Goal: Task Accomplishment & Management: Use online tool/utility

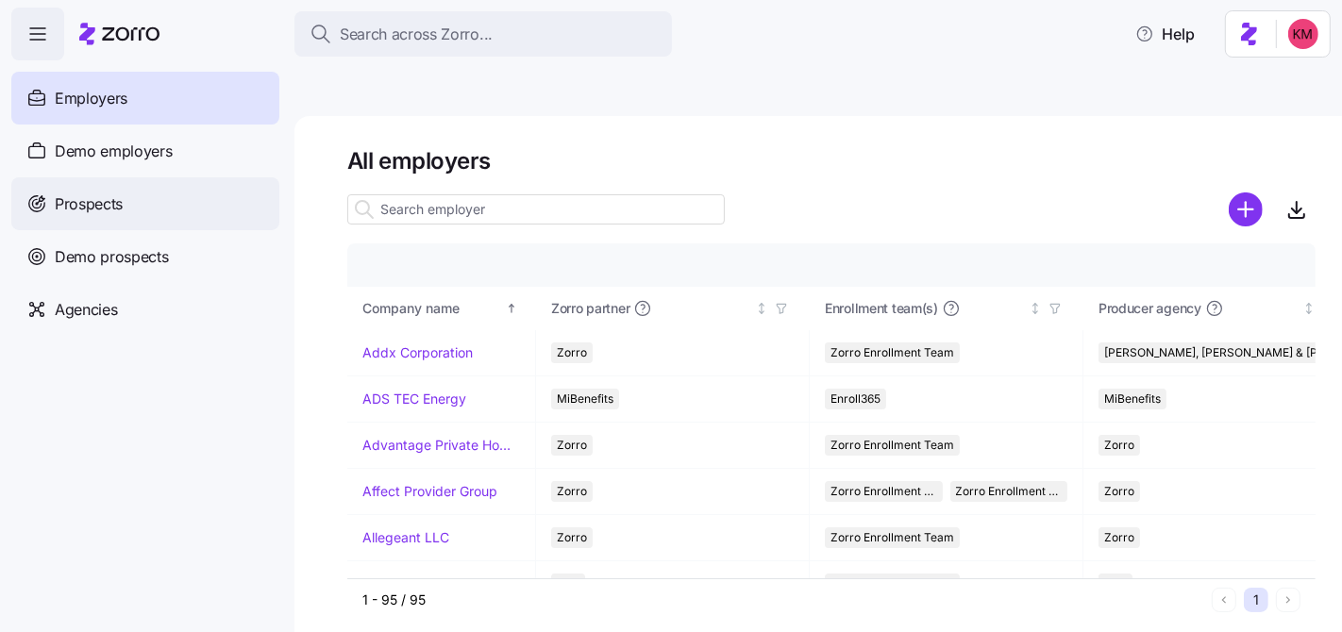
click at [169, 202] on div "Prospects" at bounding box center [145, 203] width 268 height 53
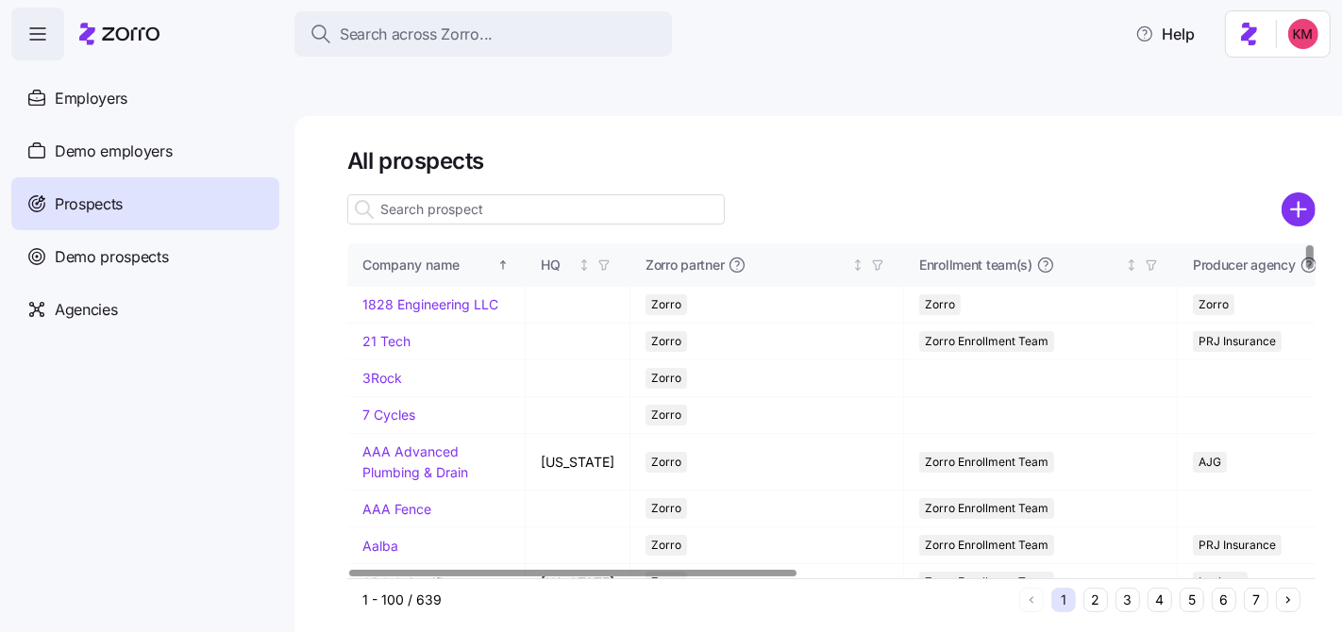
click at [1199, 588] on button "5" at bounding box center [1191, 600] width 25 height 25
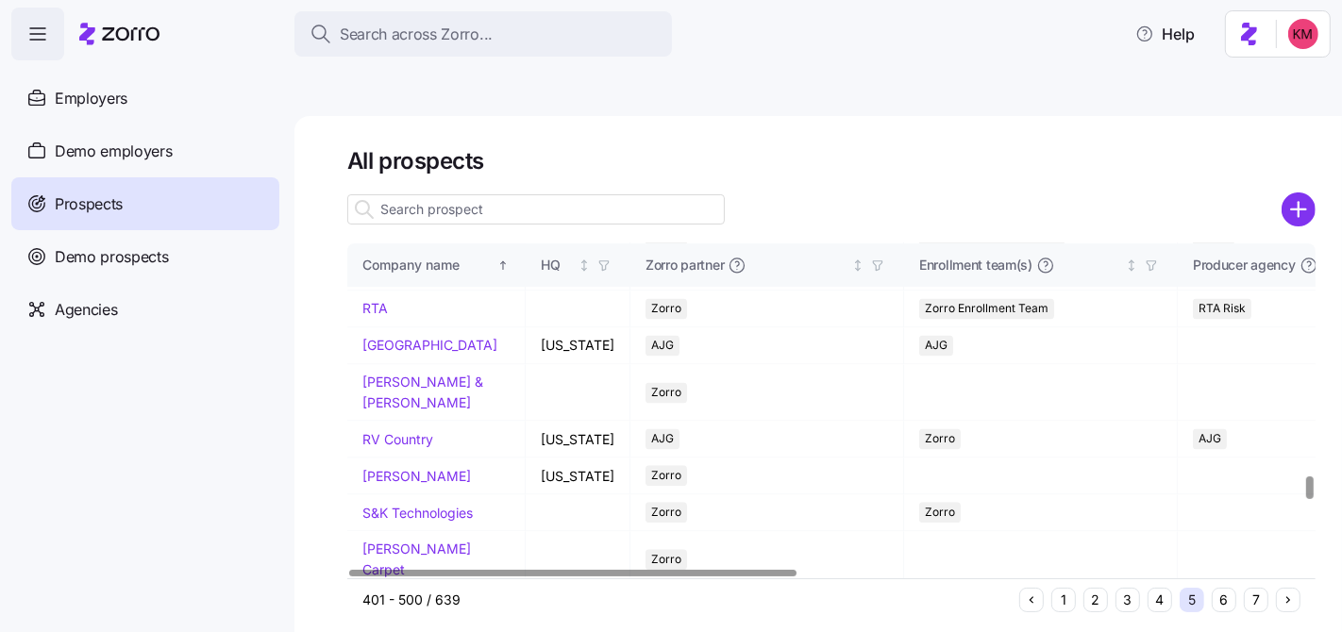
scroll to position [3563, 0]
click at [408, 75] on link "RM Machinery" at bounding box center [407, 66] width 90 height 16
click at [438, 75] on link "RM Machinery" at bounding box center [407, 66] width 90 height 16
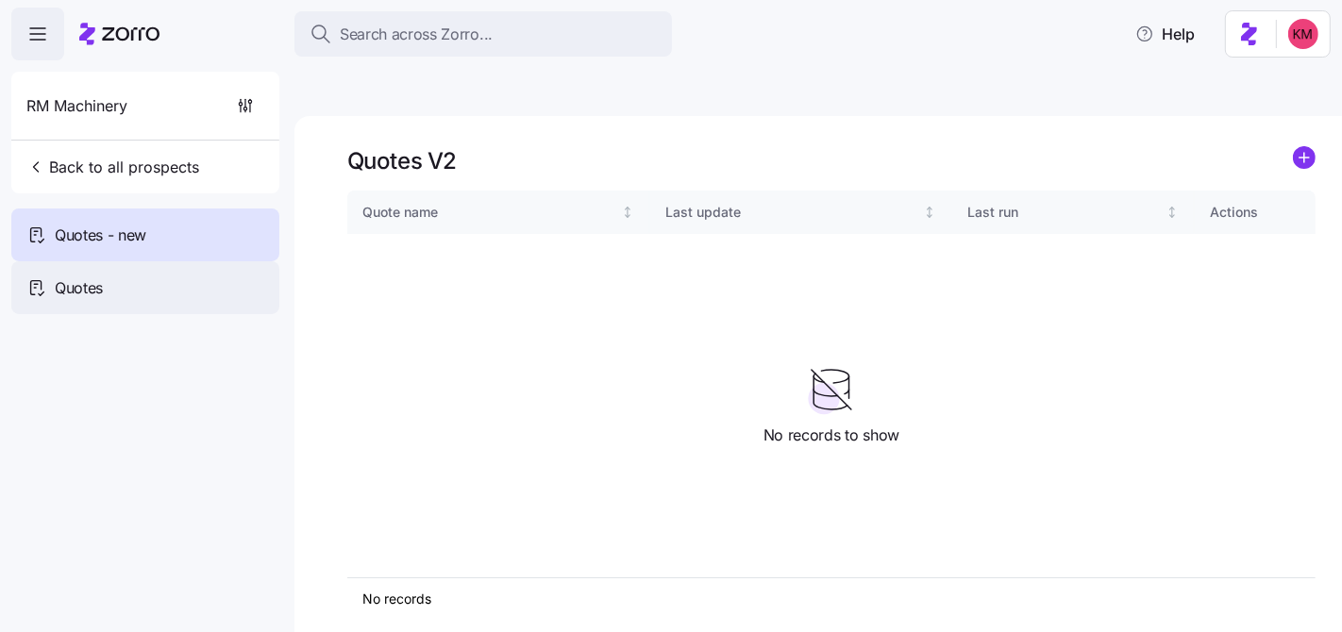
click at [150, 275] on div "Quotes" at bounding box center [145, 287] width 268 height 53
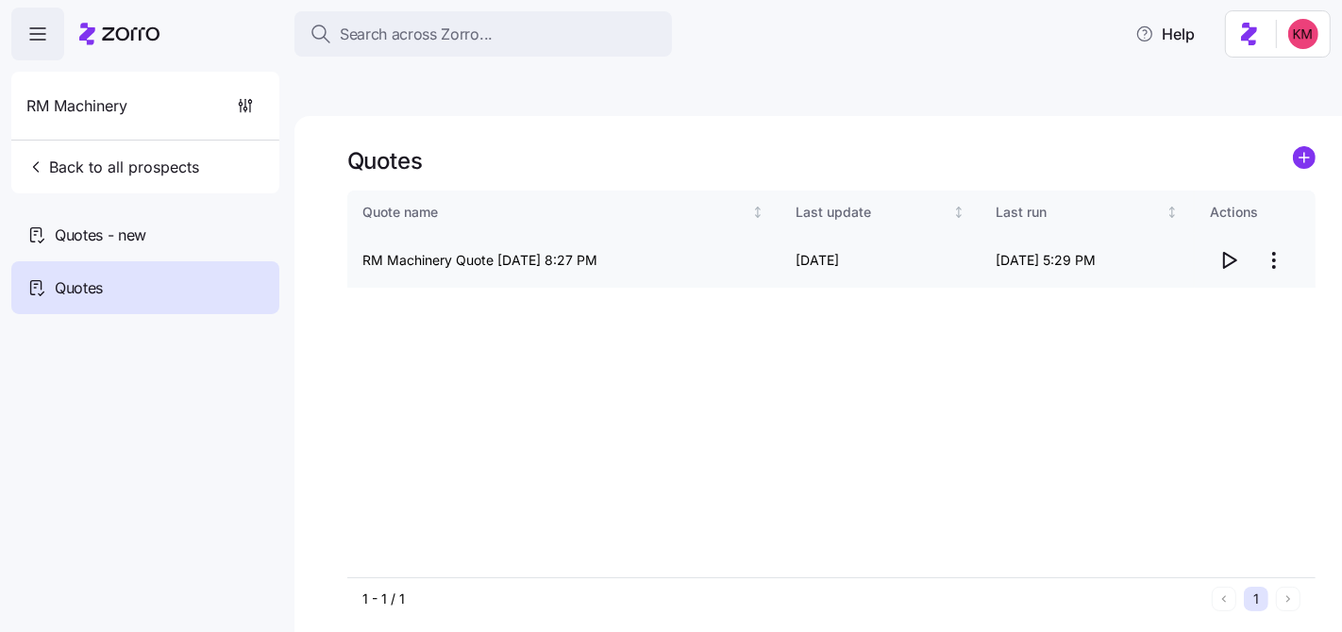
click at [1239, 249] on icon "button" at bounding box center [1228, 260] width 23 height 23
click at [1283, 219] on html "Search across Zorro... Help RM Machinery Back to all prospects Quotes - new Quo…" at bounding box center [671, 405] width 1342 height 810
click at [1231, 251] on div "Edit quote" at bounding box center [1198, 262] width 174 height 30
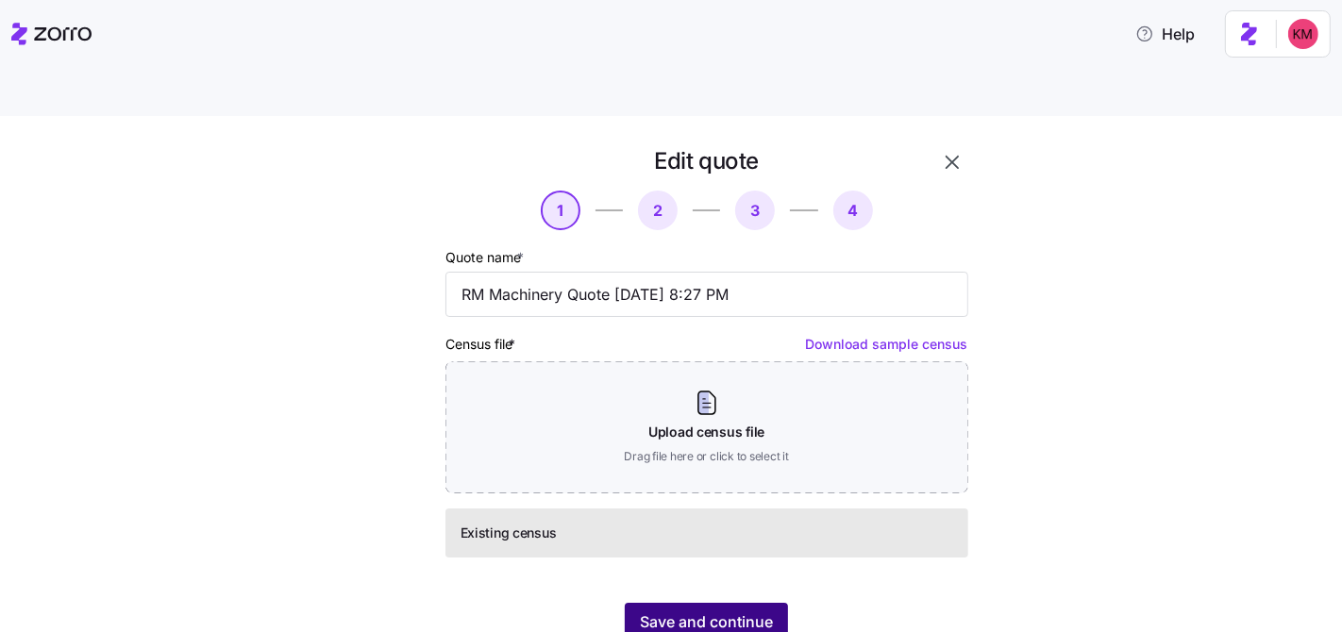
click at [756, 610] on span "Save and continue" at bounding box center [706, 621] width 133 height 23
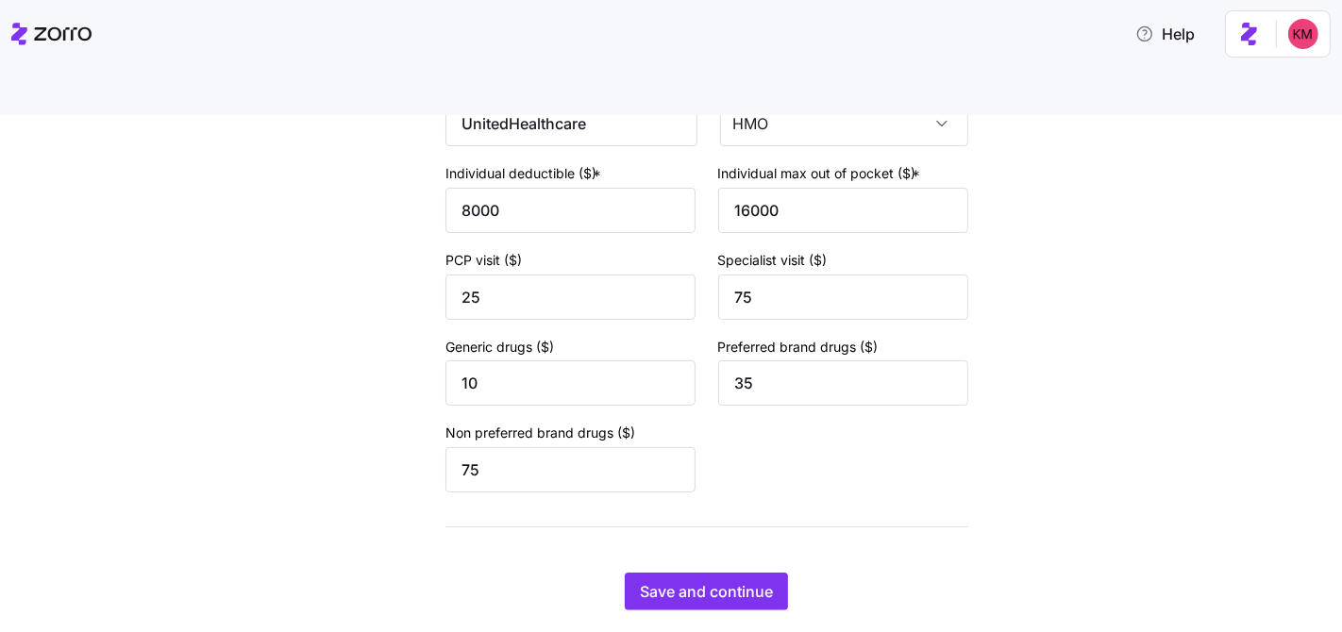
scroll to position [290, 0]
click at [775, 571] on button "Save and continue" at bounding box center [706, 590] width 163 height 38
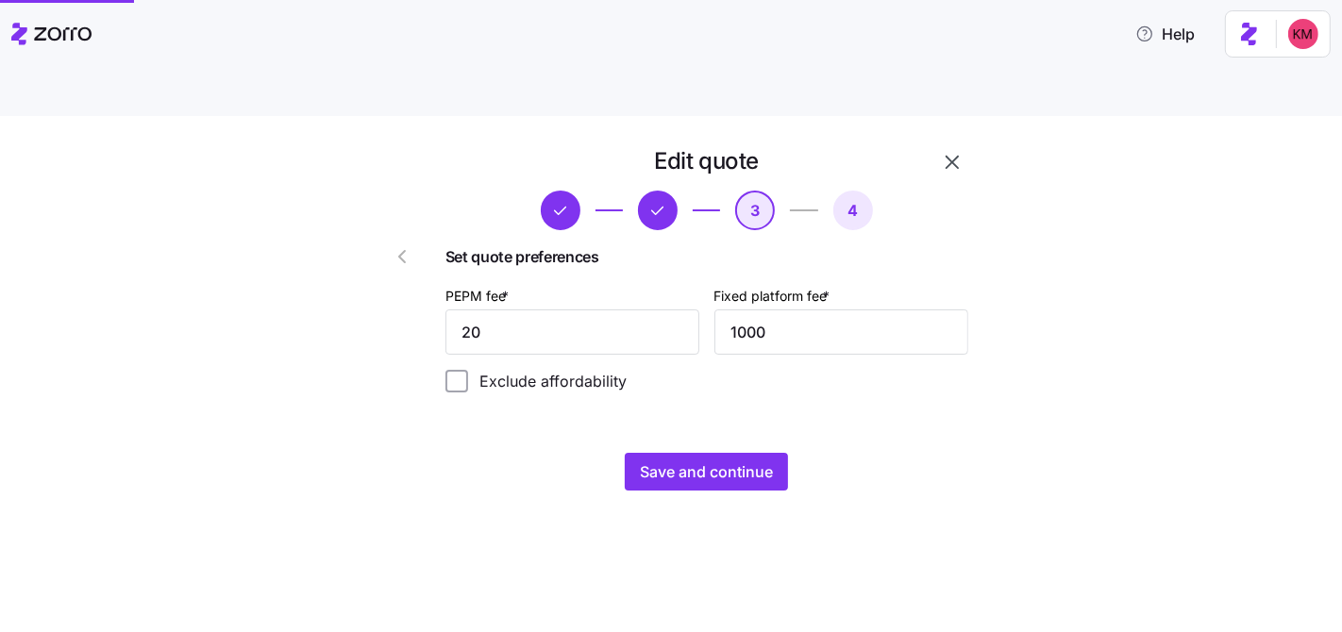
scroll to position [0, 0]
click at [755, 460] on span "Save and continue" at bounding box center [706, 471] width 133 height 23
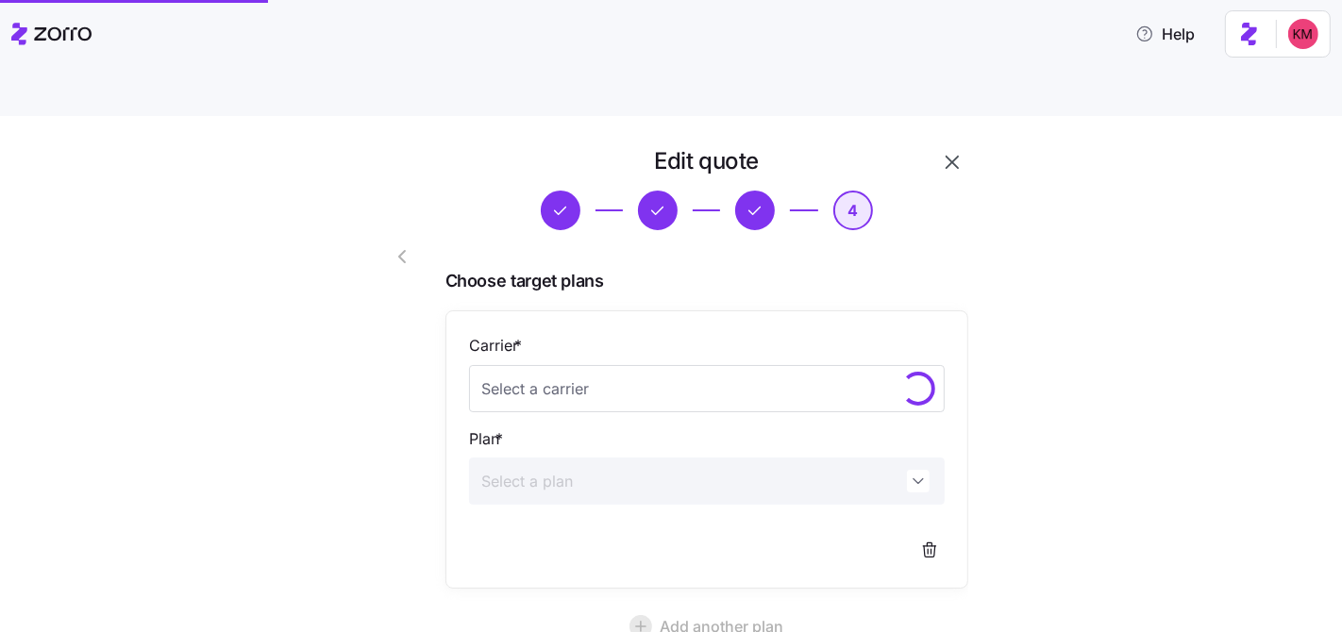
scroll to position [179, 0]
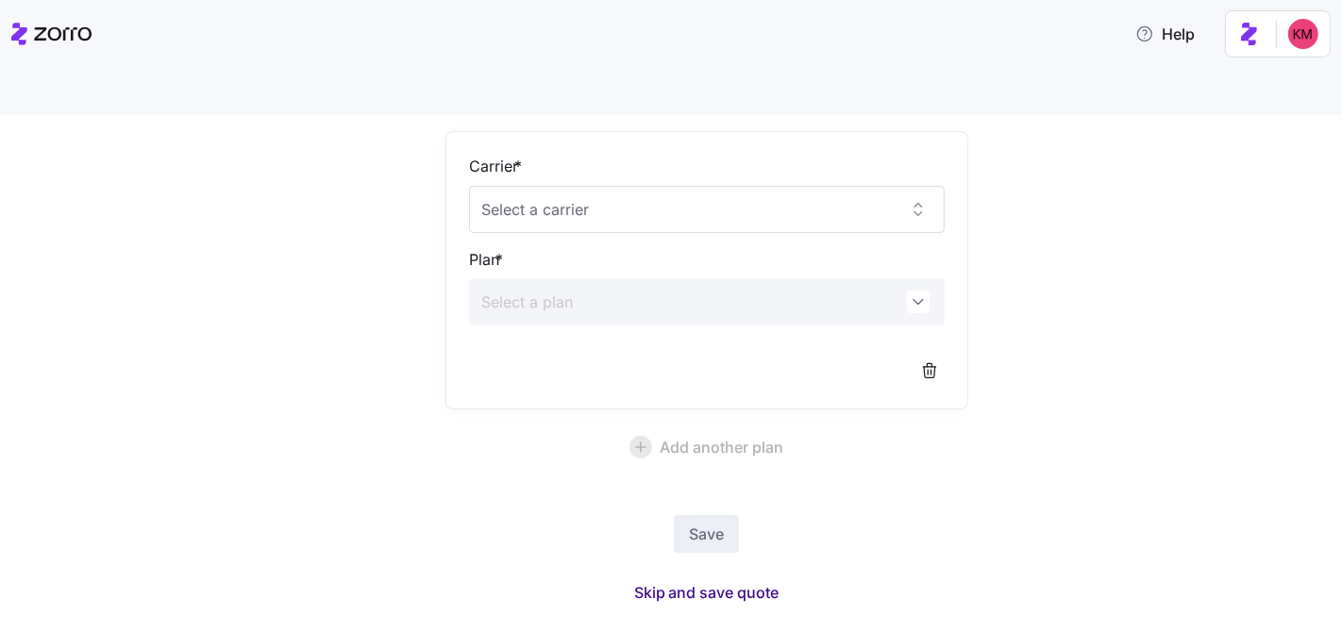
click at [715, 581] on span "Skip and save quote" at bounding box center [706, 592] width 145 height 23
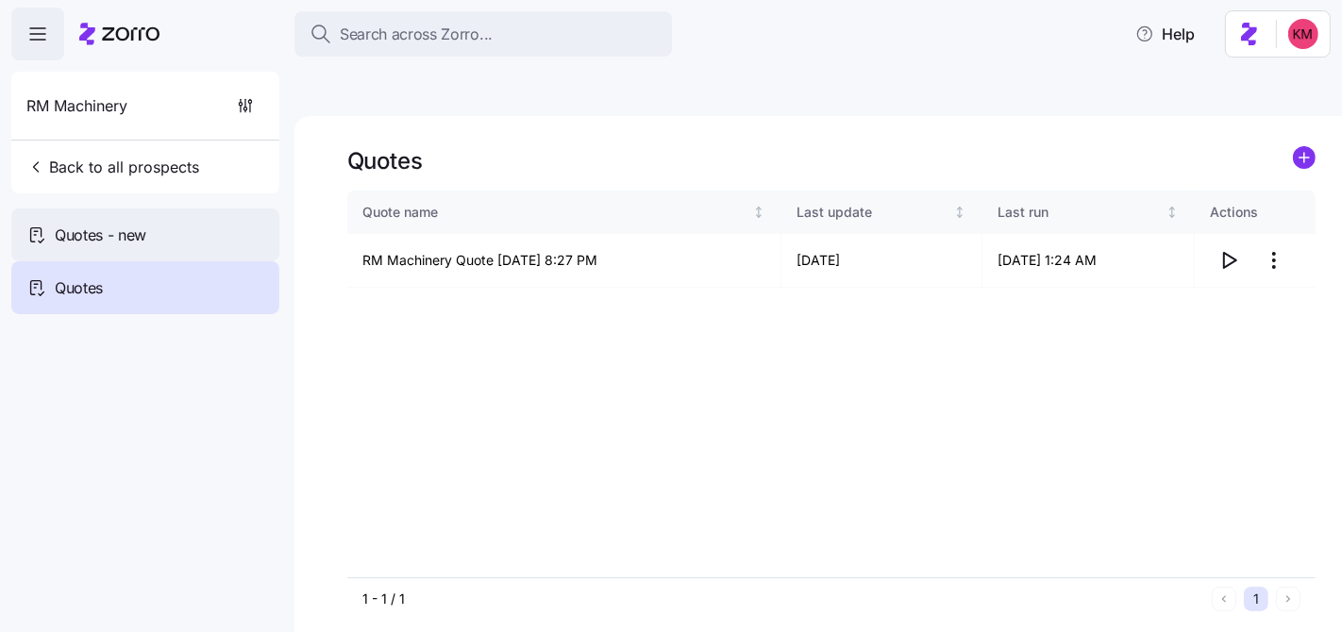
click at [177, 243] on div "Quotes - new" at bounding box center [145, 235] width 268 height 53
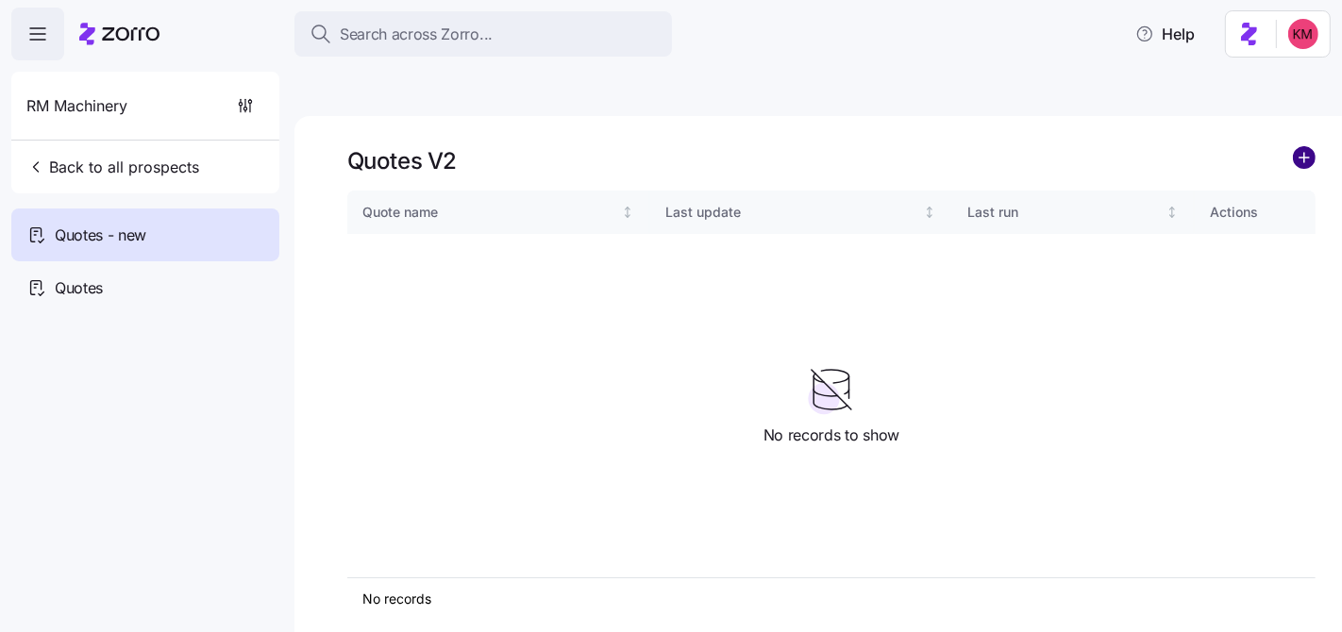
click at [1302, 147] on circle "add icon" at bounding box center [1303, 157] width 21 height 21
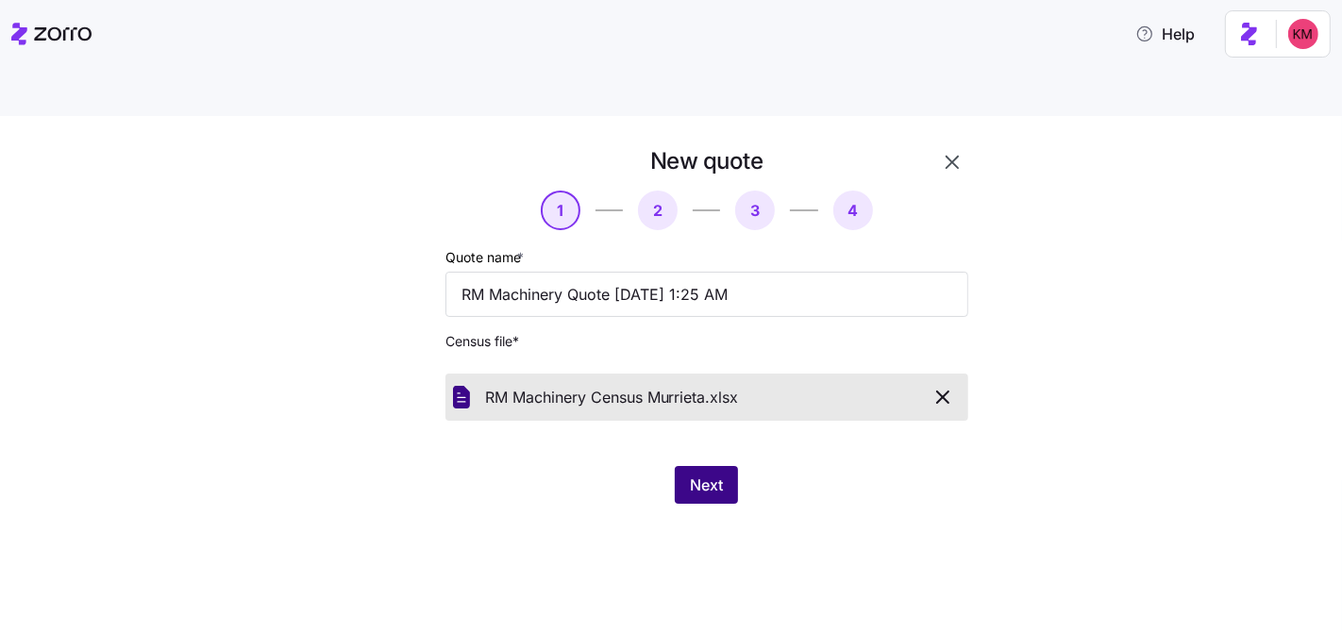
click at [718, 466] on button "Next" at bounding box center [706, 485] width 63 height 38
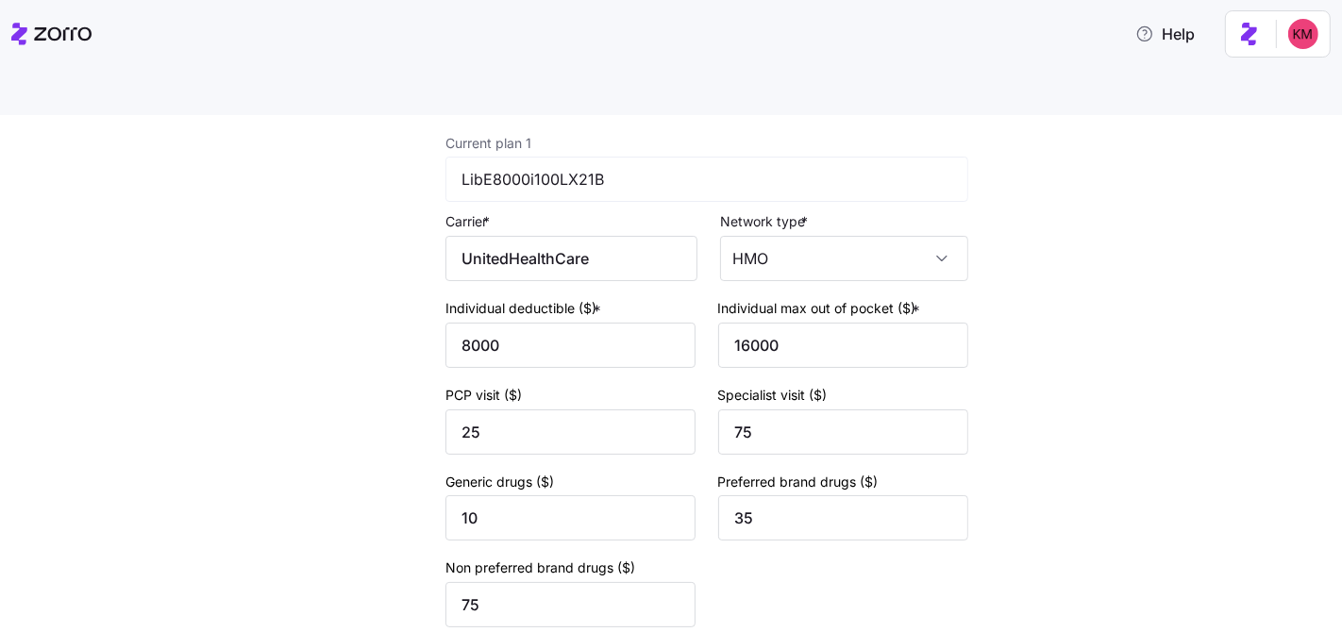
scroll to position [290, 0]
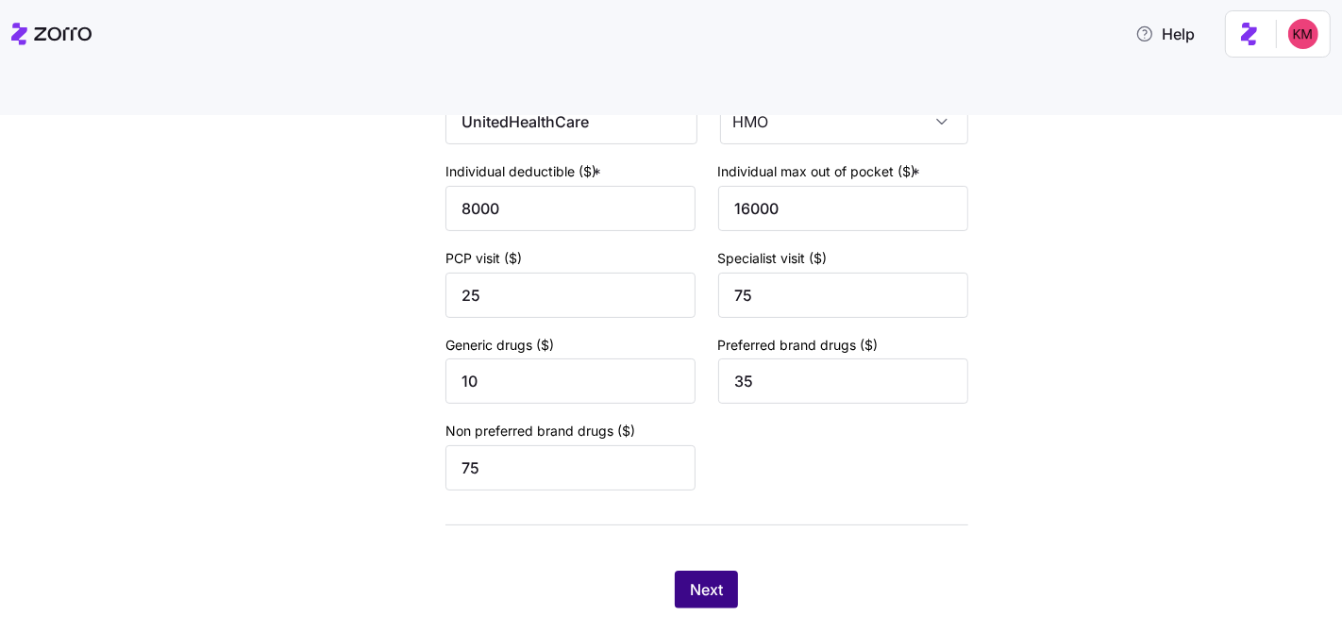
click at [690, 578] on span "Next" at bounding box center [706, 589] width 33 height 23
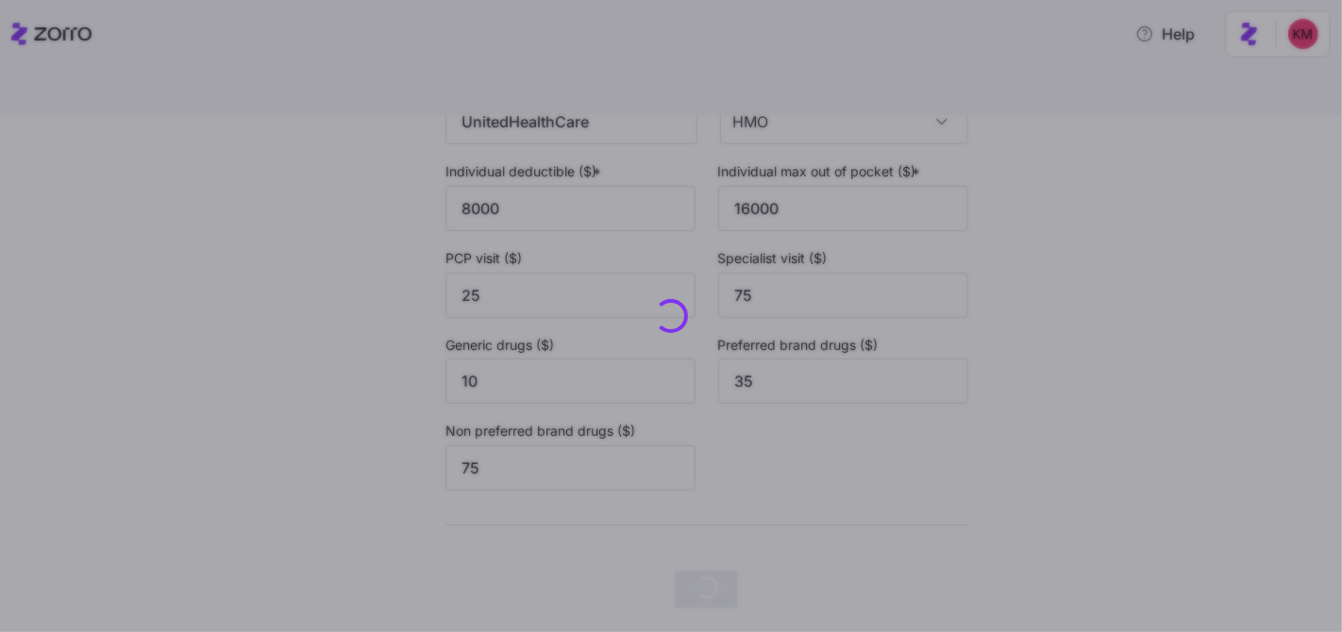
scroll to position [0, 0]
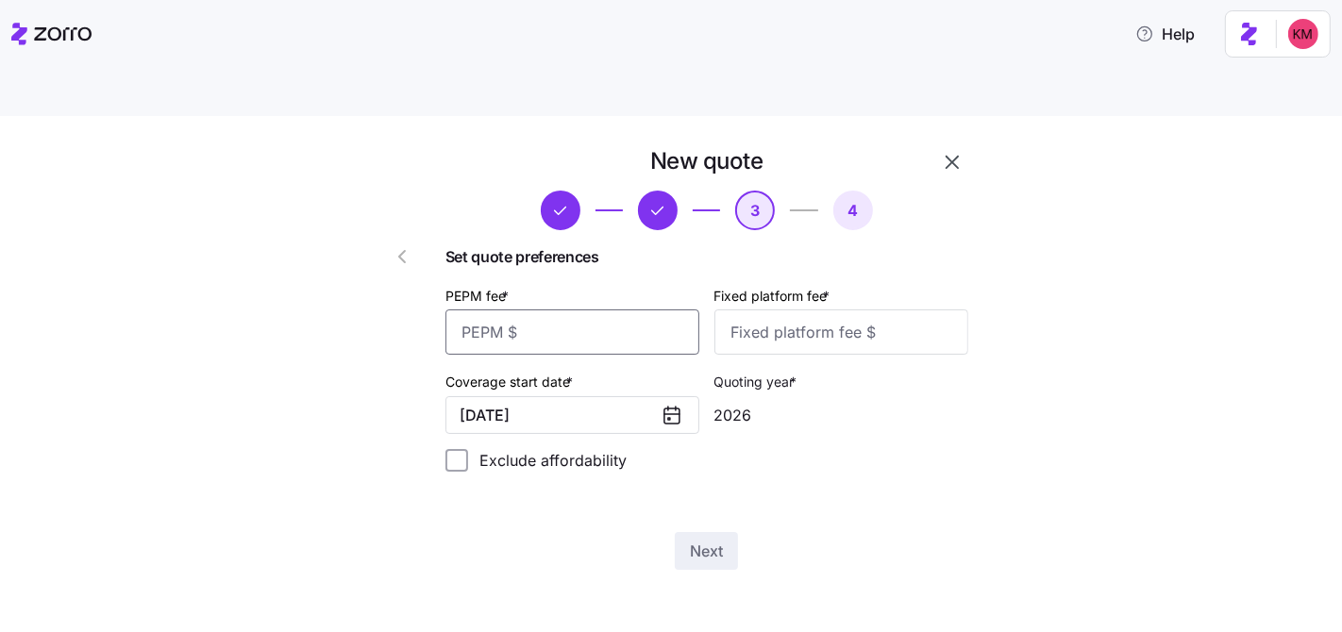
click at [576, 309] on input "PEPM fee *" at bounding box center [572, 331] width 254 height 45
type input "20"
type input "1000"
click at [695, 533] on div "New quote 3 4 Set quote preferences PEPM fee * 20 Fixed platform fee * 1000 Cov…" at bounding box center [684, 369] width 660 height 446
click at [695, 525] on div "New quote 3 4 Set quote preferences PEPM fee * 20 Fixed platform fee * 1000 Cov…" at bounding box center [684, 369] width 660 height 446
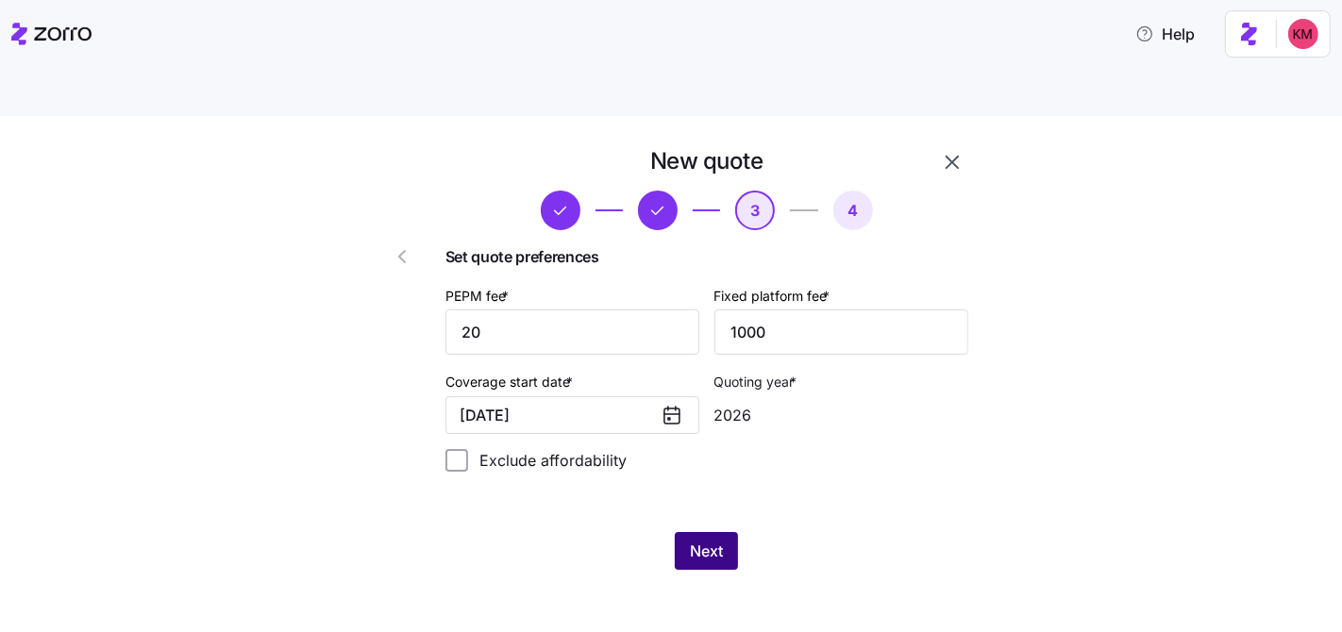
click at [698, 540] on span "Next" at bounding box center [706, 551] width 33 height 23
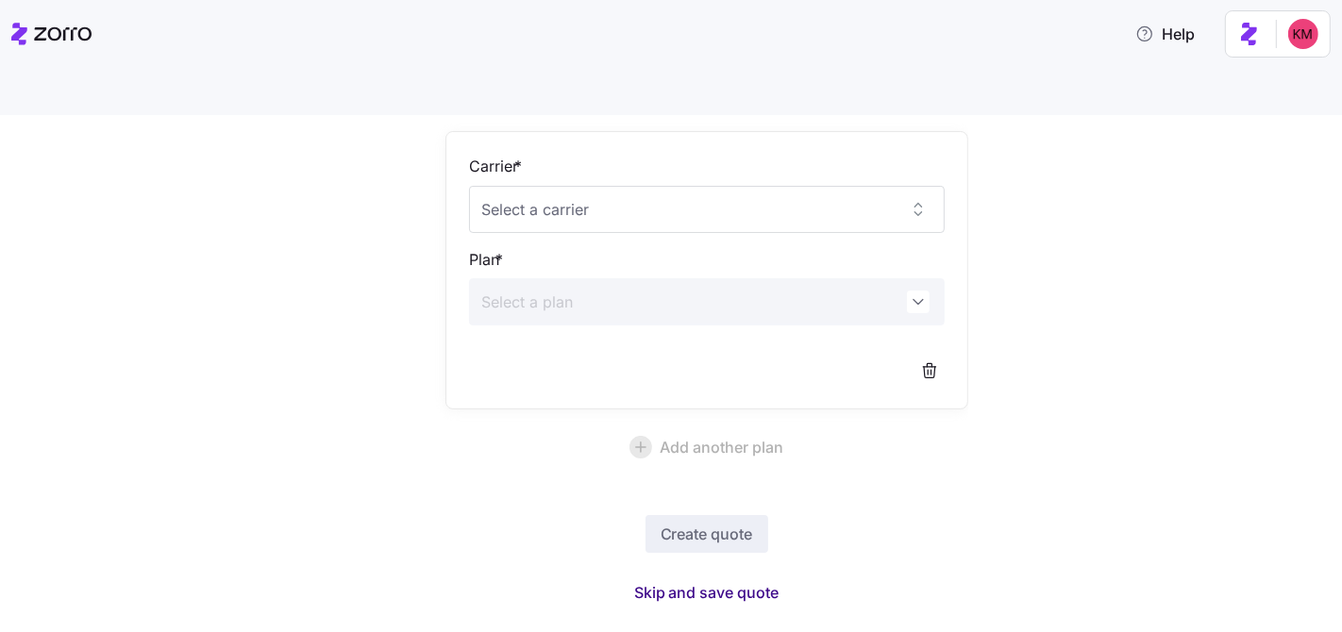
click at [688, 581] on span "Skip and save quote" at bounding box center [706, 592] width 145 height 23
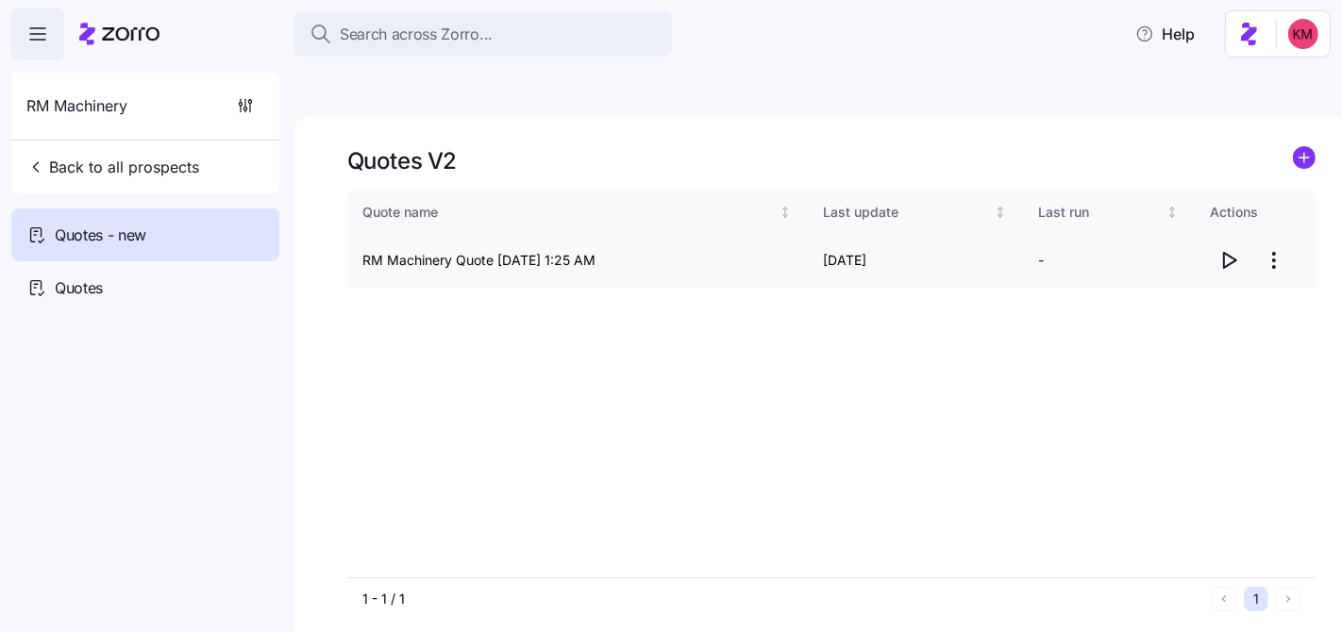
click at [1219, 249] on icon "button" at bounding box center [1228, 260] width 23 height 23
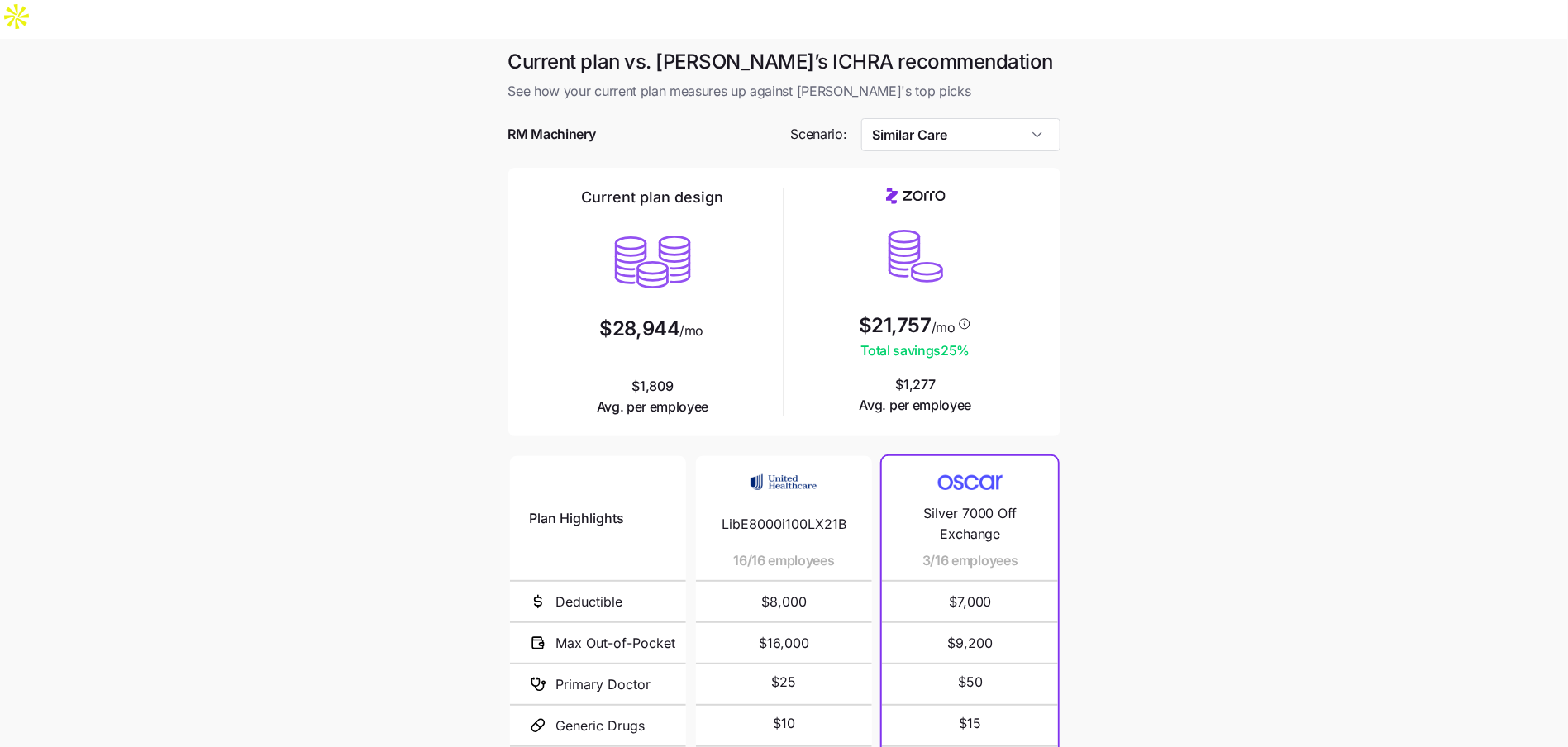
scroll to position [44, 0]
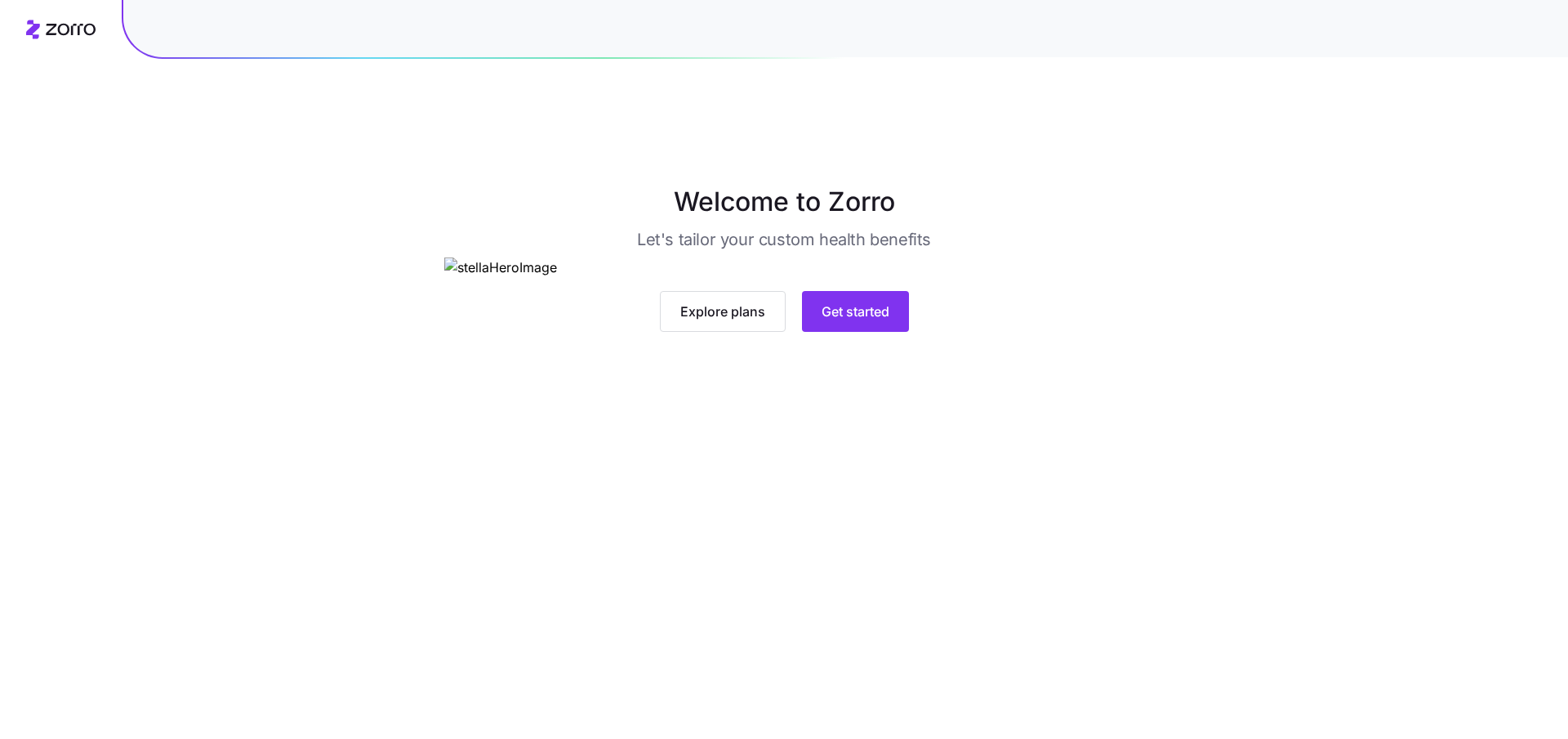
click at [829, 332] on div "Explore plans Get started" at bounding box center [784, 295] width 681 height 75
click at [837, 332] on button "Get started" at bounding box center [855, 311] width 107 height 41
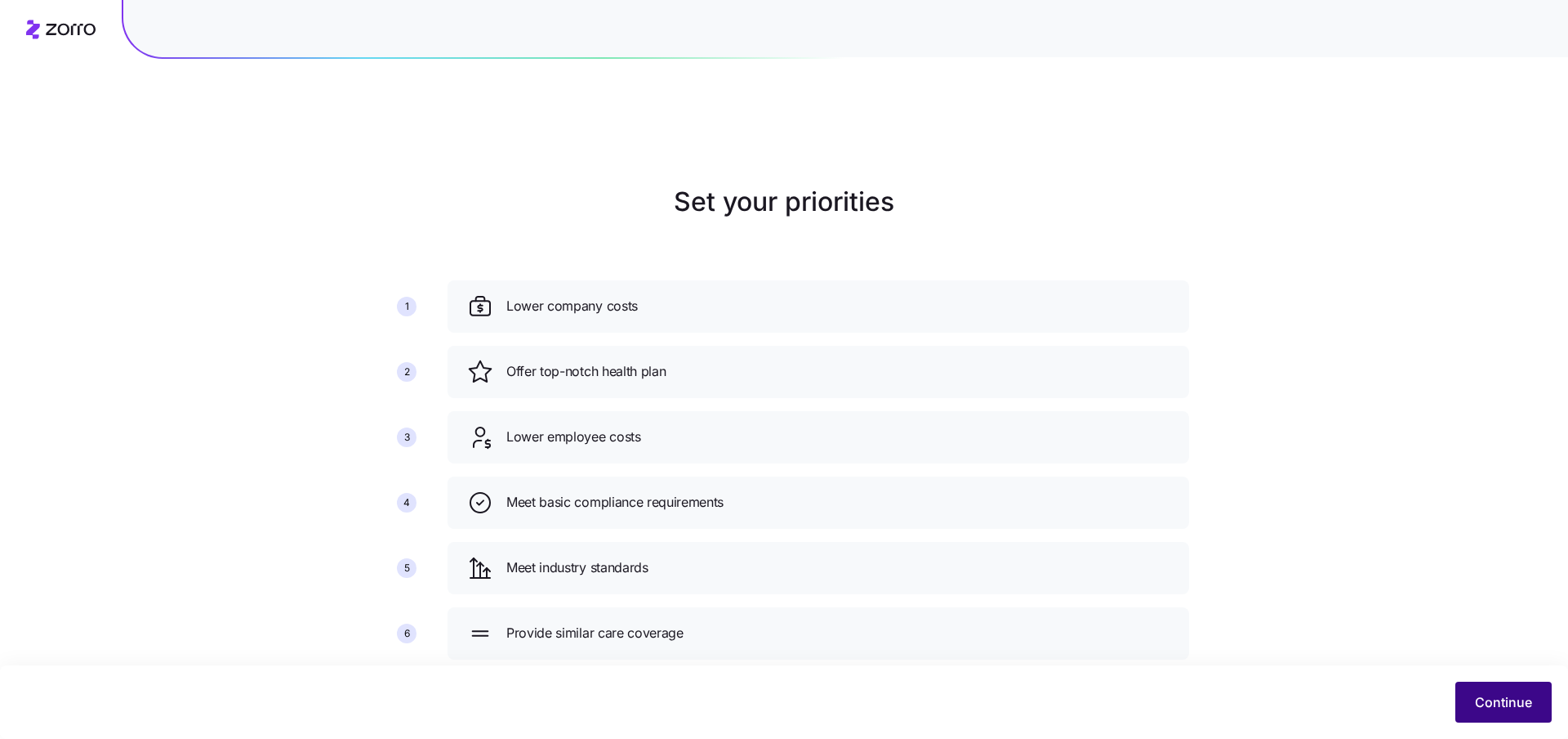
click at [1484, 693] on span "Continue" at bounding box center [1504, 702] width 57 height 20
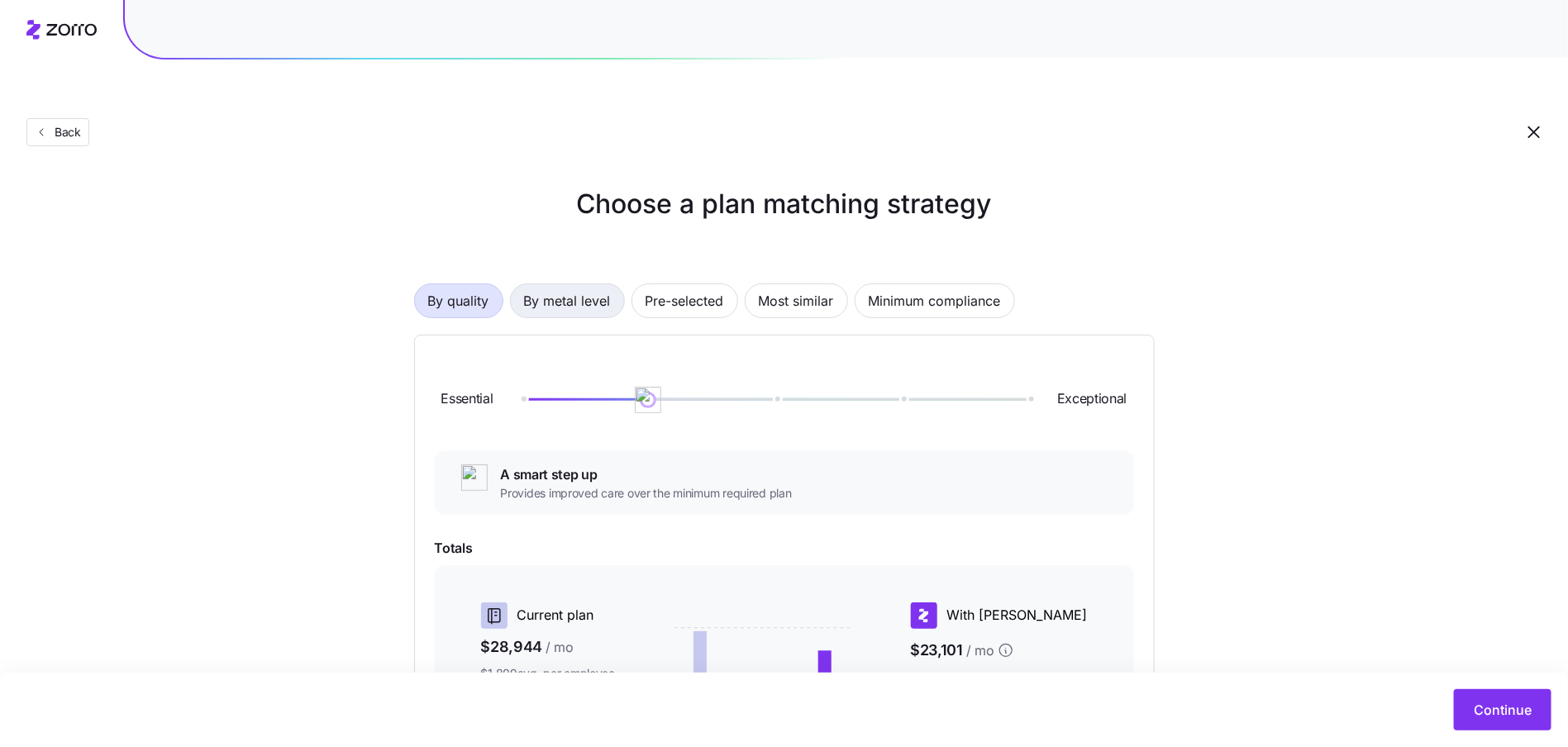
click at [526, 285] on span "By metal level" at bounding box center [567, 301] width 87 height 33
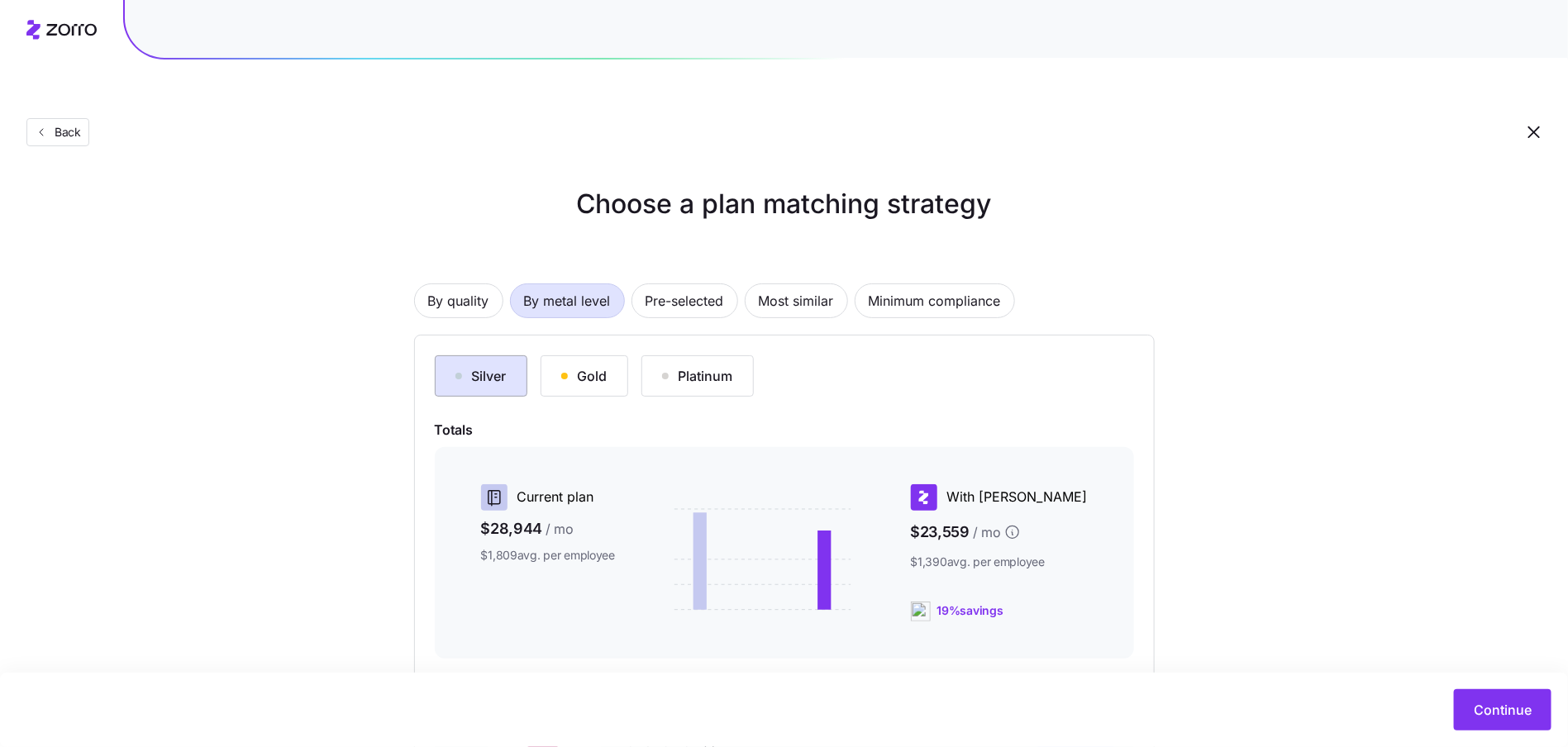
click at [473, 366] on div "Silver" at bounding box center [481, 376] width 51 height 20
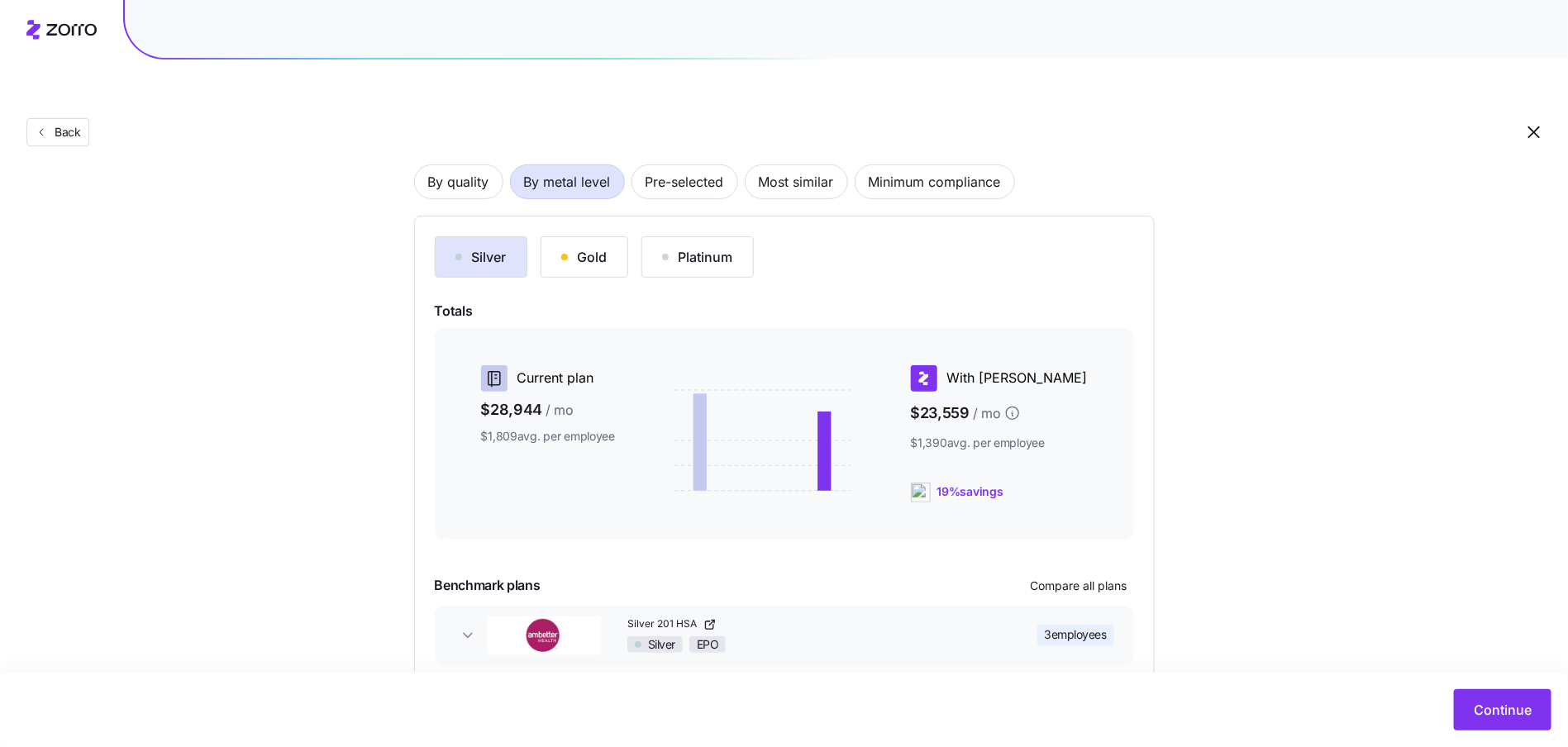
scroll to position [164, 0]
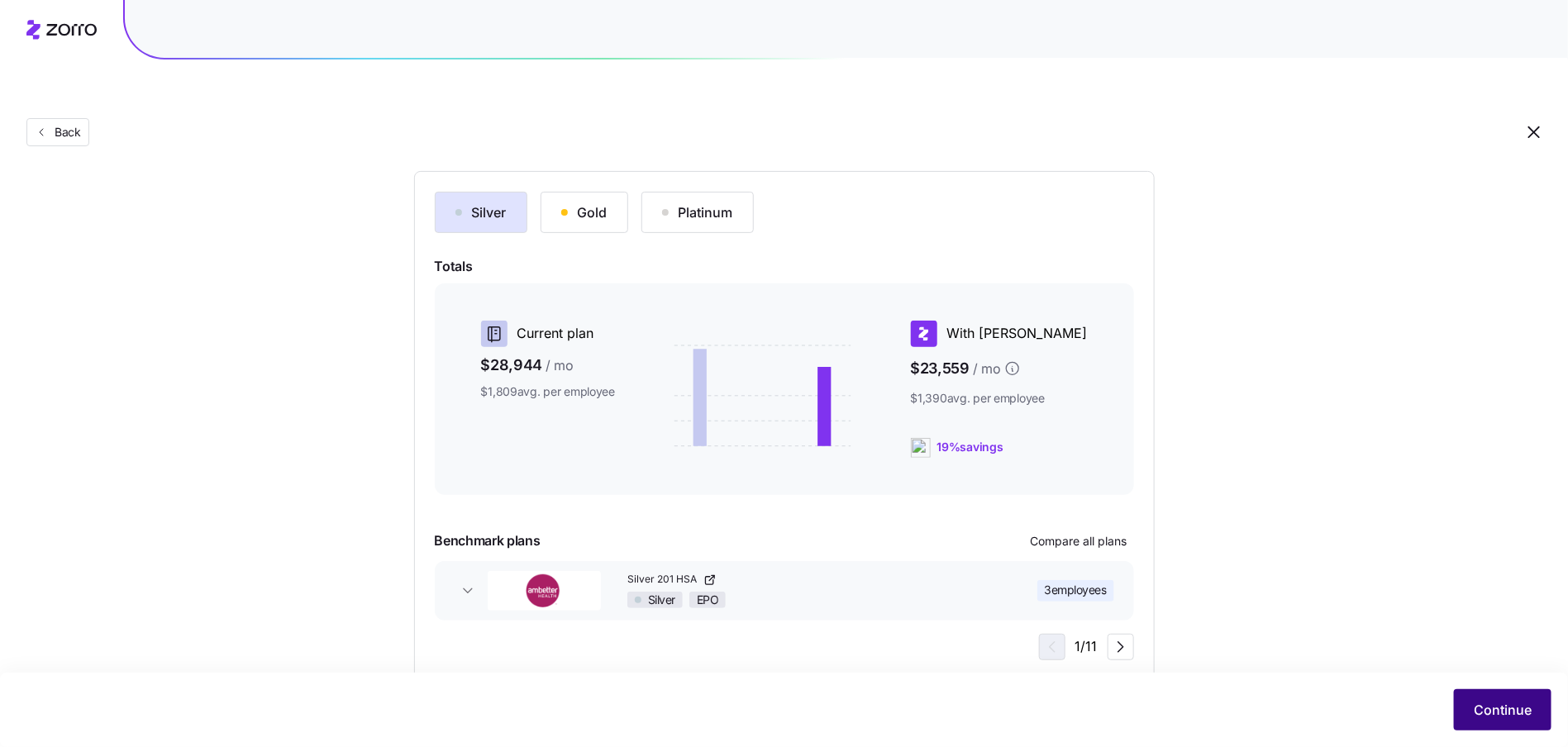
click at [1475, 710] on span "Continue" at bounding box center [1502, 709] width 58 height 20
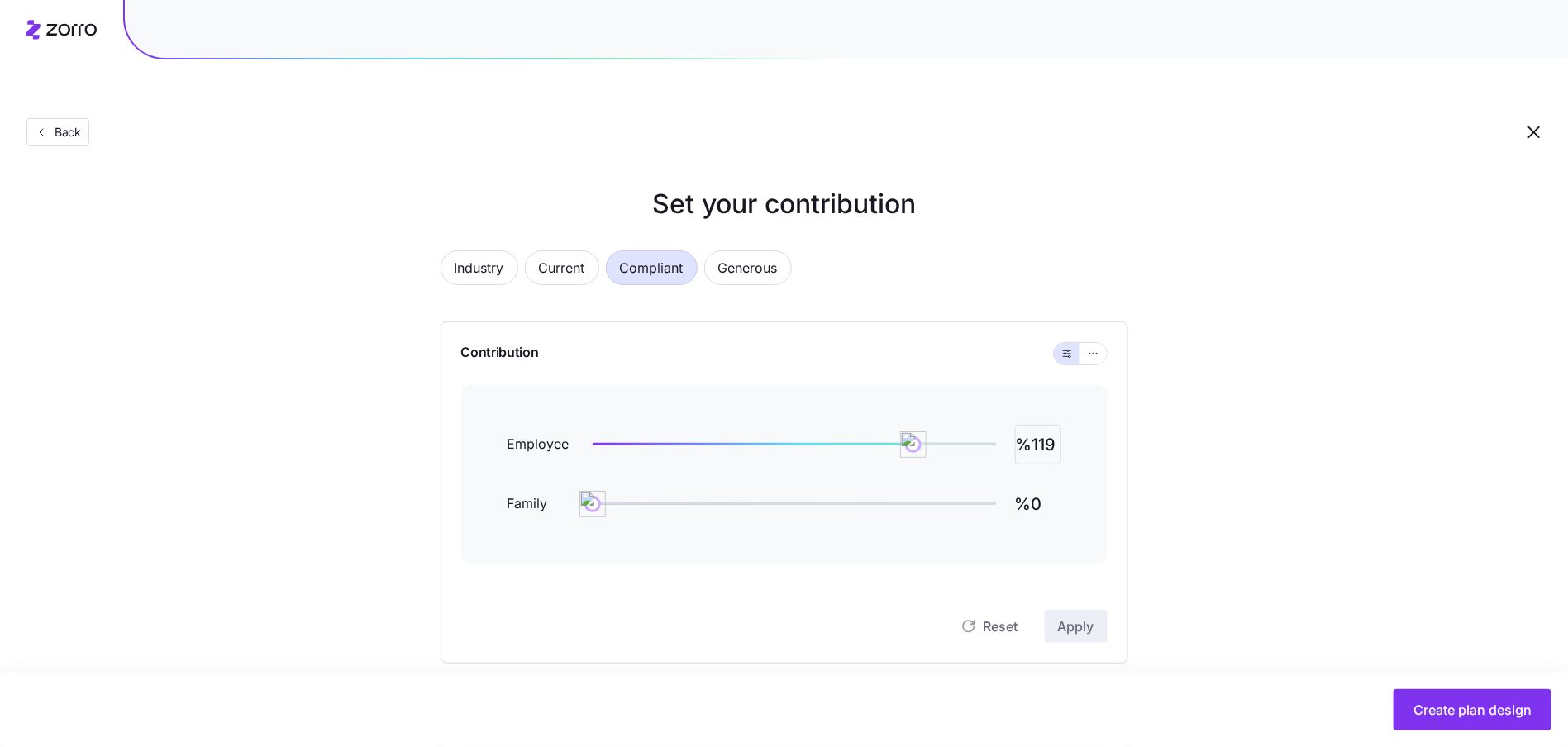
click at [1038, 425] on input "%119" at bounding box center [1038, 444] width 46 height 39
type input "%80"
click at [1076, 610] on button "Apply" at bounding box center [1077, 626] width 63 height 33
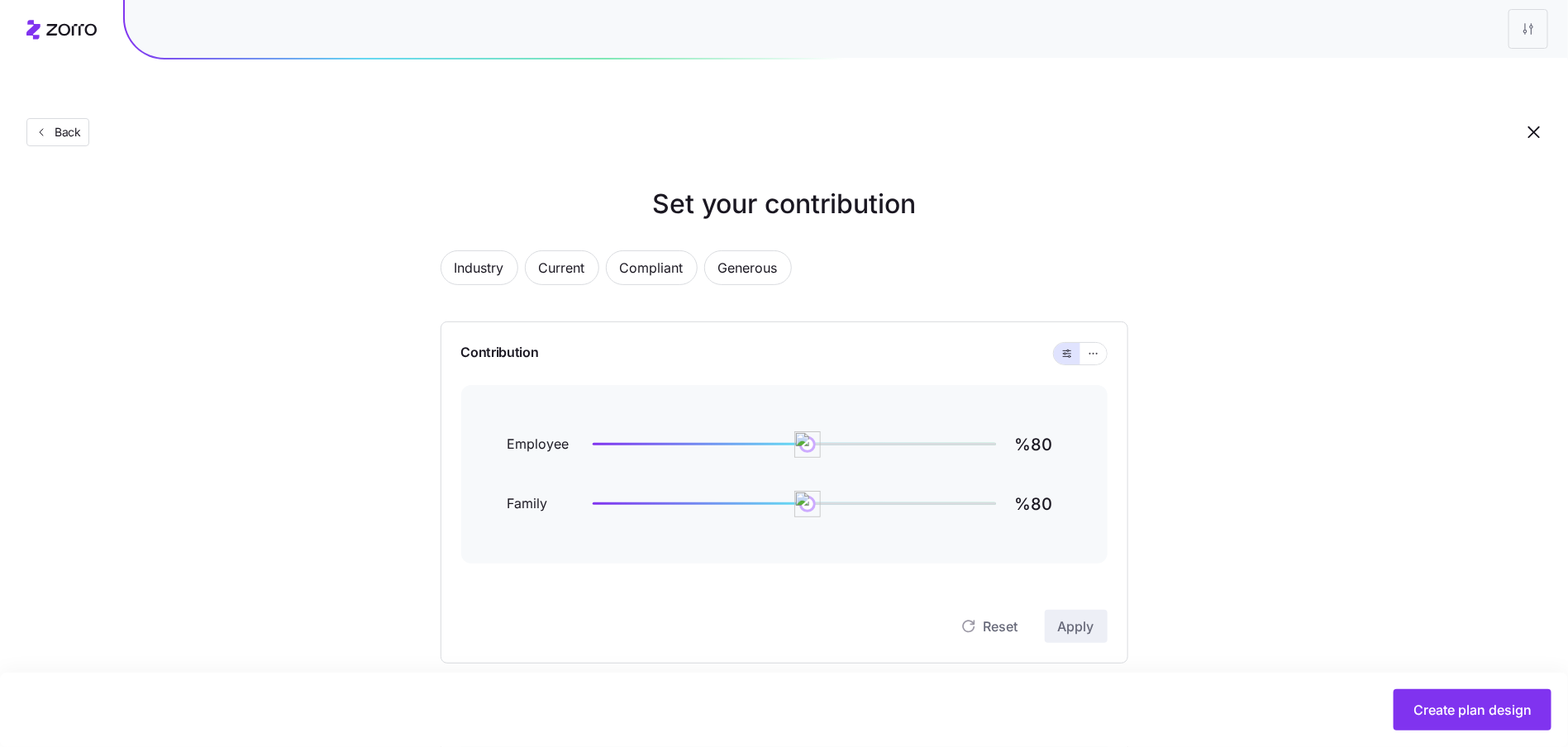
scroll to position [485, 0]
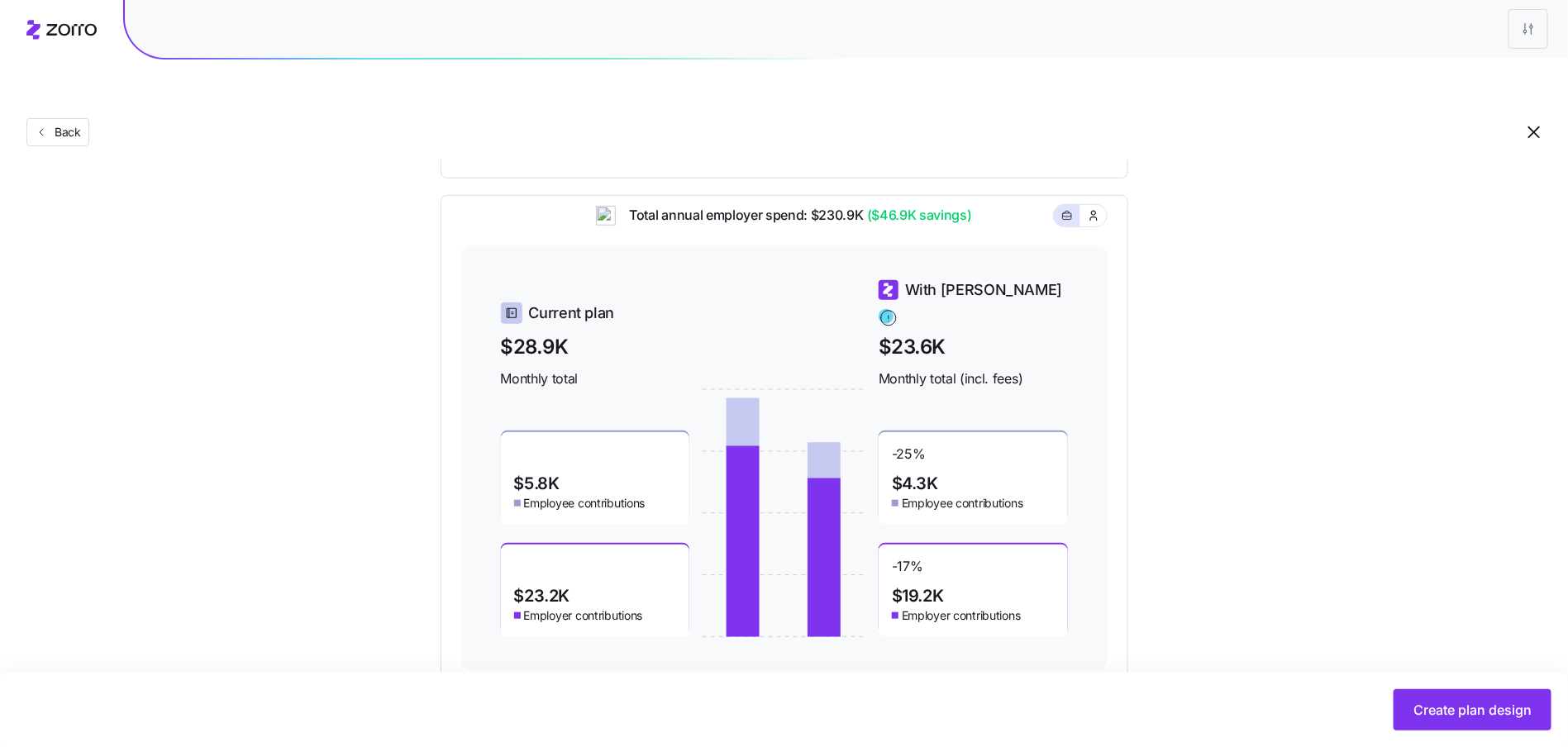
click at [1545, 622] on div "Set your contribution Industry Current Compliant Generous Contribution Employee…" at bounding box center [784, 190] width 1568 height 982
click at [1488, 699] on button "Create plan design" at bounding box center [1473, 709] width 158 height 41
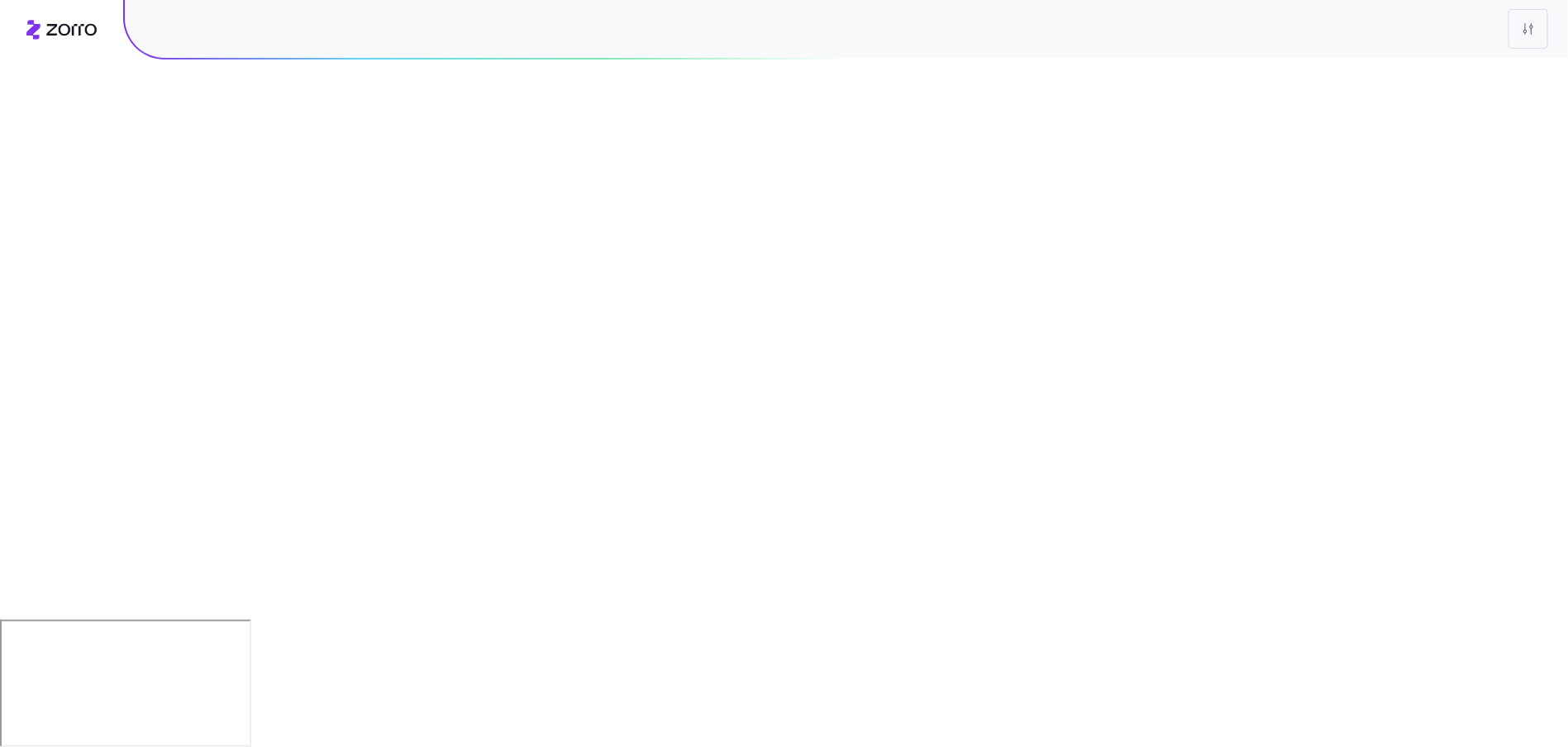
scroll to position [0, 0]
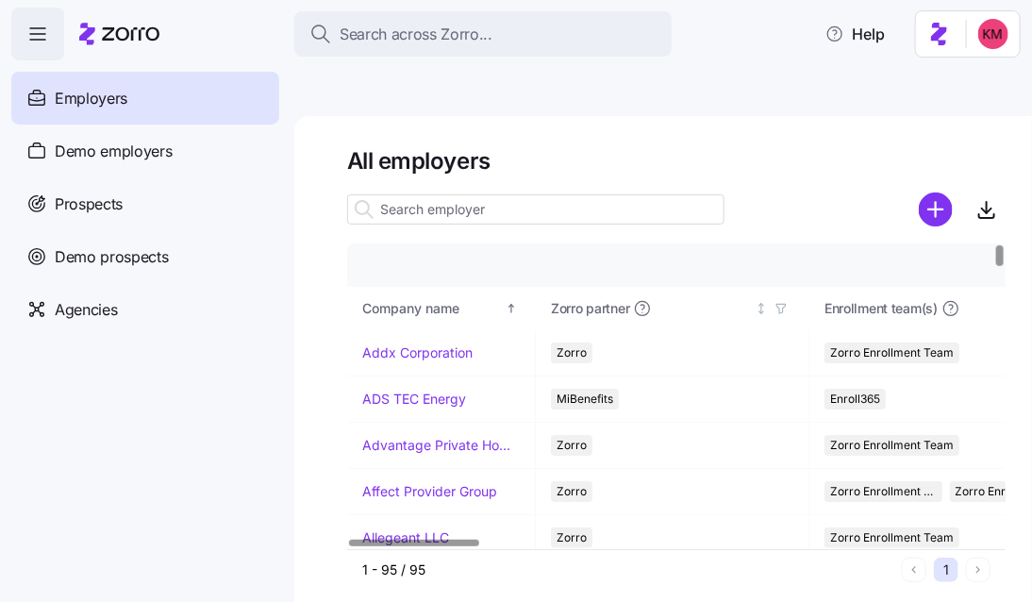
click at [530, 191] on div at bounding box center [535, 210] width 377 height 38
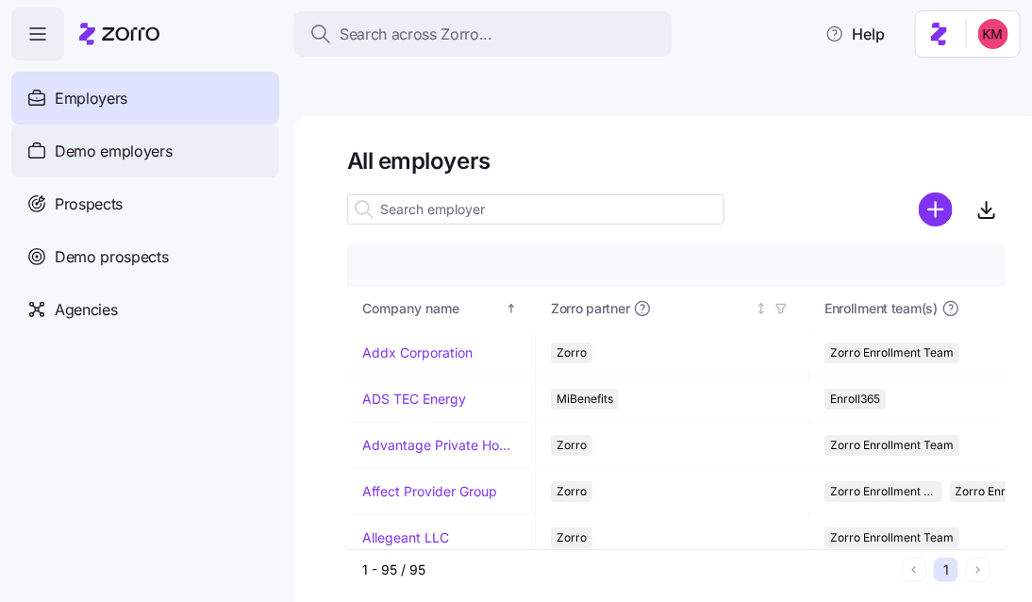
click at [119, 147] on span "Demo employers" at bounding box center [114, 152] width 118 height 24
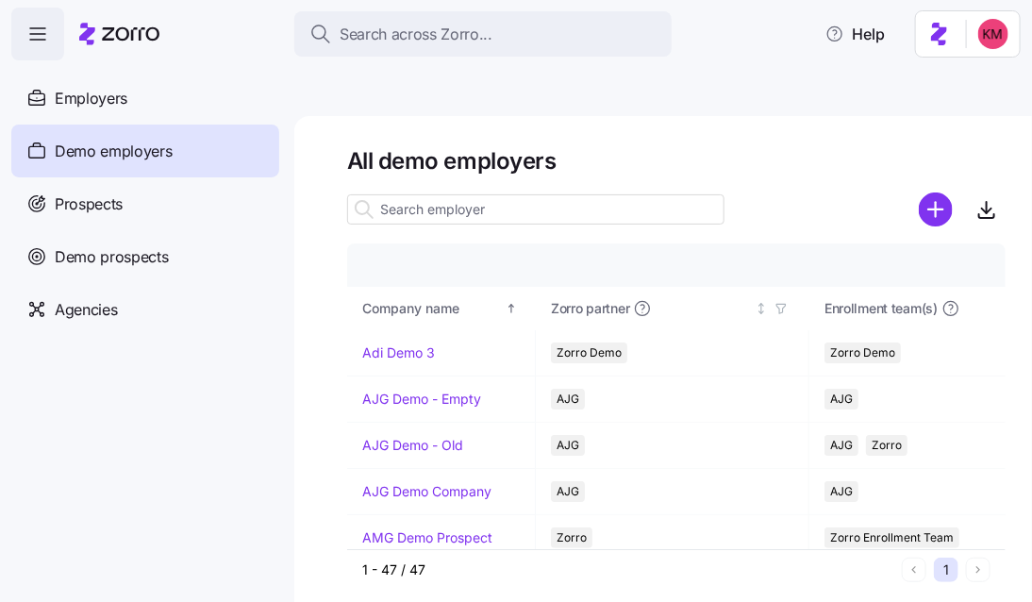
click at [491, 194] on input at bounding box center [535, 209] width 377 height 30
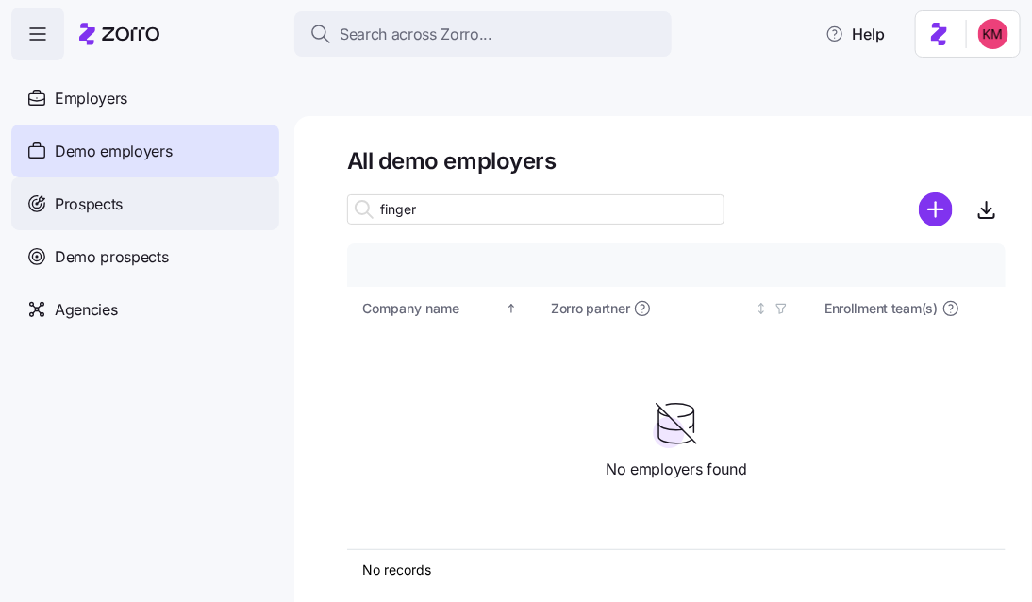
type input "finger"
click at [170, 198] on div "Prospects" at bounding box center [145, 203] width 268 height 53
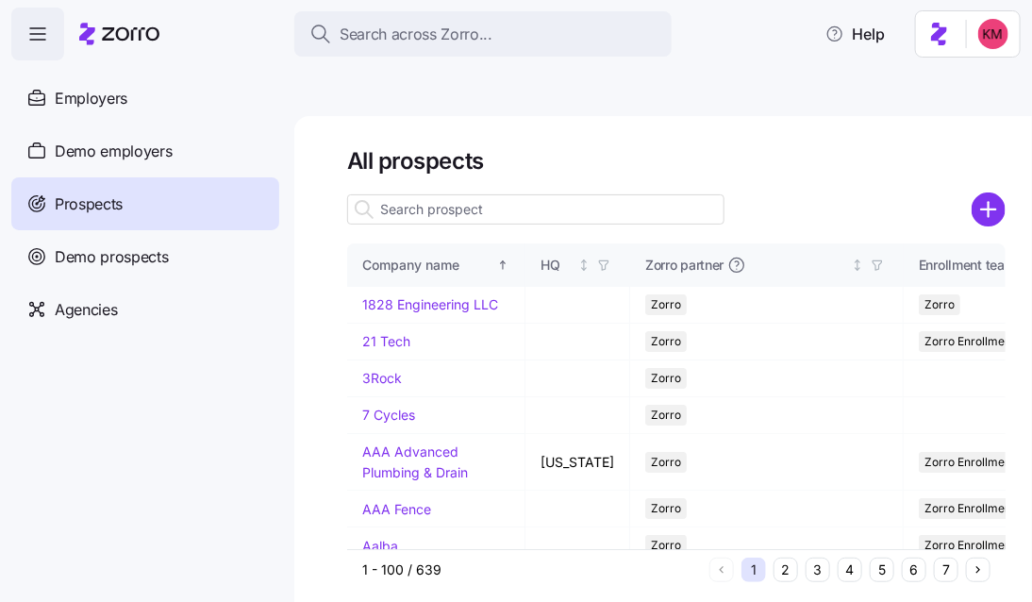
click at [428, 194] on input at bounding box center [535, 209] width 377 height 30
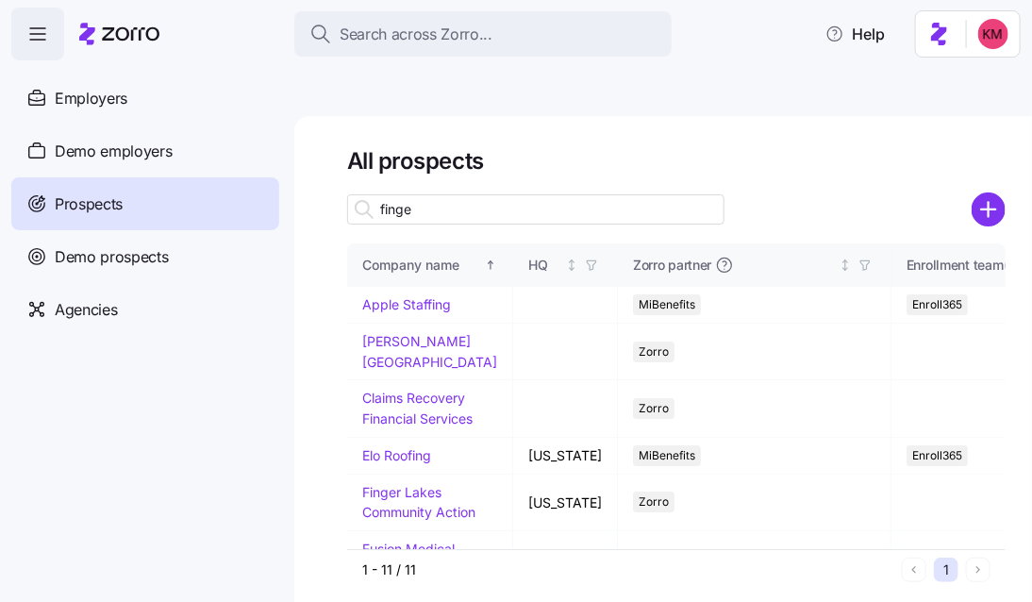
type input "finger"
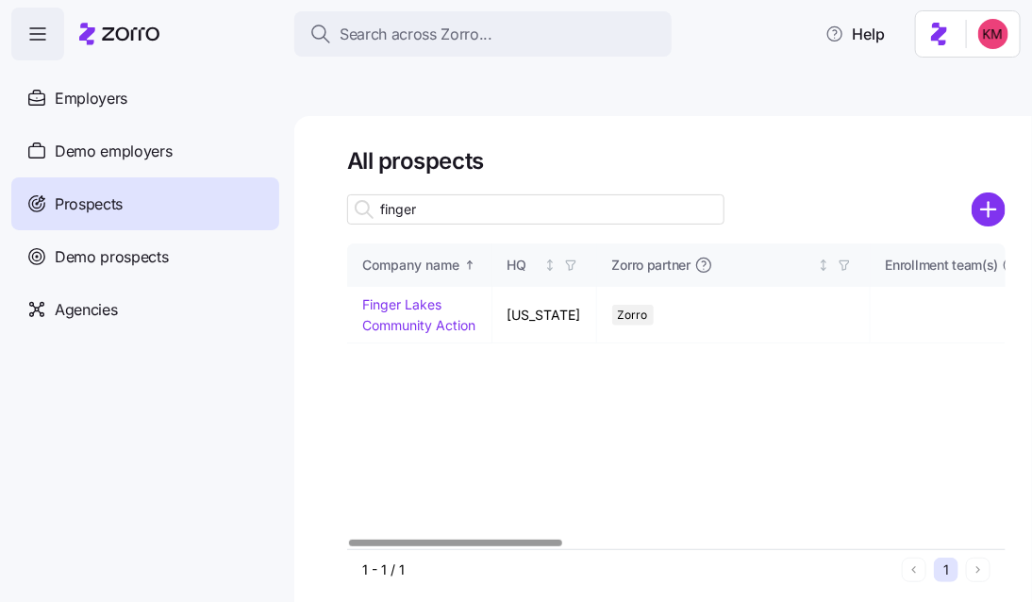
click at [541, 362] on div "Company name HQ Zorro partner Enrollment team(s) Producer agency Producer agent…" at bounding box center [676, 396] width 659 height 306
click at [426, 296] on link "Finger Lakes Community Action" at bounding box center [418, 314] width 113 height 37
click at [423, 296] on link "Finger Lakes Community Action" at bounding box center [418, 314] width 113 height 37
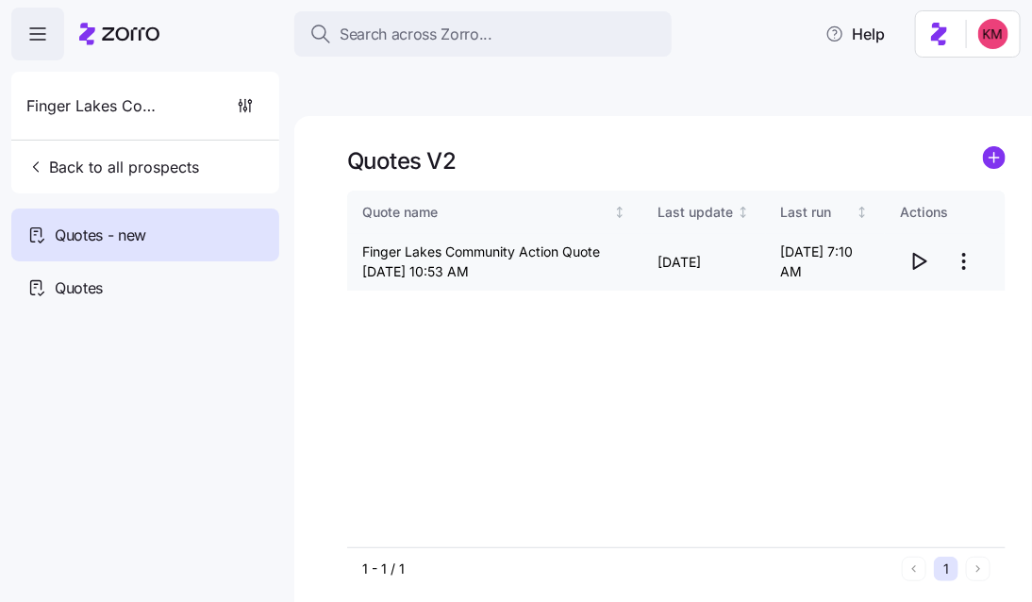
click at [918, 250] on icon "button" at bounding box center [919, 261] width 23 height 23
click at [88, 175] on span "Back to all prospects" at bounding box center [112, 167] width 173 height 23
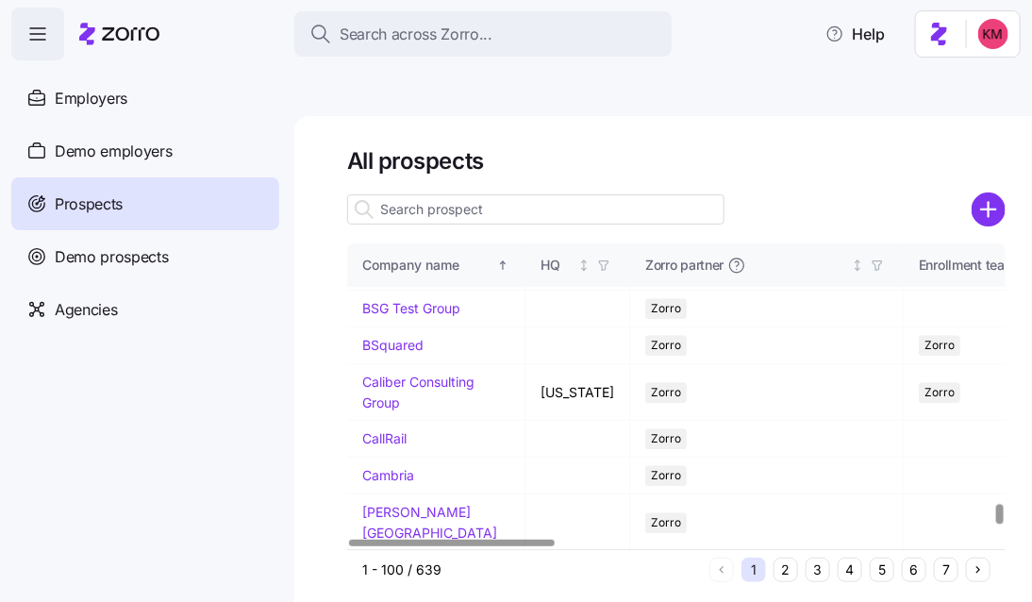
scroll to position [4365, 0]
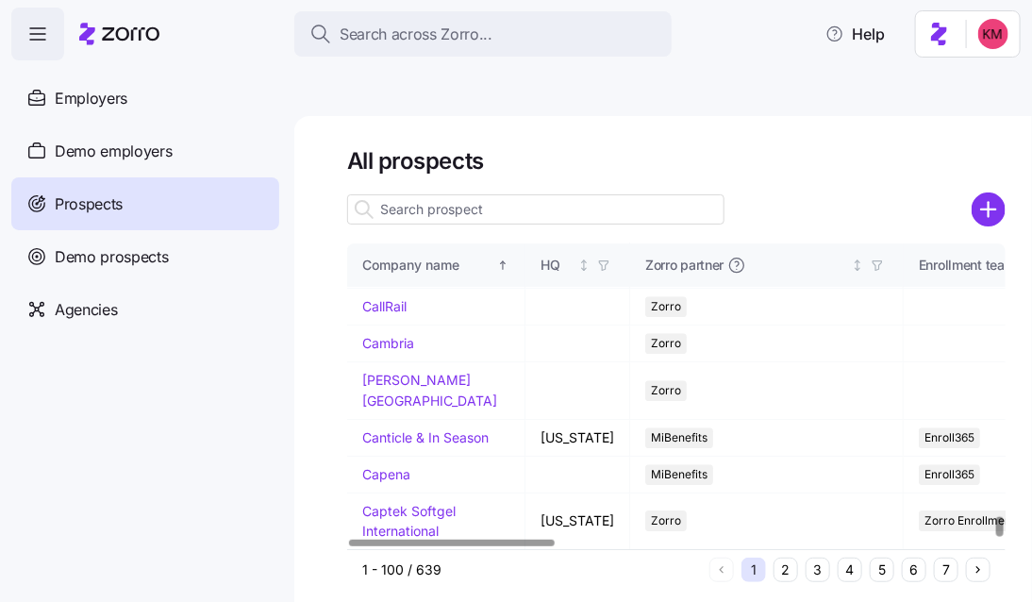
click at [782, 549] on div "1 - 100 / 639 1 2 3 4 5 6 7" at bounding box center [676, 570] width 659 height 42
click at [788, 558] on button "2" at bounding box center [786, 570] width 25 height 25
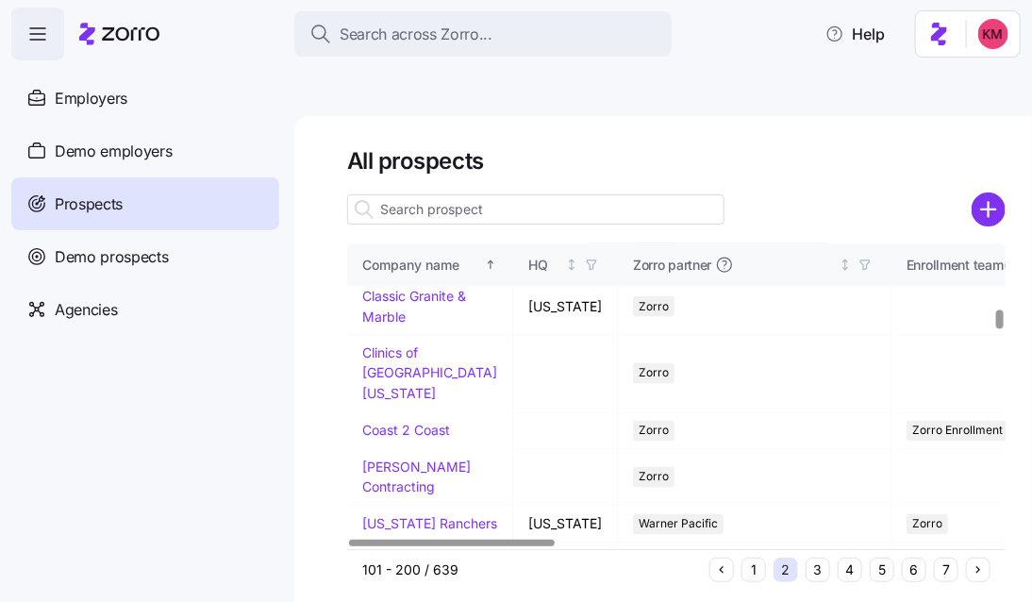
scroll to position [1073, 0]
click at [429, 278] on td "Claims Recovery Financial Services" at bounding box center [430, 250] width 166 height 57
click at [427, 268] on link "Claims Recovery Financial Services" at bounding box center [417, 249] width 110 height 37
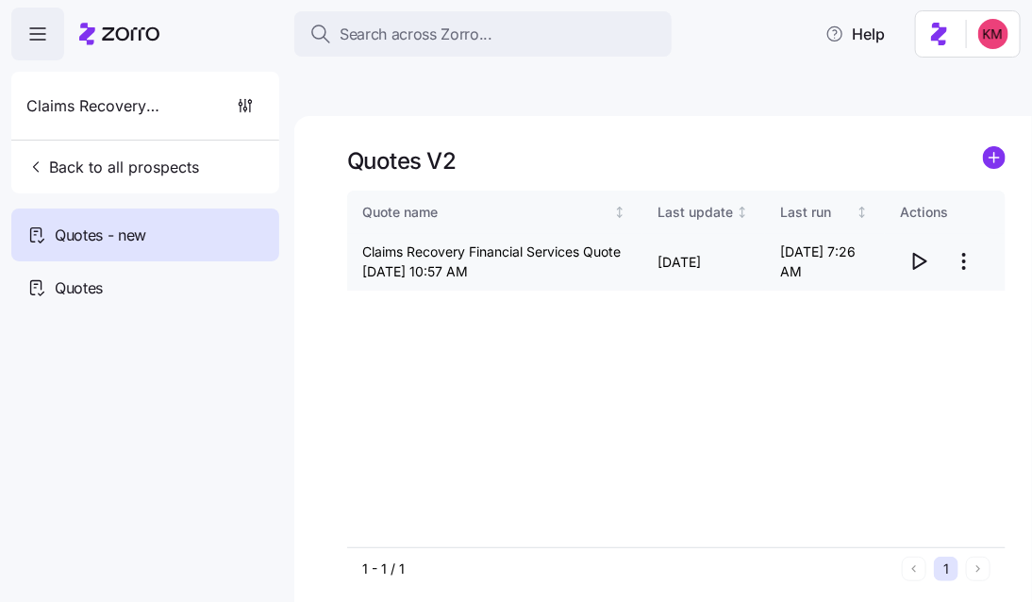
click at [919, 250] on icon "button" at bounding box center [919, 261] width 23 height 23
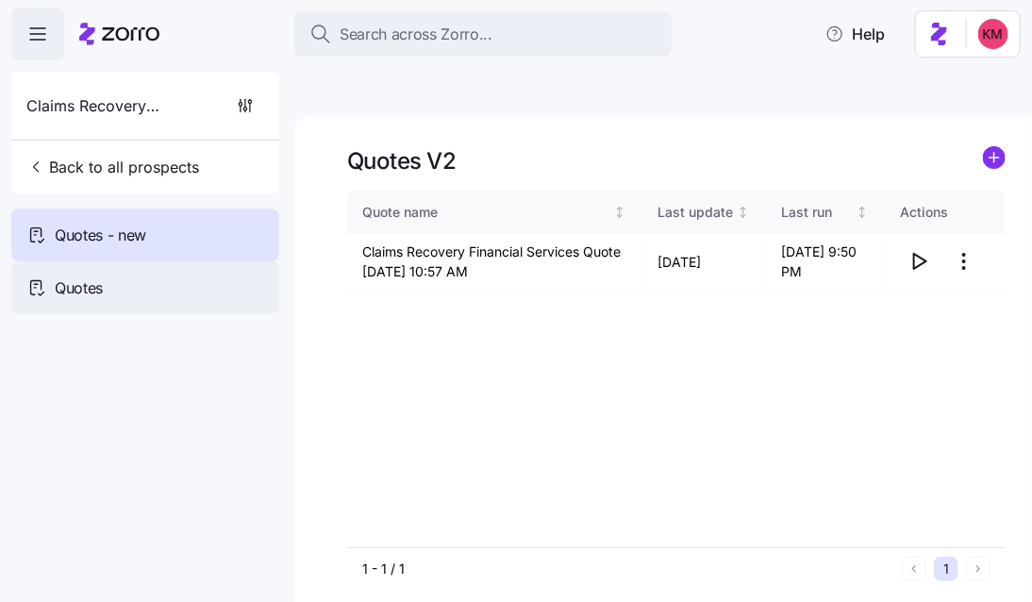
drag, startPoint x: 98, startPoint y: 283, endPoint x: 124, endPoint y: 281, distance: 25.5
click at [97, 284] on span "Quotes" at bounding box center [79, 288] width 48 height 24
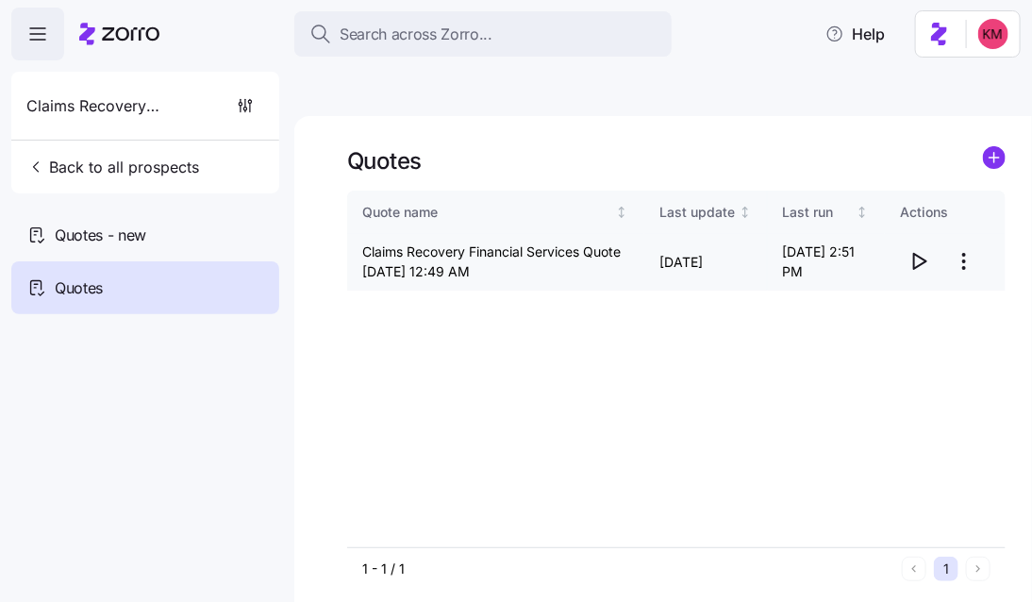
click at [907, 243] on span "button" at bounding box center [919, 261] width 36 height 36
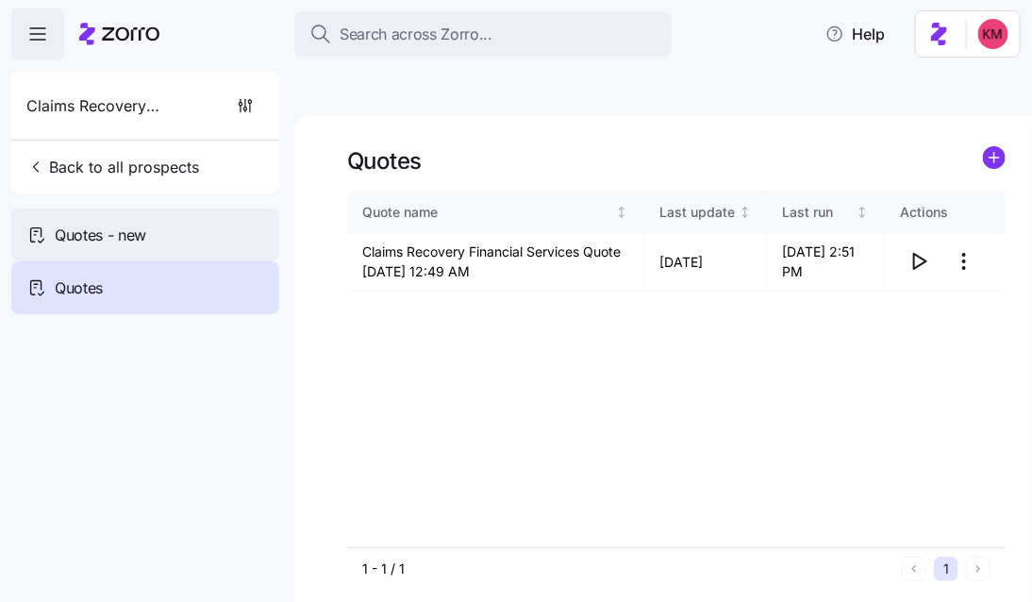
click at [161, 216] on div "Quotes - new" at bounding box center [145, 235] width 268 height 53
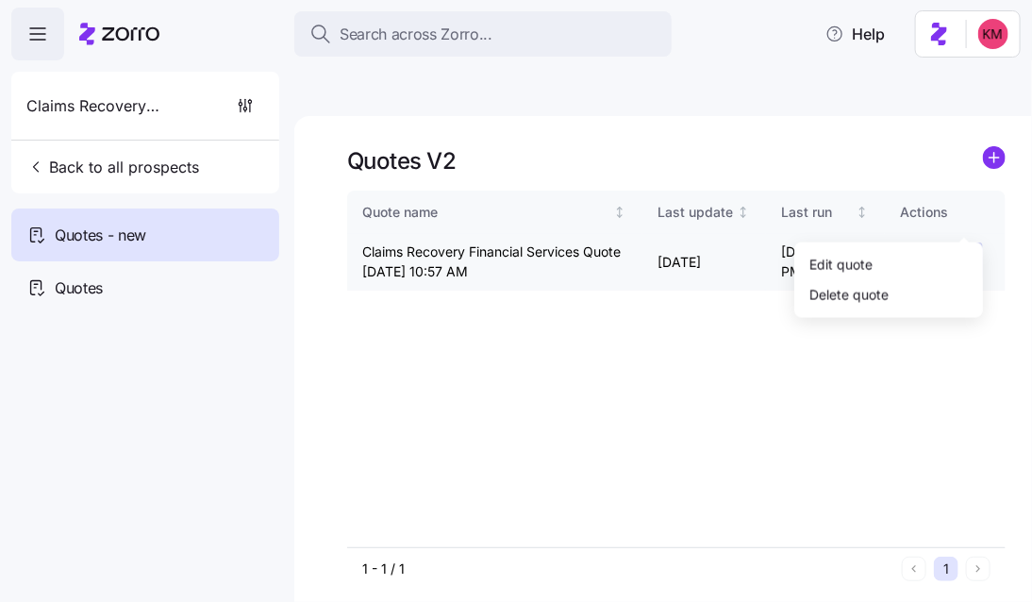
click at [957, 218] on html "Search across Zorro... Help Claims Recovery Financial Services Back to all pros…" at bounding box center [516, 390] width 1032 height 780
click at [921, 249] on div "Edit quote" at bounding box center [889, 264] width 174 height 30
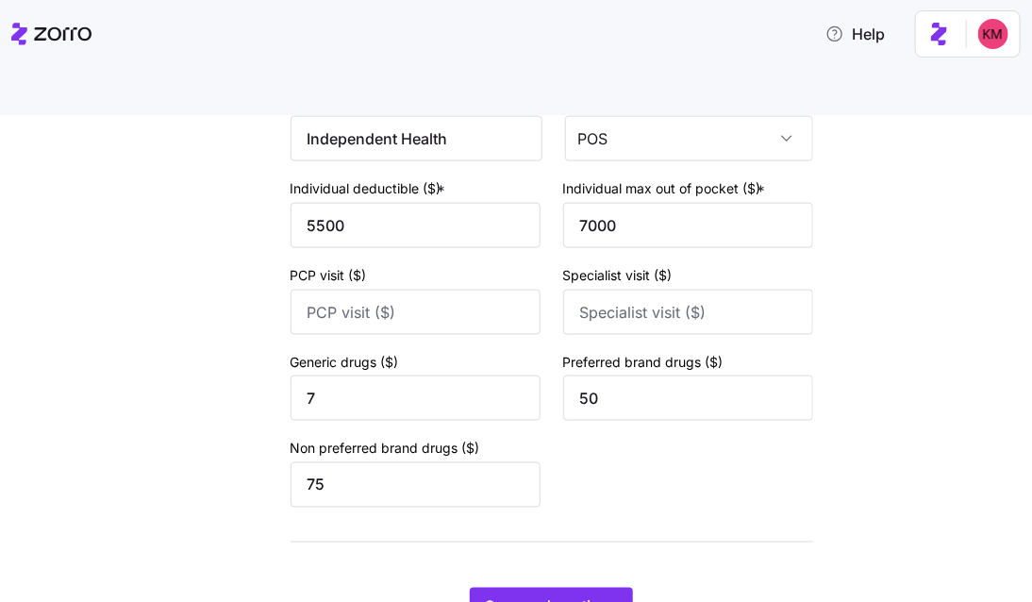
scroll to position [868, 0]
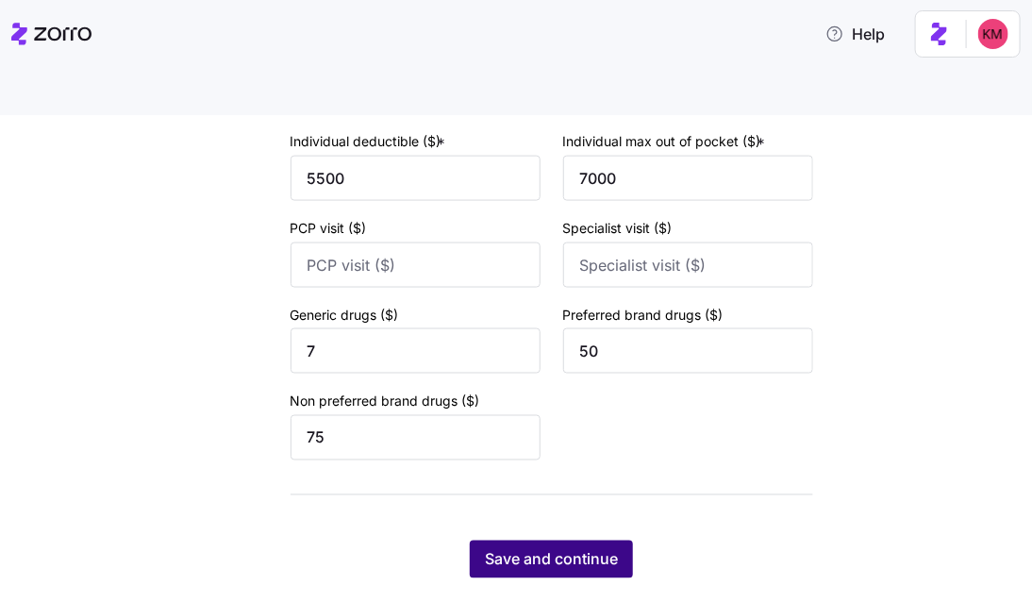
click at [572, 541] on button "Save and continue" at bounding box center [551, 560] width 163 height 38
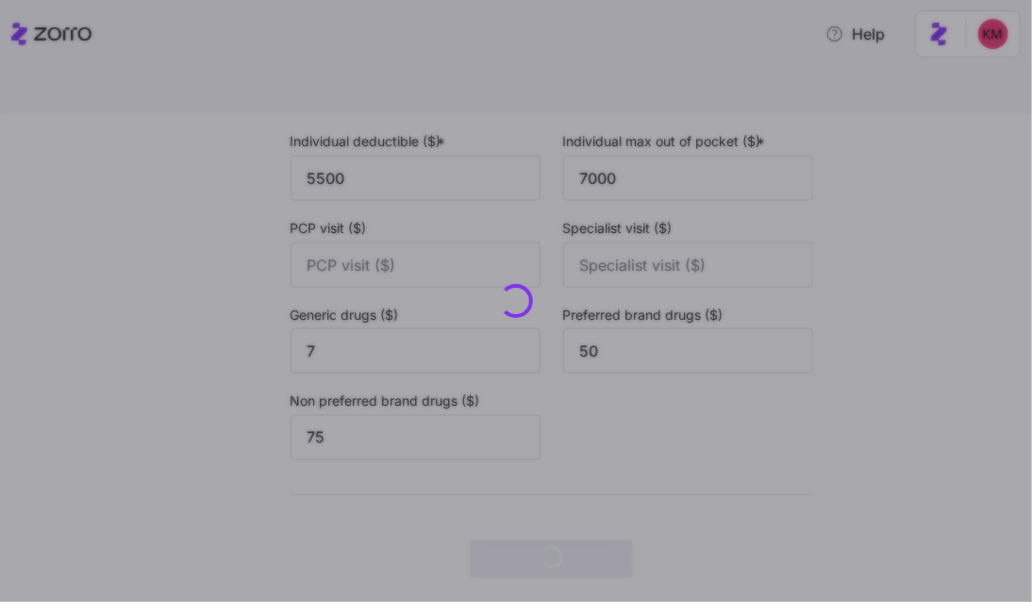
scroll to position [0, 0]
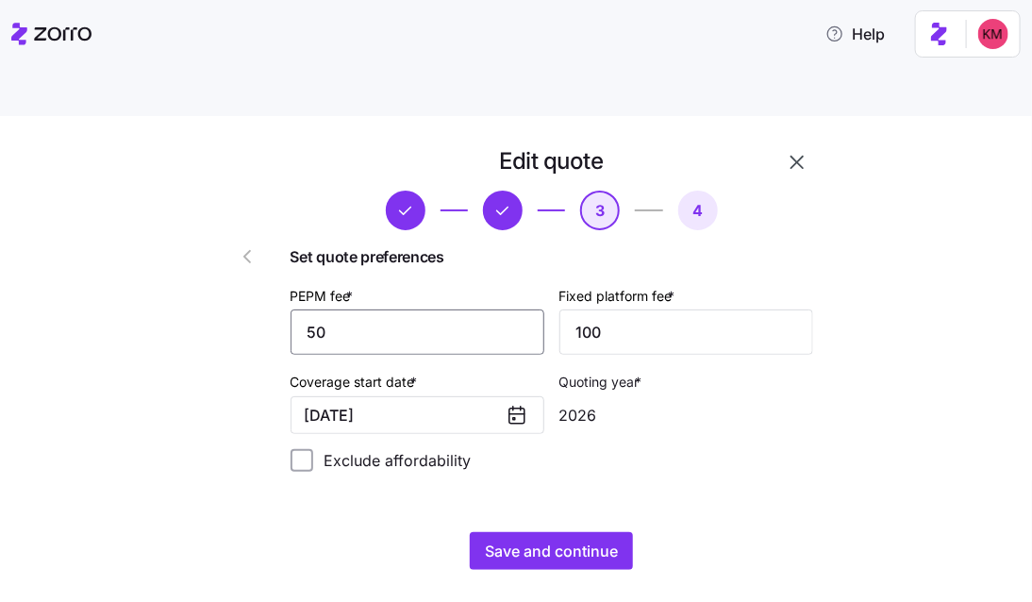
click at [442, 309] on input "50" at bounding box center [418, 331] width 254 height 45
type input "80"
click at [617, 530] on div "Edit quote 3 4 Set quote preferences PEPM fee * 80 Fixed platform fee * 100 Cov…" at bounding box center [529, 369] width 660 height 446
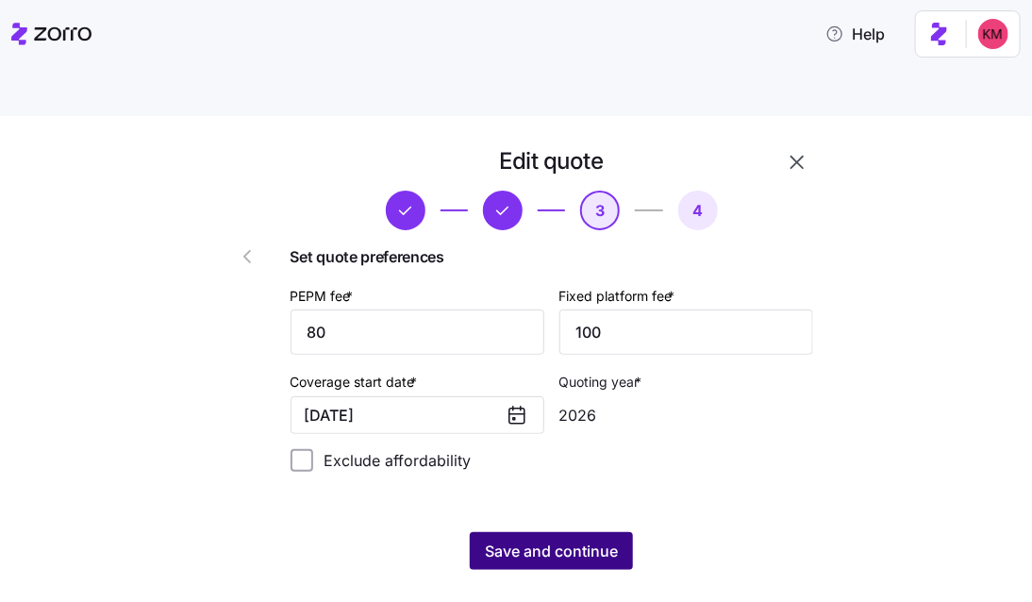
click at [604, 540] on span "Save and continue" at bounding box center [551, 551] width 133 height 23
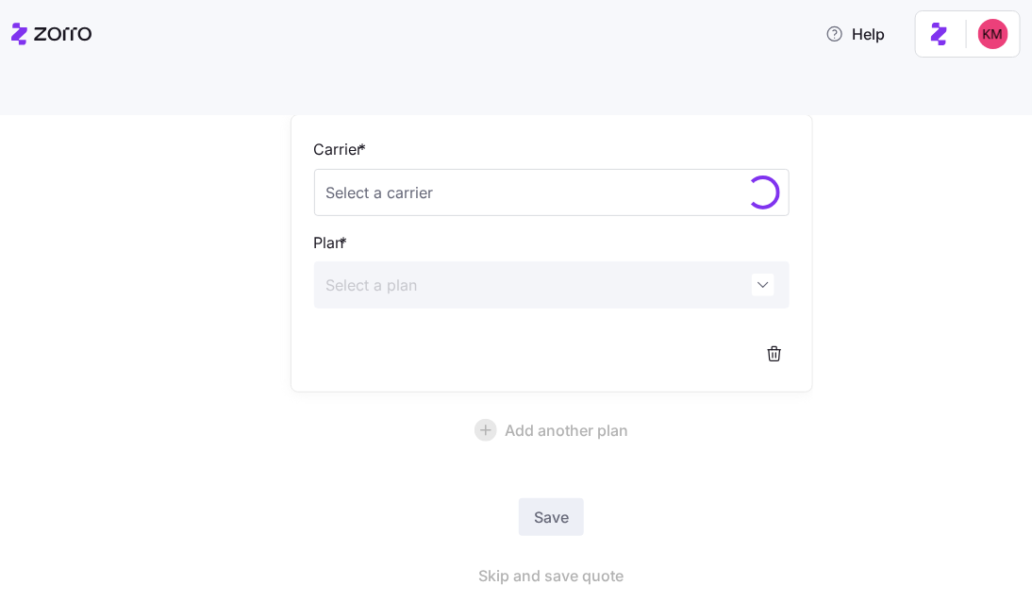
scroll to position [209, 0]
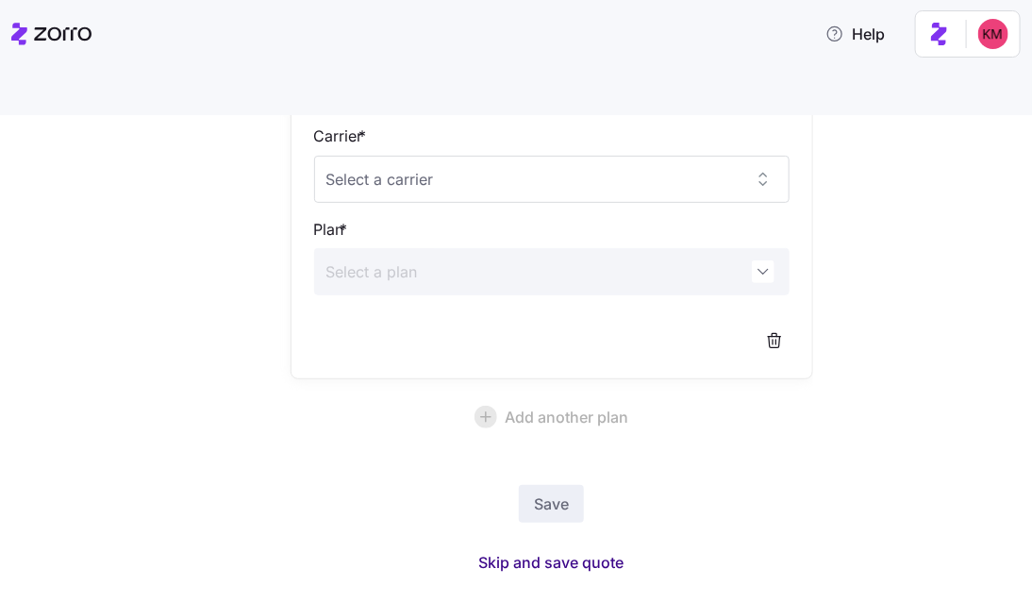
click at [585, 551] on span "Skip and save quote" at bounding box center [551, 562] width 145 height 23
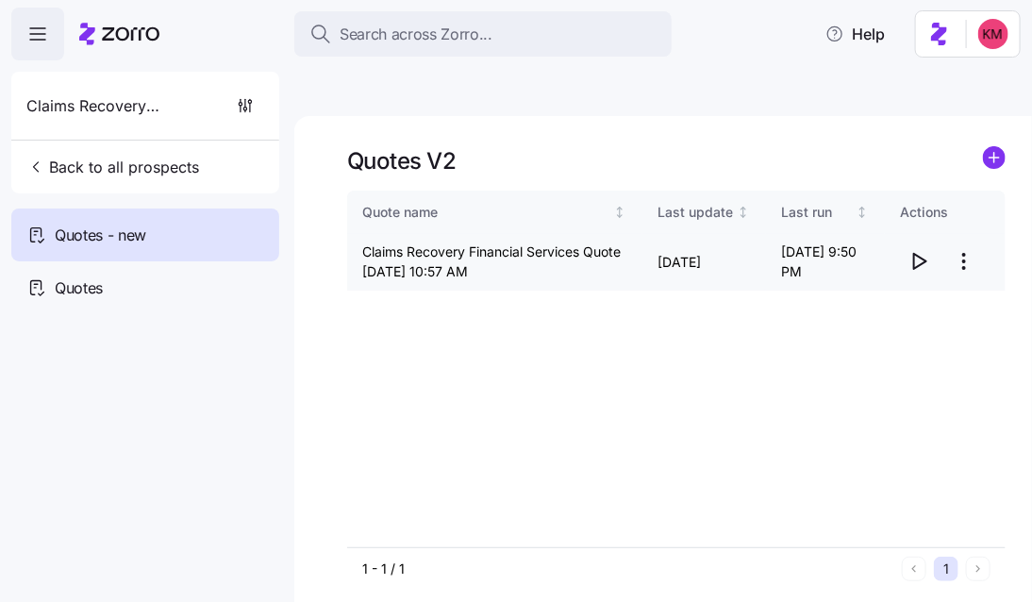
click at [910, 250] on icon "button" at bounding box center [919, 261] width 23 height 23
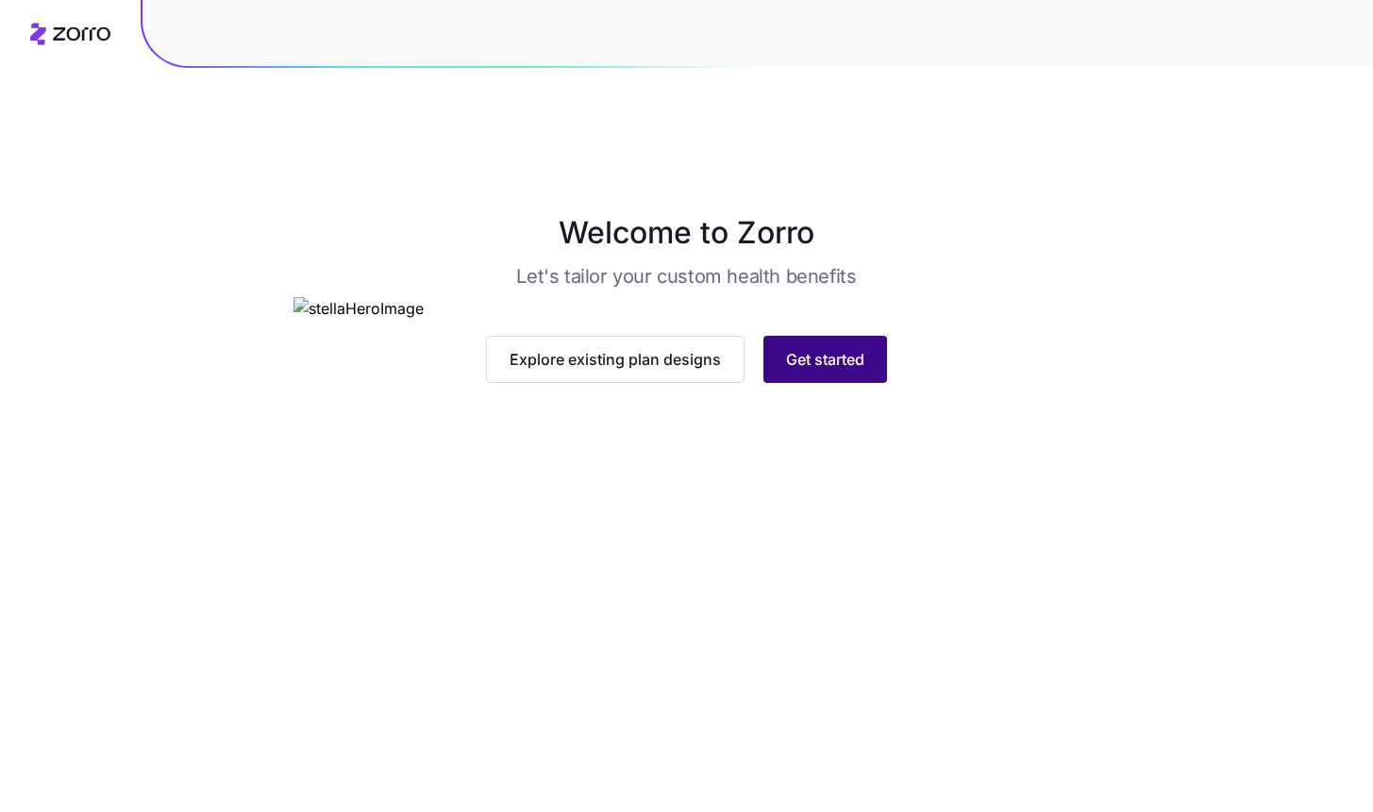
click at [831, 383] on button "Get started" at bounding box center [825, 359] width 124 height 47
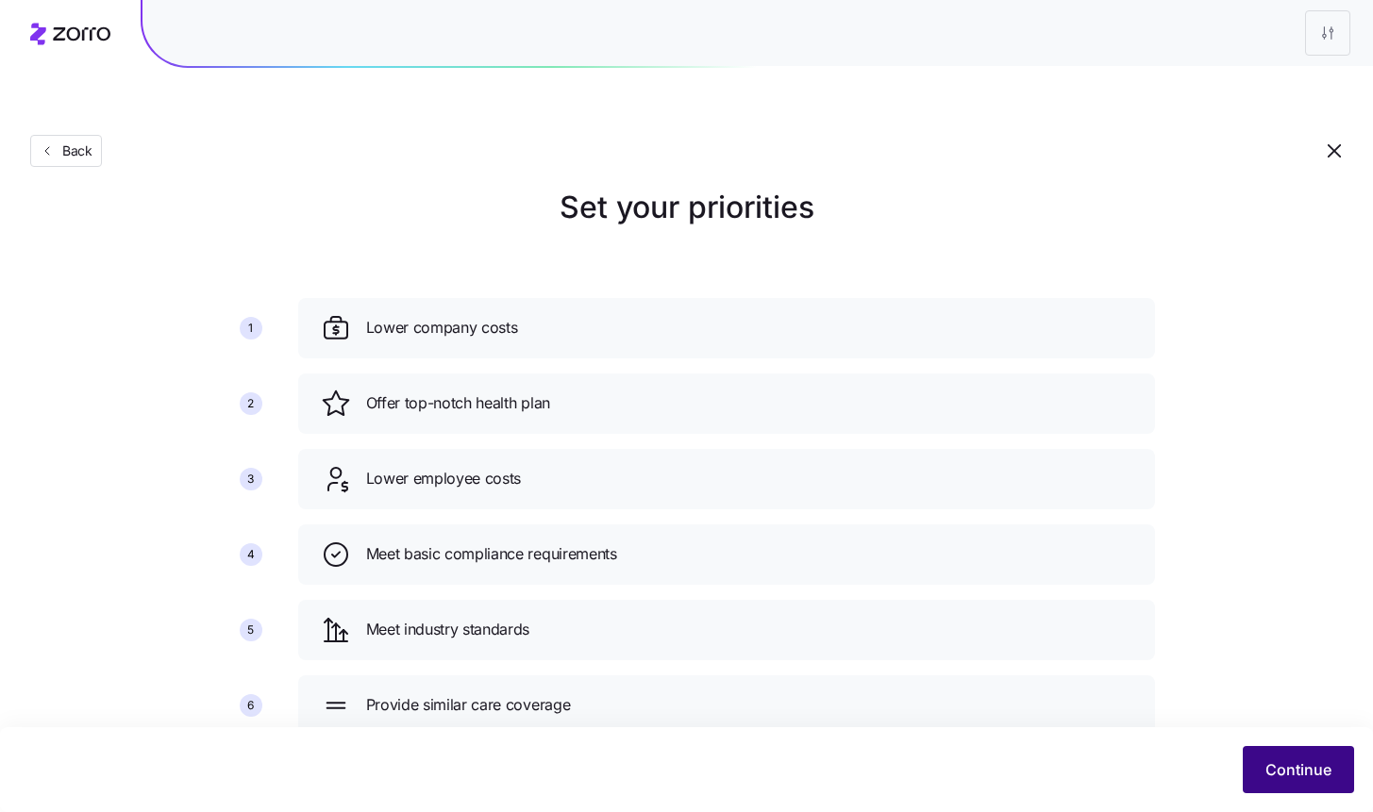
scroll to position [40, 0]
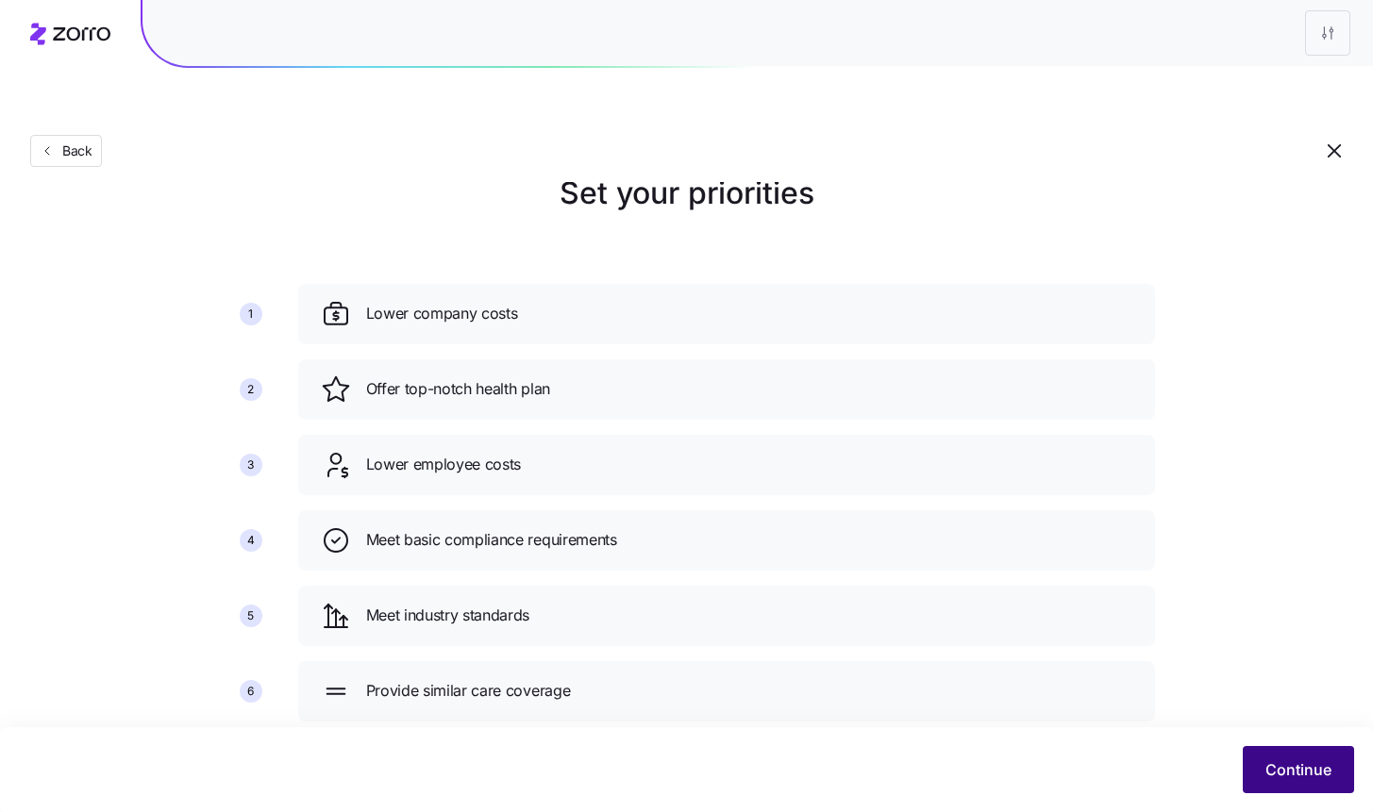
click at [1299, 749] on button "Continue" at bounding box center [1298, 769] width 111 height 47
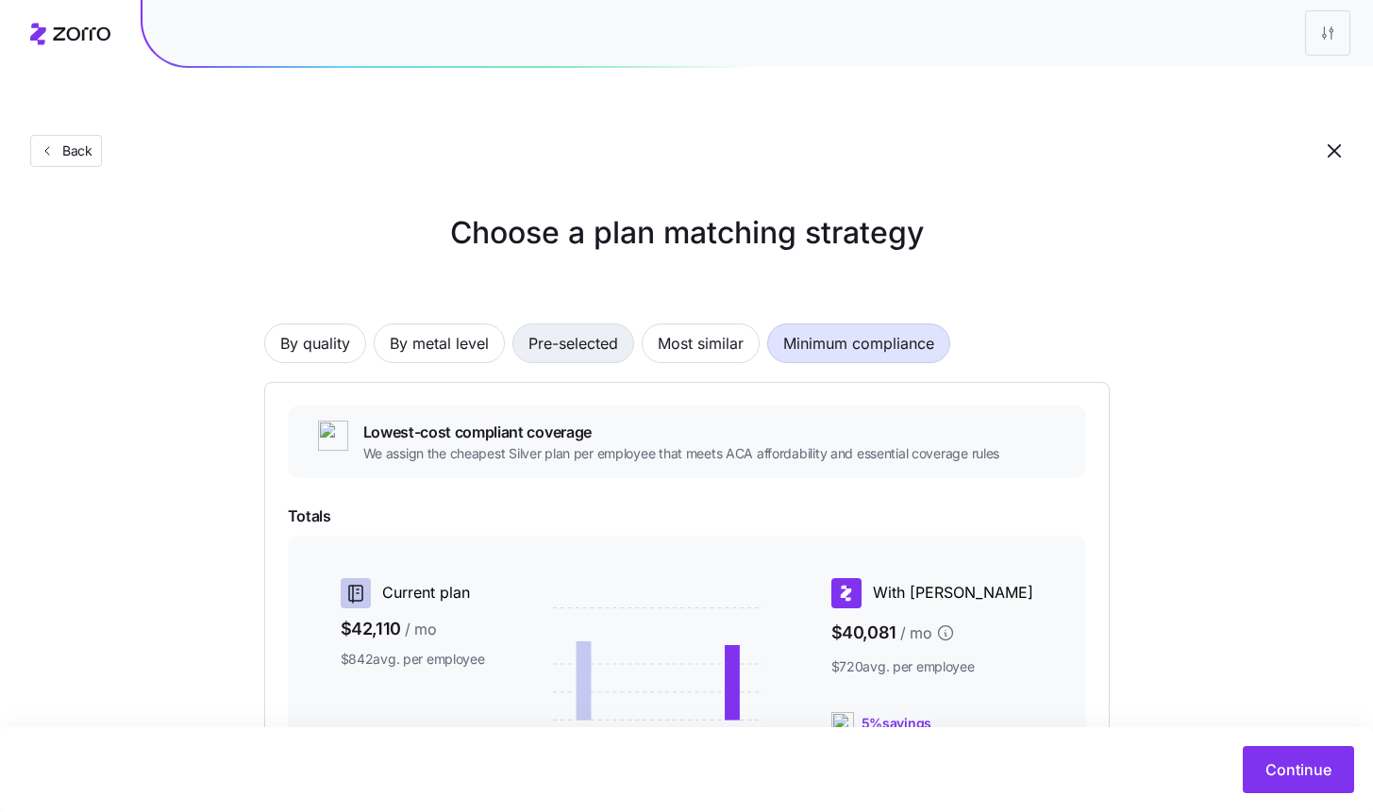
click at [589, 325] on span "Pre-selected" at bounding box center [573, 344] width 90 height 38
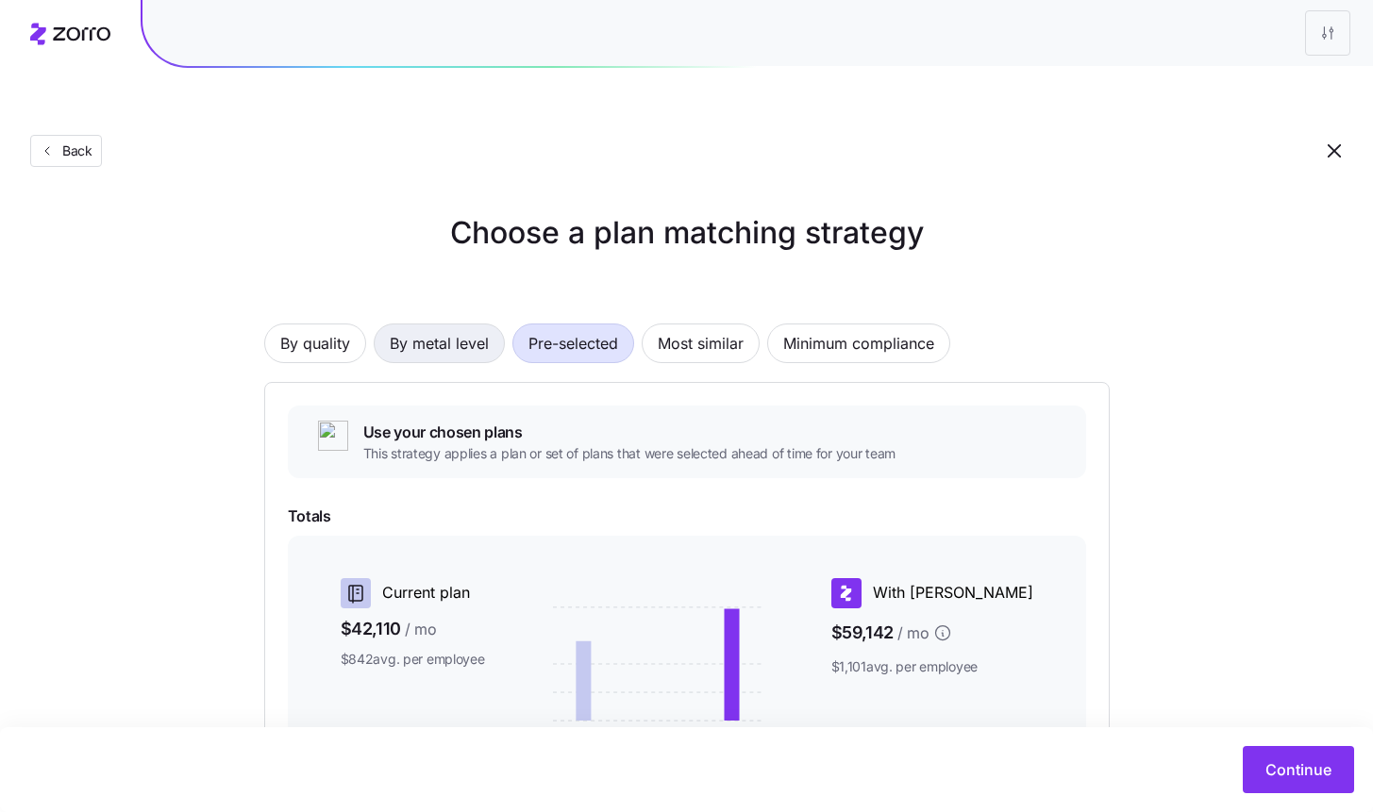
click at [448, 325] on span "By metal level" at bounding box center [439, 344] width 99 height 38
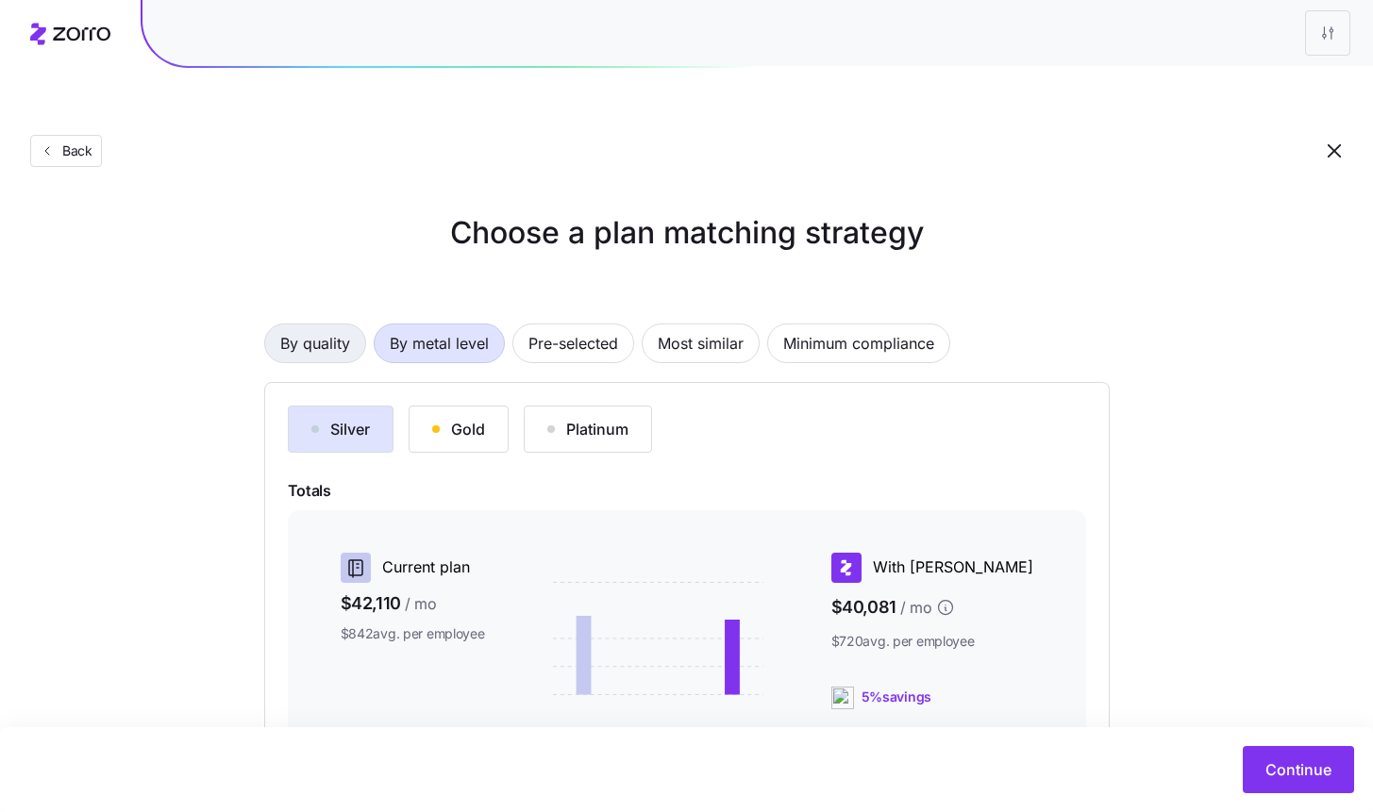
click at [343, 325] on span "By quality" at bounding box center [315, 344] width 70 height 38
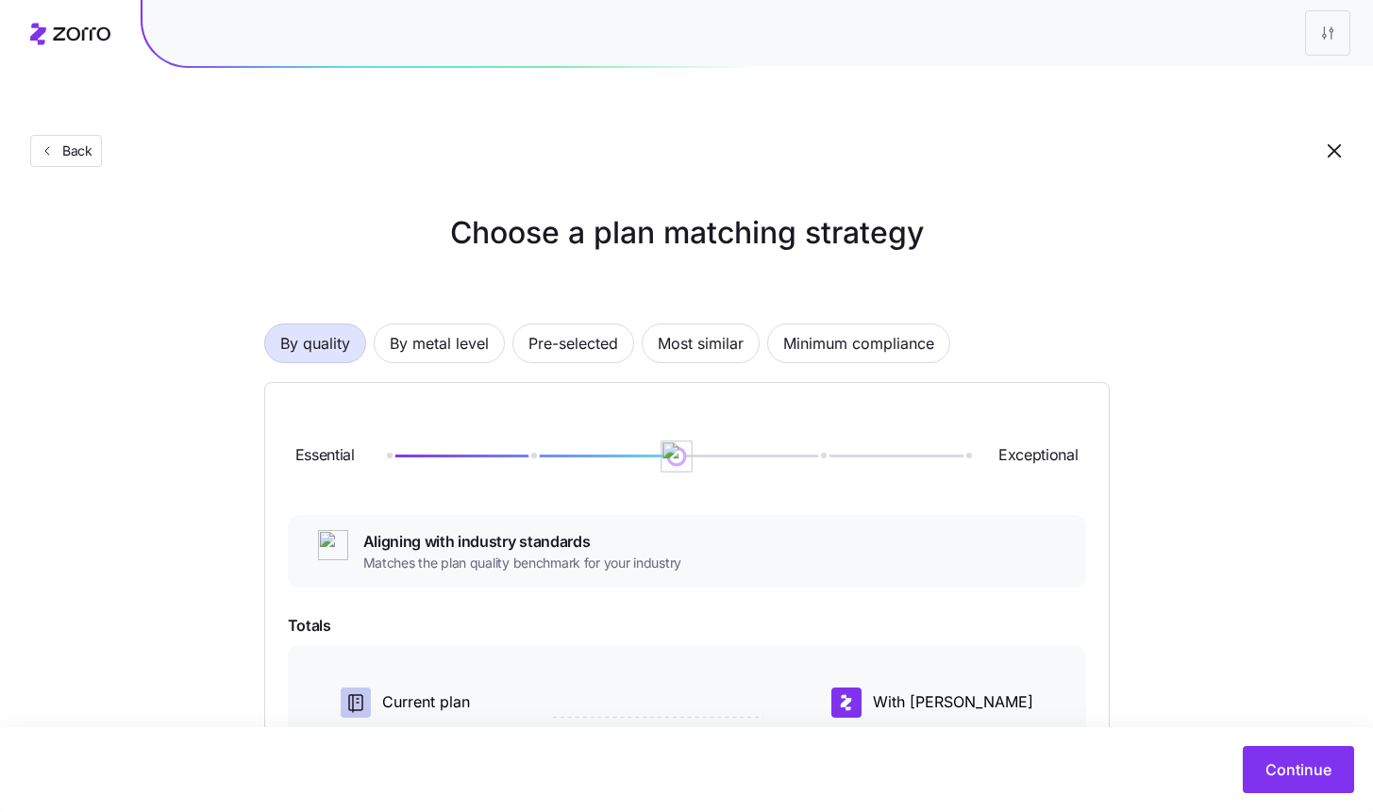
drag, startPoint x: 379, startPoint y: 407, endPoint x: 644, endPoint y: 410, distance: 265.1
click at [644, 455] on div at bounding box center [676, 456] width 579 height 3
click at [676, 441] on img at bounding box center [676, 457] width 32 height 32
click at [421, 275] on div "By quality By metal level Pre-selected Most similar Minimum compliance Essentia…" at bounding box center [686, 681] width 845 height 836
click at [429, 325] on span "By metal level" at bounding box center [439, 344] width 99 height 38
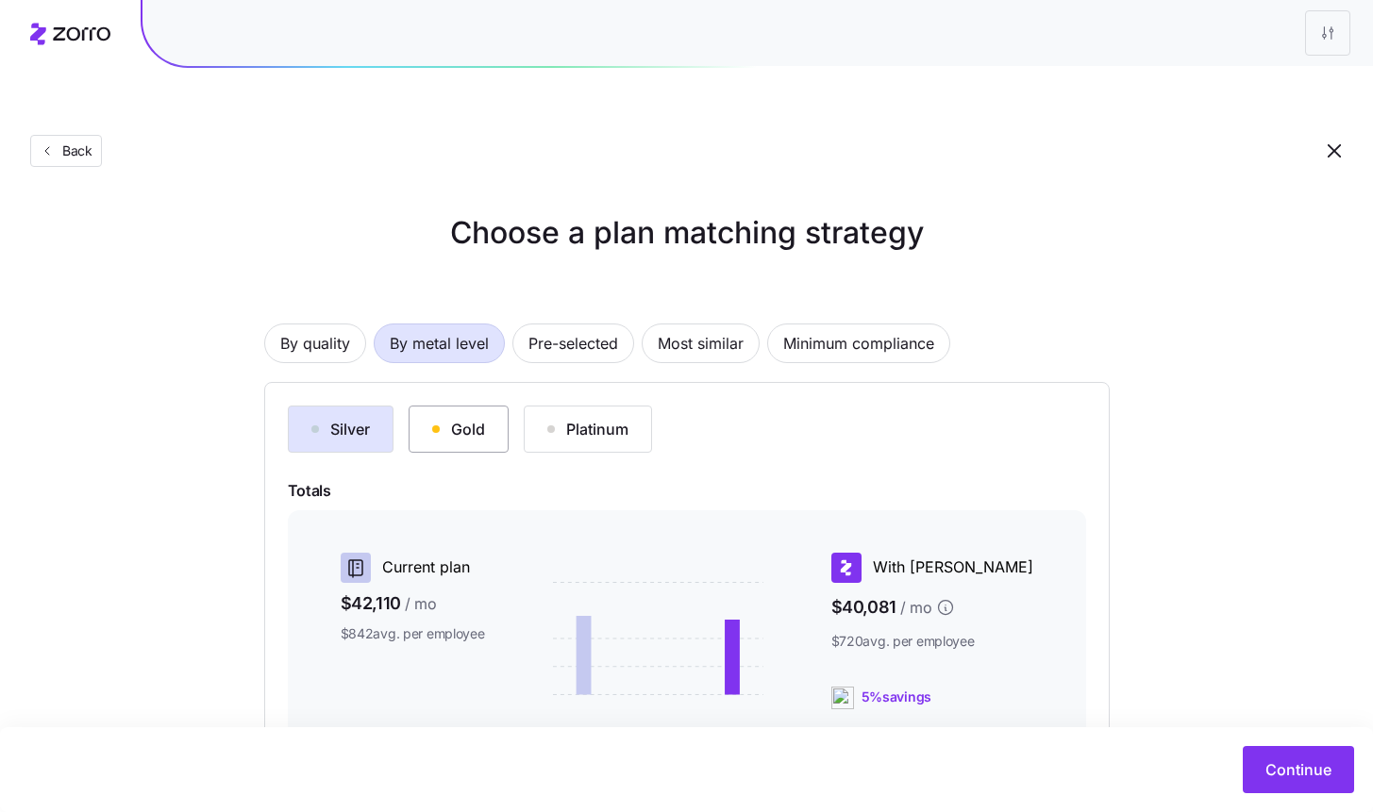
click at [449, 418] on div "Gold" at bounding box center [458, 429] width 53 height 23
click at [608, 418] on div "Platinum" at bounding box center [587, 429] width 81 height 23
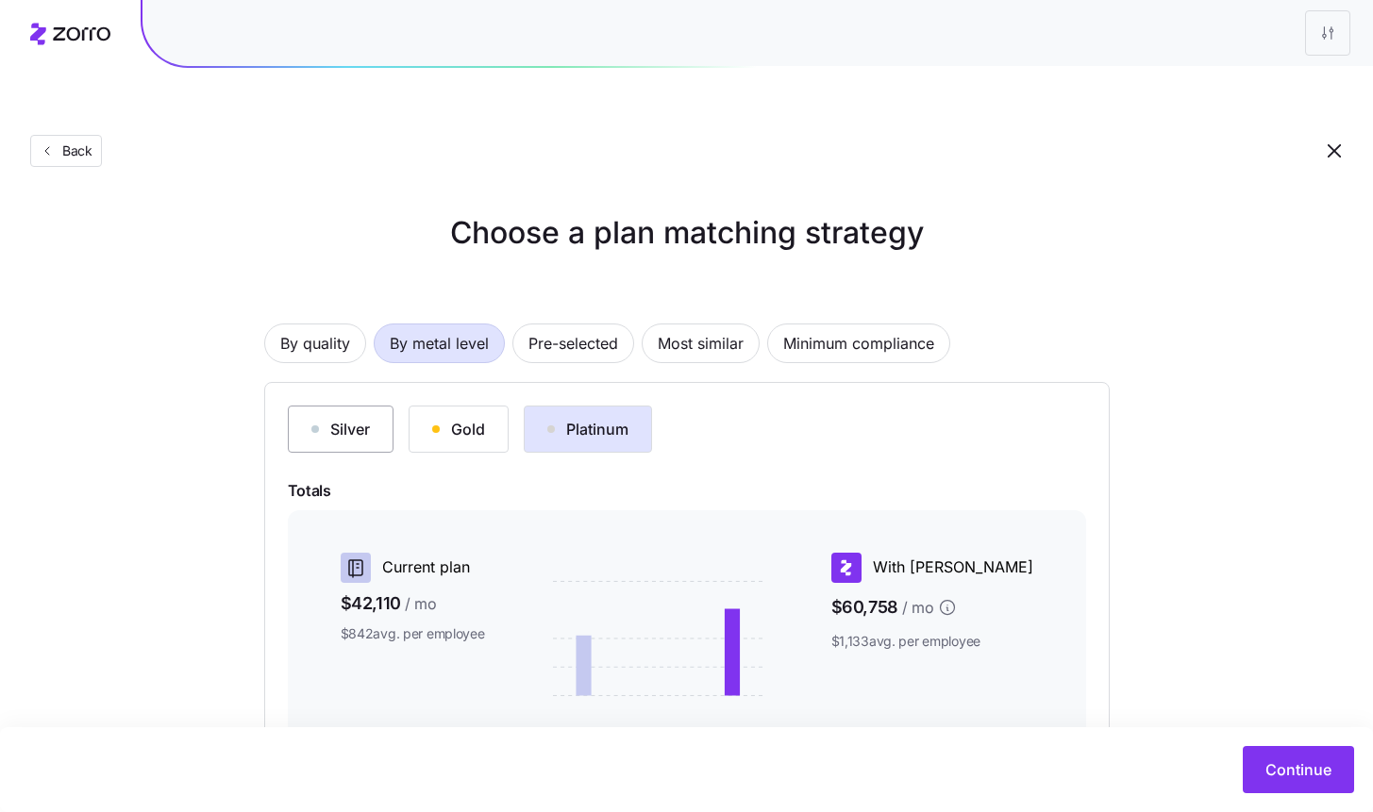
click at [316, 425] on div "button" at bounding box center [315, 429] width 8 height 8
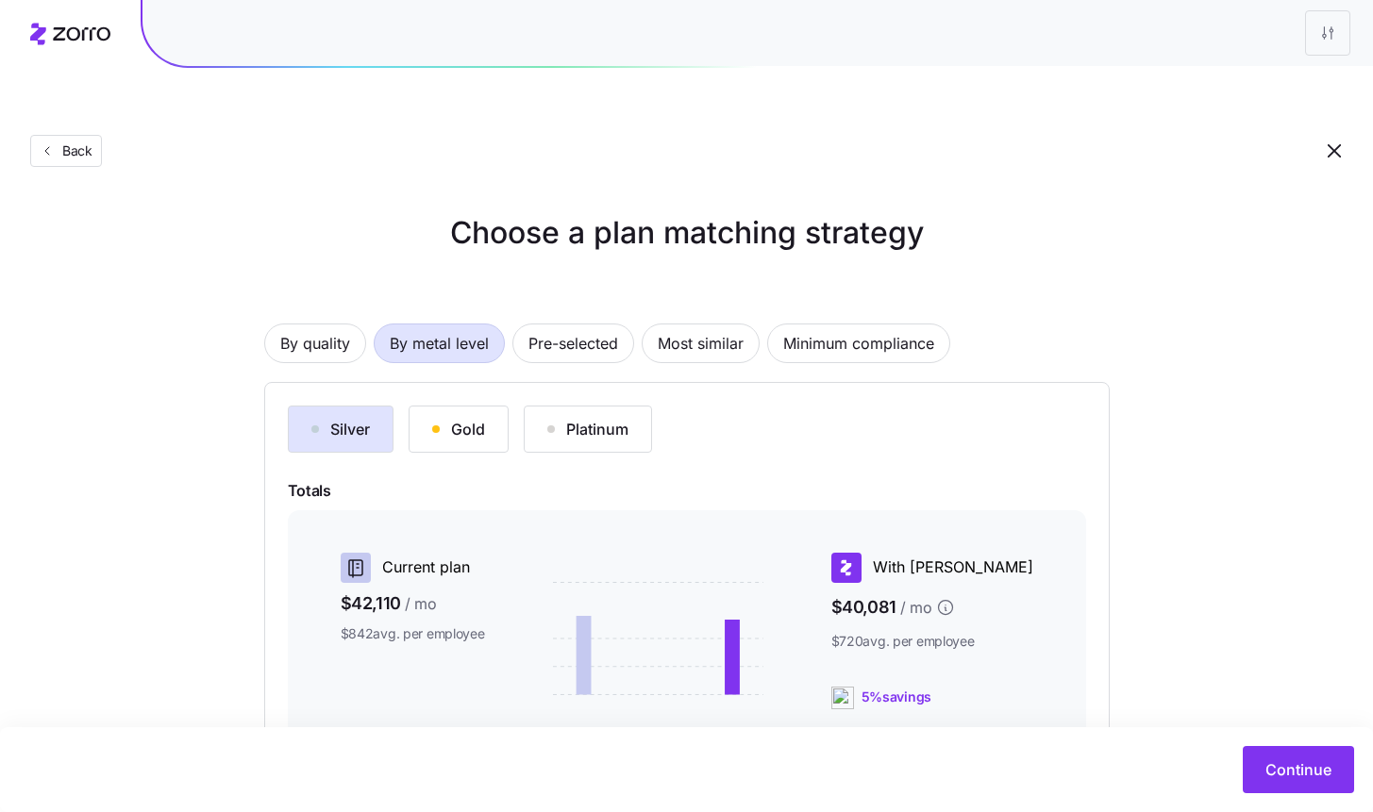
click at [739, 277] on div "By quality By metal level Pre-selected Most similar Minimum compliance Silver G…" at bounding box center [686, 613] width 845 height 701
click at [645, 324] on button "Most similar" at bounding box center [701, 344] width 118 height 40
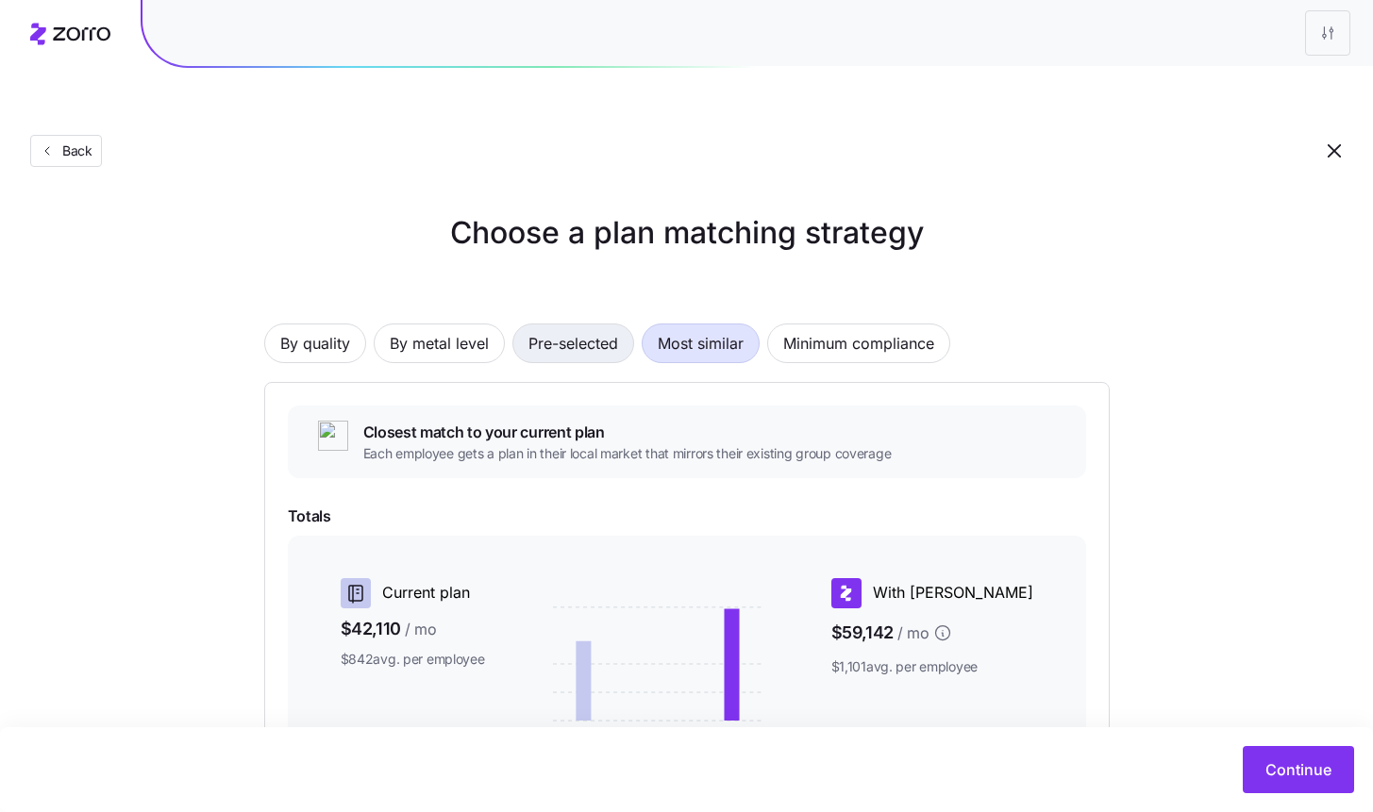
click at [561, 325] on span "Pre-selected" at bounding box center [573, 344] width 90 height 38
click at [374, 324] on button "By metal level" at bounding box center [439, 344] width 131 height 40
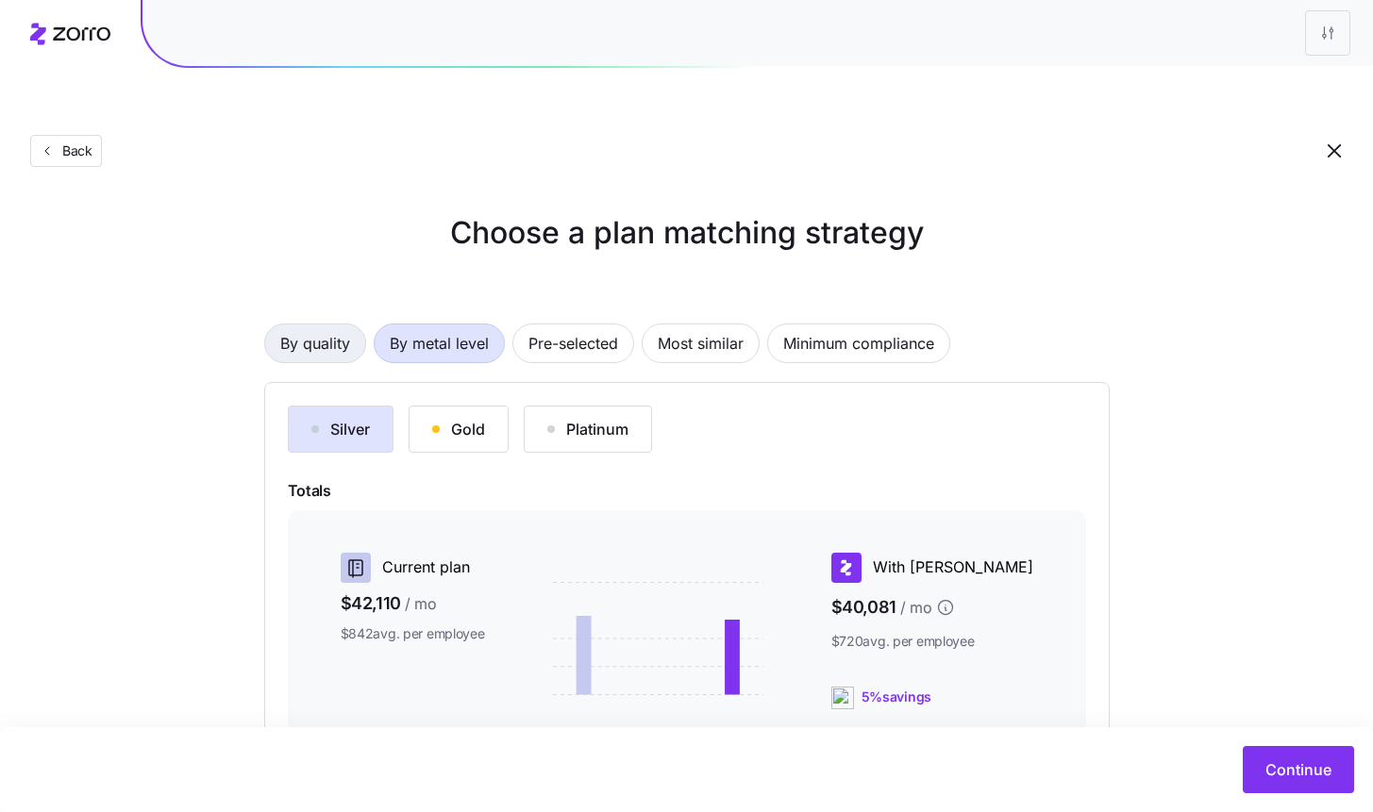
click at [312, 325] on span "By quality" at bounding box center [315, 344] width 70 height 38
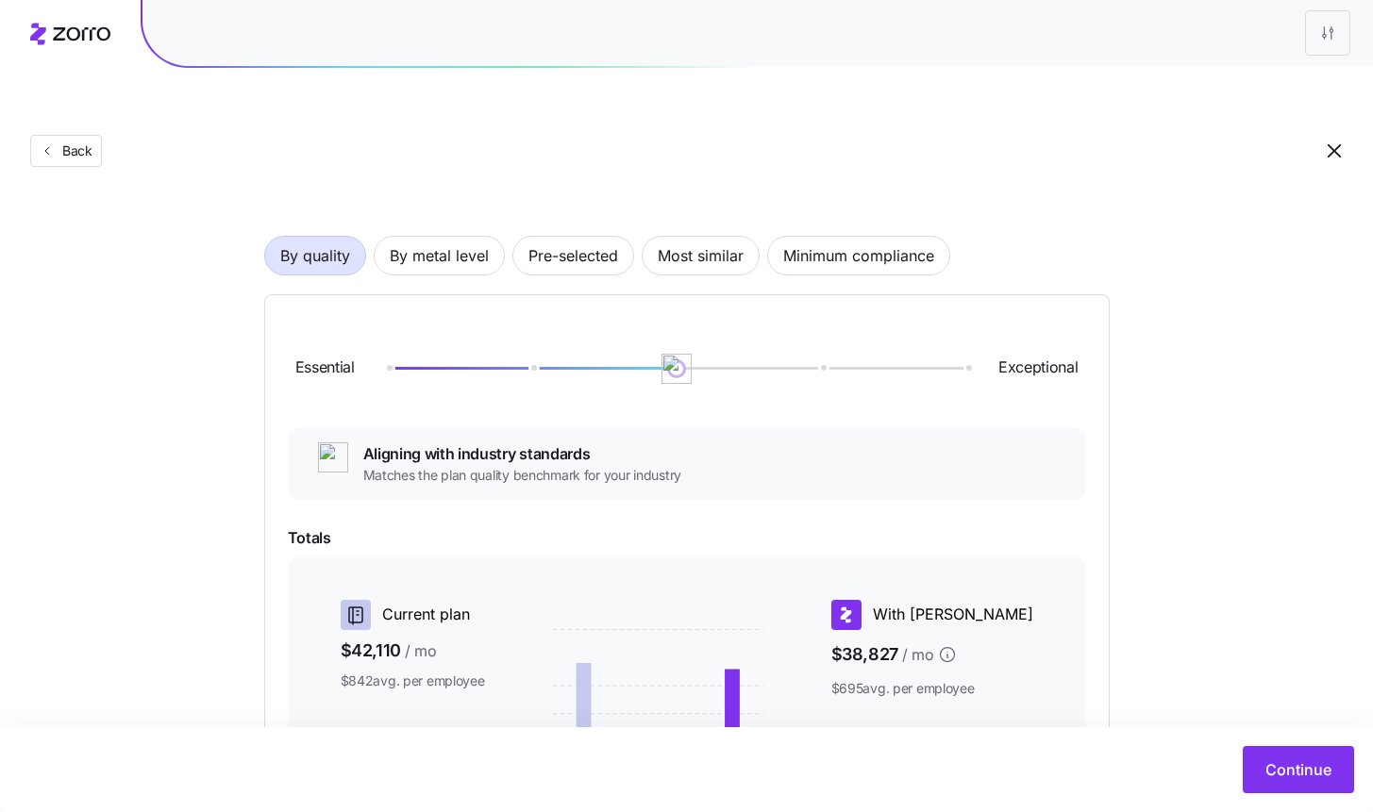
scroll to position [362, 0]
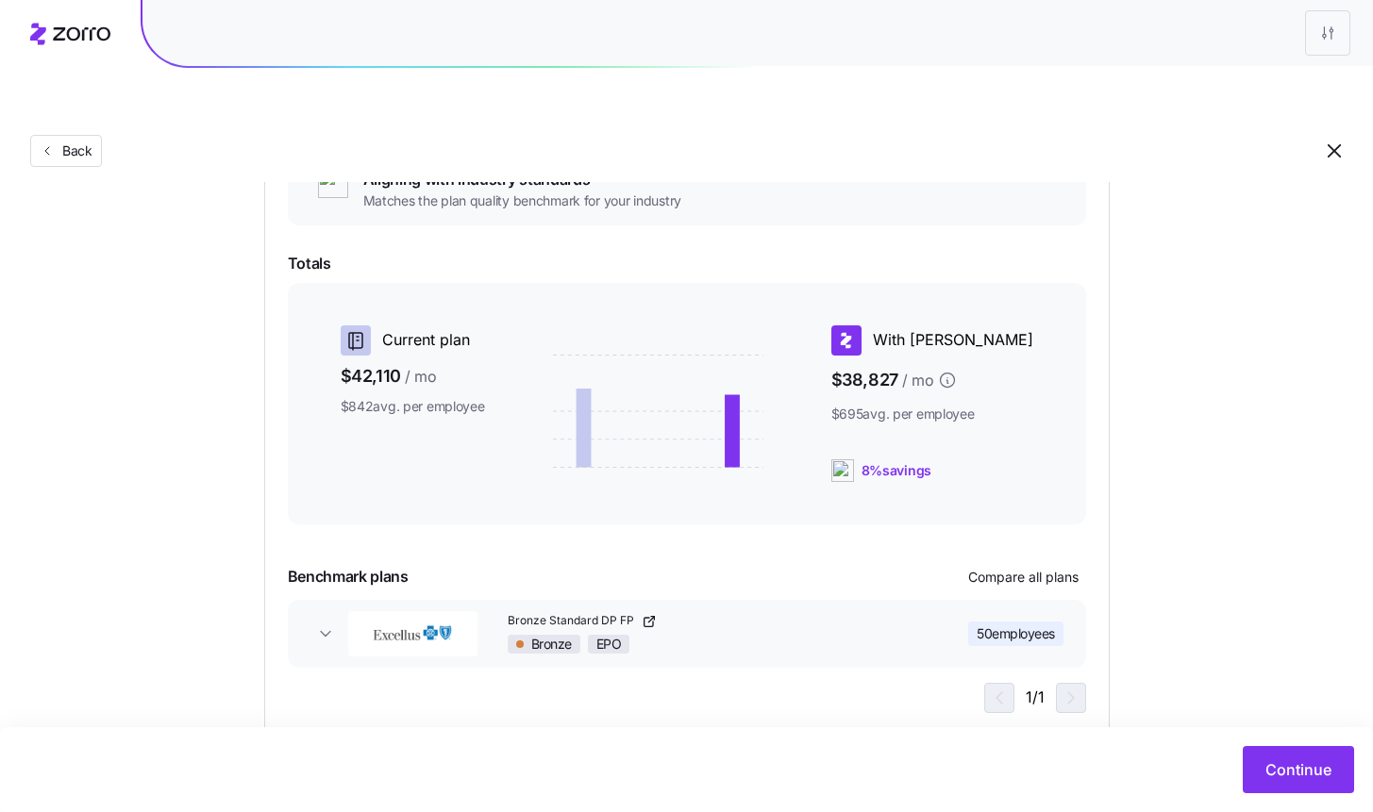
click at [1341, 680] on div "Choose a plan matching strategy By quality By metal level Pre-selected Most sim…" at bounding box center [686, 292] width 1373 height 889
click at [1289, 754] on button "Continue" at bounding box center [1298, 769] width 111 height 47
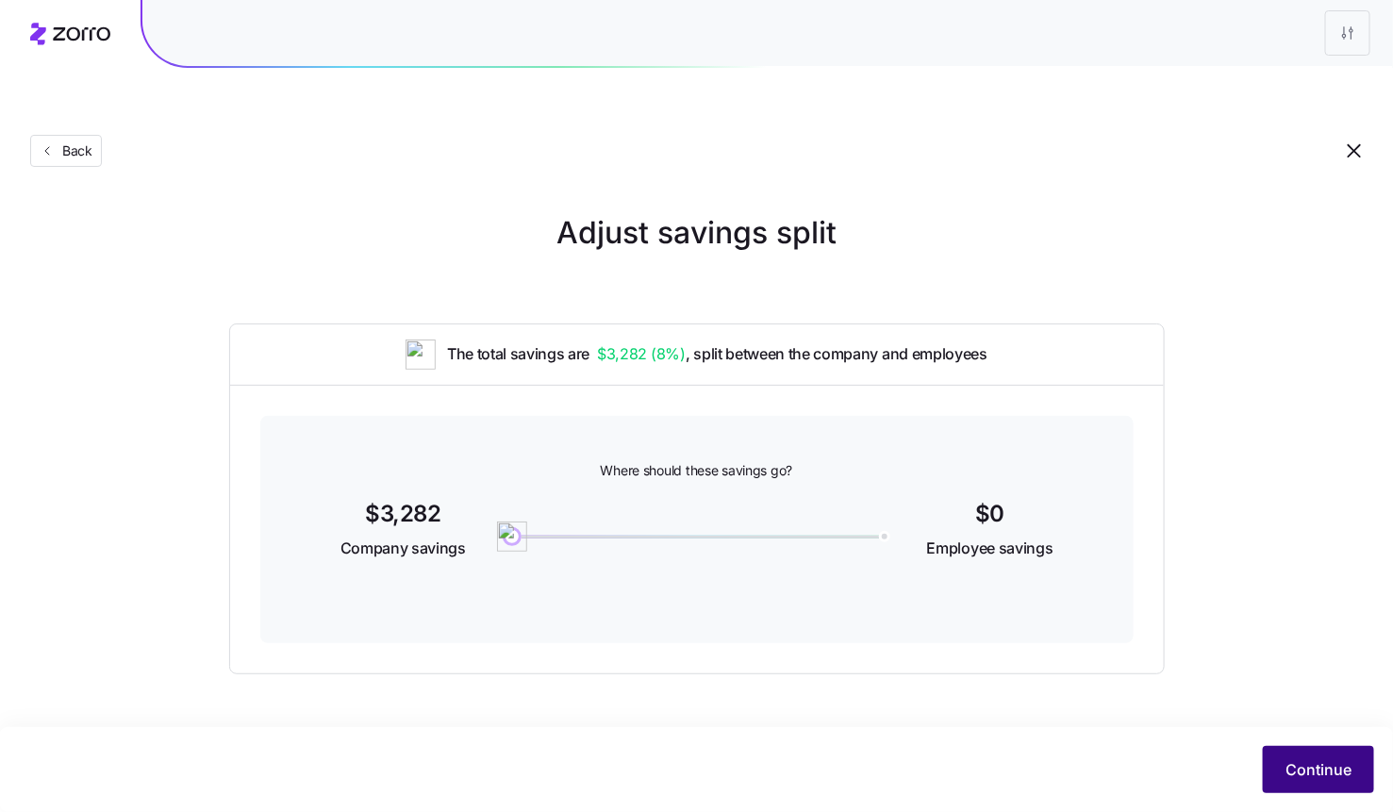
click at [1282, 748] on button "Continue" at bounding box center [1318, 769] width 111 height 47
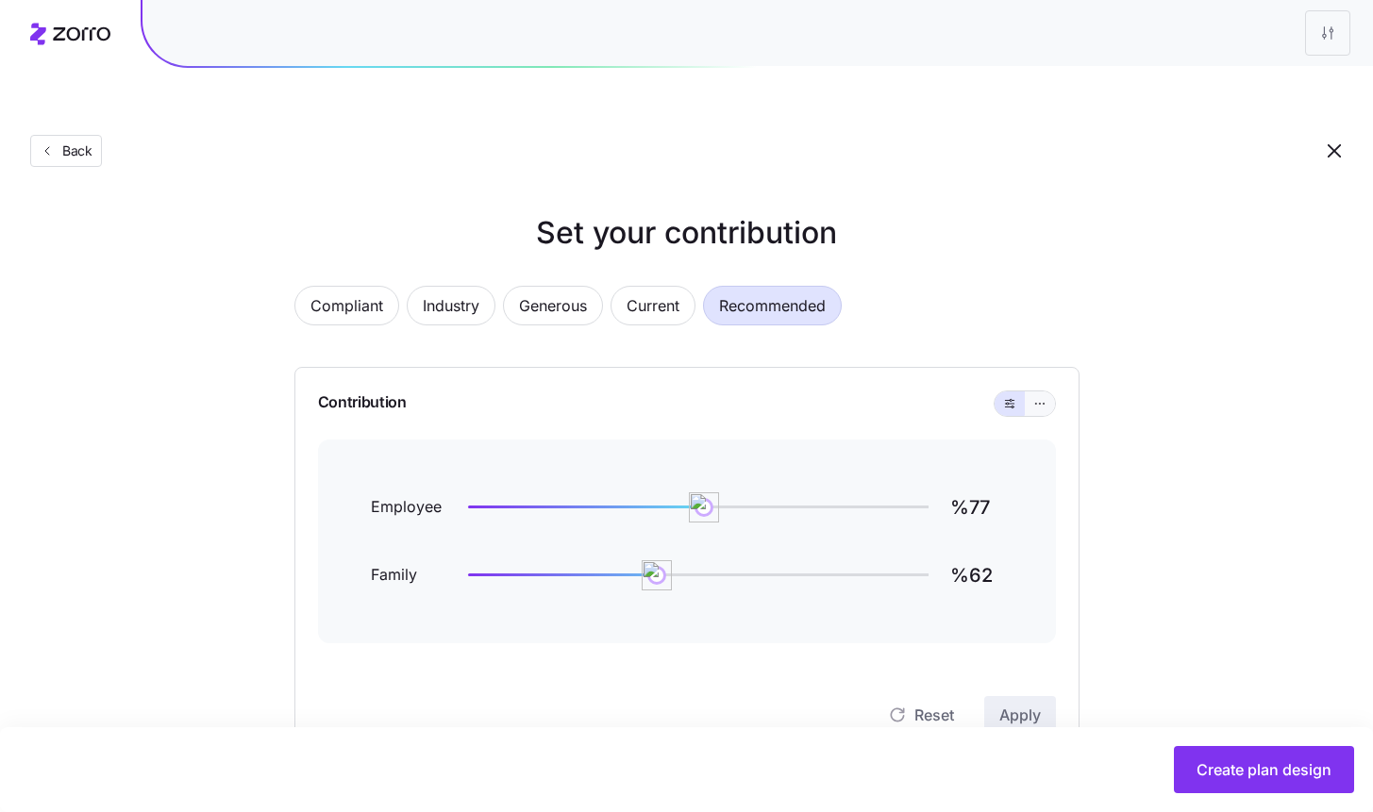
click at [1057, 367] on div "Contribution Employee %77 Family %62 Reset Apply" at bounding box center [686, 562] width 785 height 391
click at [1050, 392] on button "button" at bounding box center [1040, 404] width 30 height 25
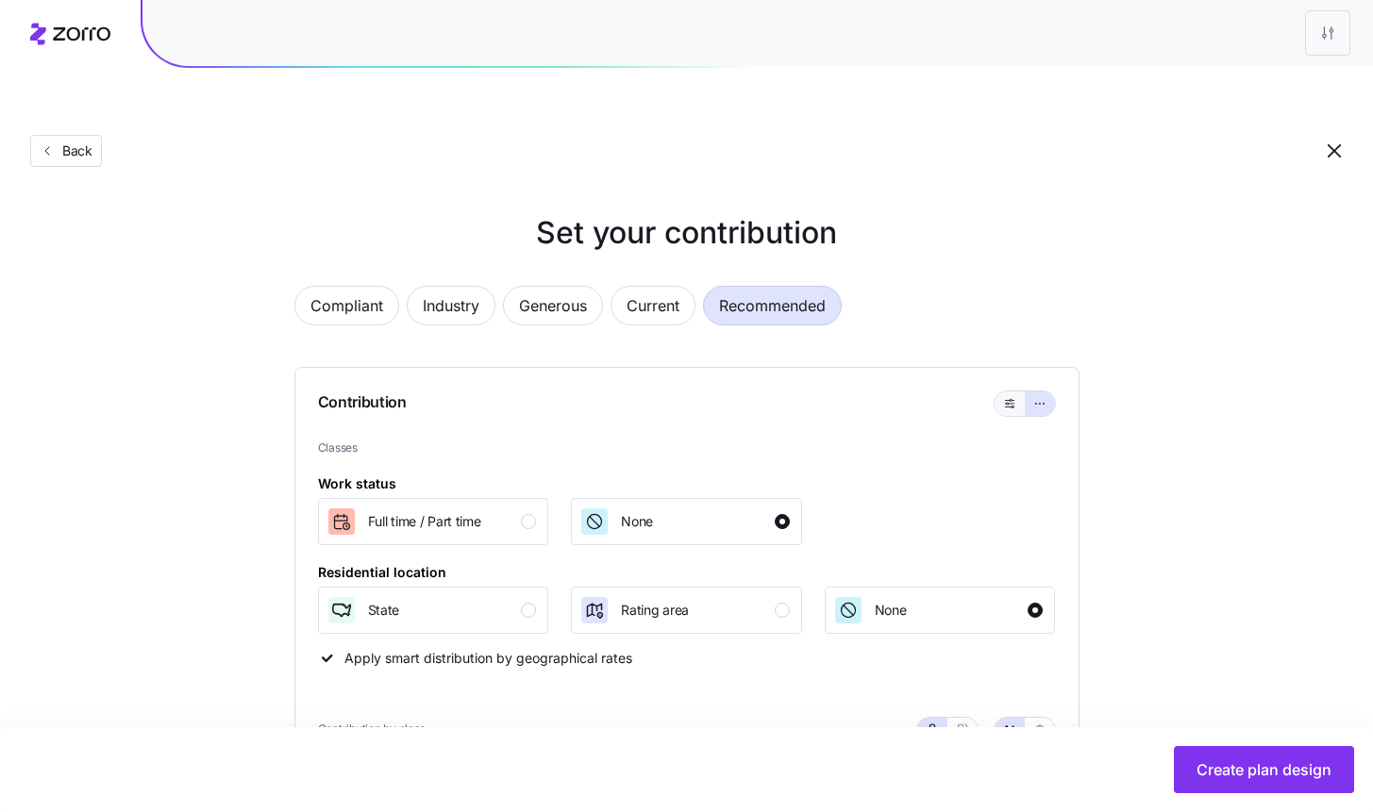
click at [1003, 392] on icon "button" at bounding box center [1009, 403] width 13 height 23
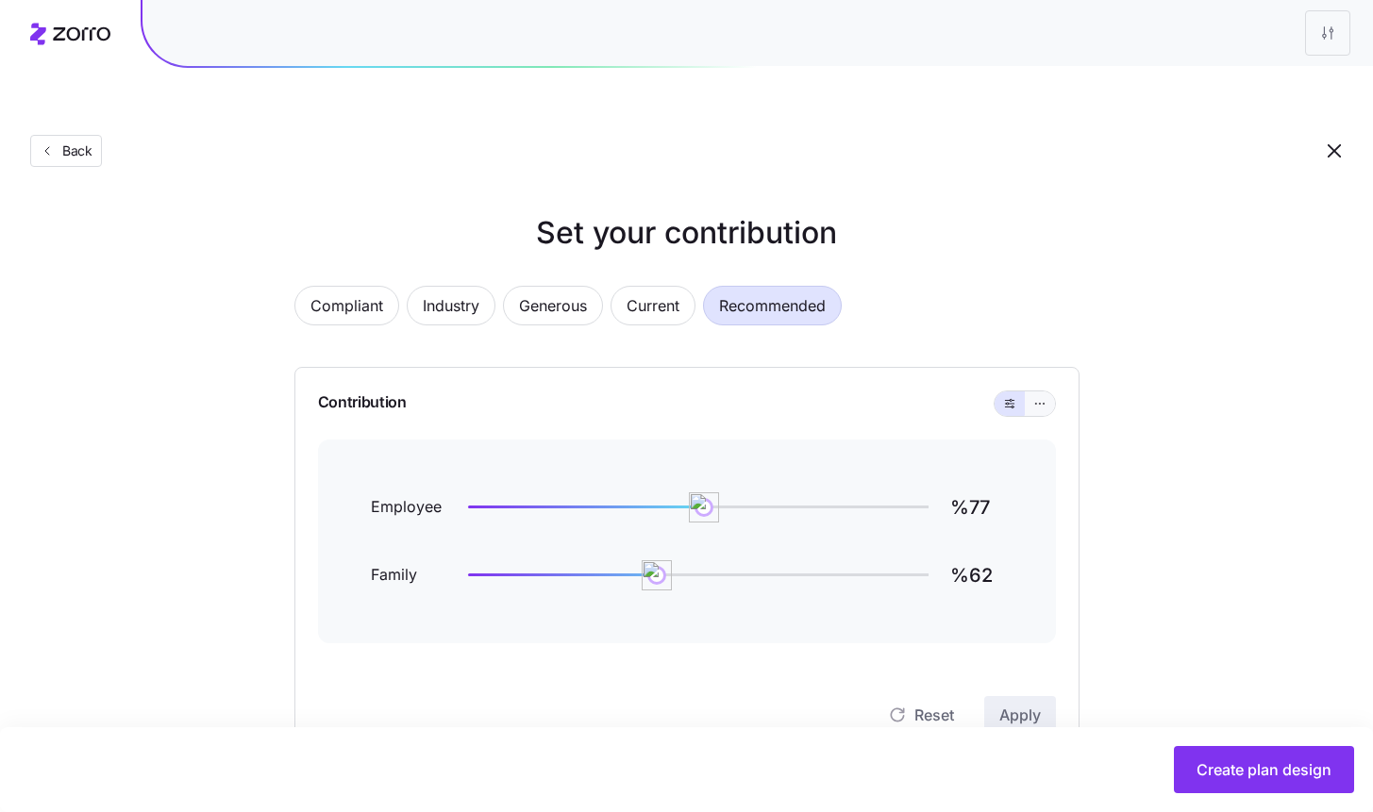
click at [1029, 392] on button "button" at bounding box center [1040, 404] width 30 height 25
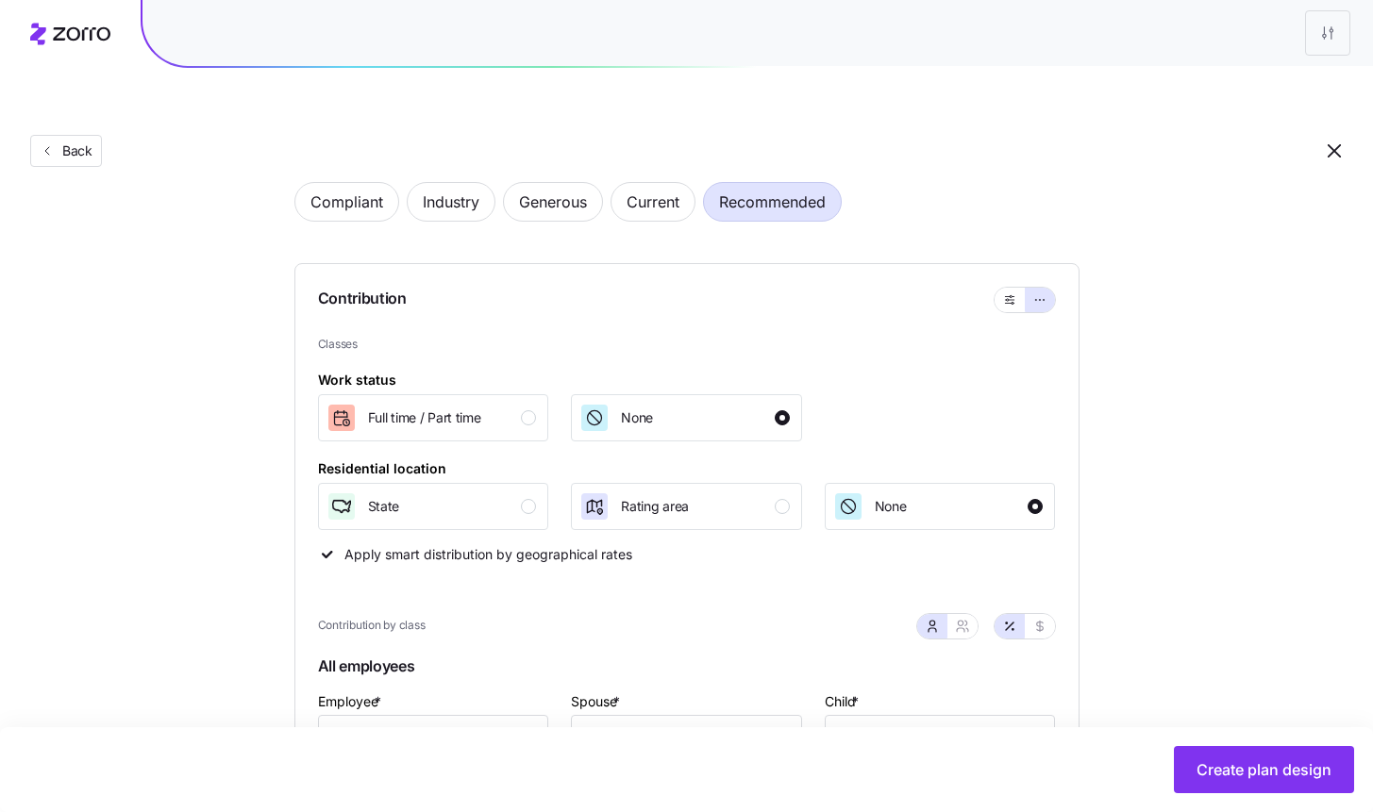
scroll to position [220, 0]
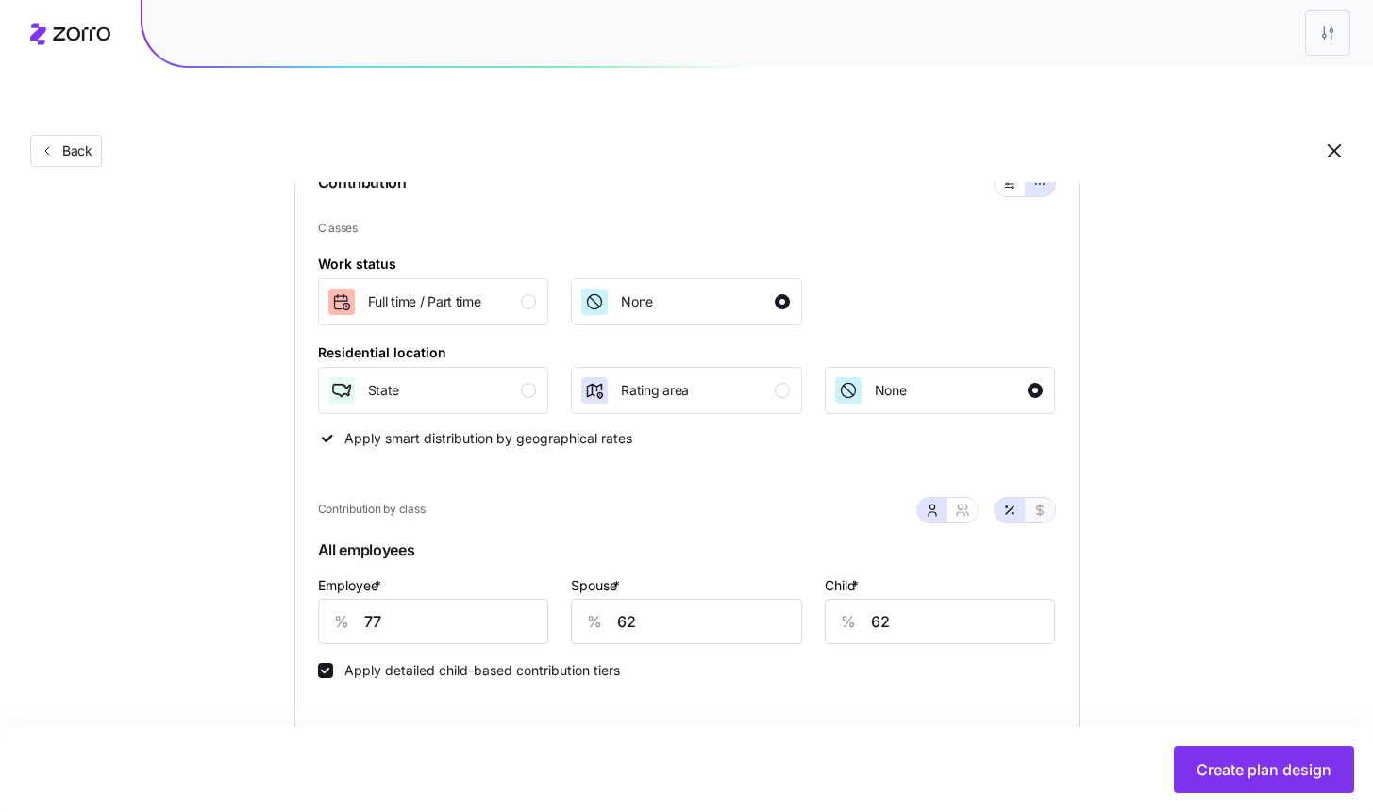
click at [1039, 505] on icon "button" at bounding box center [1039, 510] width 7 height 10
type input "512"
type input "410"
type input "313"
click at [453, 599] on input "512" at bounding box center [433, 621] width 231 height 45
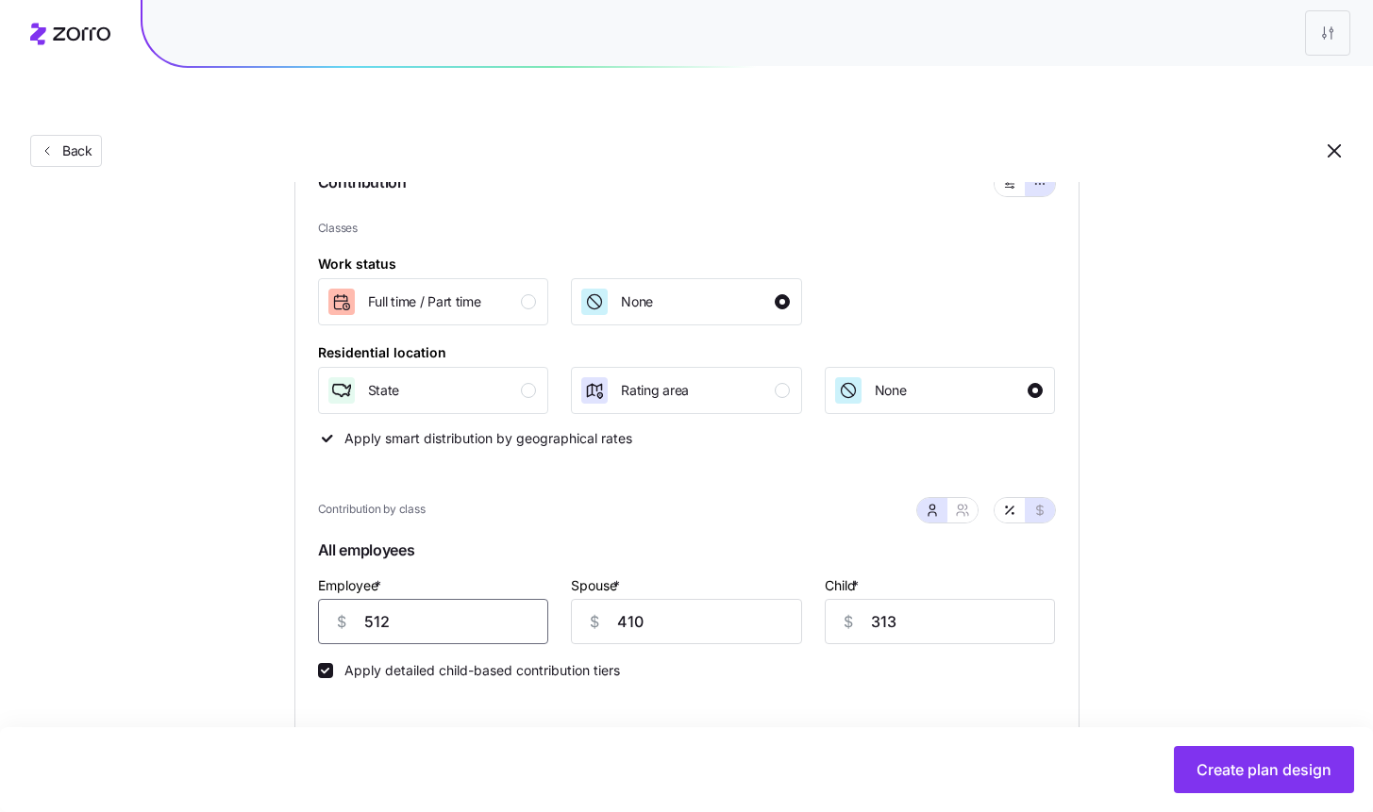
click at [453, 599] on input "512" at bounding box center [433, 621] width 231 height 45
type input "600"
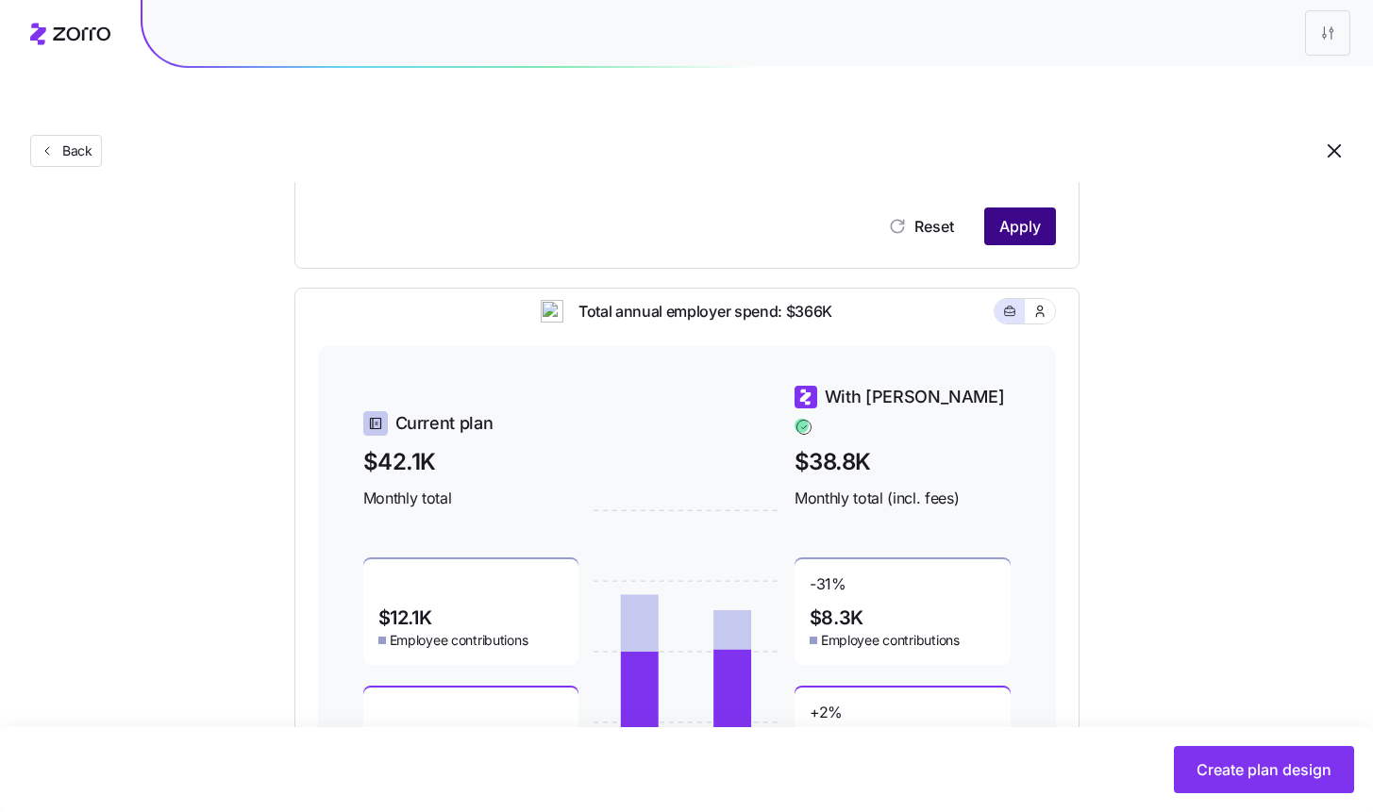
click at [1018, 208] on button "Apply" at bounding box center [1020, 227] width 72 height 38
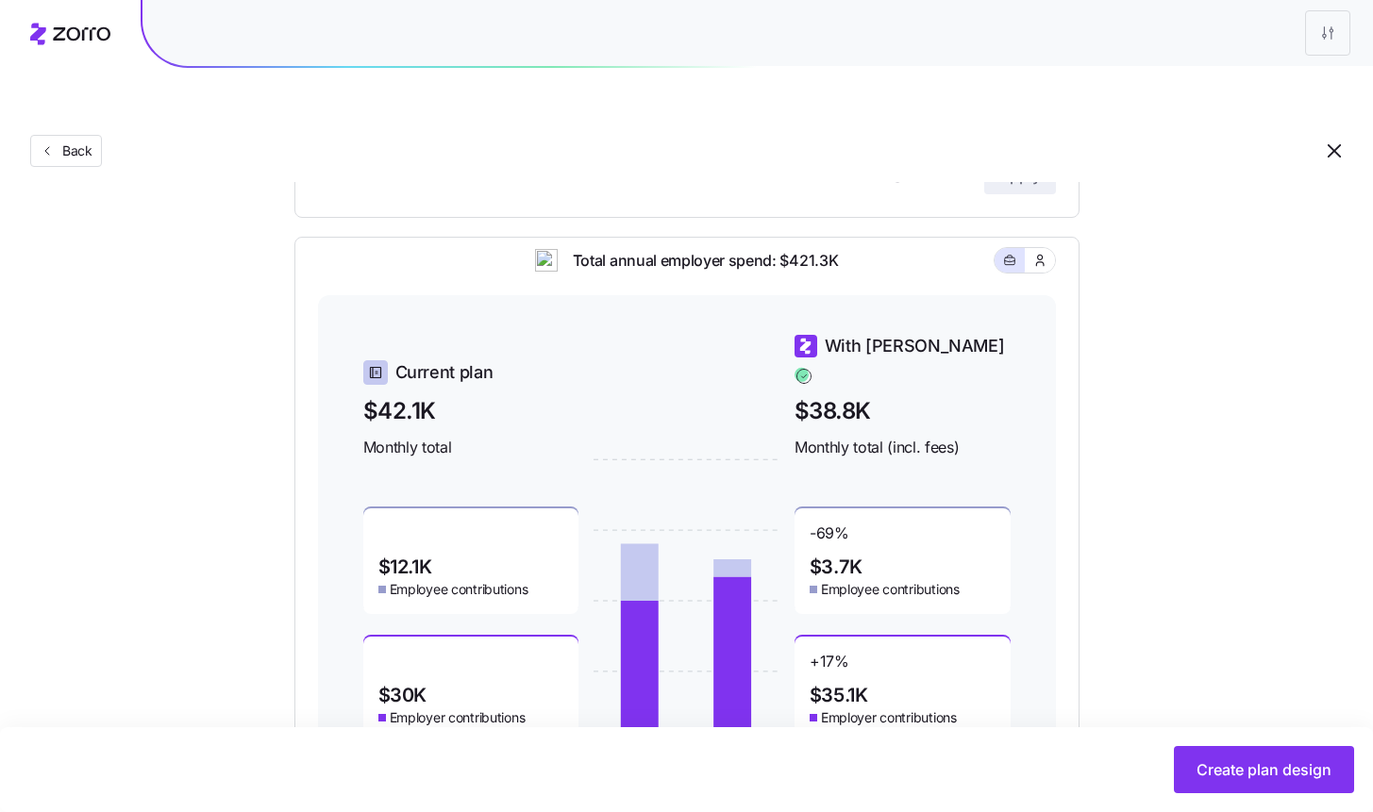
scroll to position [852, 0]
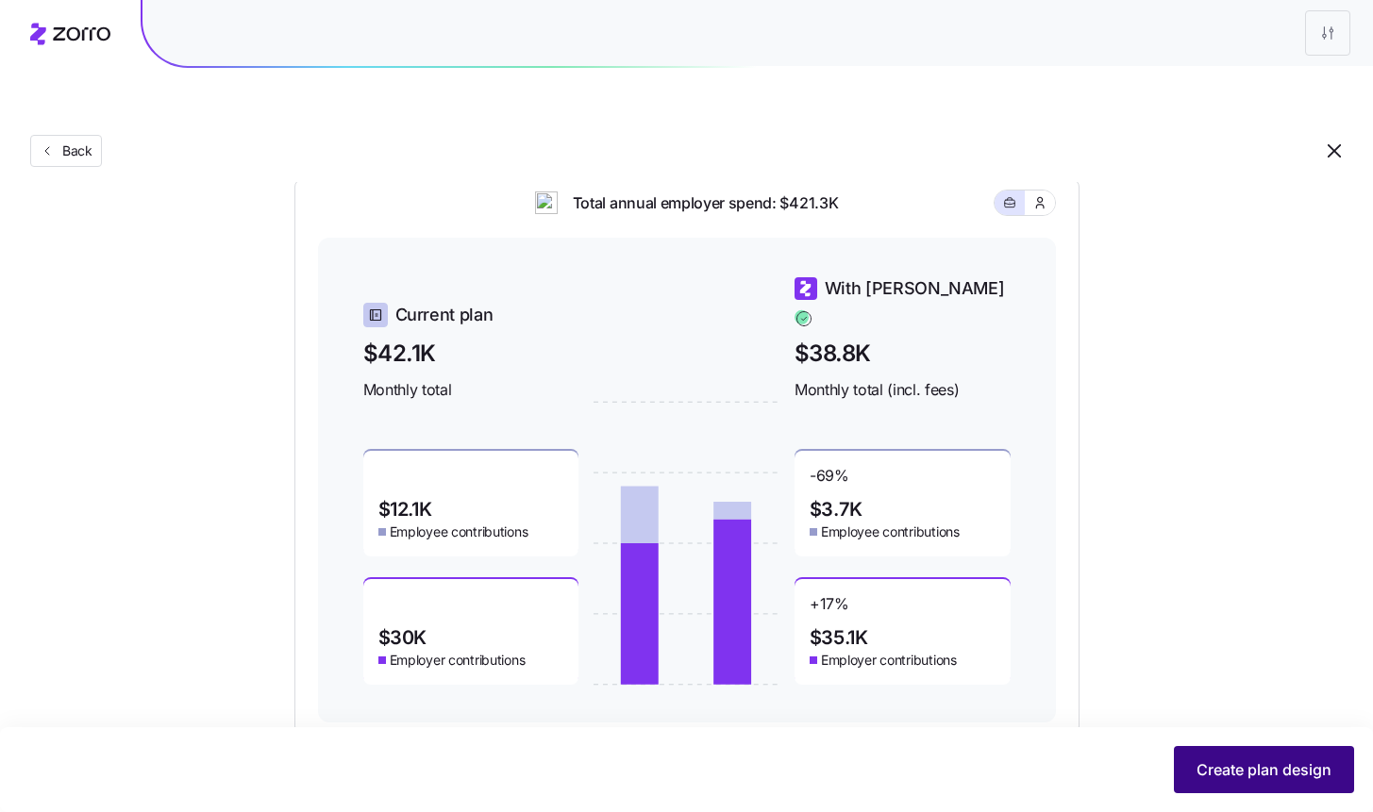
click at [1257, 768] on span "Create plan design" at bounding box center [1263, 770] width 135 height 23
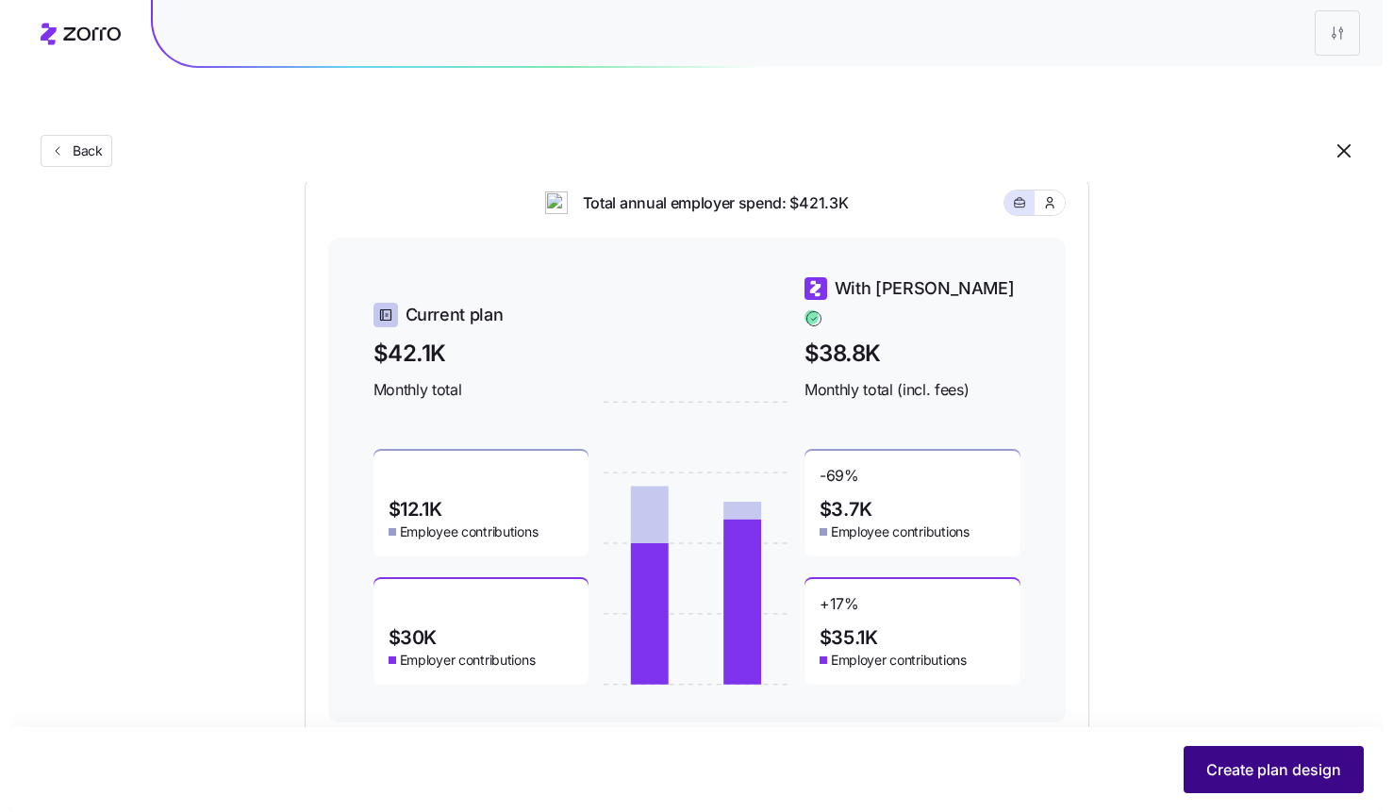
scroll to position [0, 0]
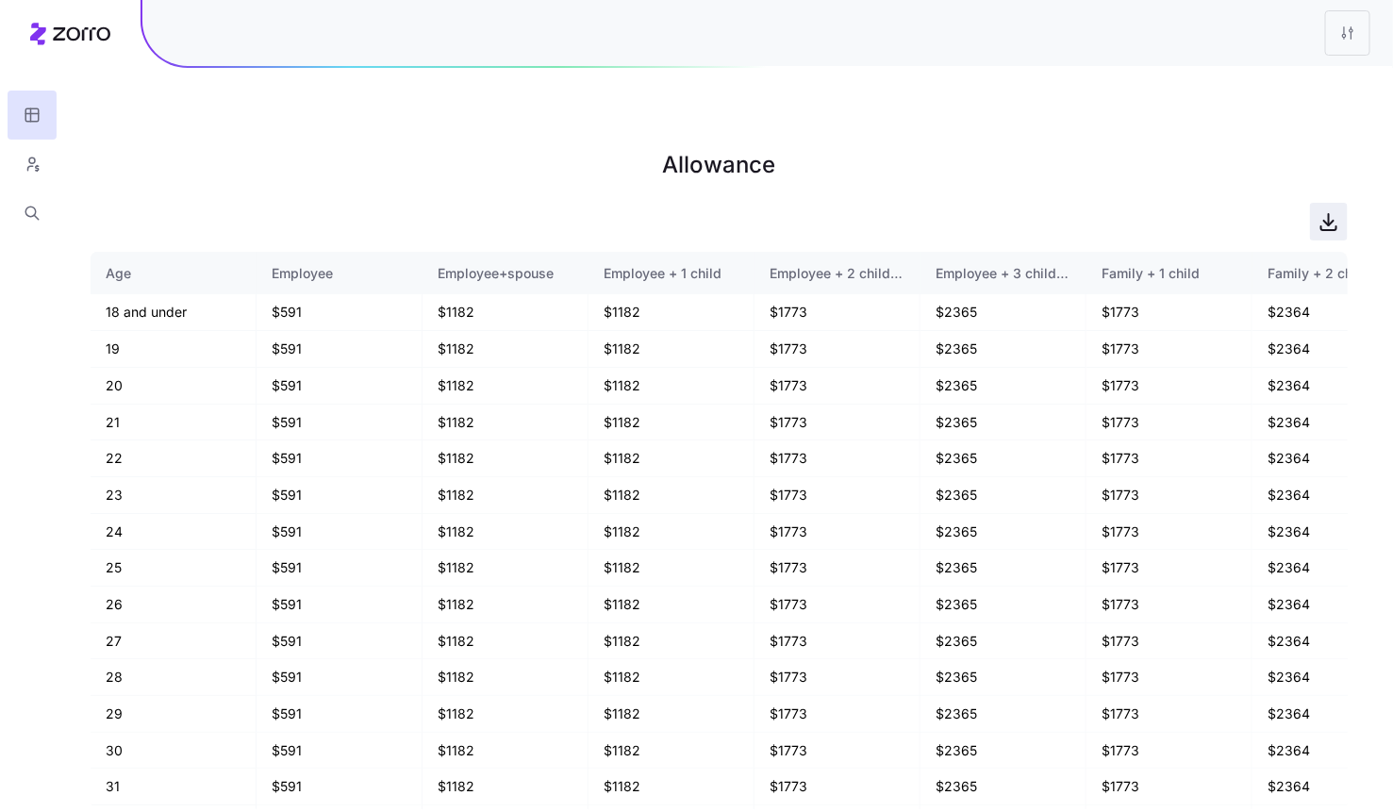
click at [1323, 210] on icon "button" at bounding box center [1329, 221] width 23 height 23
click at [38, 168] on icon "button" at bounding box center [32, 164] width 17 height 19
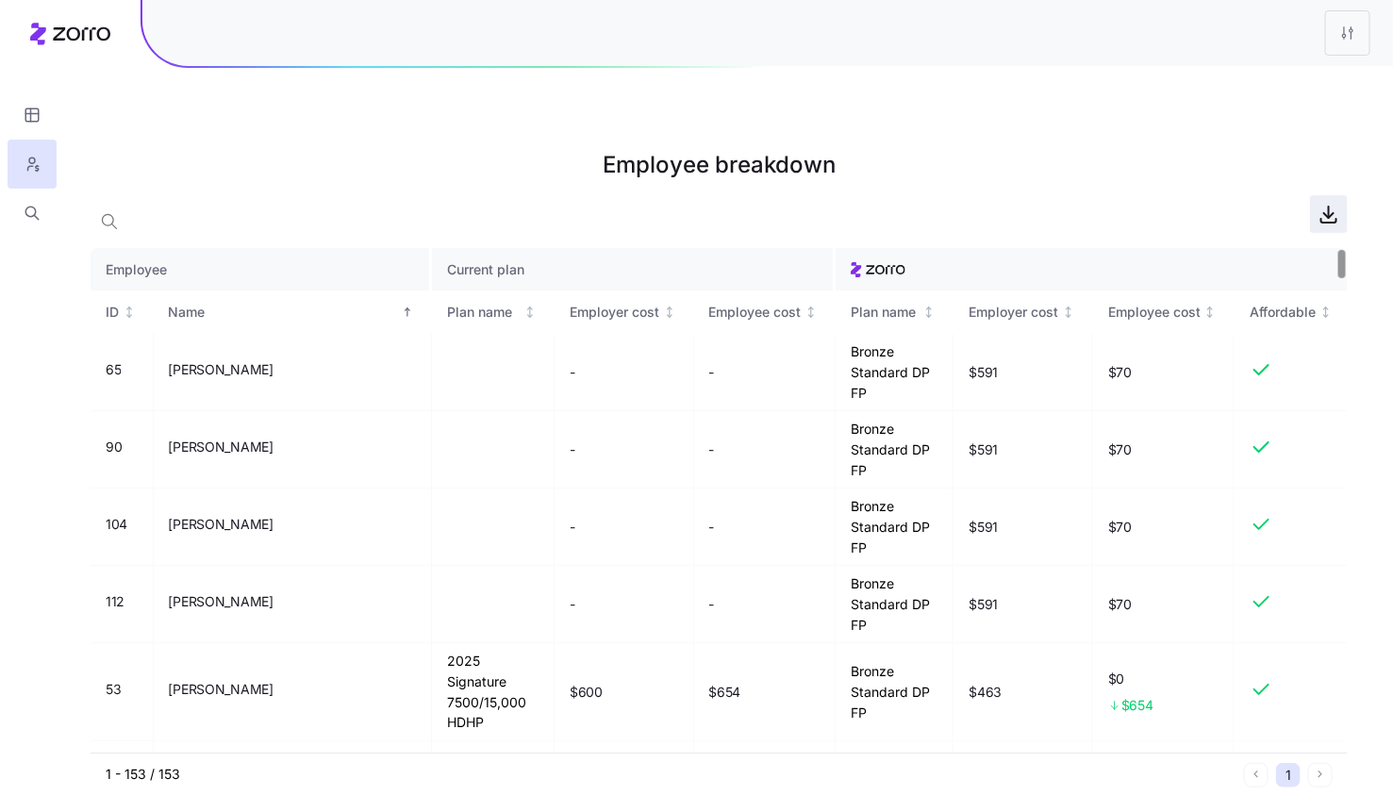
click at [1331, 203] on icon "button" at bounding box center [1329, 214] width 23 height 23
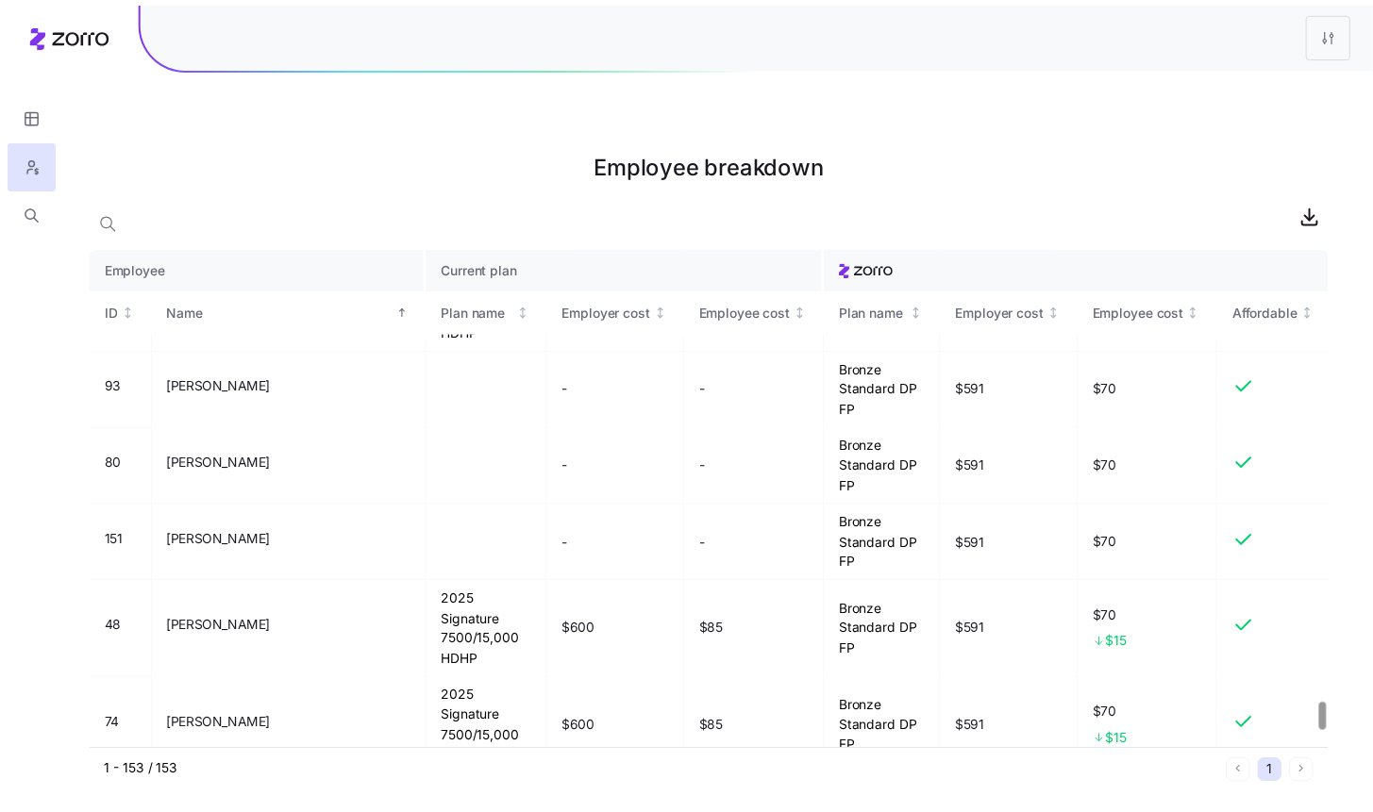
scroll to position [8457, 0]
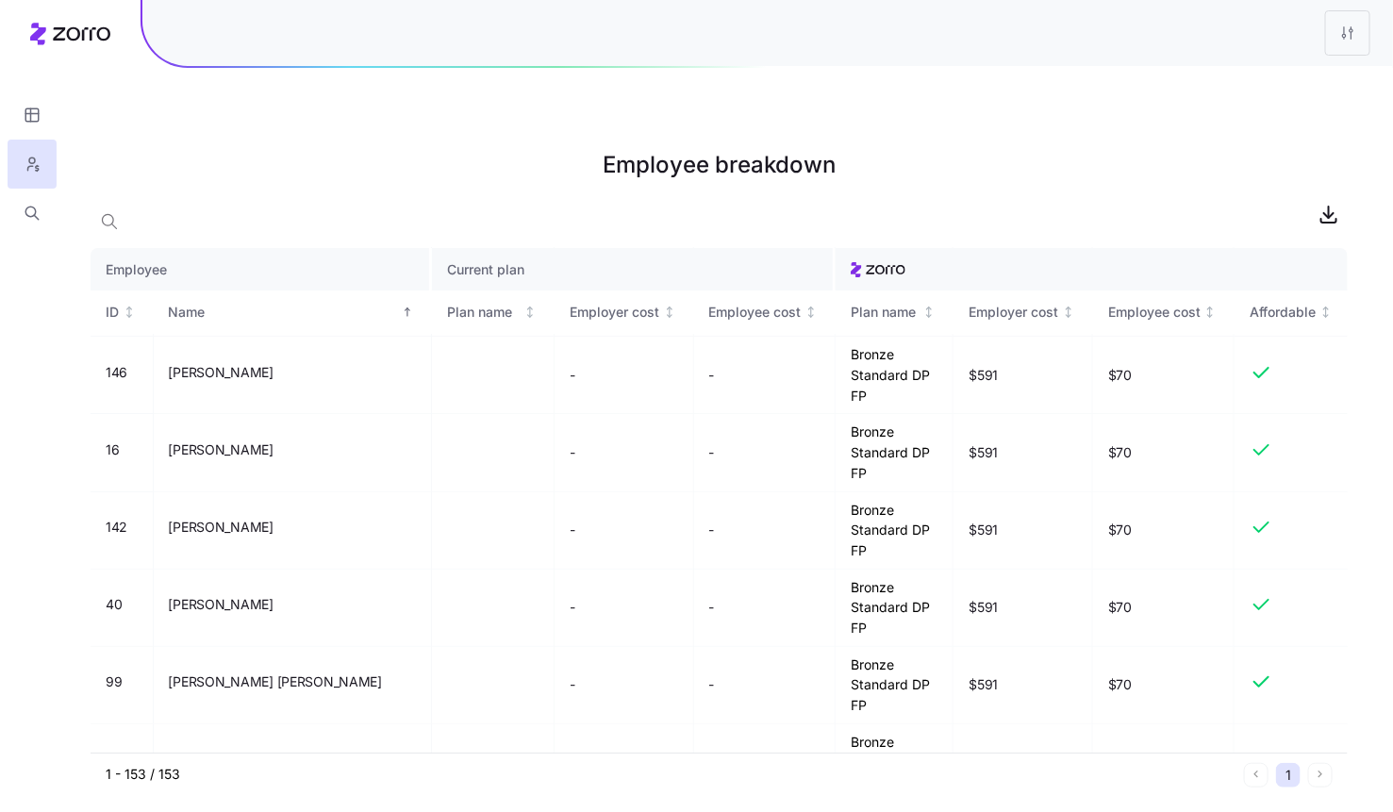
click at [1339, 25] on html "Employee breakdown Employee Current plan ID Name Plan name Employer cost Employ…" at bounding box center [696, 501] width 1393 height 1002
click at [1235, 81] on div "Edit plan design" at bounding box center [1235, 83] width 99 height 21
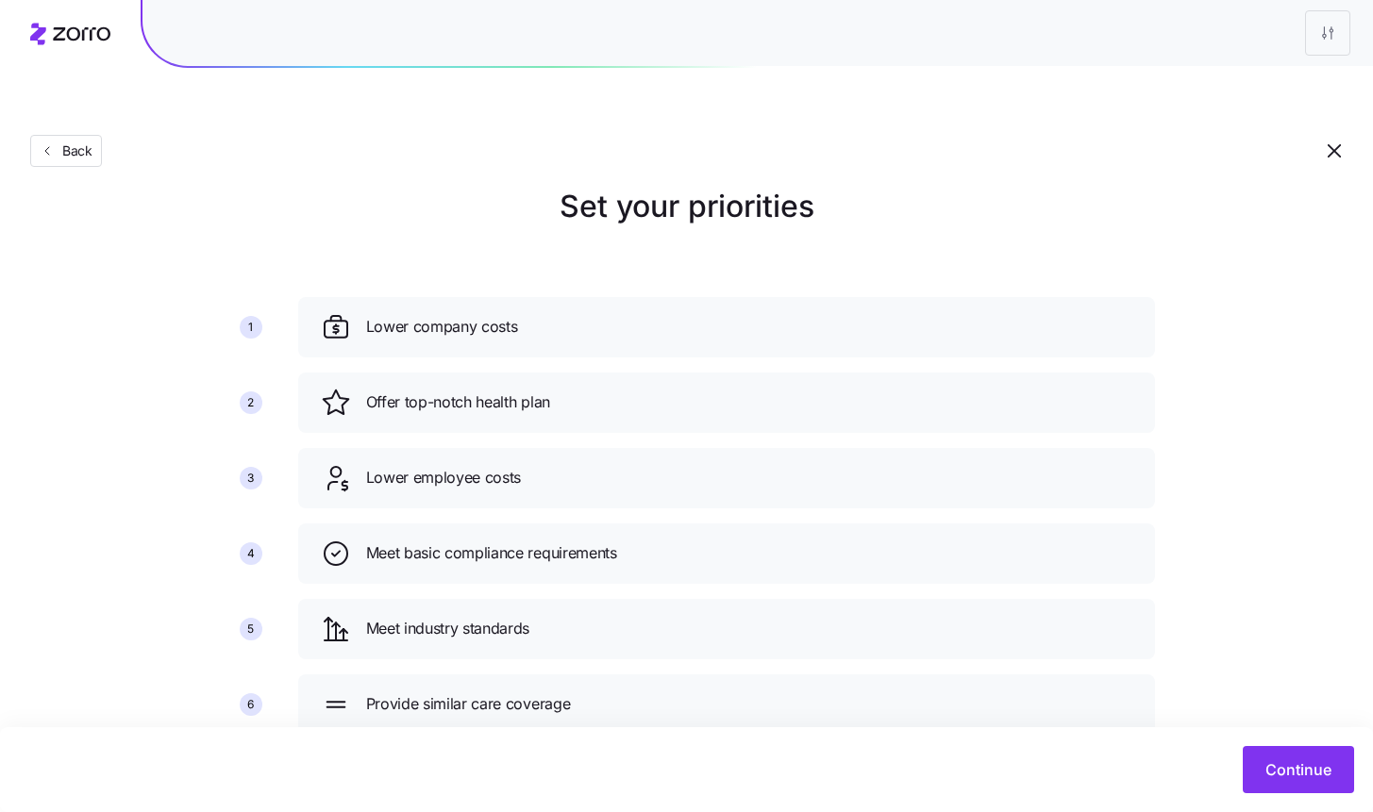
scroll to position [40, 0]
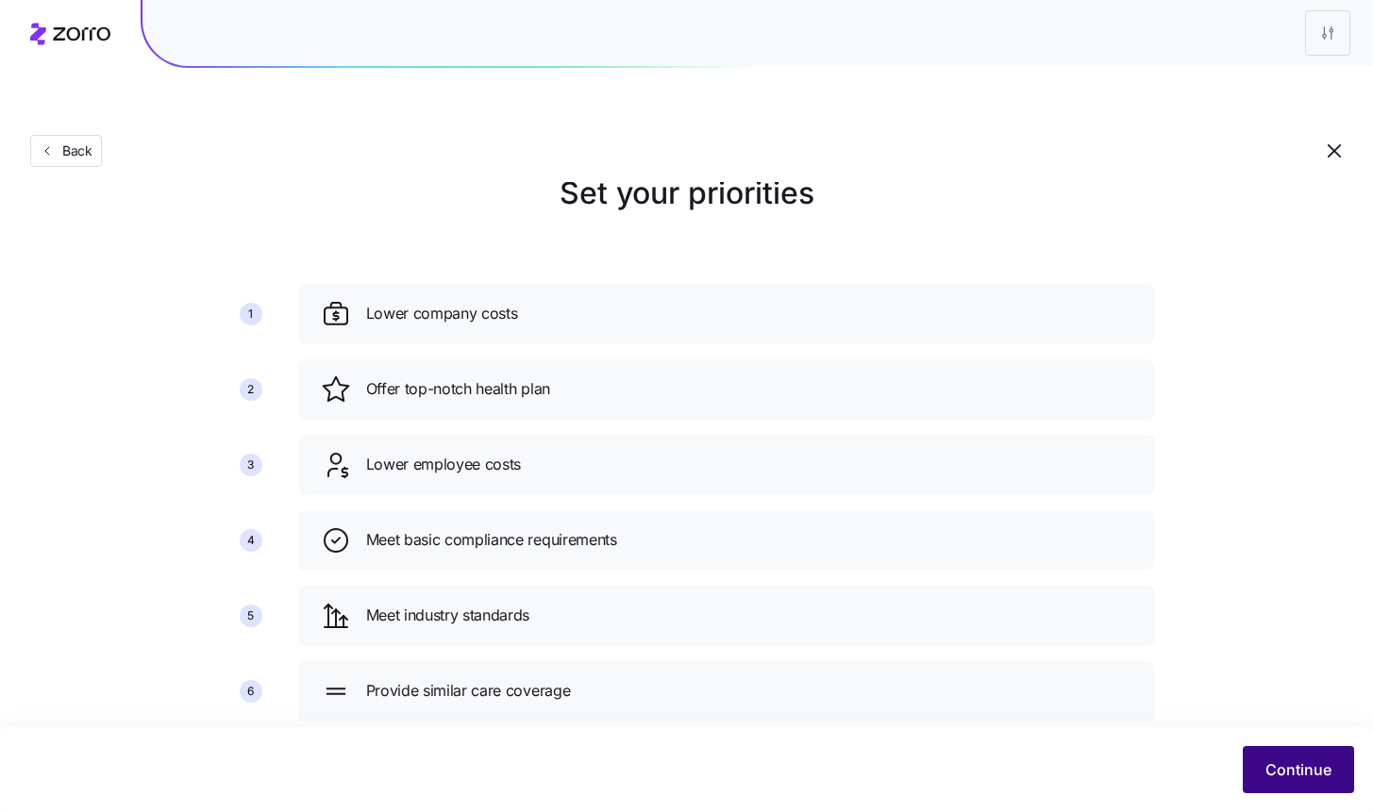
click at [1289, 764] on span "Continue" at bounding box center [1298, 770] width 66 height 23
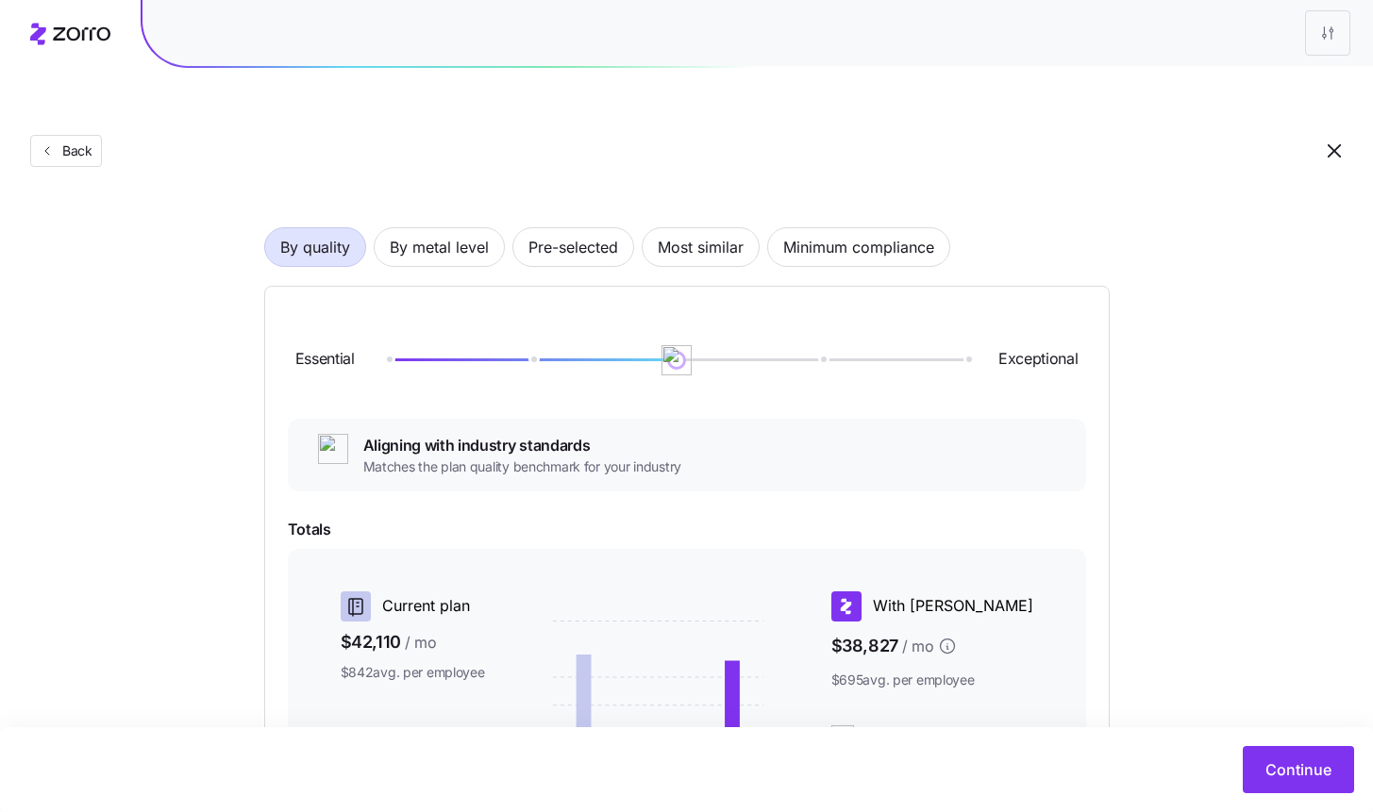
scroll to position [362, 0]
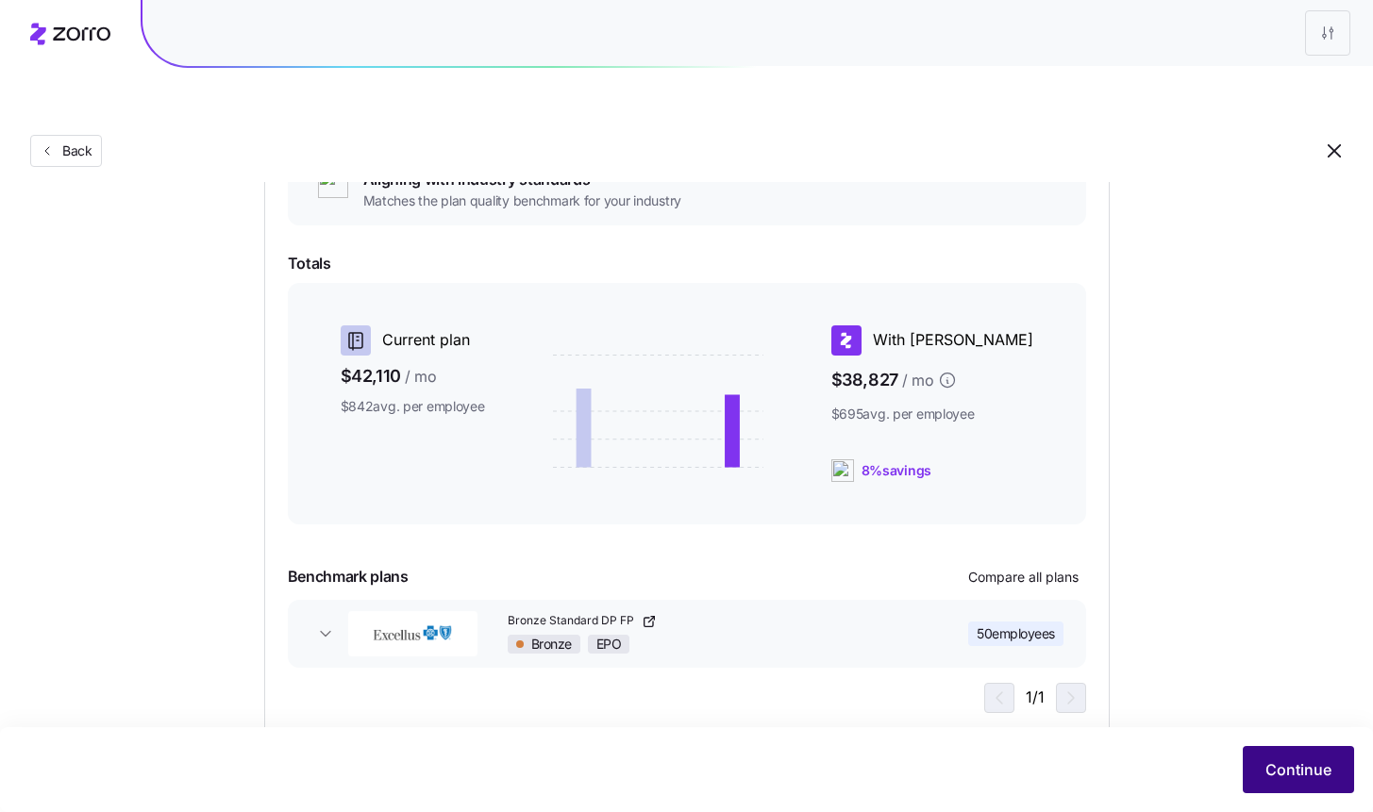
click at [1282, 779] on span "Continue" at bounding box center [1298, 770] width 66 height 23
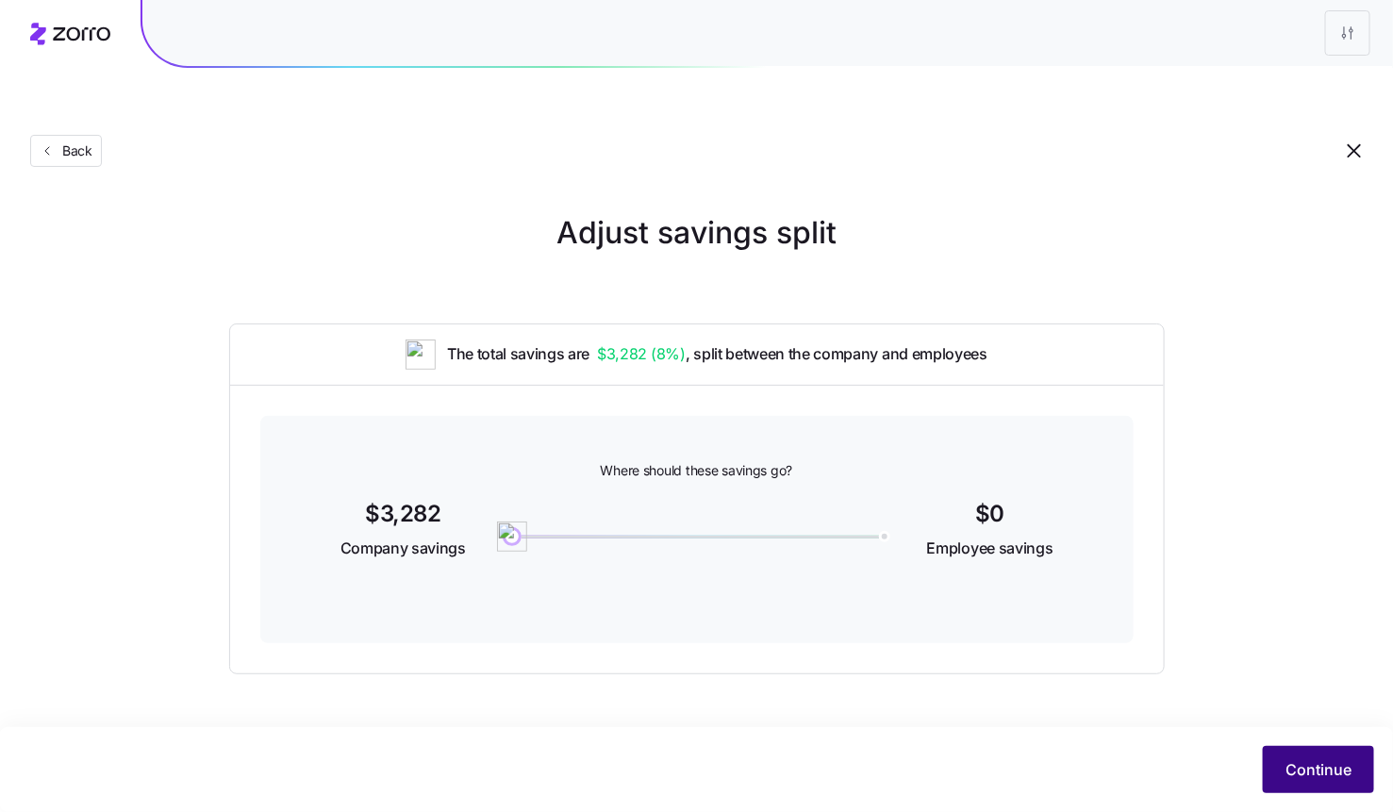
click at [1321, 774] on span "Continue" at bounding box center [1319, 770] width 66 height 23
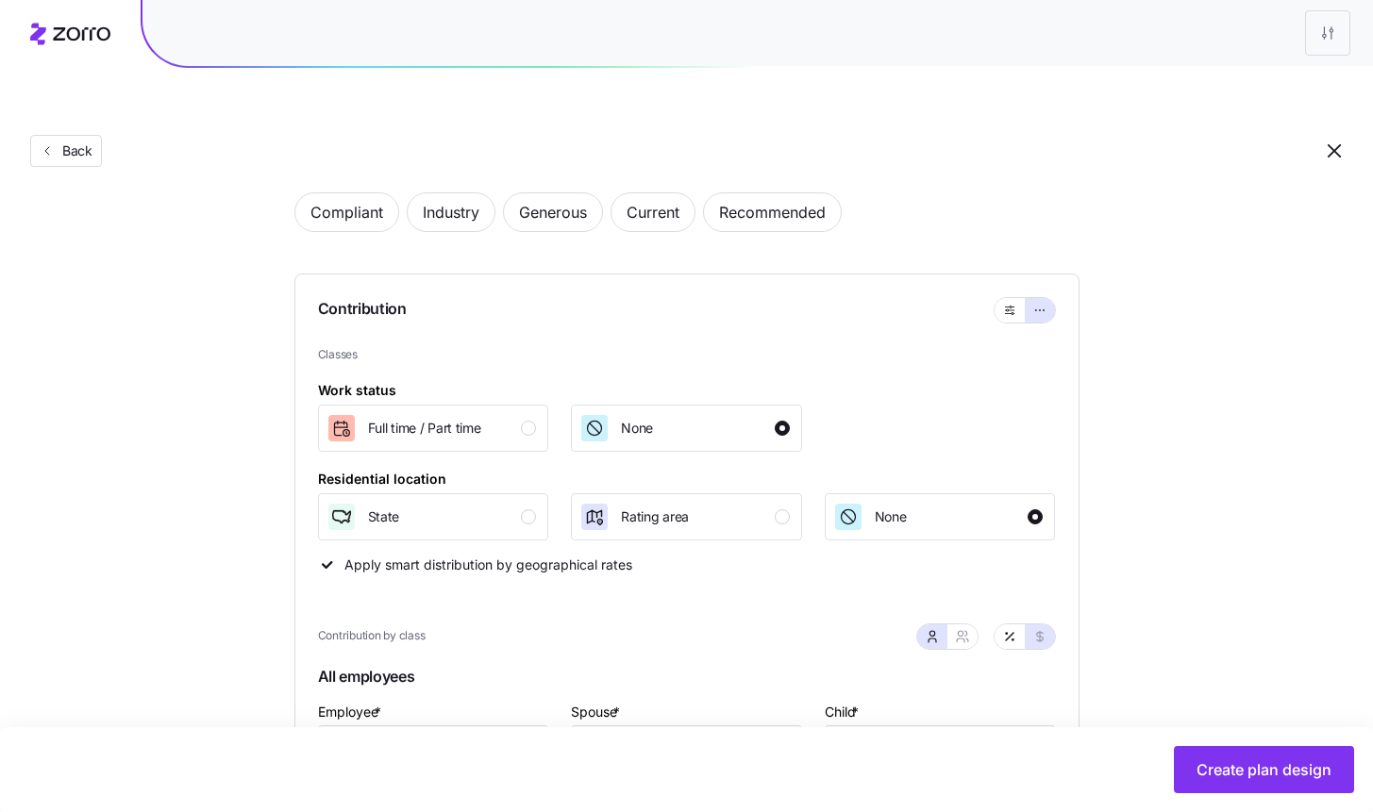
scroll to position [497, 0]
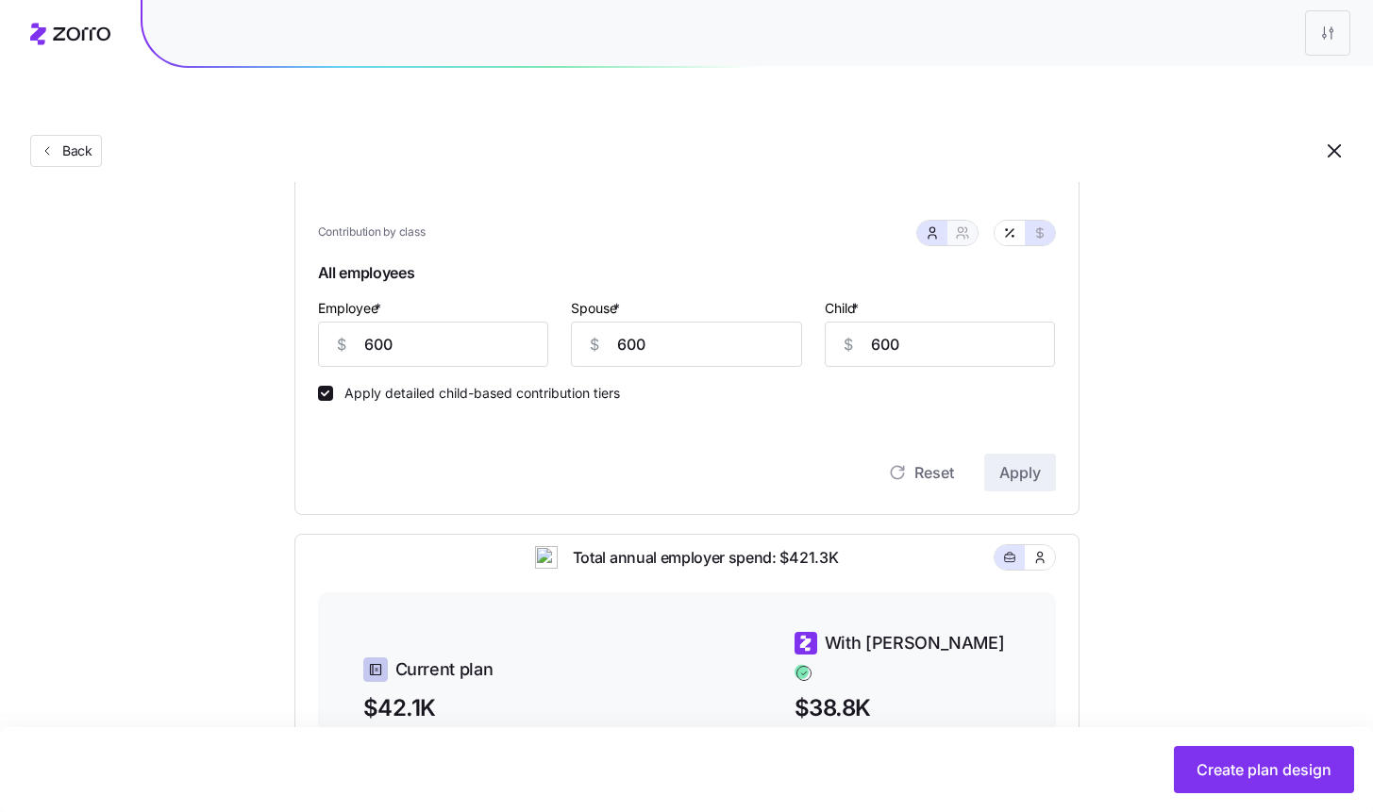
click at [964, 225] on icon "button" at bounding box center [962, 232] width 15 height 15
type input "1200"
type input "1560"
click at [967, 322] on input "2160" at bounding box center [1017, 344] width 168 height 45
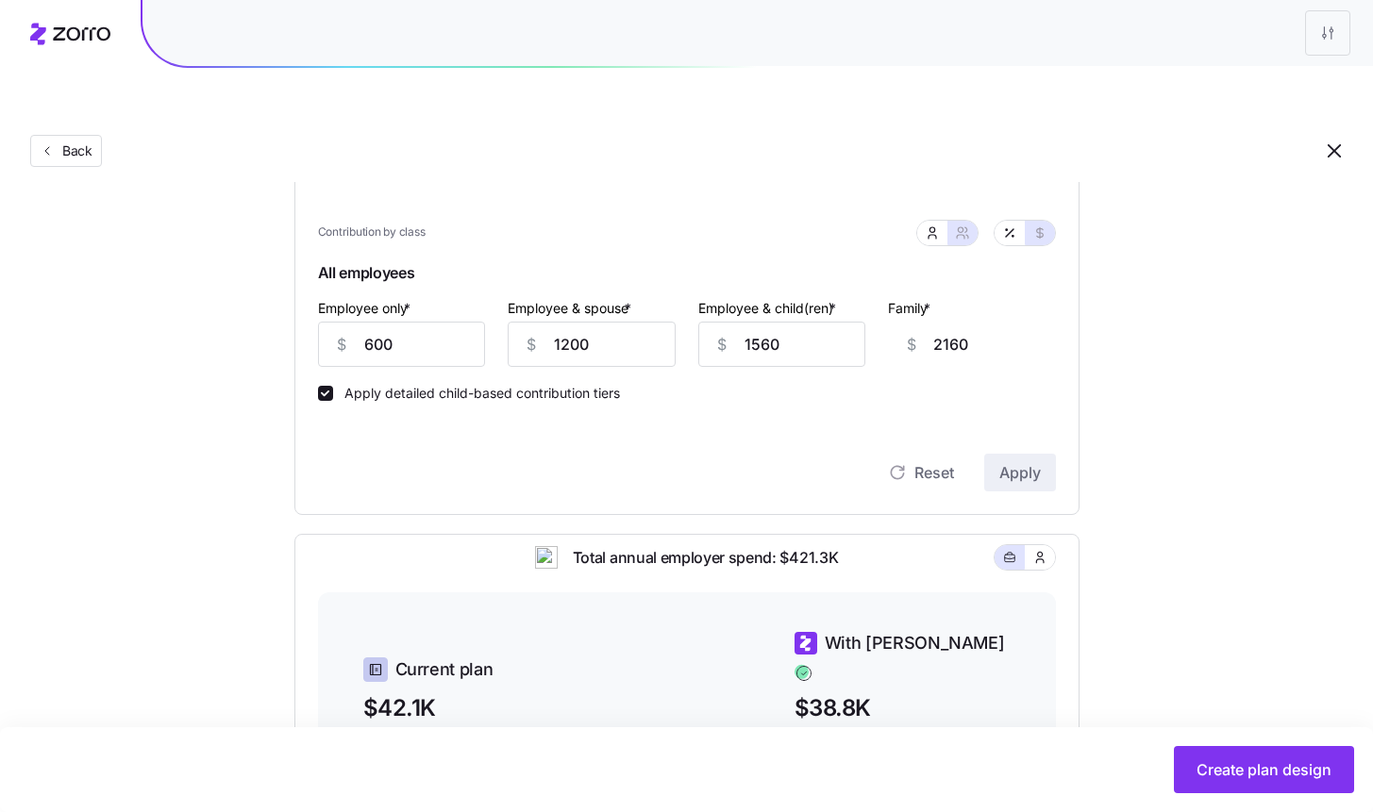
click at [1049, 322] on input "2160" at bounding box center [1017, 344] width 168 height 45
click at [562, 322] on input "1200" at bounding box center [592, 344] width 168 height 45
type input "6"
type input "966"
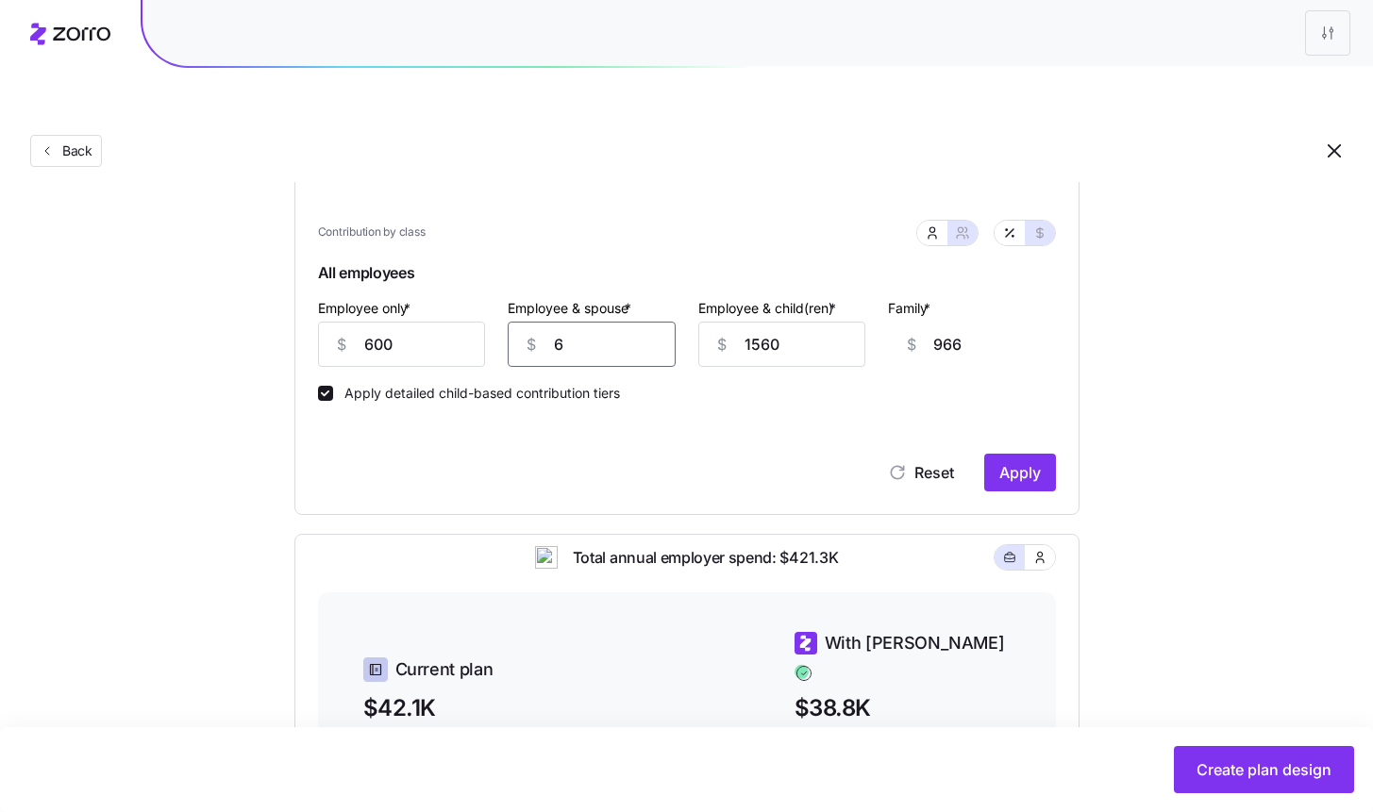
type input "60"
type input "1020"
type input "60"
type input "0"
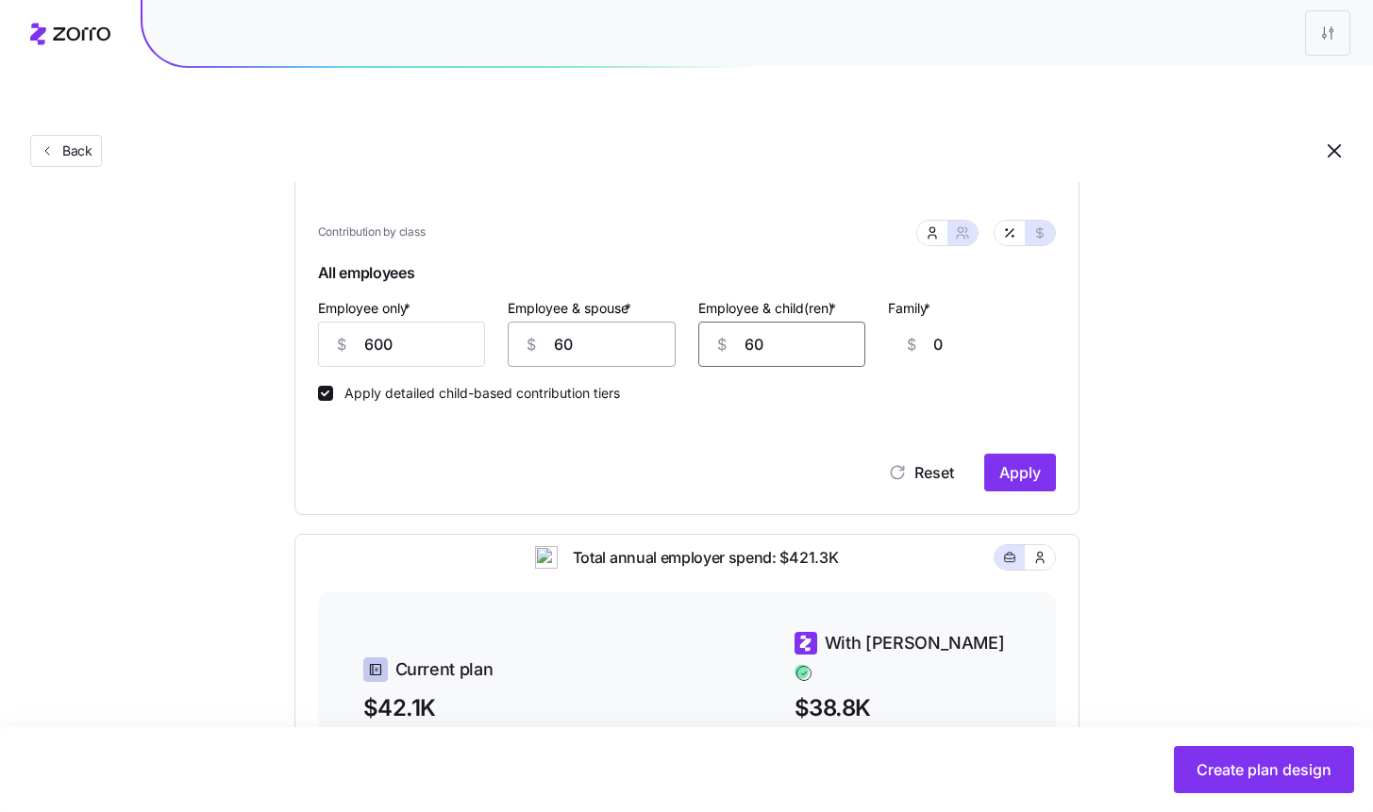
type input "600"
type input "60"
type input "600"
click at [612, 322] on input "60" at bounding box center [592, 344] width 168 height 45
type input "600"
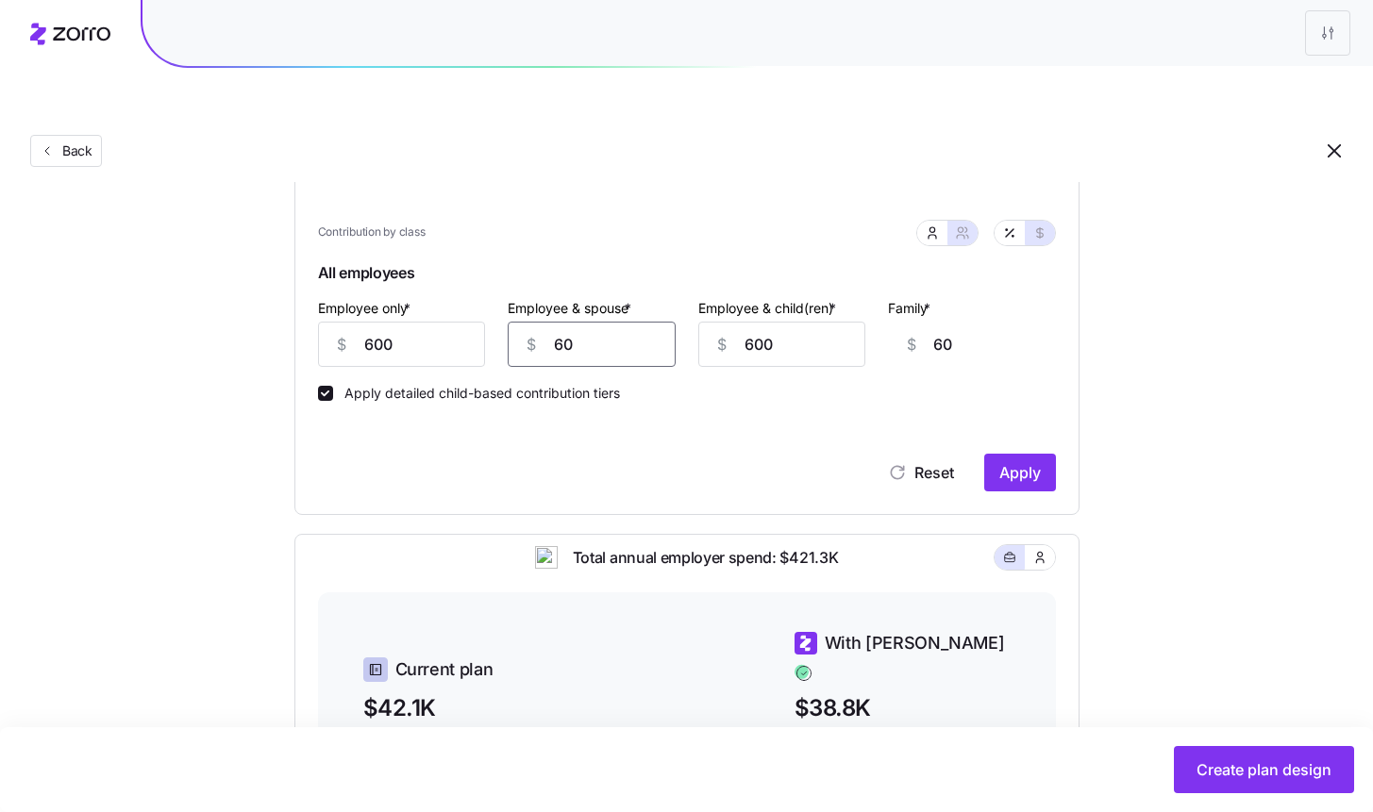
type input "600"
click at [1035, 461] on span "Apply" at bounding box center [1020, 472] width 42 height 23
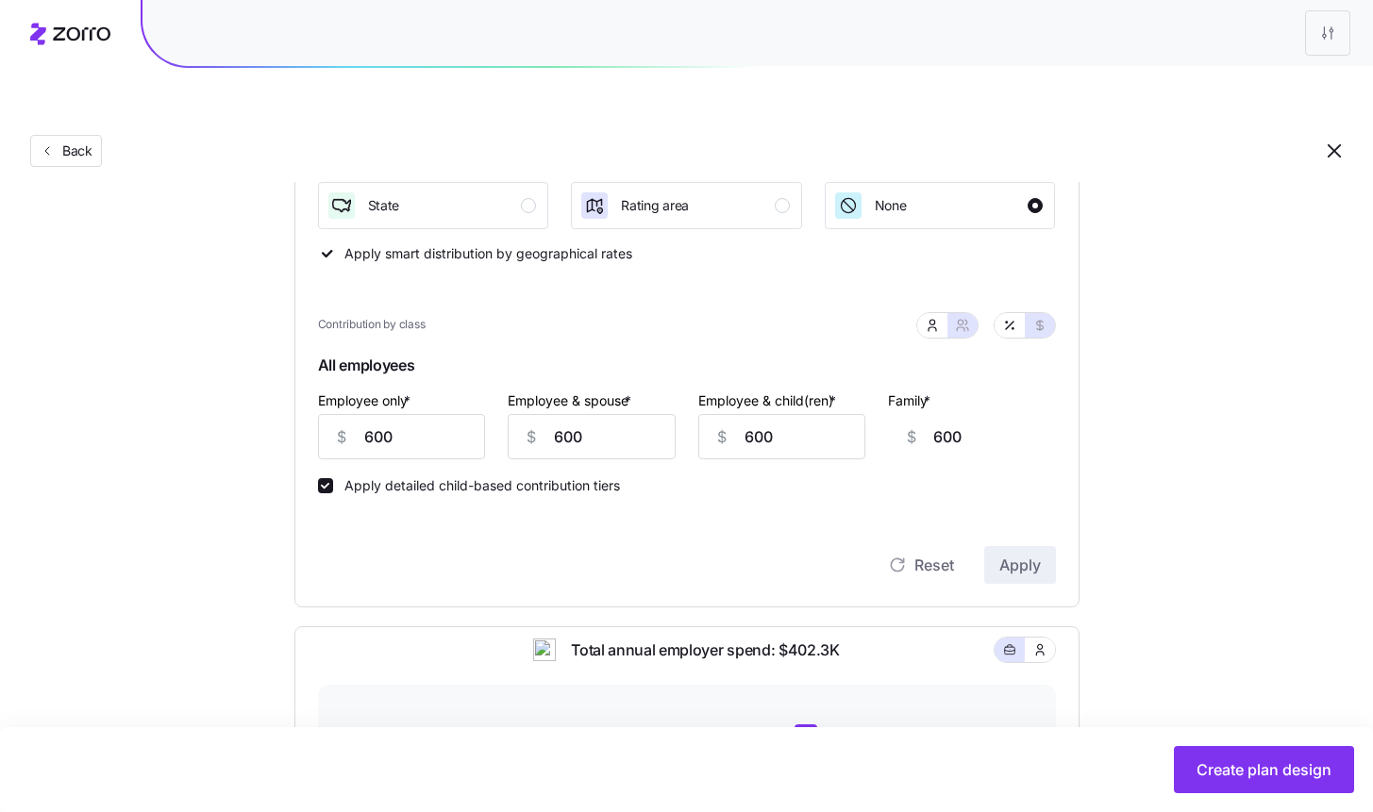
scroll to position [294, 0]
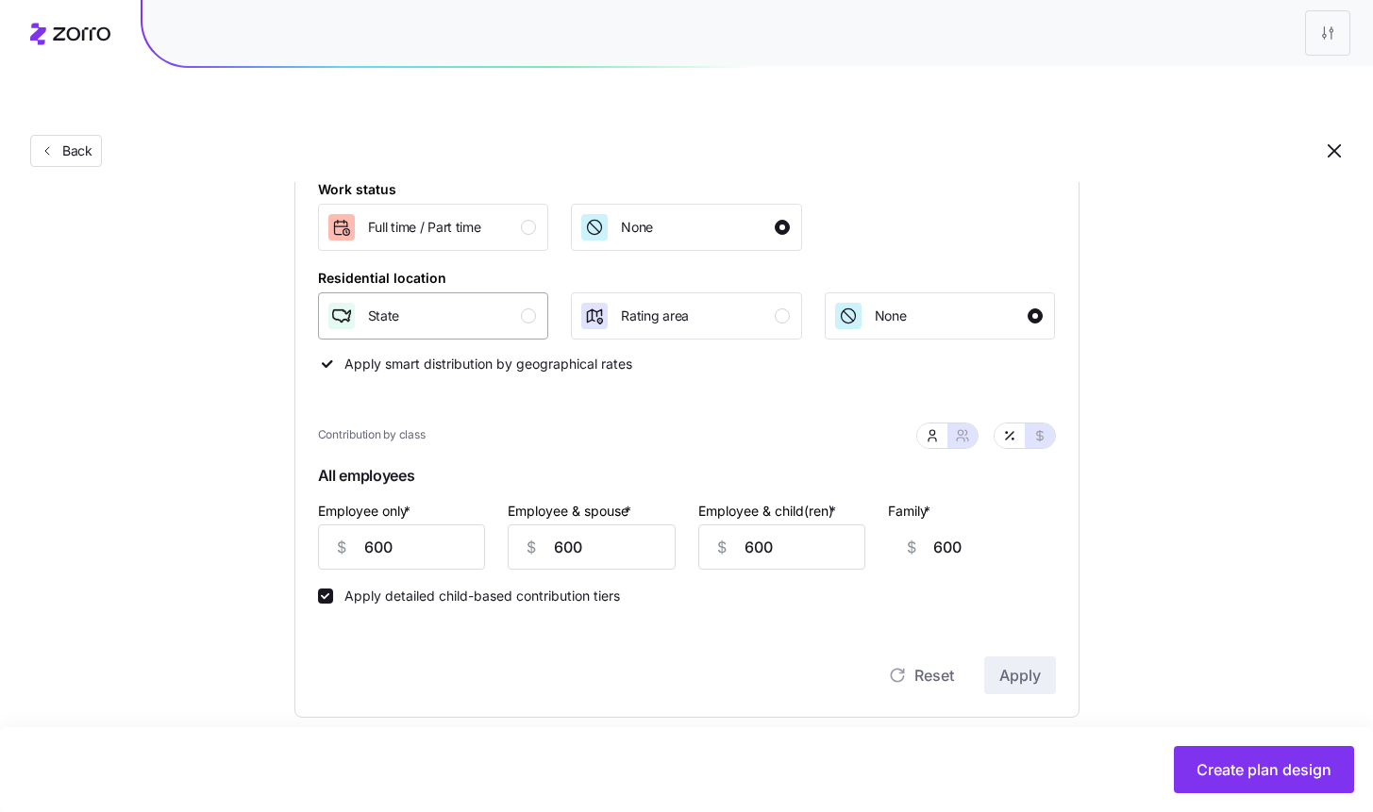
click at [498, 301] on div "State" at bounding box center [431, 316] width 210 height 30
click at [1036, 664] on span "Apply" at bounding box center [1020, 675] width 42 height 23
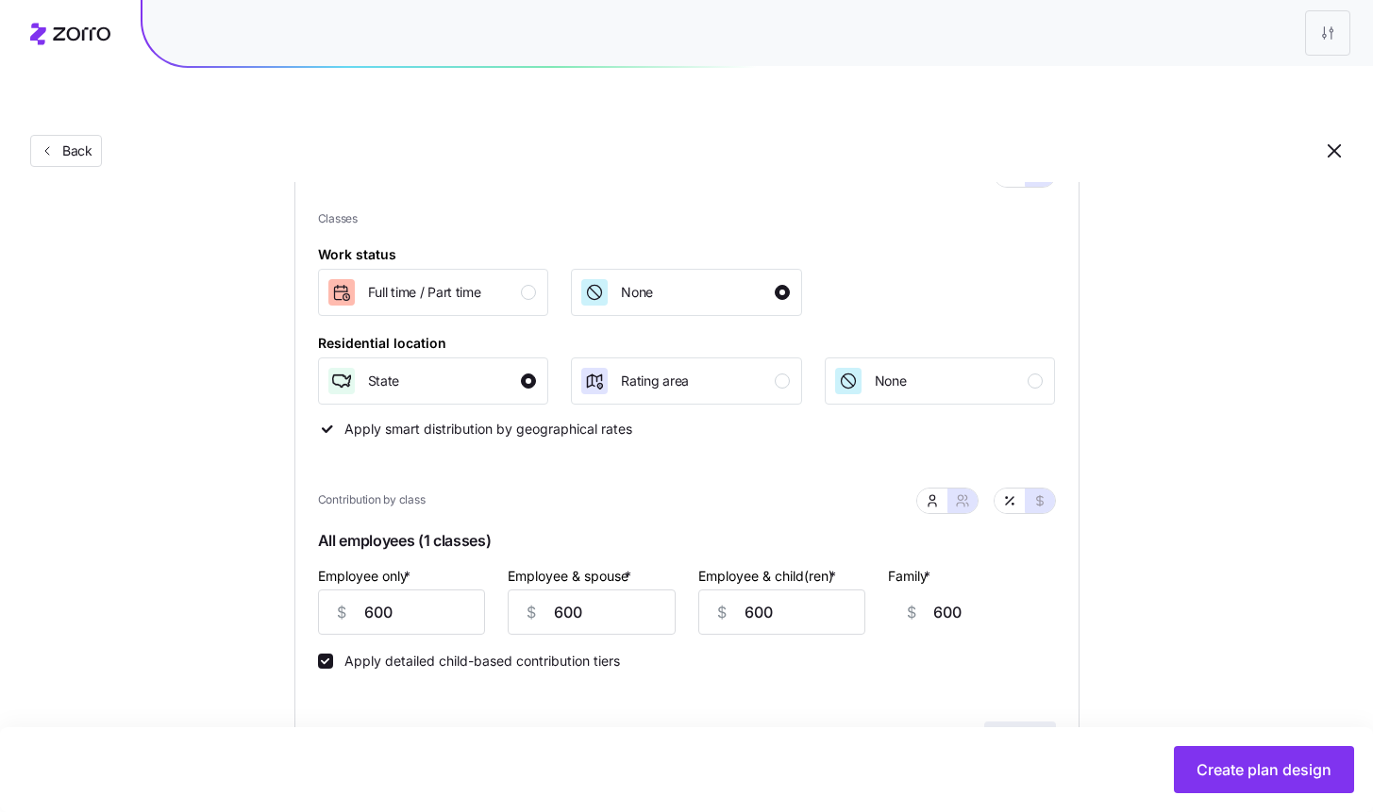
scroll to position [228, 0]
click at [927, 494] on icon "button" at bounding box center [932, 501] width 15 height 15
type input "0"
click at [656, 591] on input "0" at bounding box center [686, 613] width 231 height 45
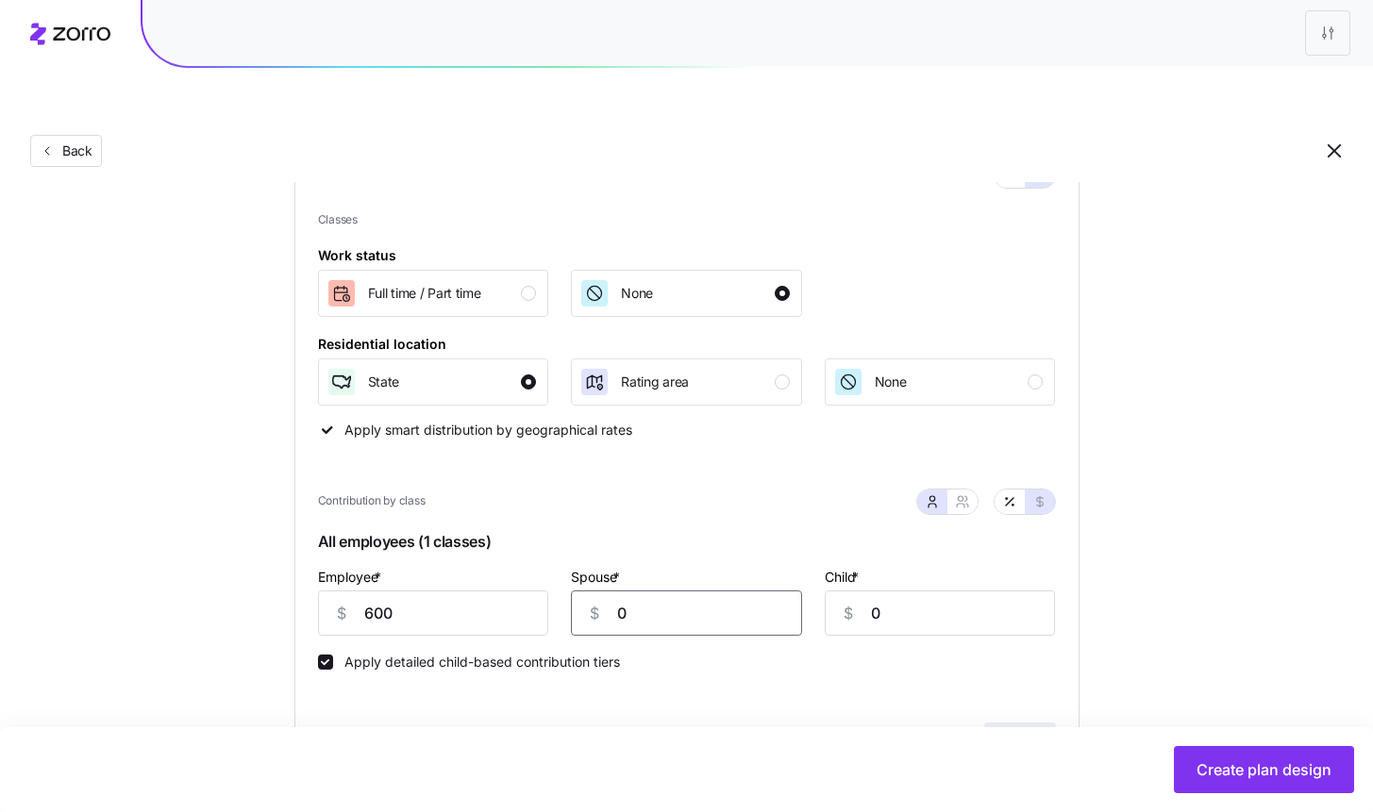
click at [656, 591] on input "0" at bounding box center [686, 613] width 231 height 45
type input "600"
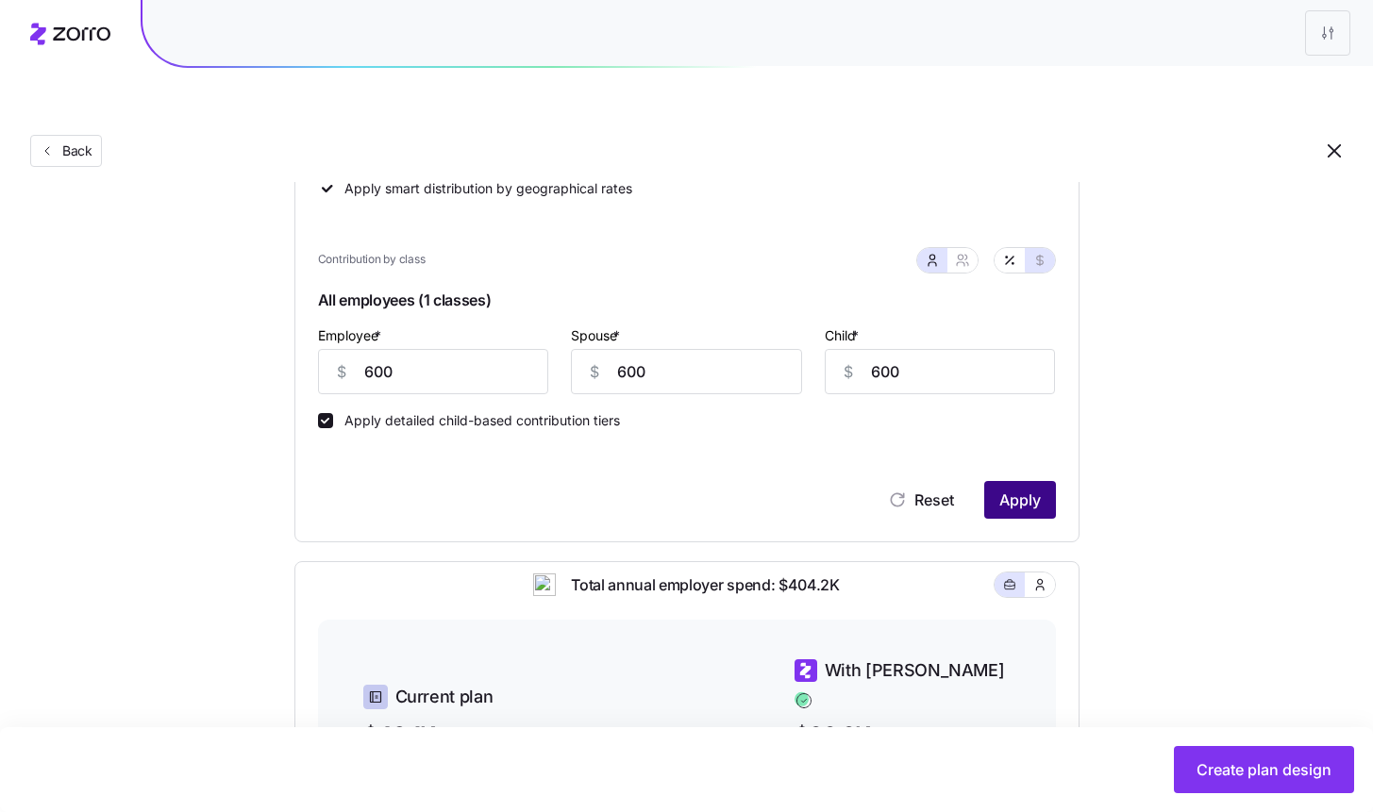
click at [1012, 489] on span "Apply" at bounding box center [1020, 500] width 42 height 23
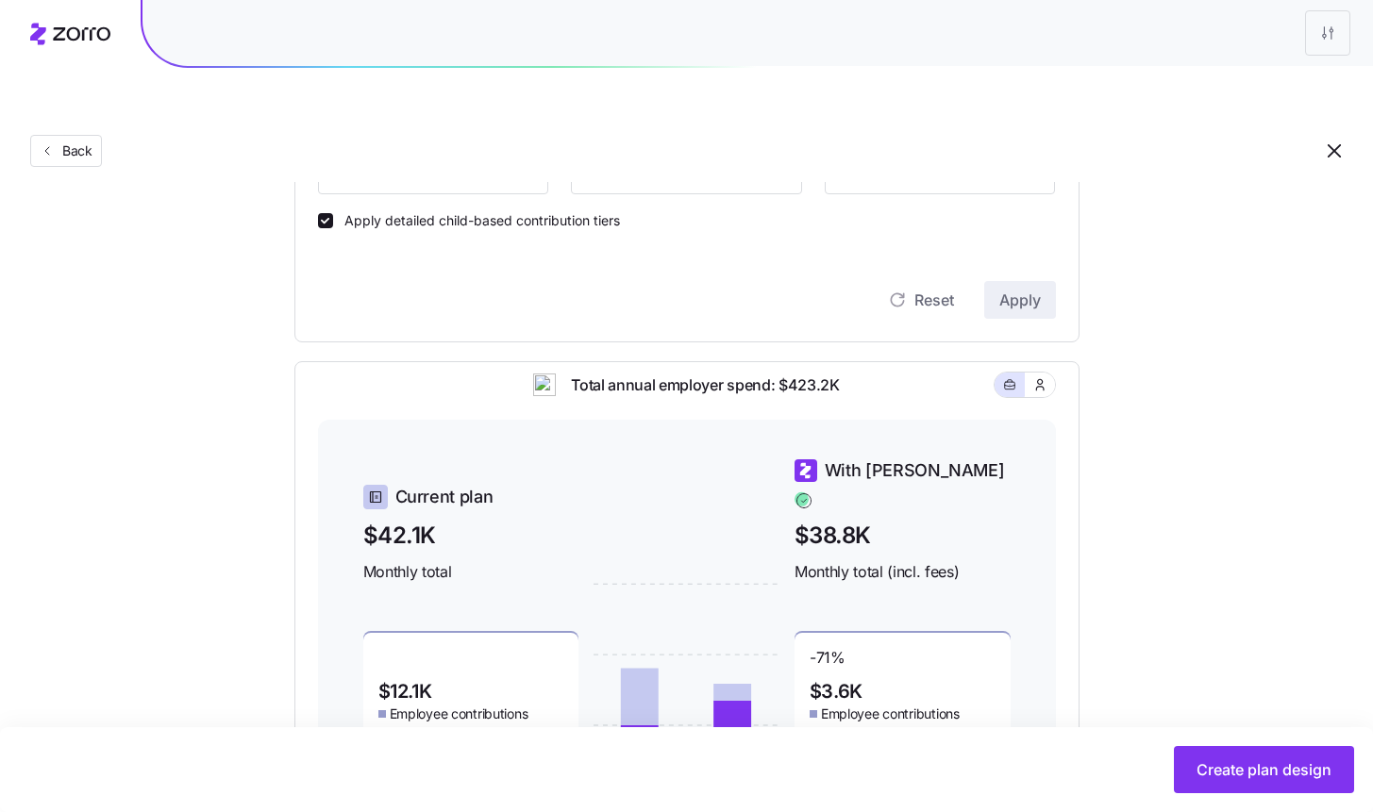
scroll to position [0, 0]
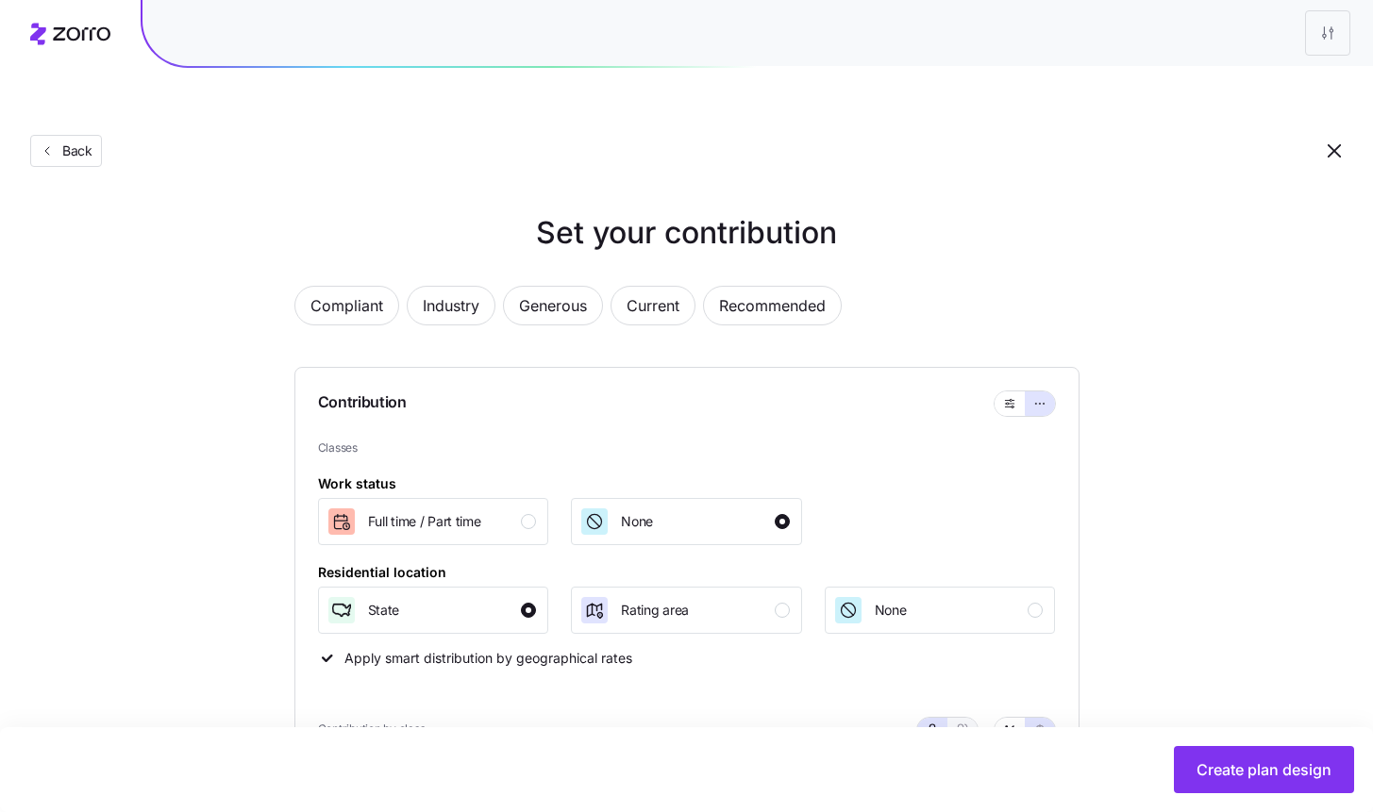
click at [956, 723] on icon "button" at bounding box center [962, 730] width 15 height 15
type input "1200"
type input "1560"
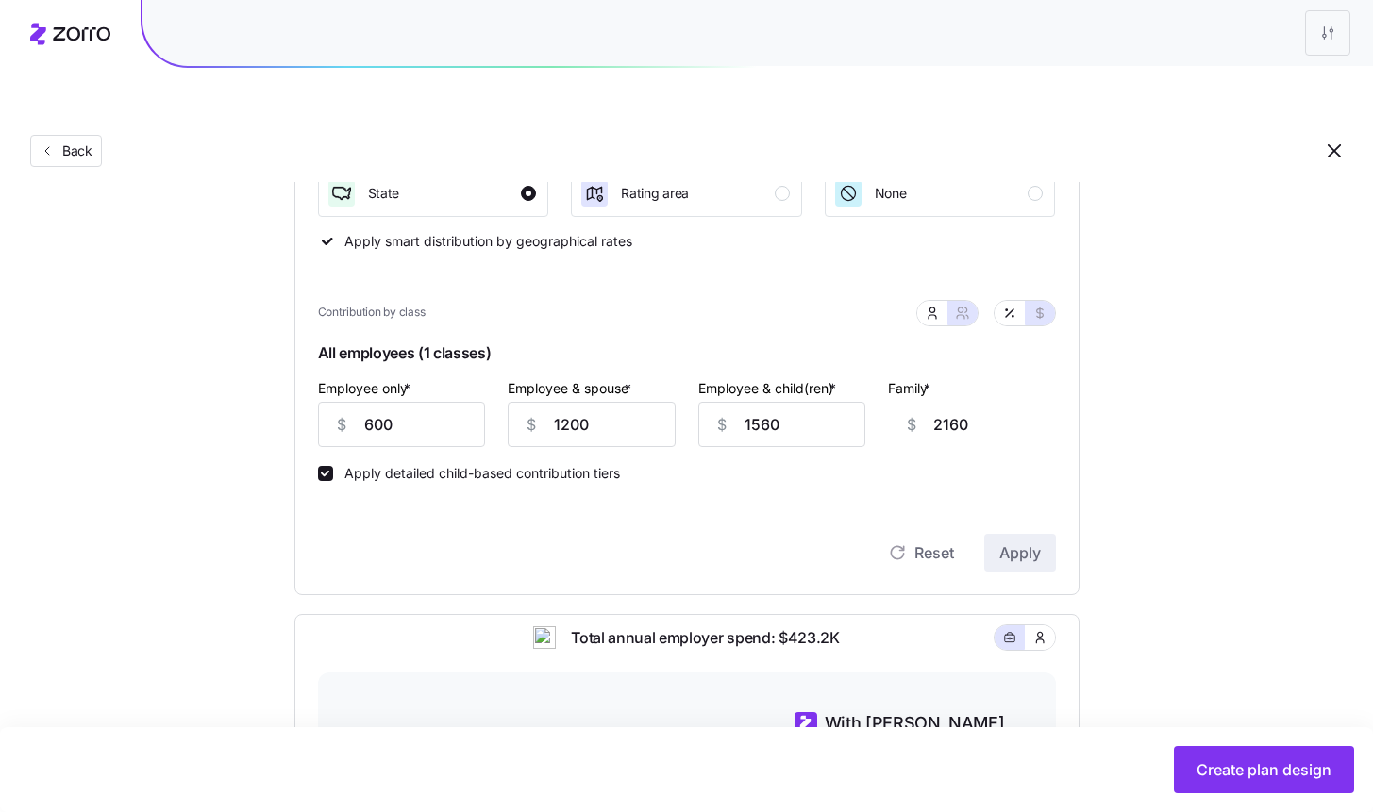
scroll to position [534, 0]
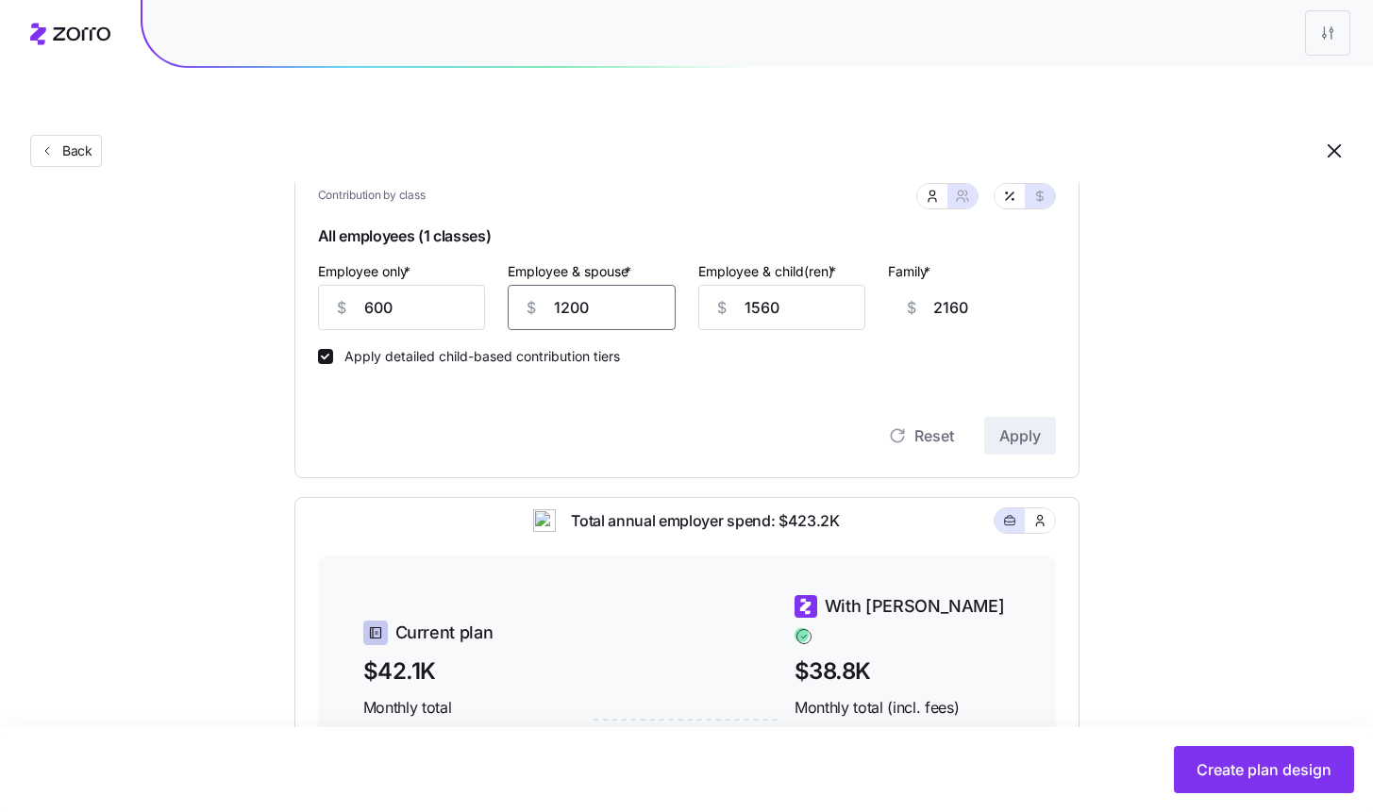
click at [560, 285] on input "1200" at bounding box center [592, 307] width 168 height 45
type input "6"
type input "966"
type input "60"
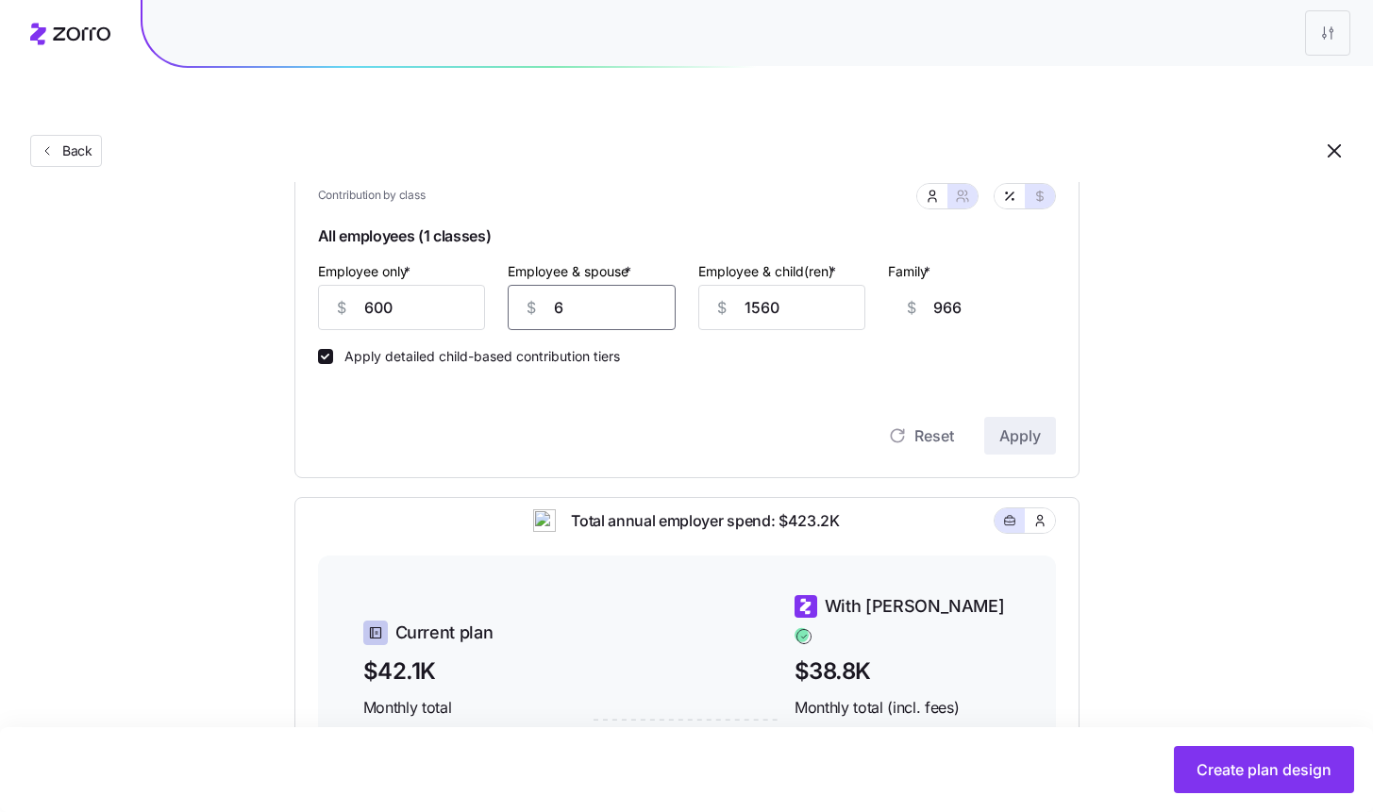
type input "1020"
type input "600"
type input "1560"
type input "600"
type input "6"
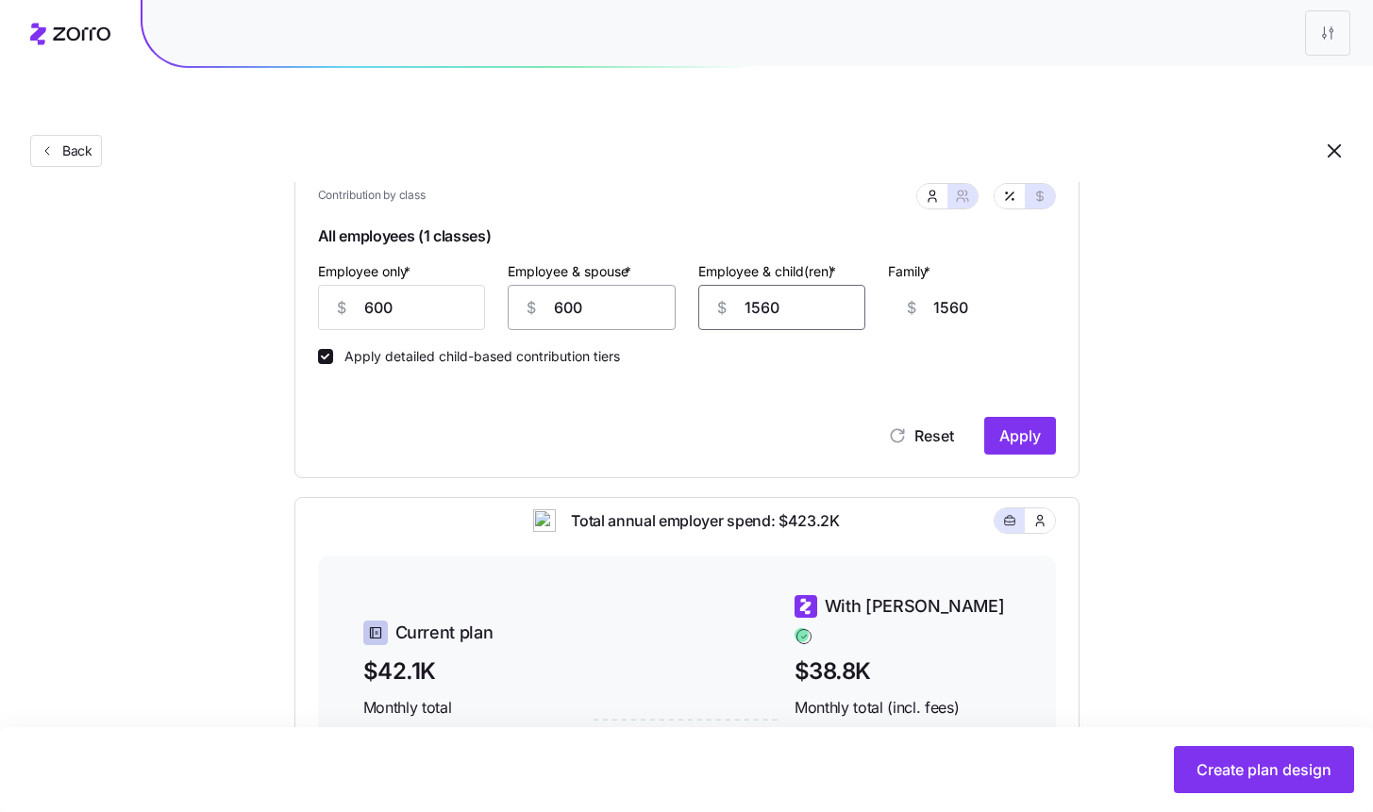
type input "6"
type input "60"
type input "600"
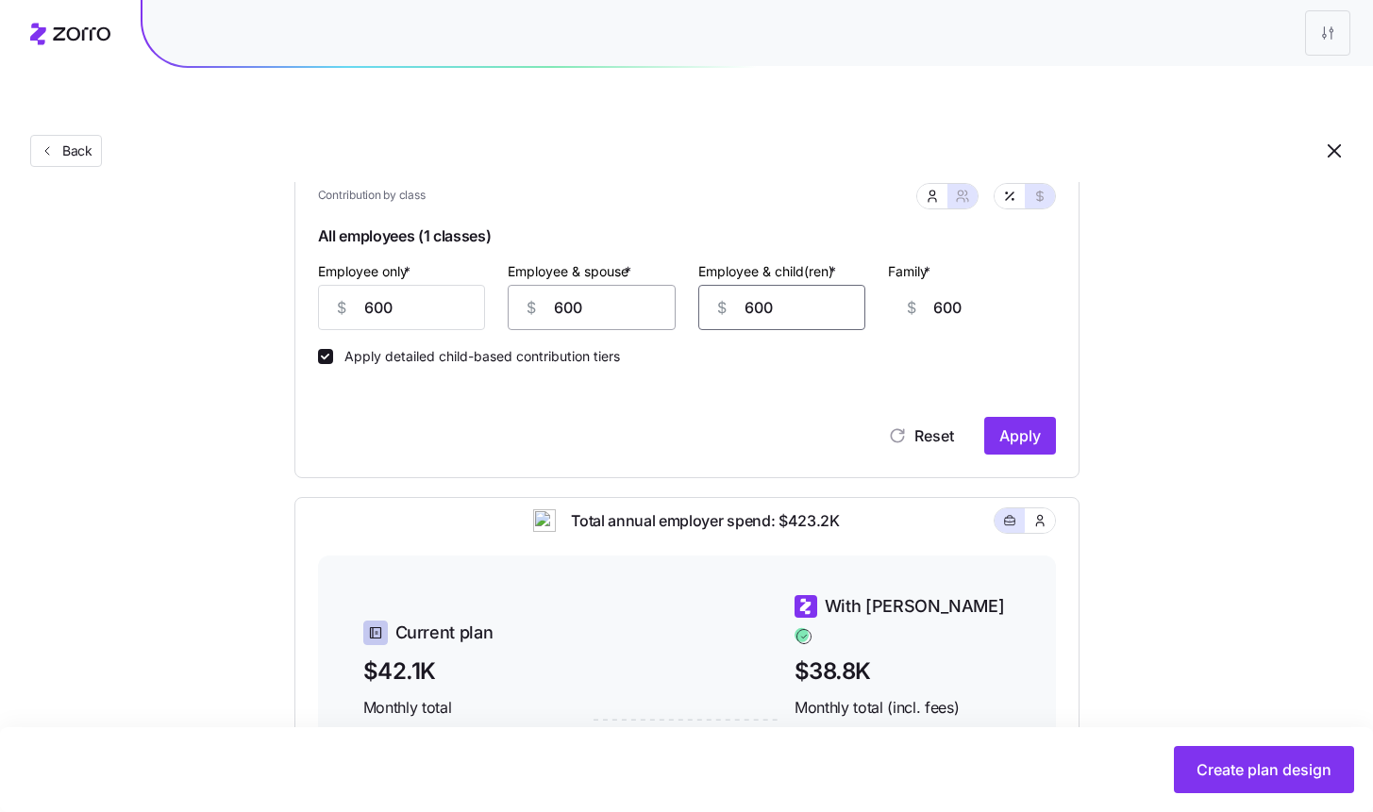
type input "600"
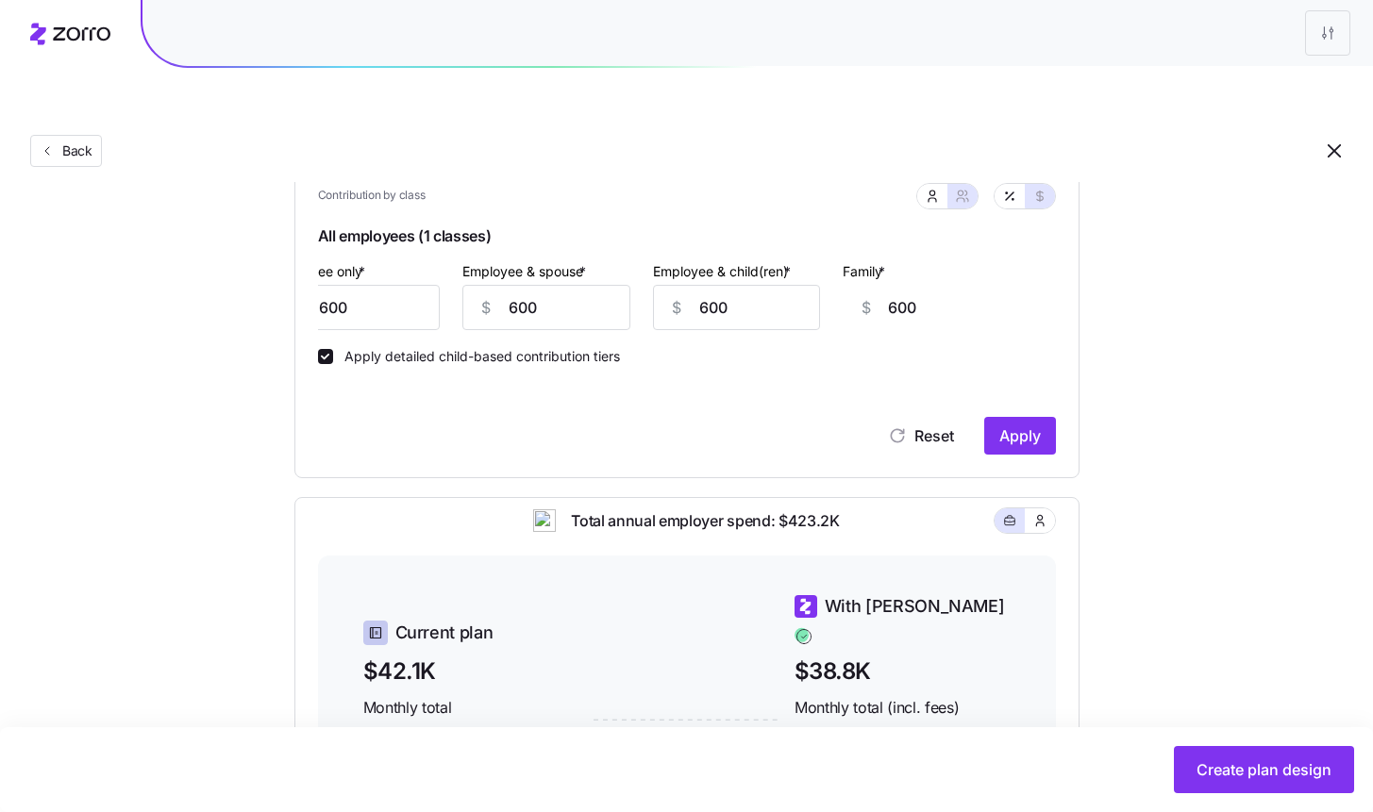
click at [472, 349] on label "Apply detailed child-based contribution tiers" at bounding box center [476, 356] width 287 height 15
click at [333, 349] on input "Apply detailed child-based contribution tiers" at bounding box center [325, 356] width 15 height 15
click at [1035, 425] on span "Apply" at bounding box center [1020, 436] width 42 height 23
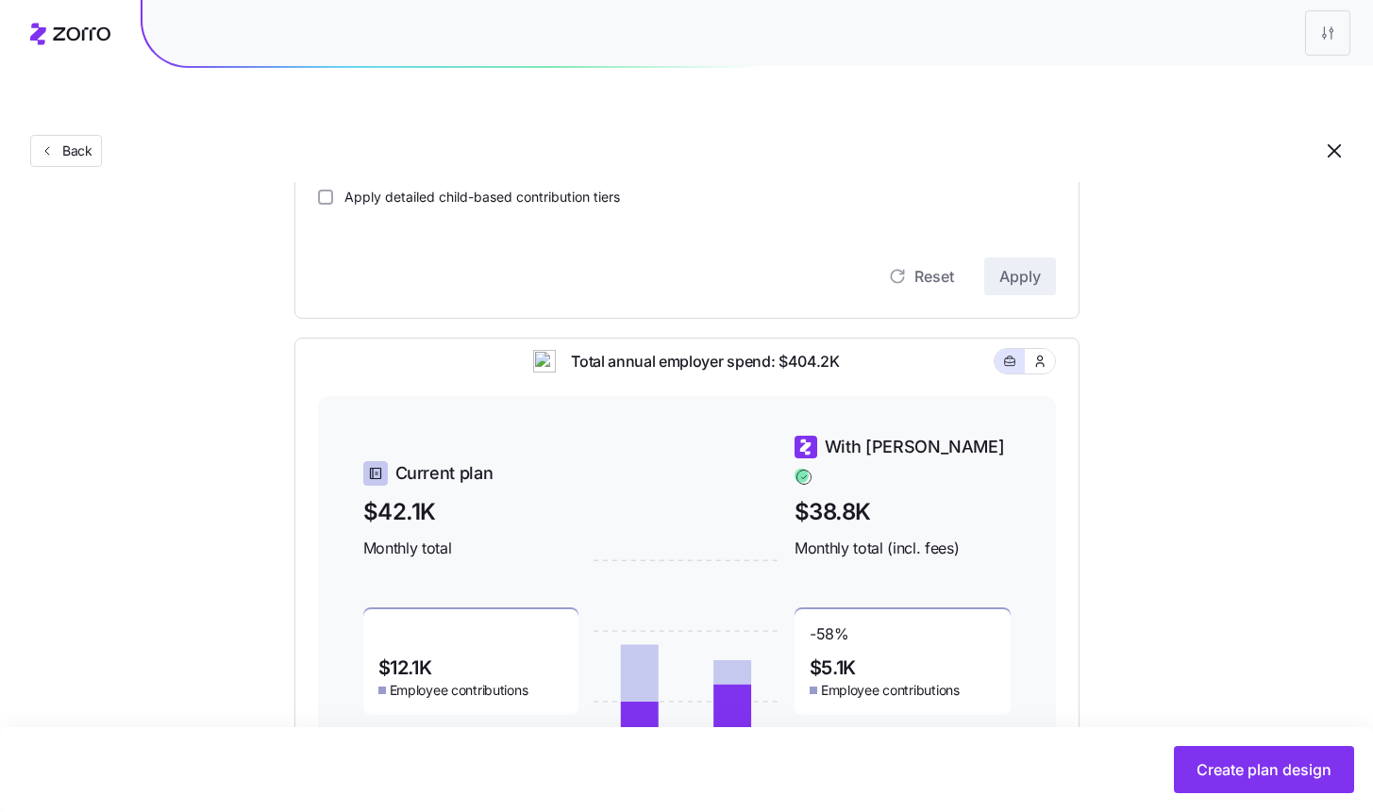
scroll to position [614, 0]
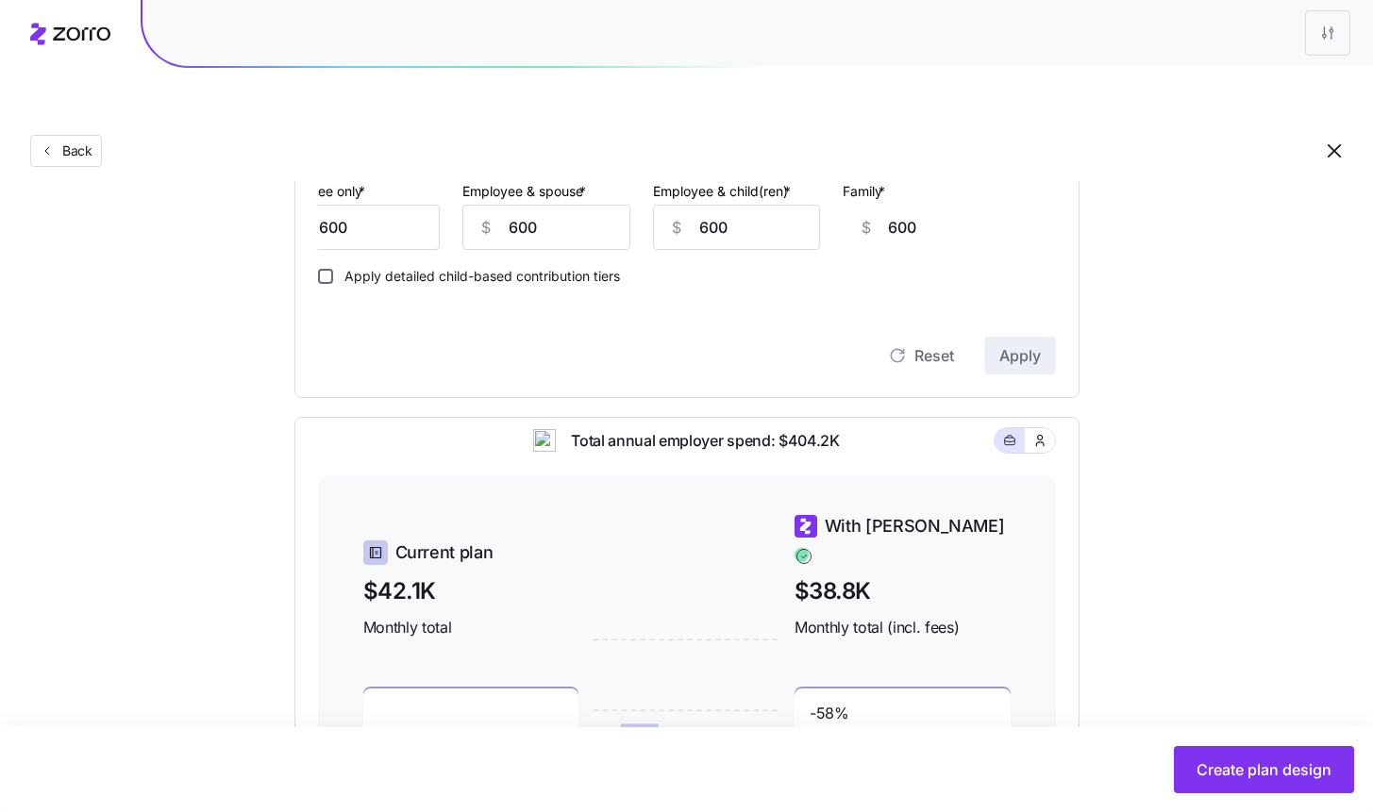
click at [319, 269] on input "Apply detailed child-based contribution tiers" at bounding box center [325, 276] width 15 height 15
checkbox input "true"
click at [1007, 337] on button "Apply" at bounding box center [1020, 356] width 72 height 38
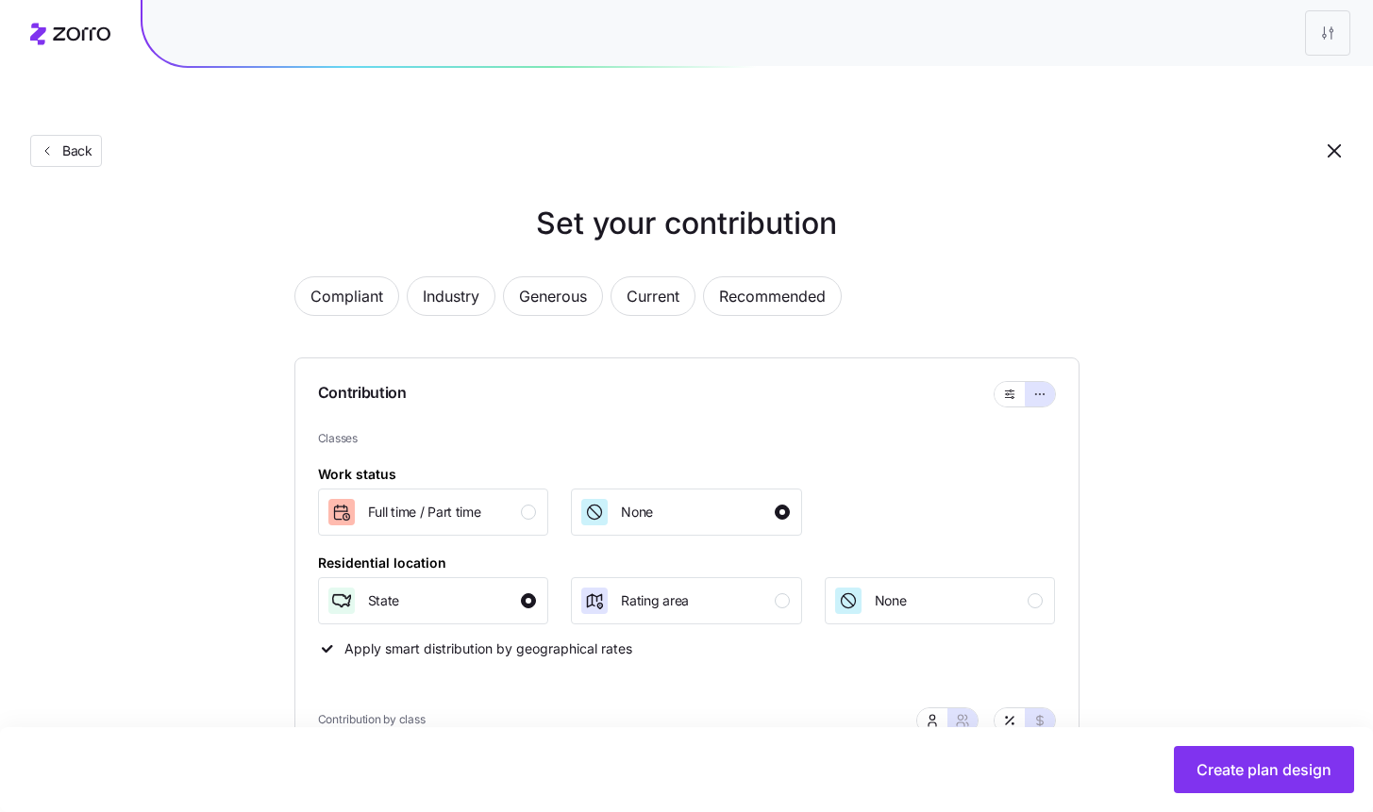
scroll to position [0, 0]
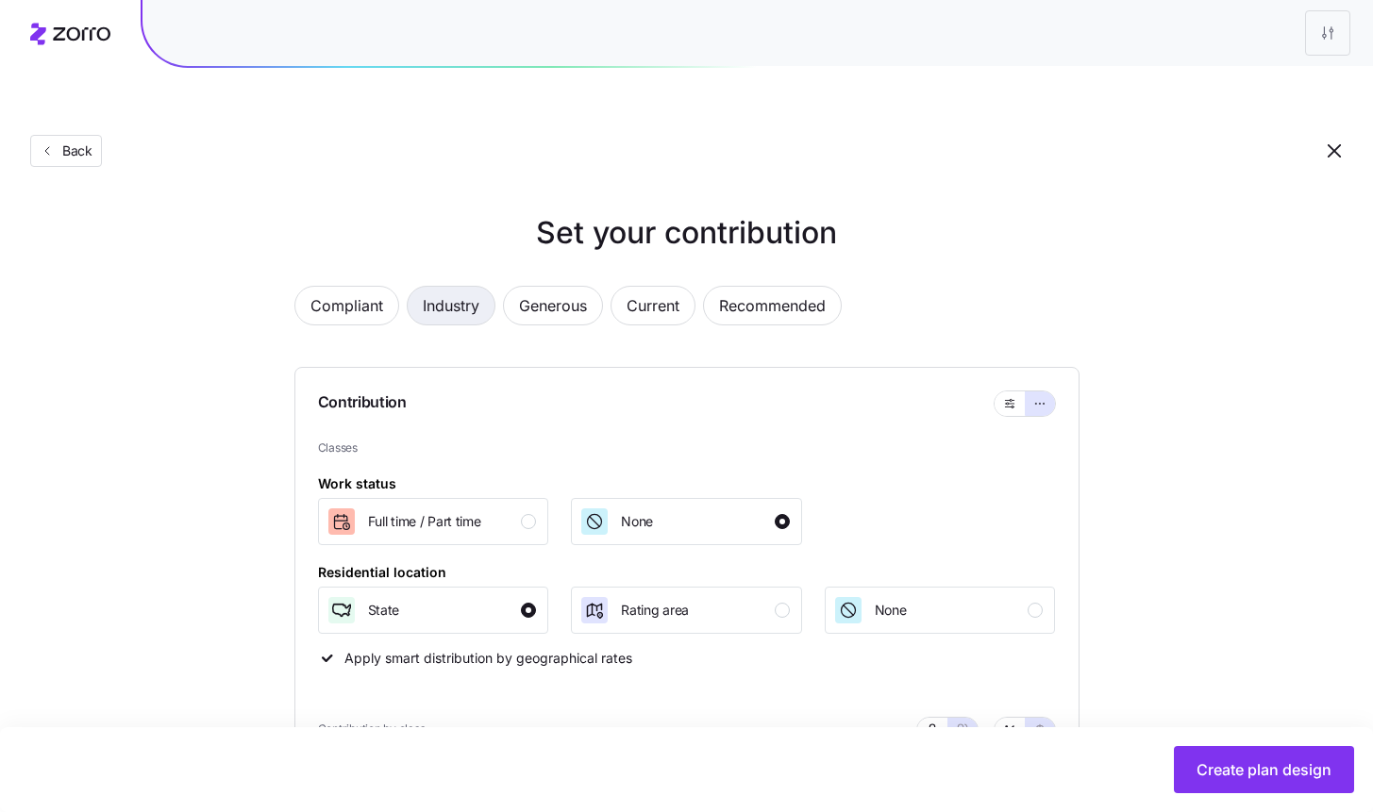
click at [452, 287] on span "Industry" at bounding box center [451, 306] width 57 height 38
type input "517"
type input "931"
type input "1024"
type input "1437"
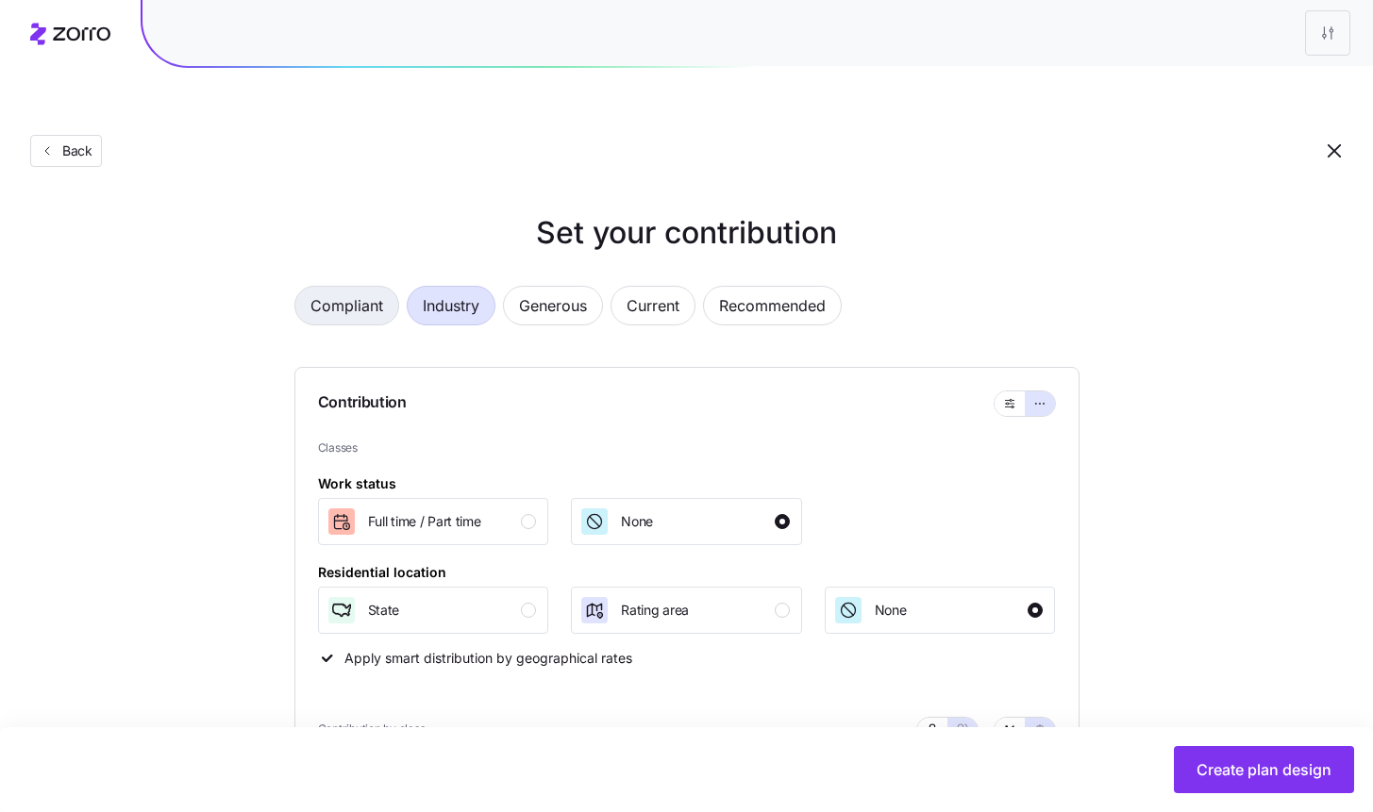
click at [328, 287] on span "Compliant" at bounding box center [346, 306] width 73 height 38
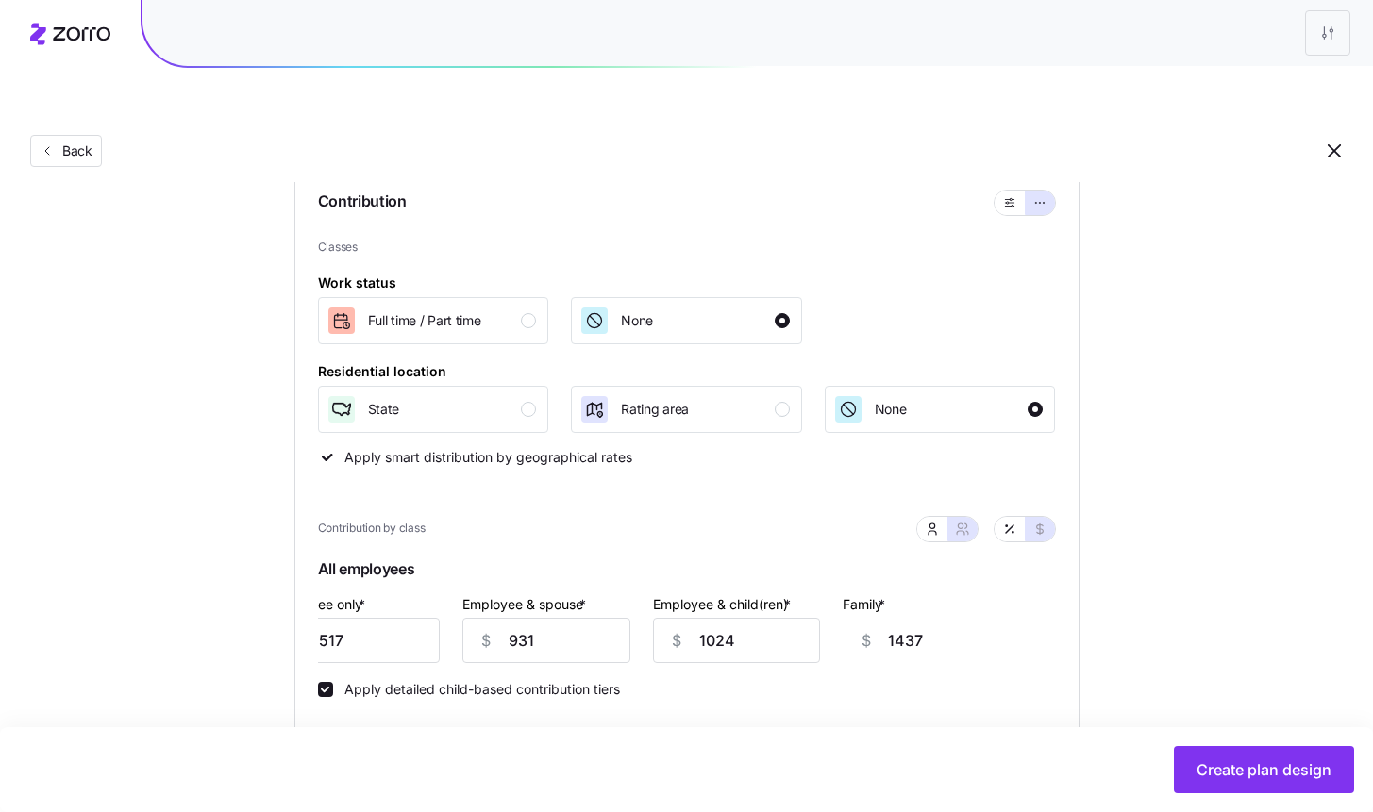
scroll to position [277, 0]
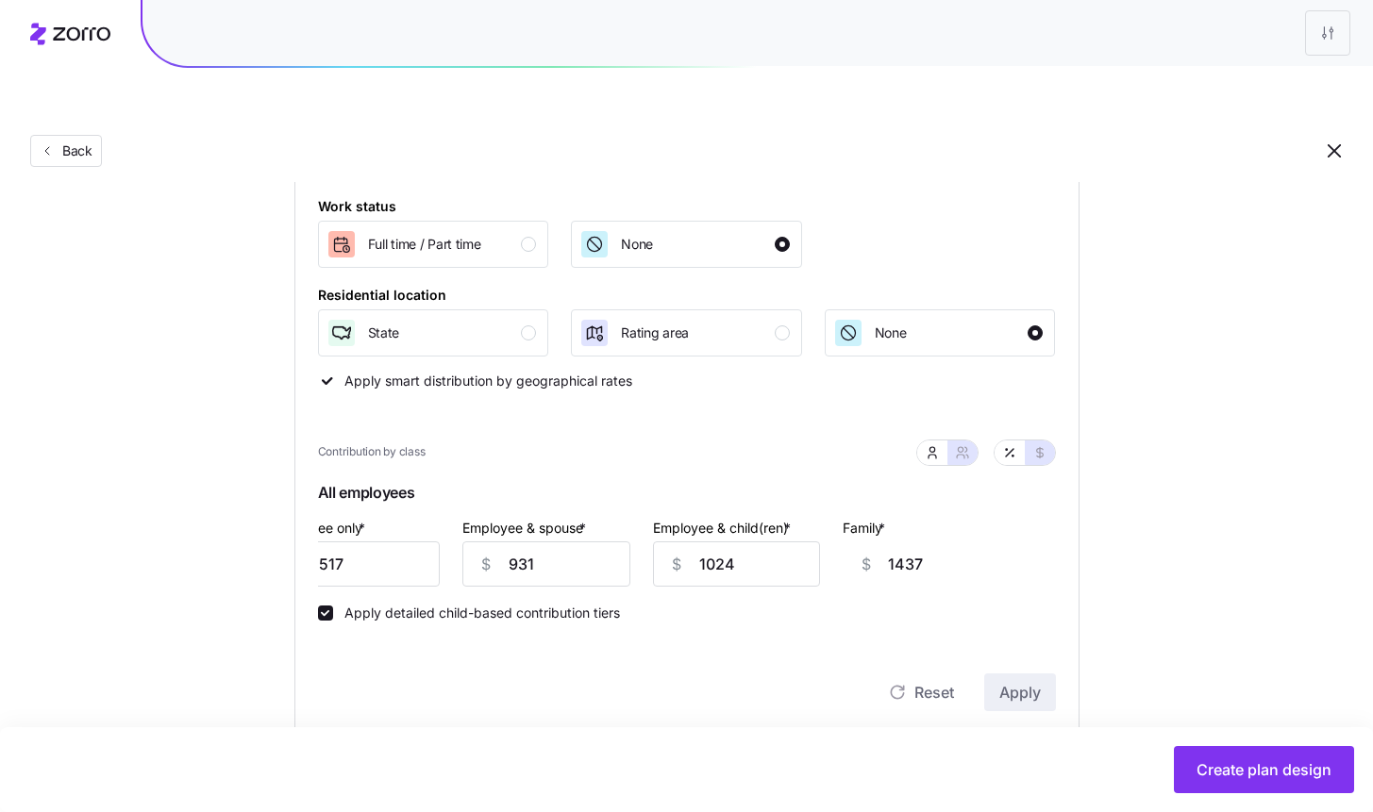
type input "440"
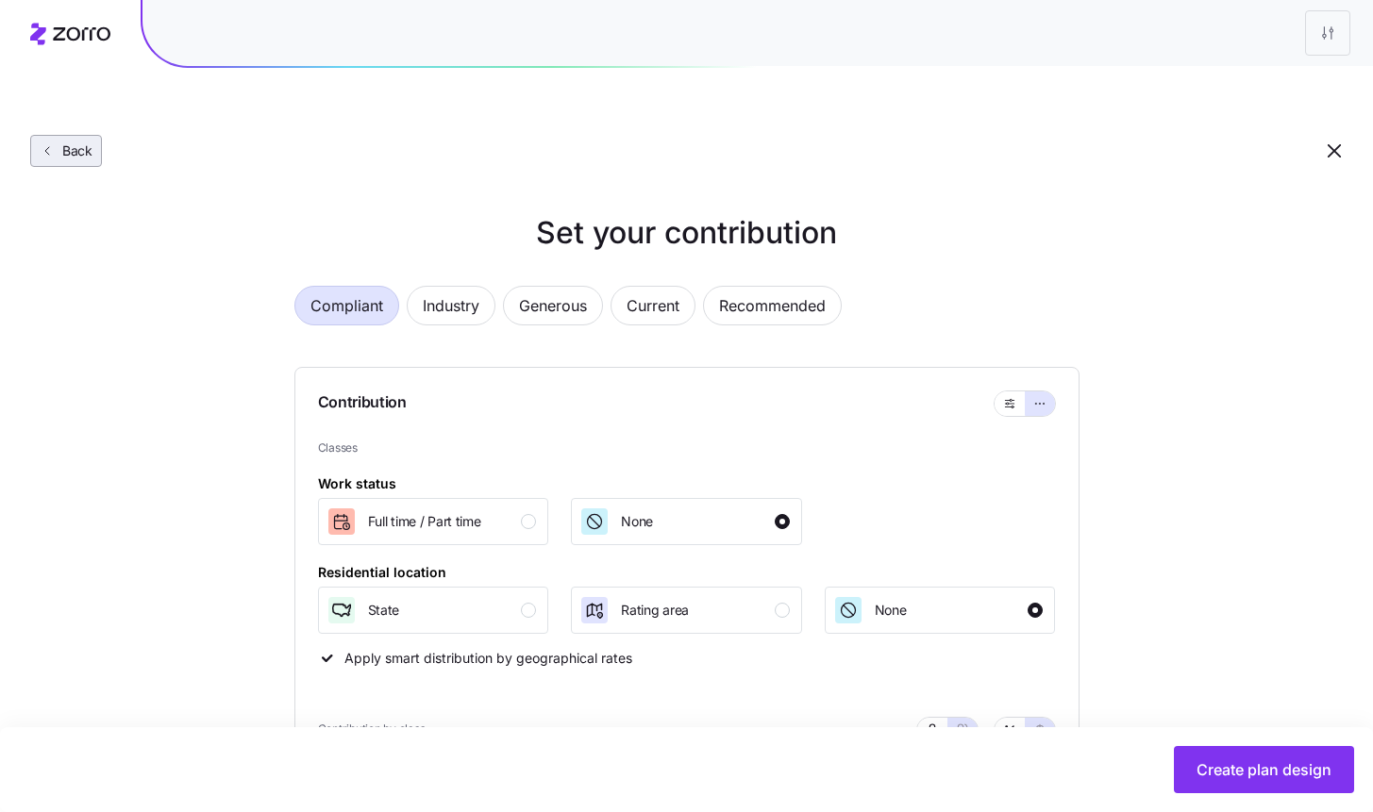
click at [61, 142] on span "Back" at bounding box center [74, 151] width 38 height 19
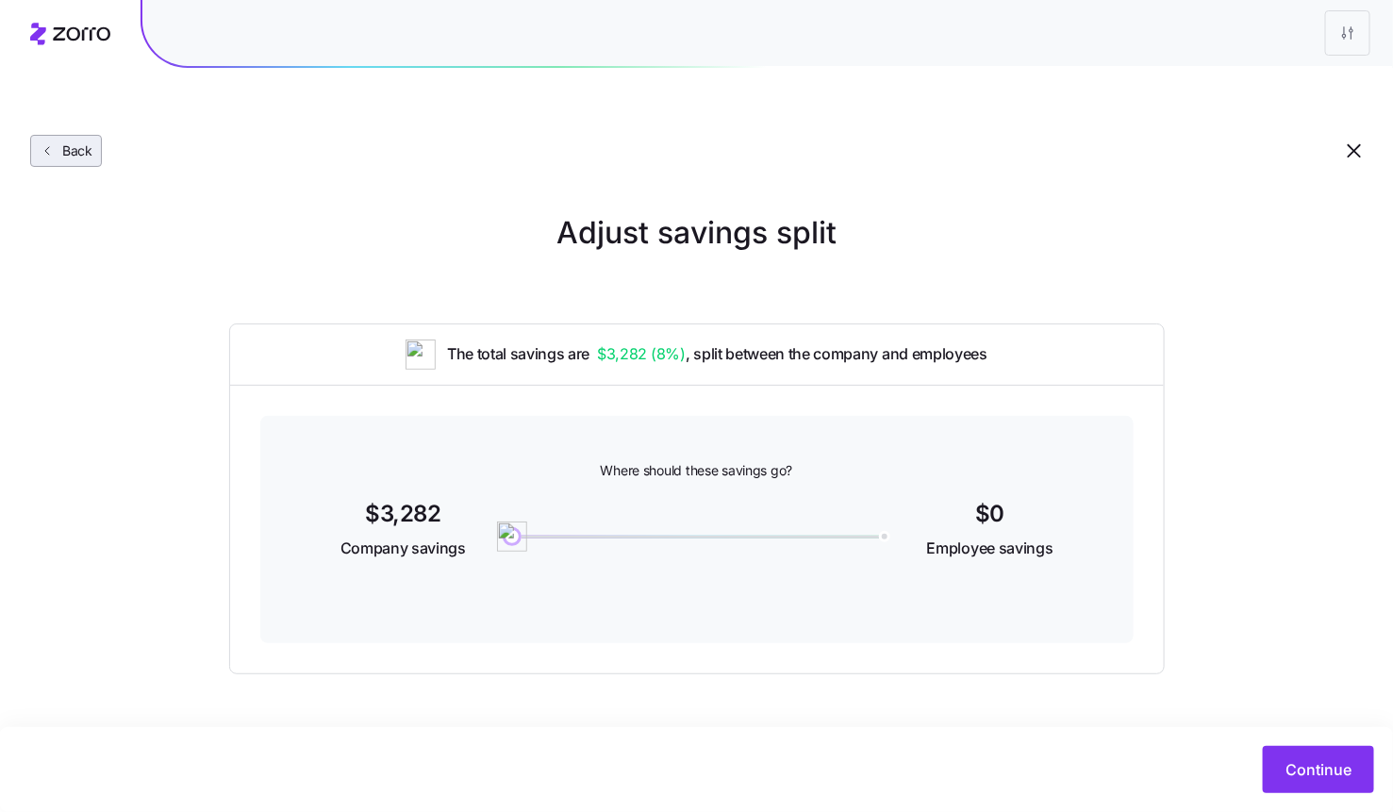
click at [86, 142] on span "Back" at bounding box center [74, 151] width 38 height 19
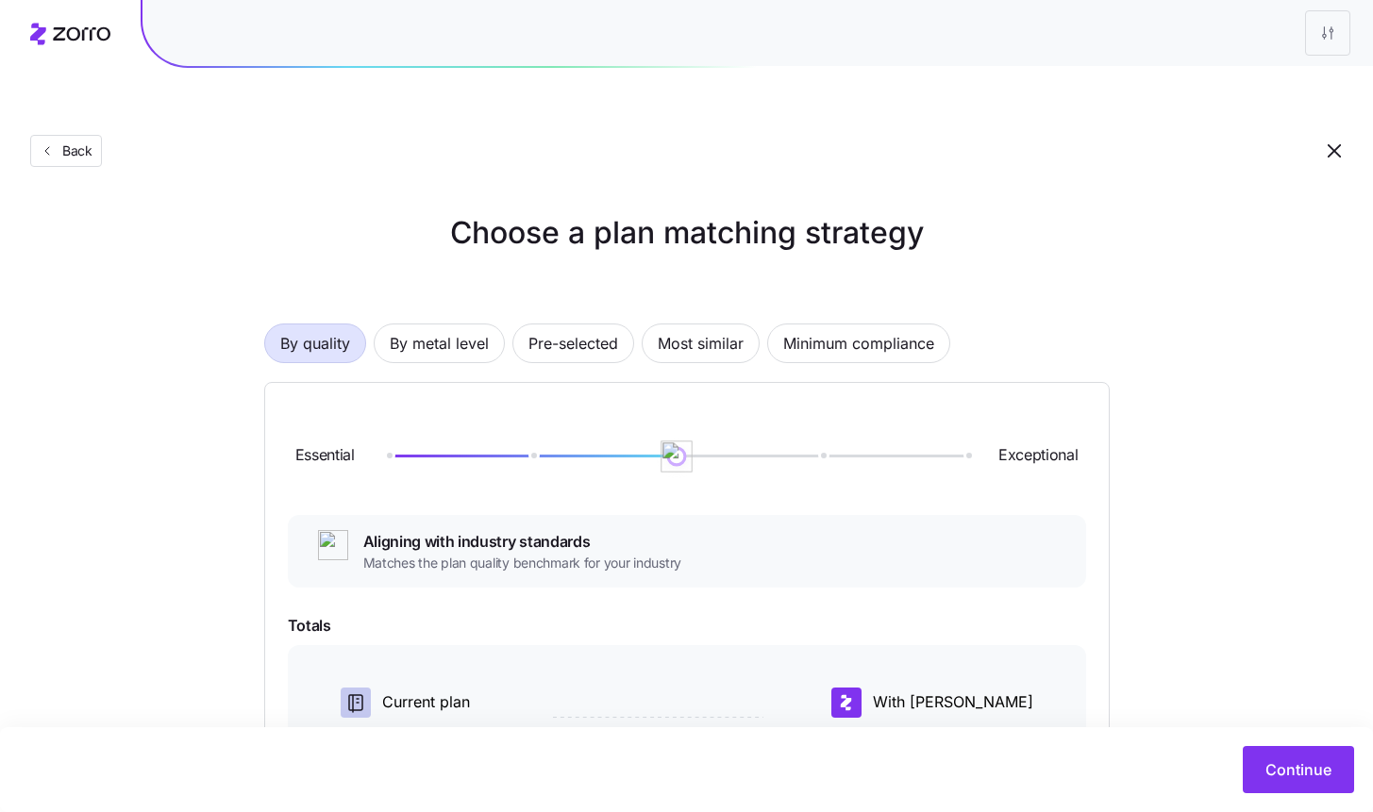
click at [670, 441] on img at bounding box center [676, 457] width 32 height 32
click at [425, 325] on span "By metal level" at bounding box center [439, 344] width 99 height 38
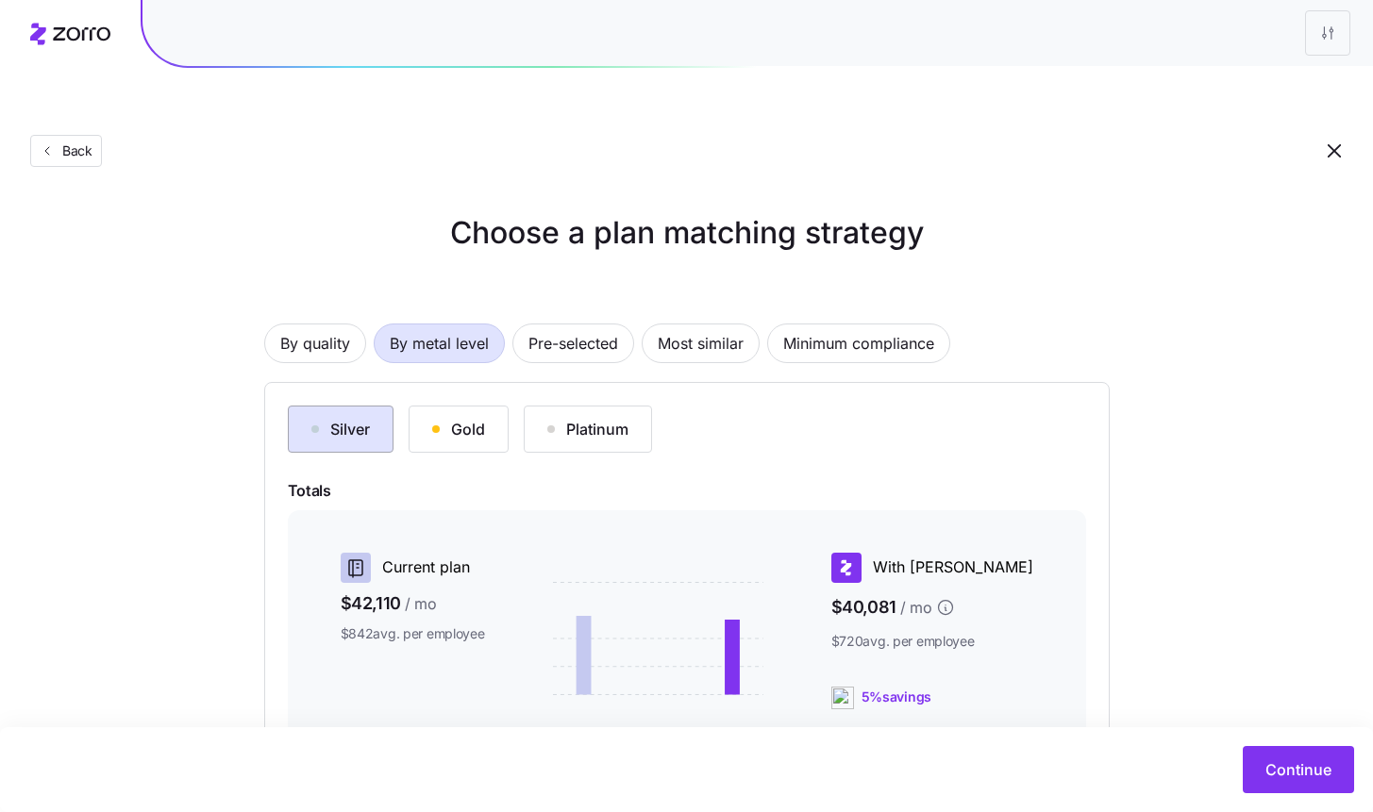
click at [354, 418] on div "Silver" at bounding box center [340, 429] width 58 height 23
click at [562, 325] on span "Pre-selected" at bounding box center [573, 344] width 90 height 38
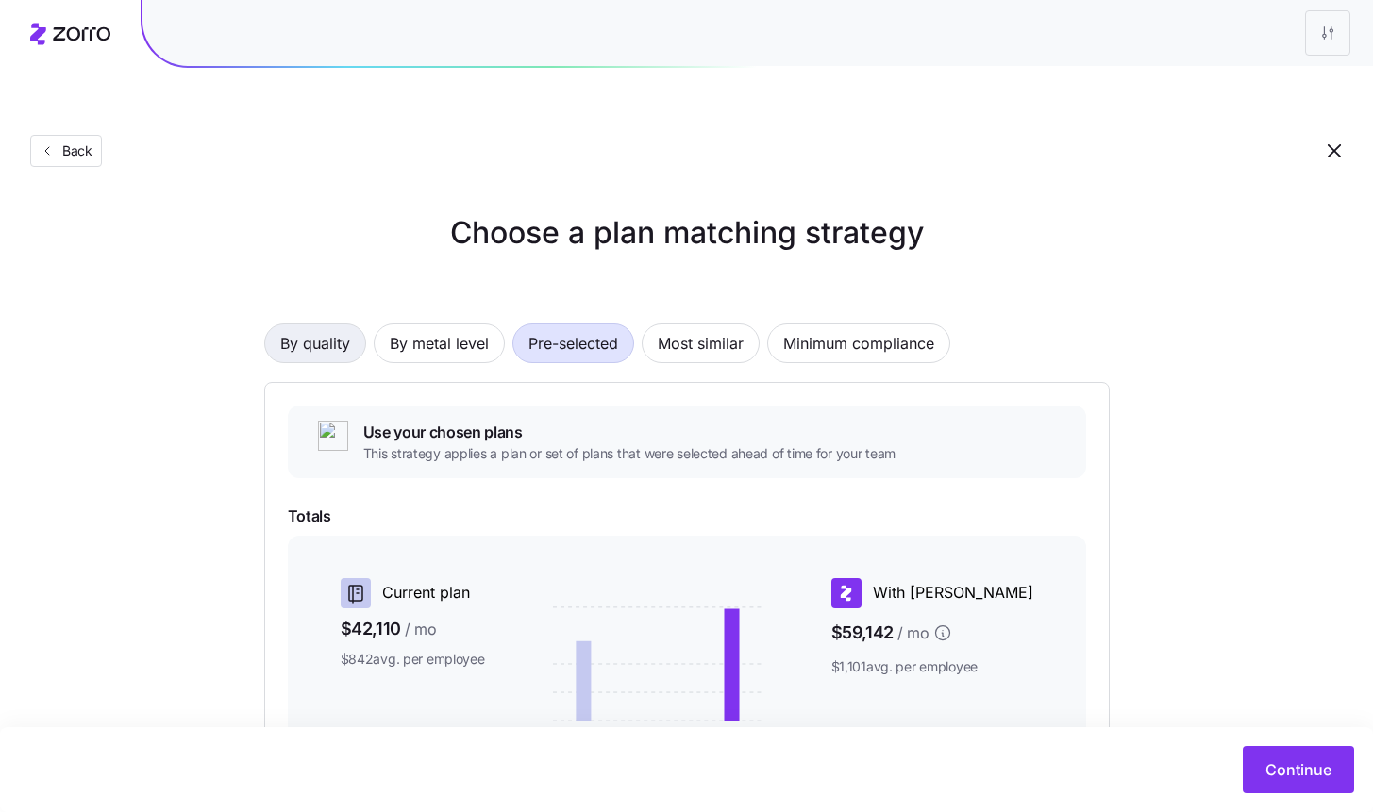
click at [335, 325] on span "By quality" at bounding box center [315, 344] width 70 height 38
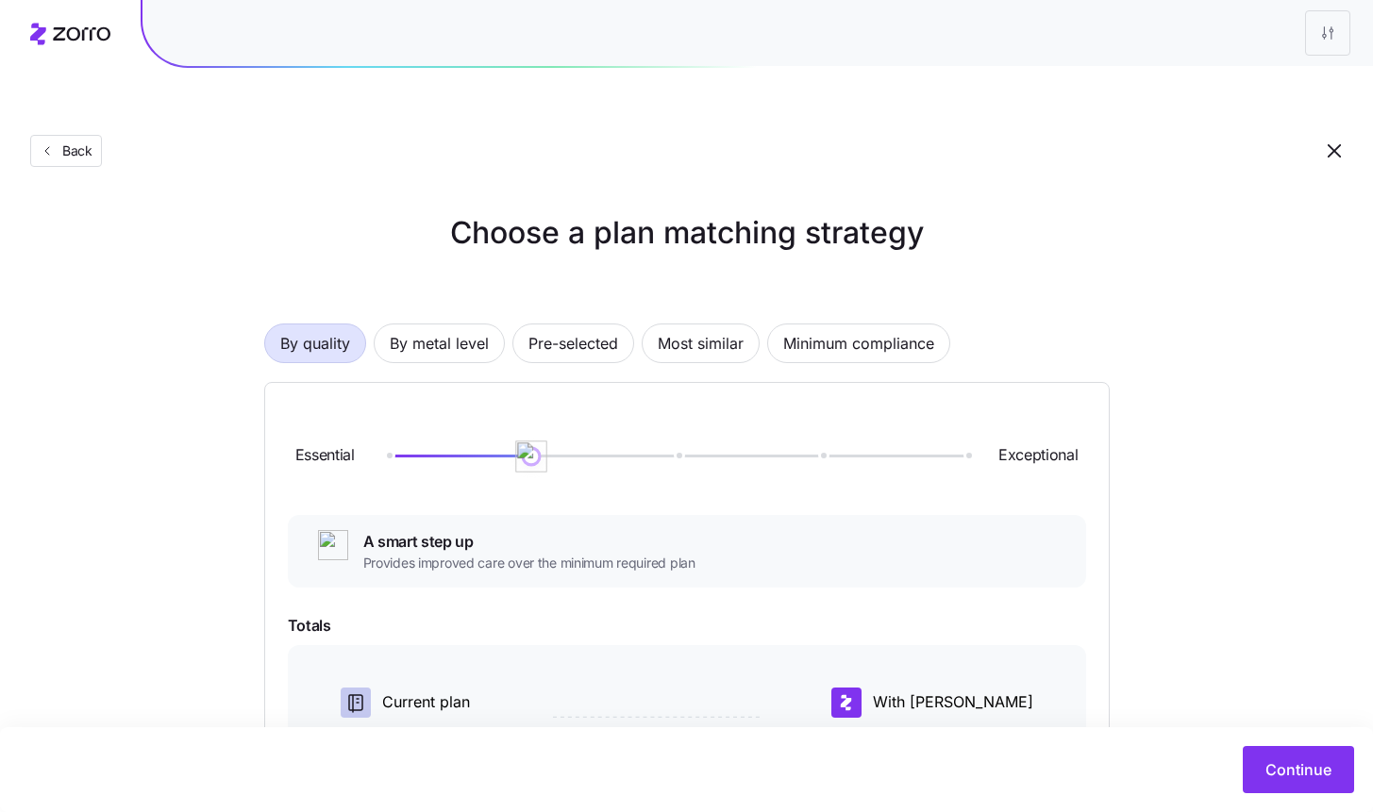
drag, startPoint x: 679, startPoint y: 422, endPoint x: 593, endPoint y: 421, distance: 85.9
click at [593, 422] on div "Essential Exceptional" at bounding box center [687, 457] width 798 height 102
drag, startPoint x: 543, startPoint y: 403, endPoint x: 687, endPoint y: 410, distance: 143.6
click at [687, 441] on img at bounding box center [676, 457] width 32 height 32
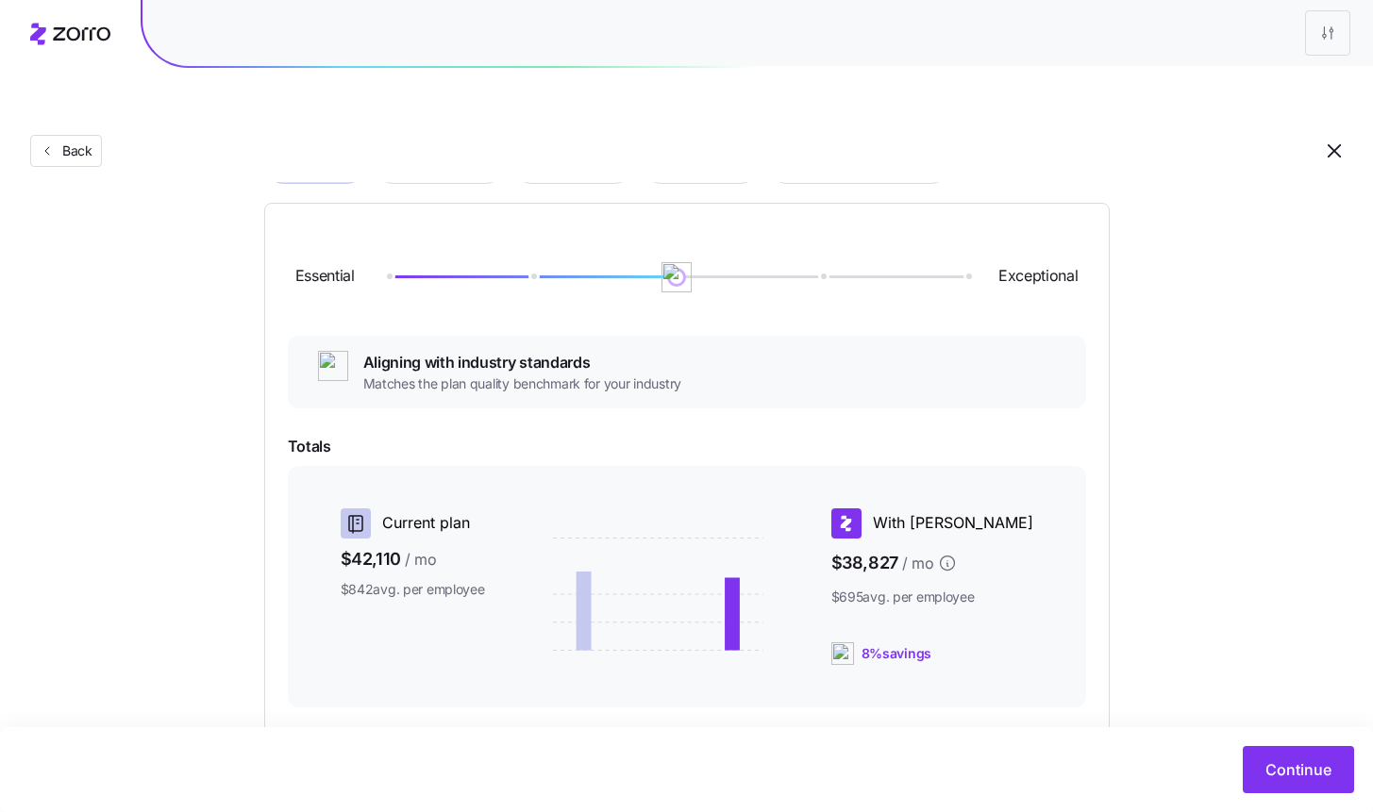
scroll to position [241, 0]
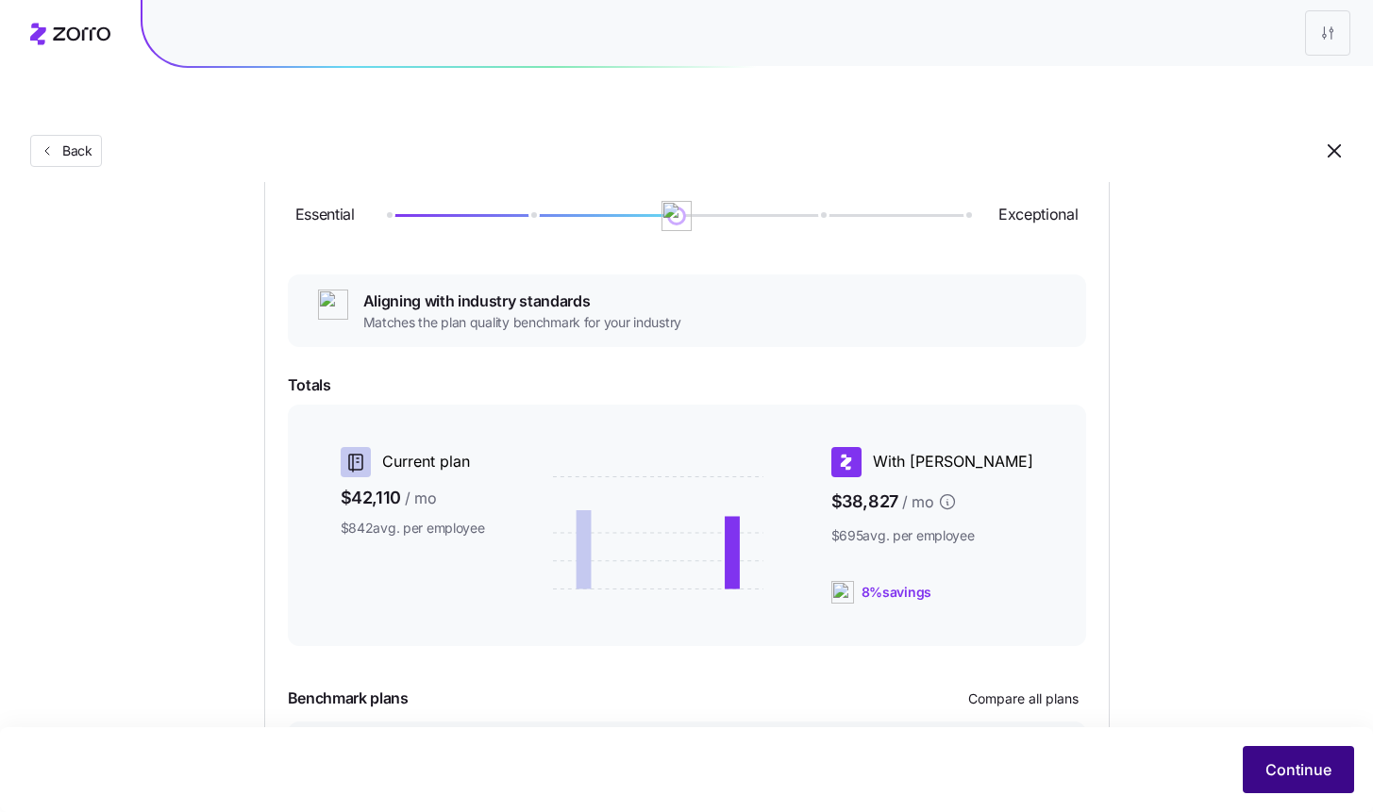
click at [1291, 780] on span "Continue" at bounding box center [1298, 770] width 66 height 23
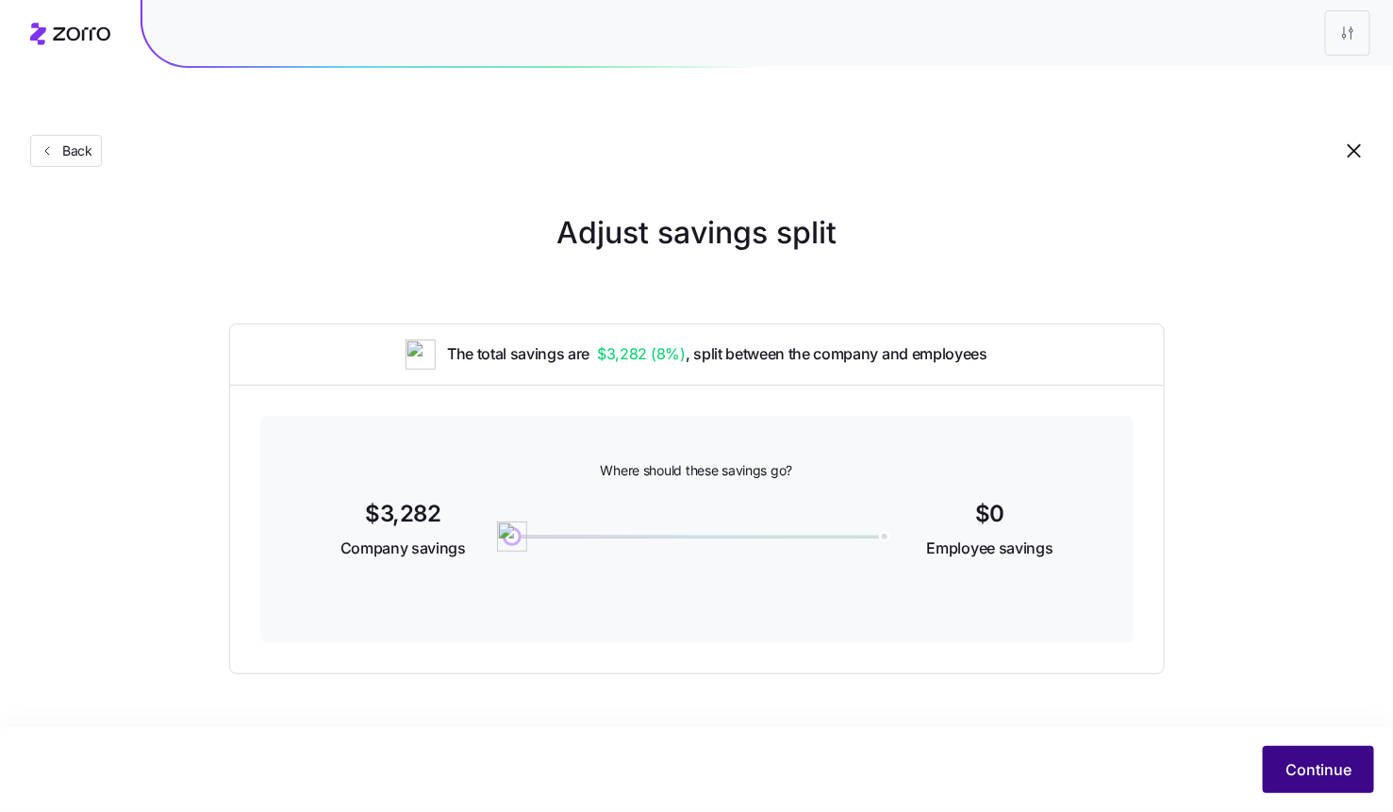
click at [1290, 764] on span "Continue" at bounding box center [1319, 770] width 66 height 23
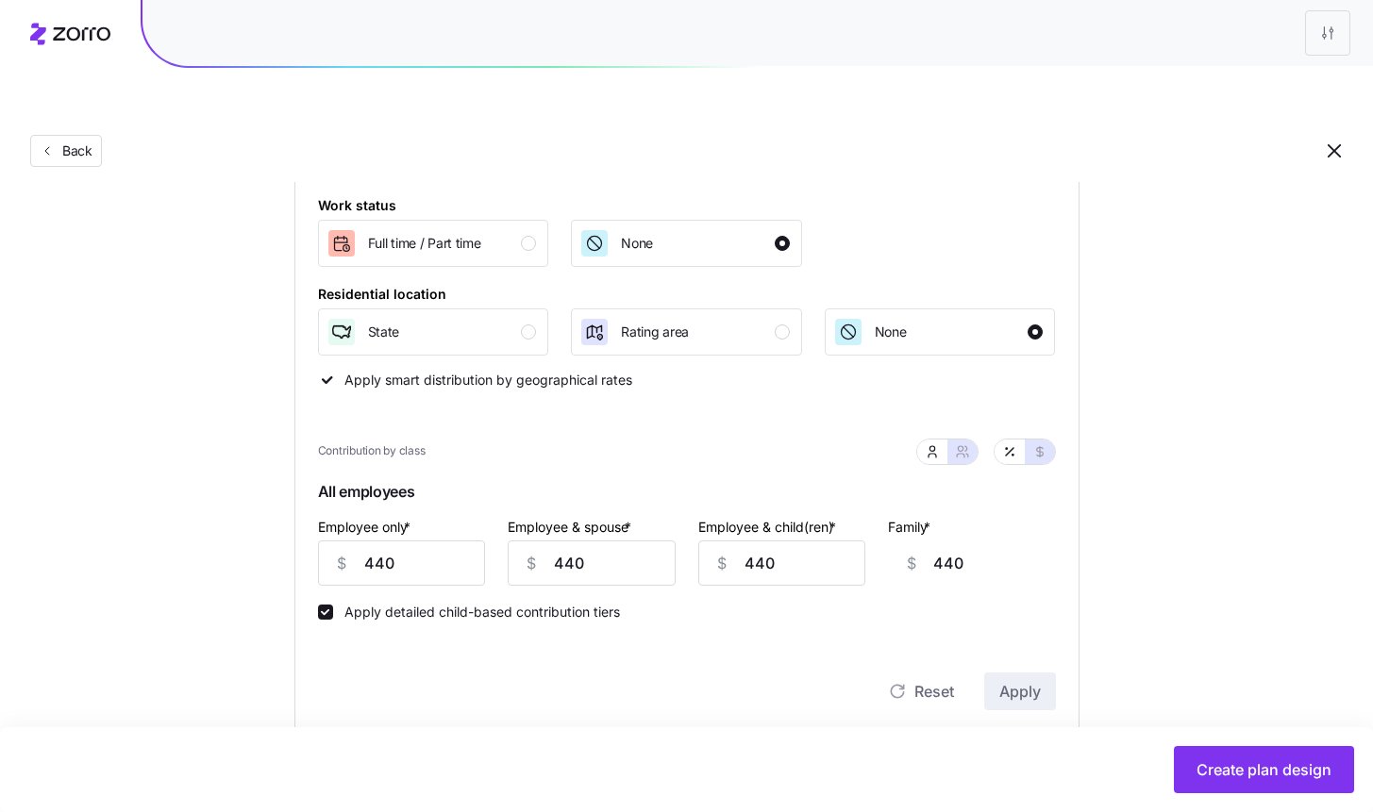
scroll to position [303, 0]
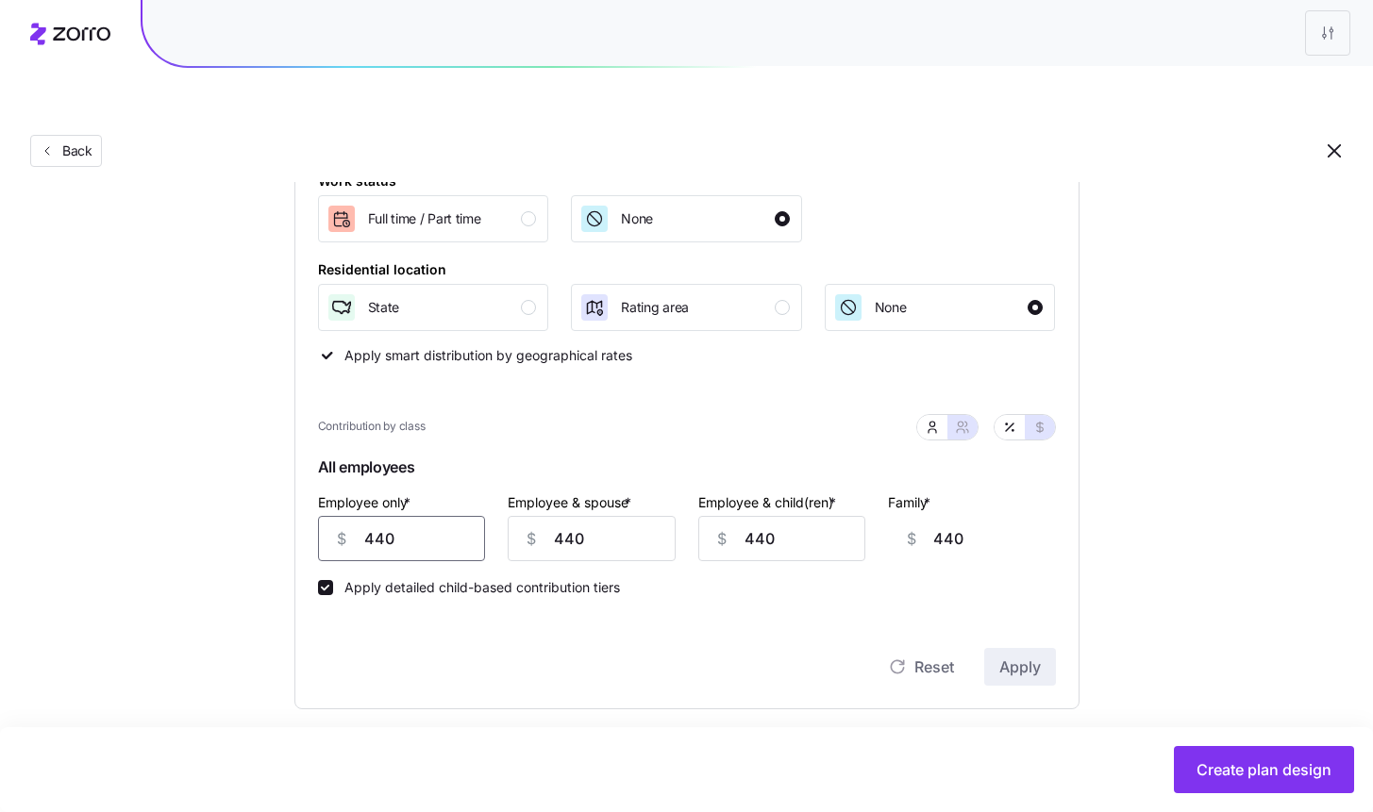
click at [396, 516] on input "440" at bounding box center [402, 538] width 168 height 45
type input "6"
type input "874"
type input "60"
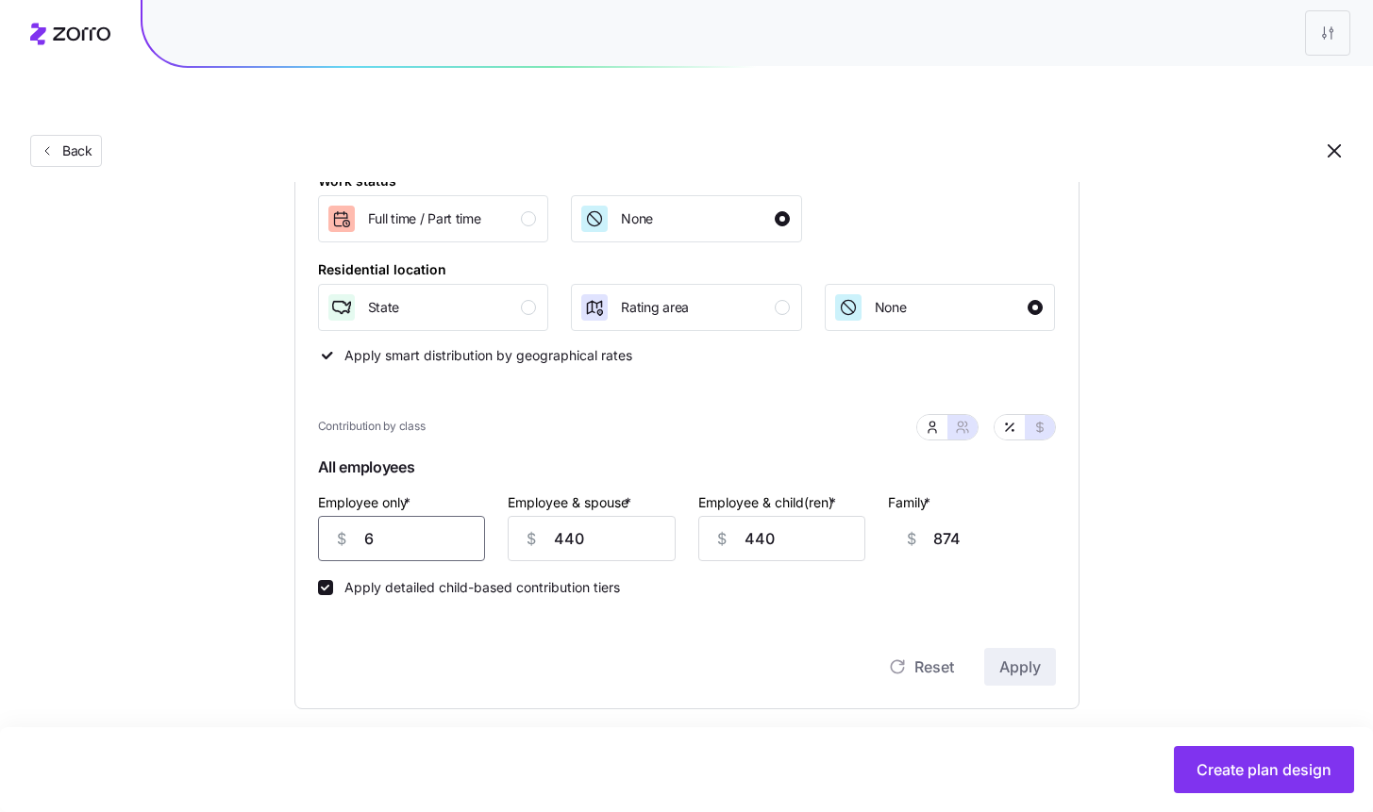
type input "820"
type input "600"
type input "280"
type input "600"
type input "6"
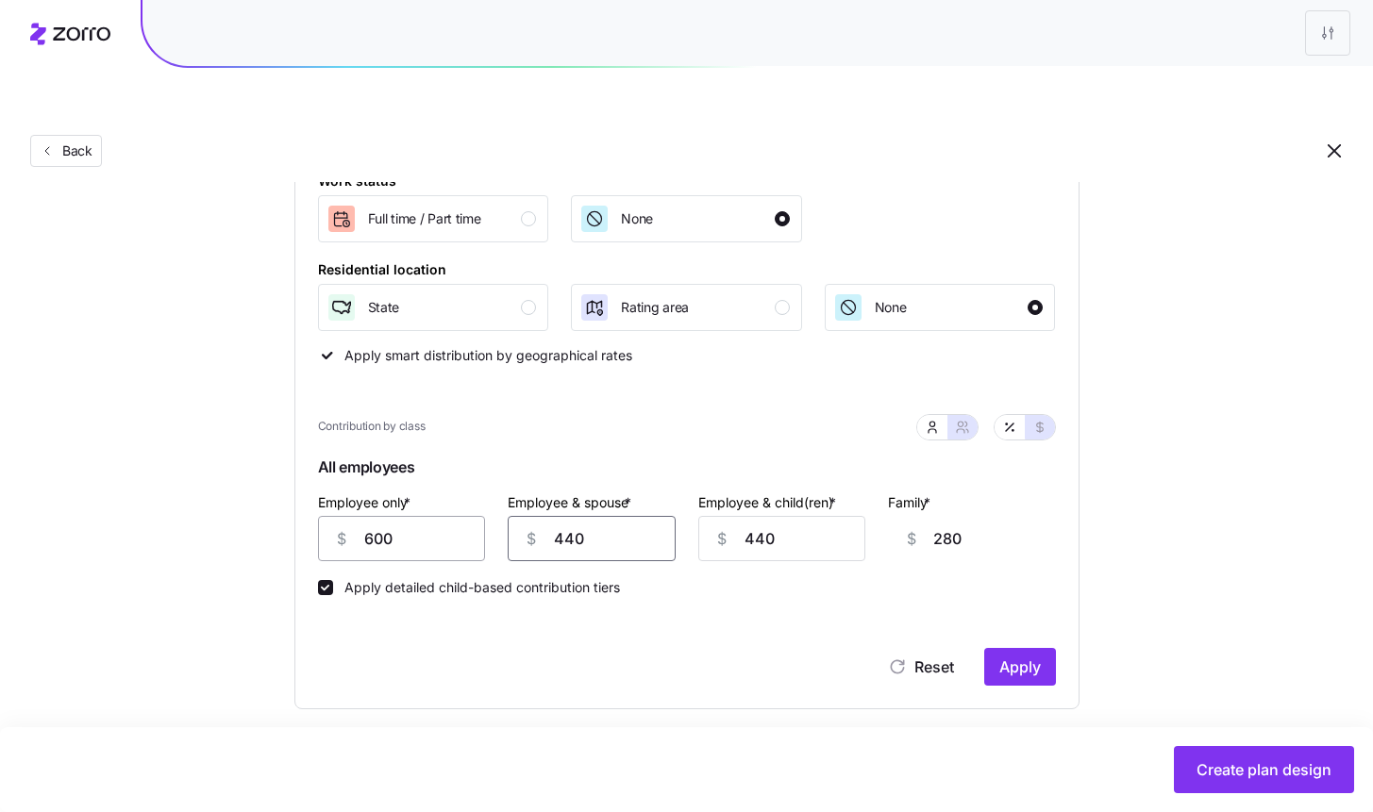
type input "0"
type input "600"
type input "440"
type input "600"
type input "6"
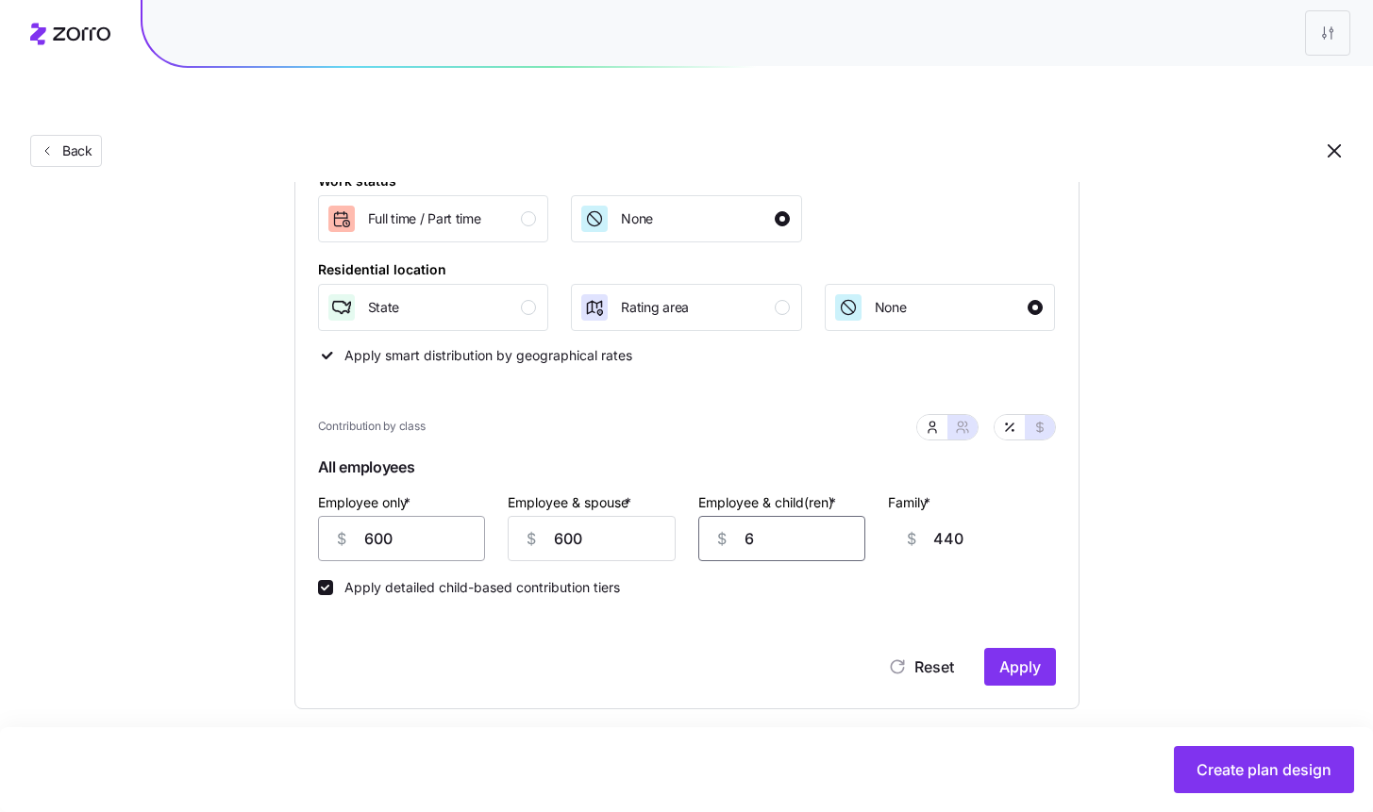
type input "6"
type input "60"
type input "600"
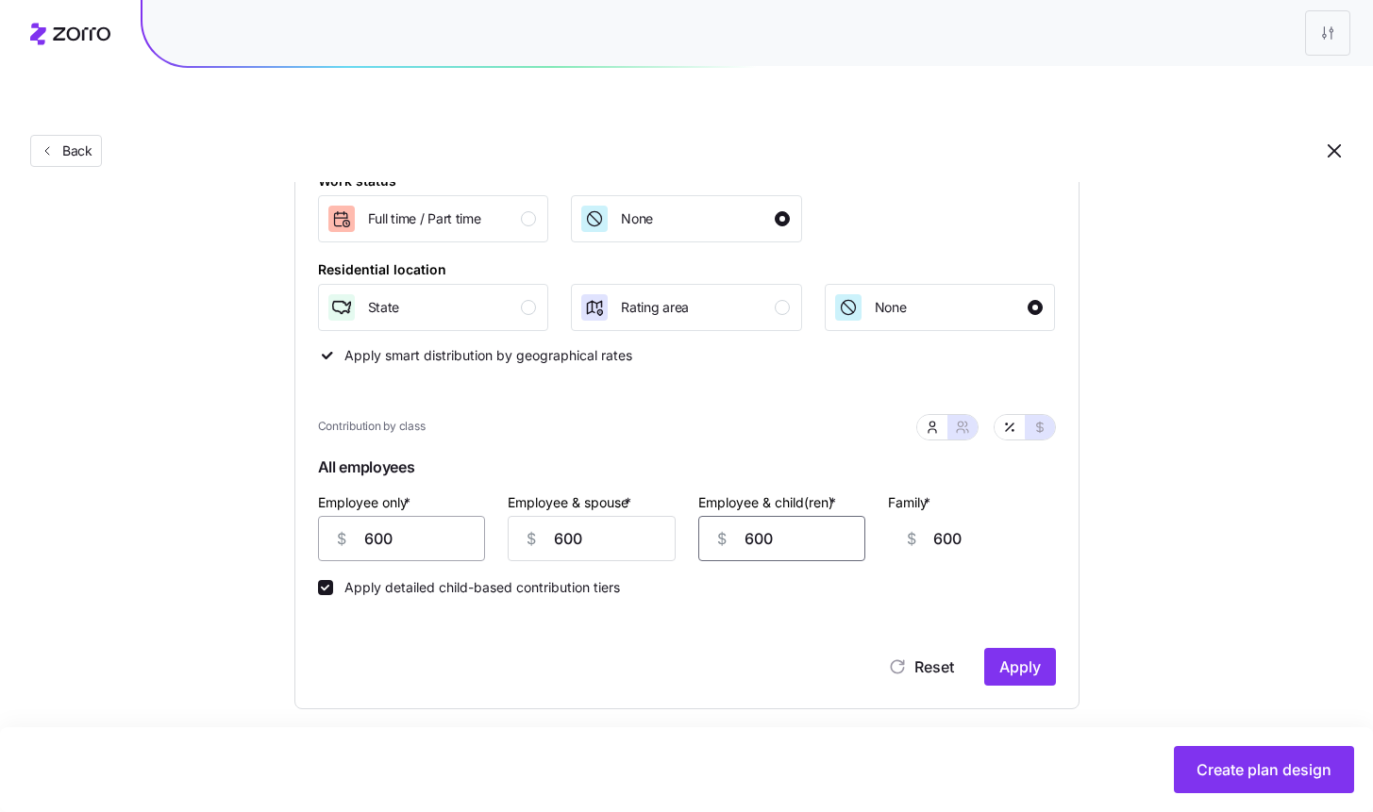
type input "600"
click at [1021, 649] on div "Contribution Classes Work status Full time / Part time None Residential locatio…" at bounding box center [686, 386] width 785 height 645
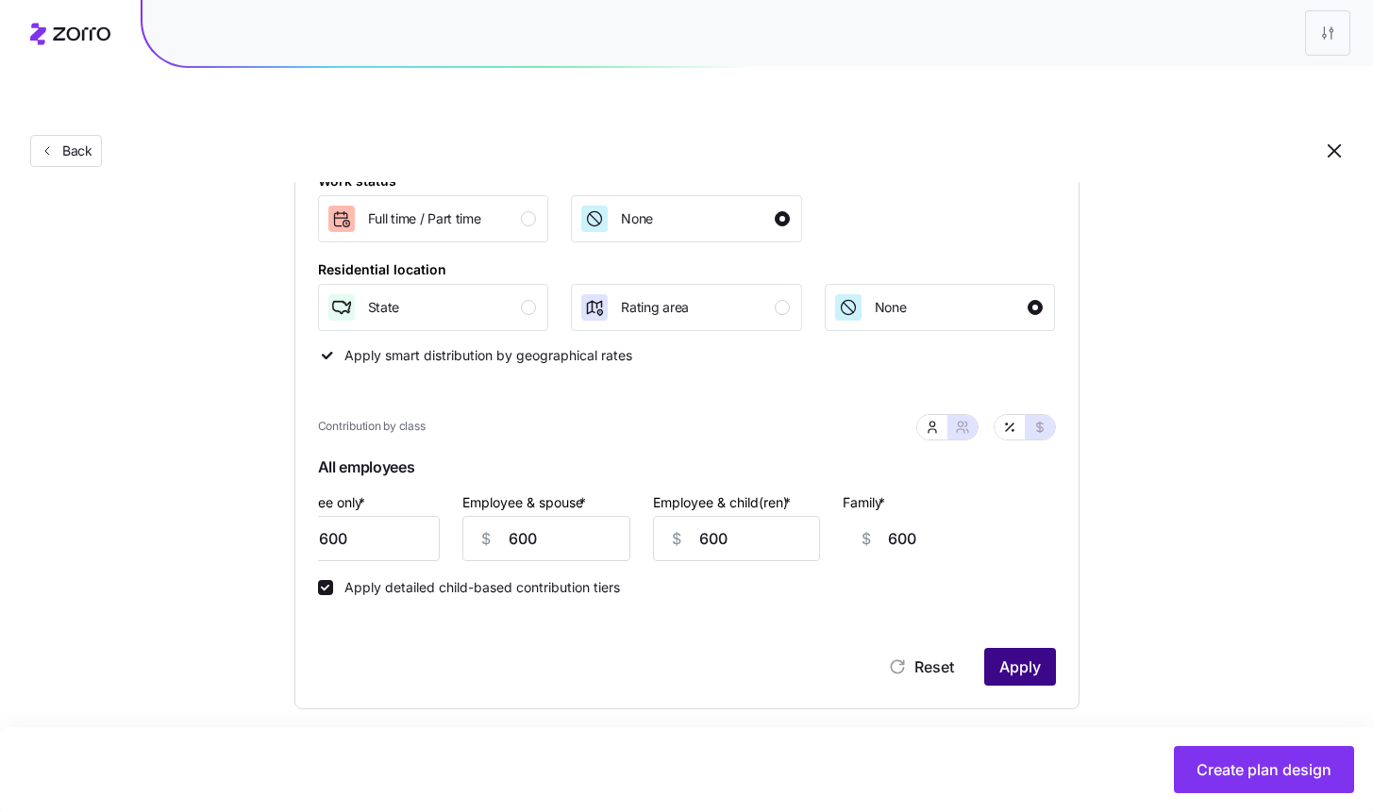
click at [1023, 656] on span "Apply" at bounding box center [1020, 667] width 42 height 23
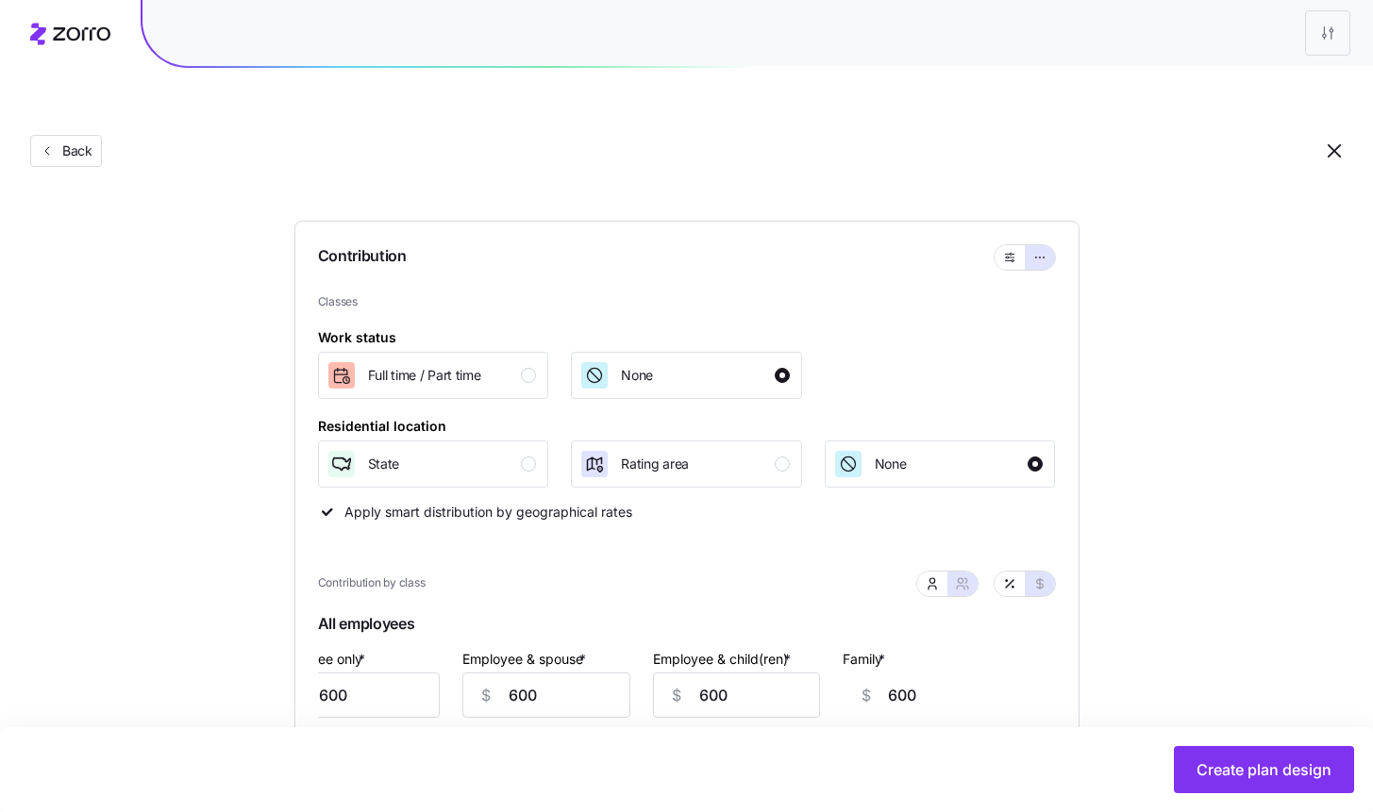
scroll to position [142, 0]
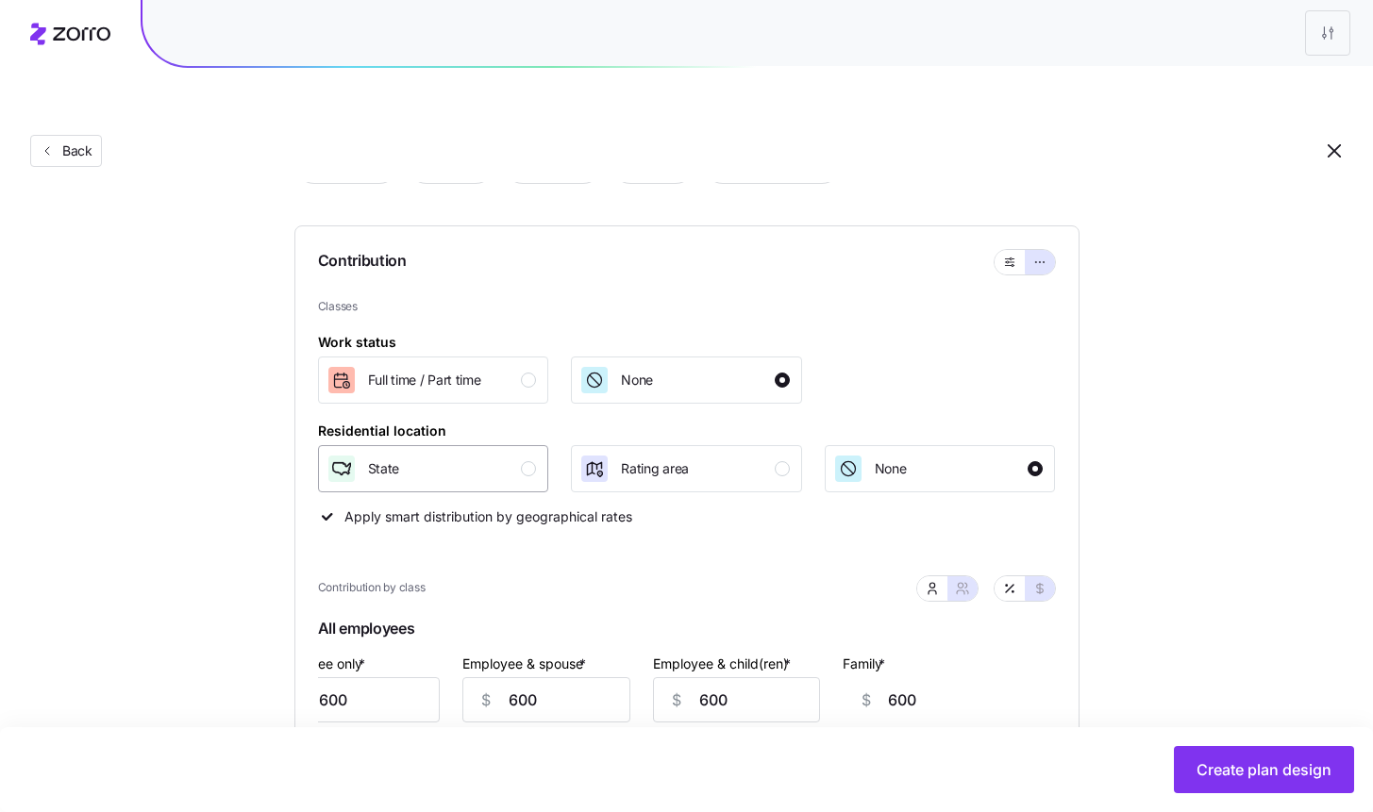
click at [512, 454] on div "State" at bounding box center [431, 469] width 210 height 30
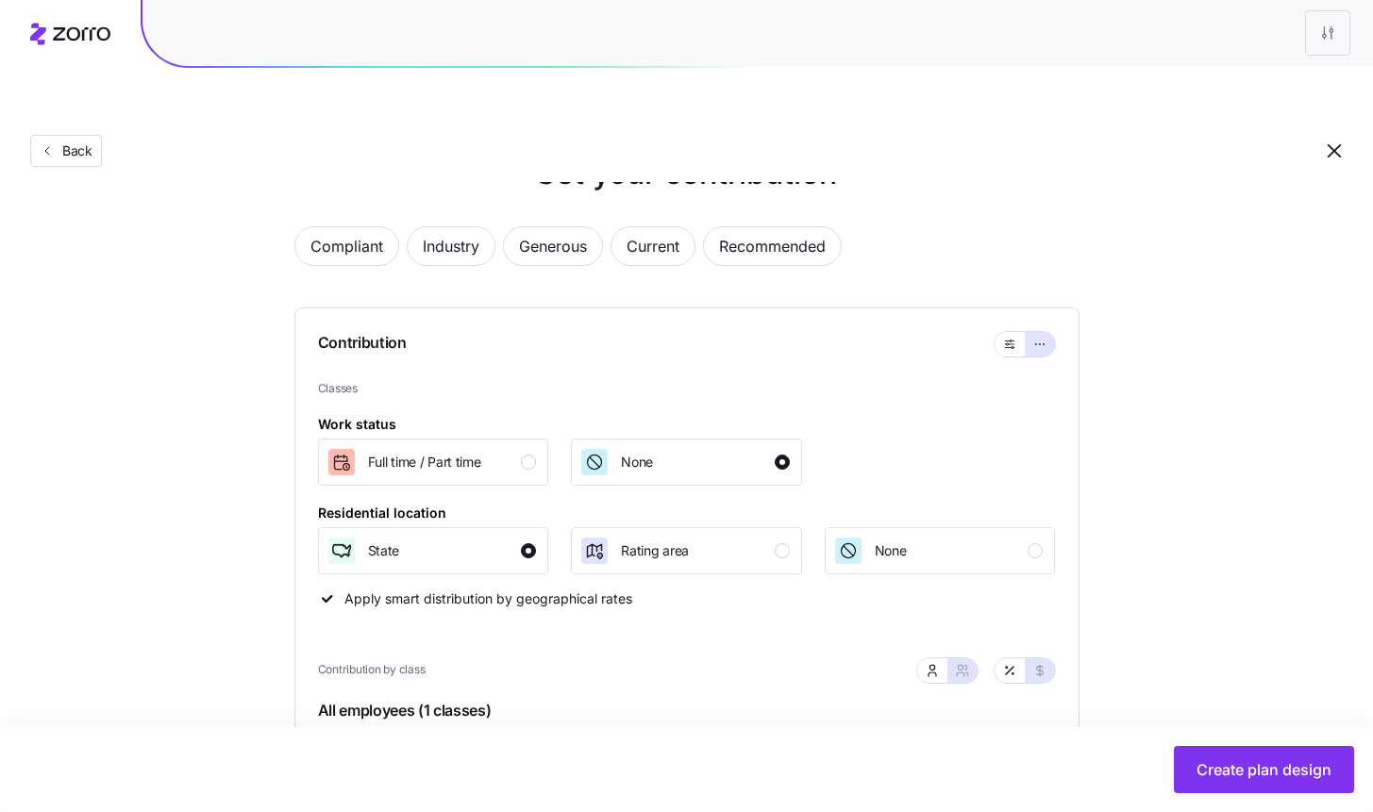
scroll to position [0, 0]
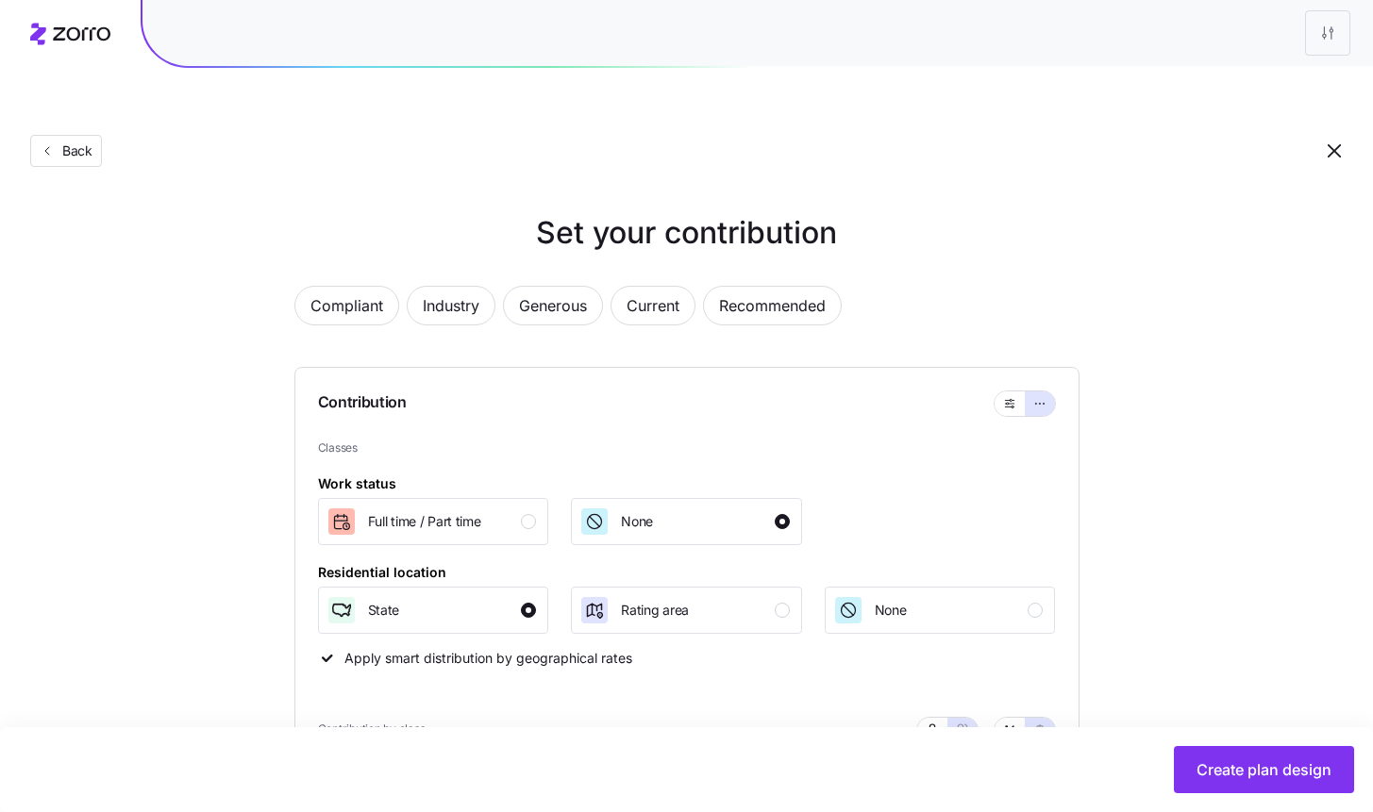
click at [103, 111] on div "Back" at bounding box center [686, 113] width 1373 height 138
click at [89, 142] on span "Back" at bounding box center [74, 151] width 38 height 19
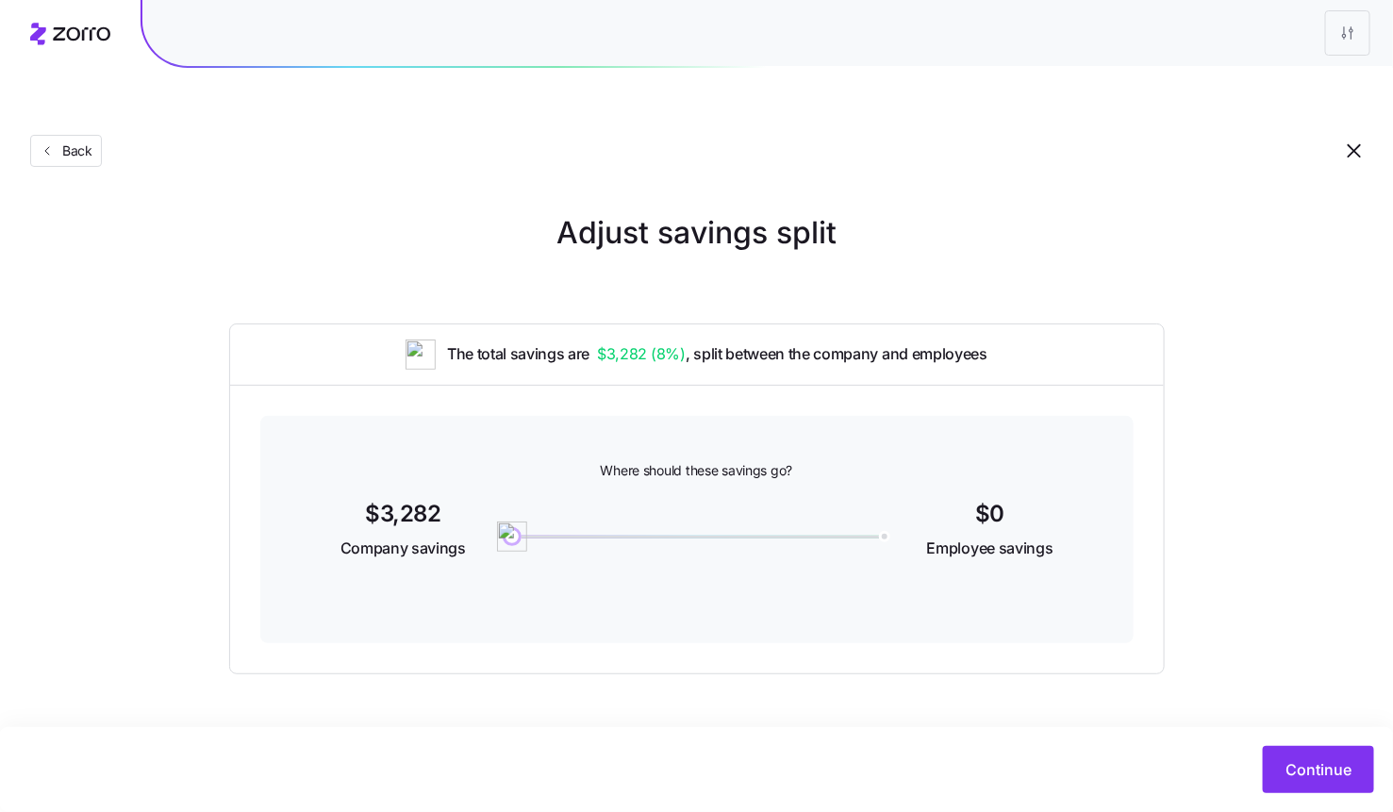
click at [89, 142] on span "Back" at bounding box center [74, 151] width 38 height 19
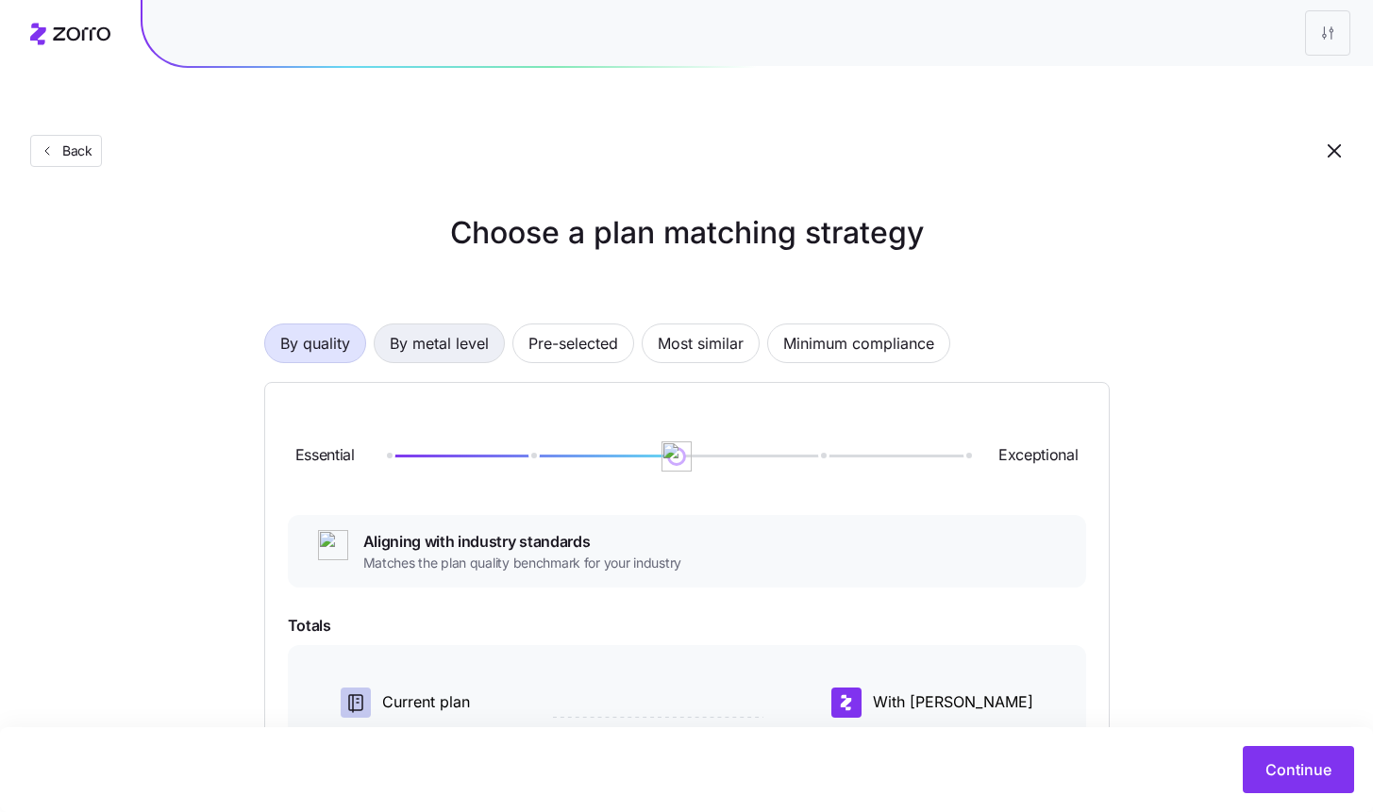
click at [399, 325] on span "By metal level" at bounding box center [439, 344] width 99 height 38
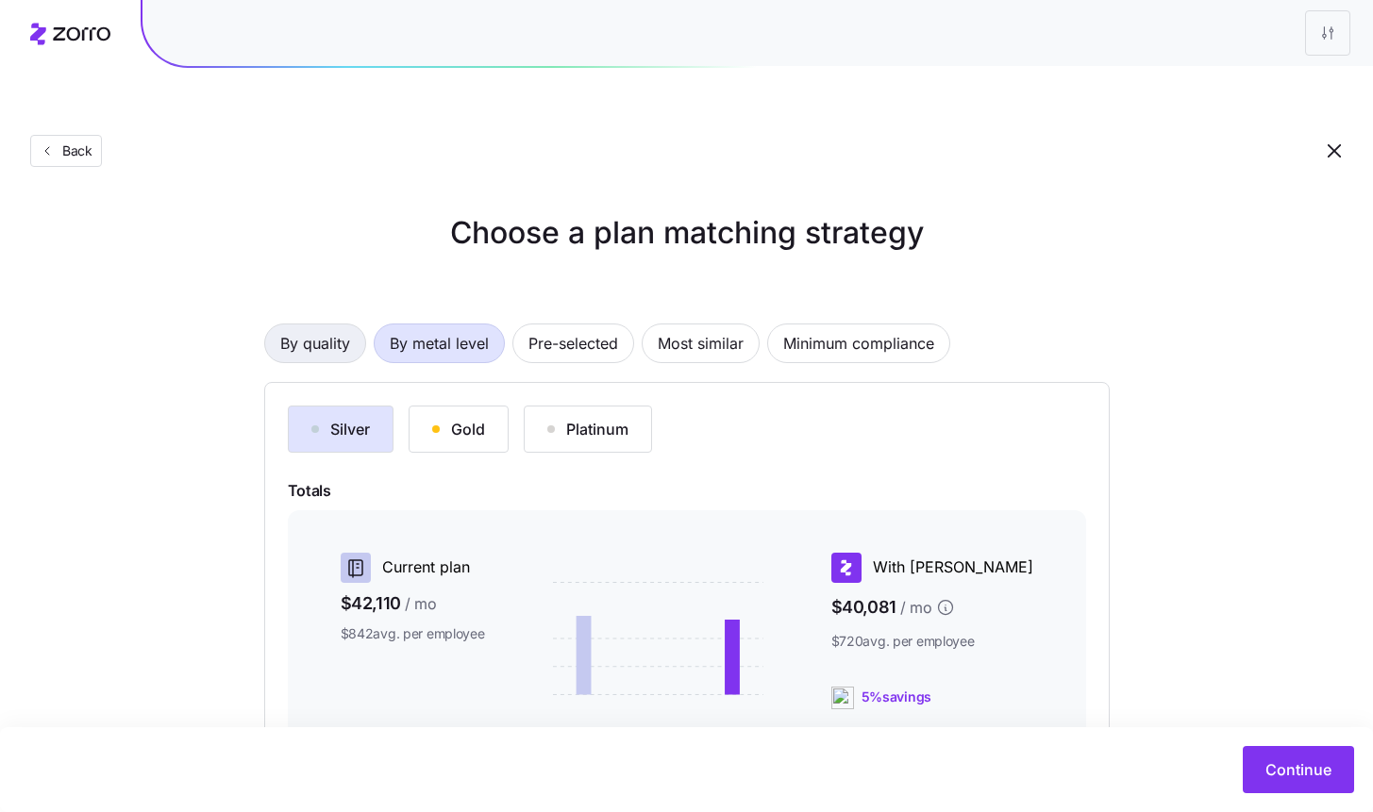
click at [293, 325] on span "By quality" at bounding box center [315, 344] width 70 height 38
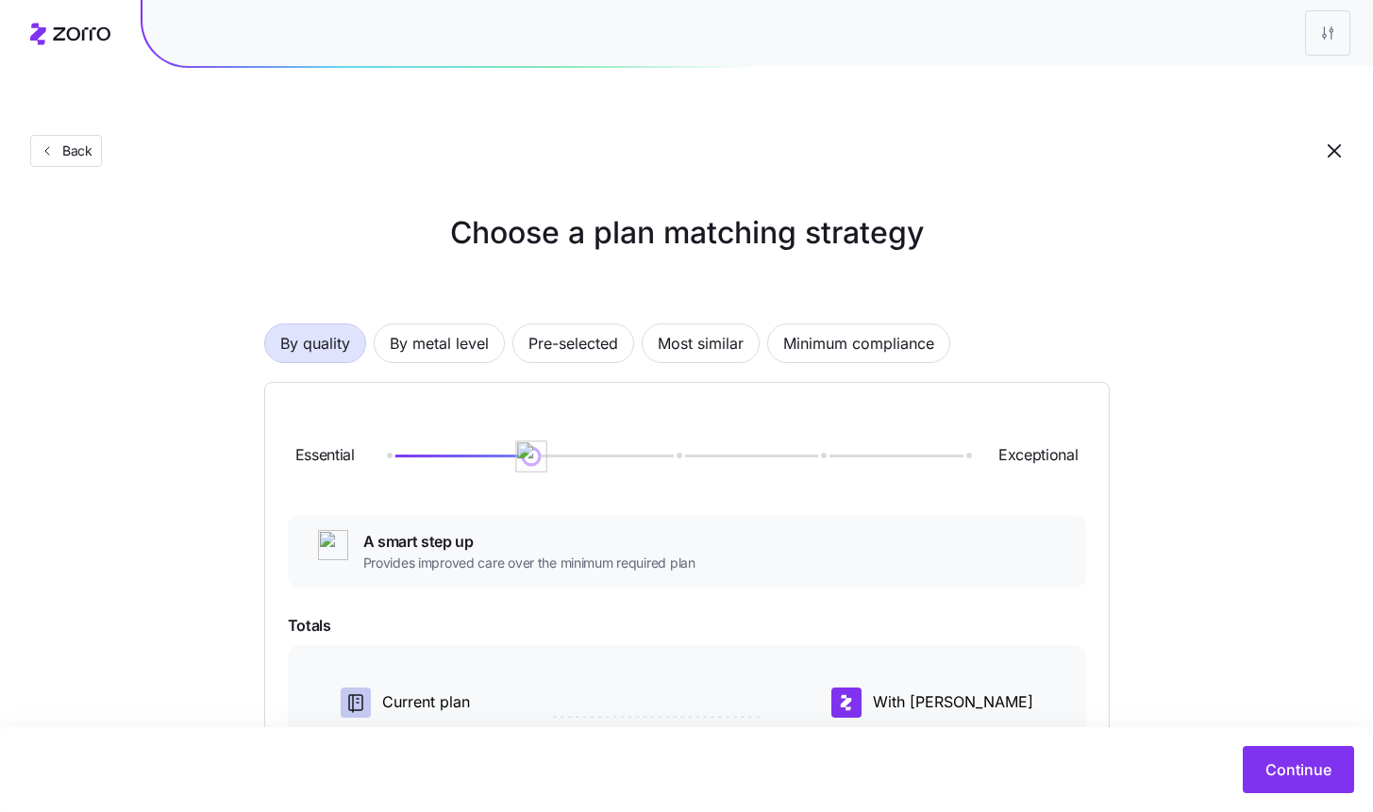
drag, startPoint x: 682, startPoint y: 411, endPoint x: 557, endPoint y: 405, distance: 125.7
click at [557, 406] on div "Essential Exceptional" at bounding box center [687, 457] width 798 height 102
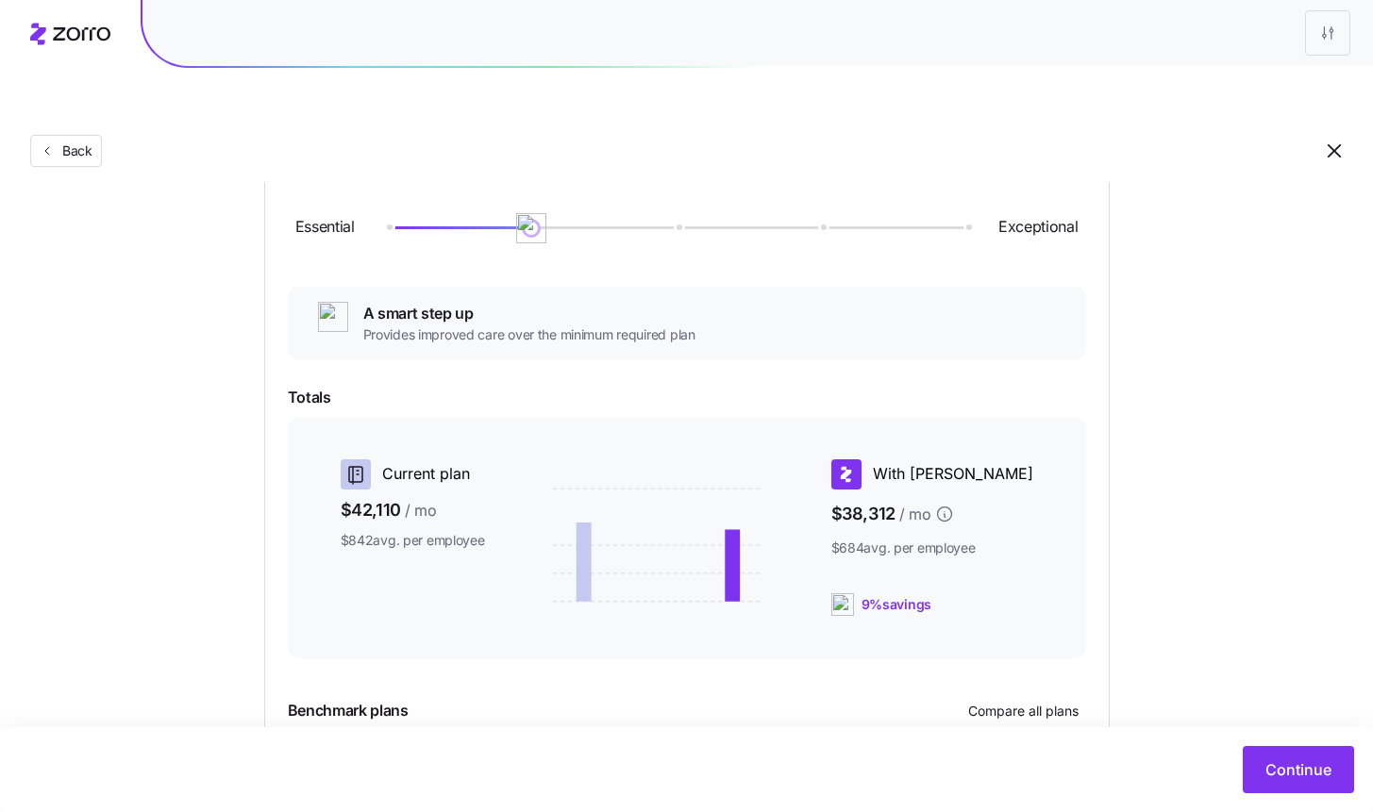
scroll to position [362, 0]
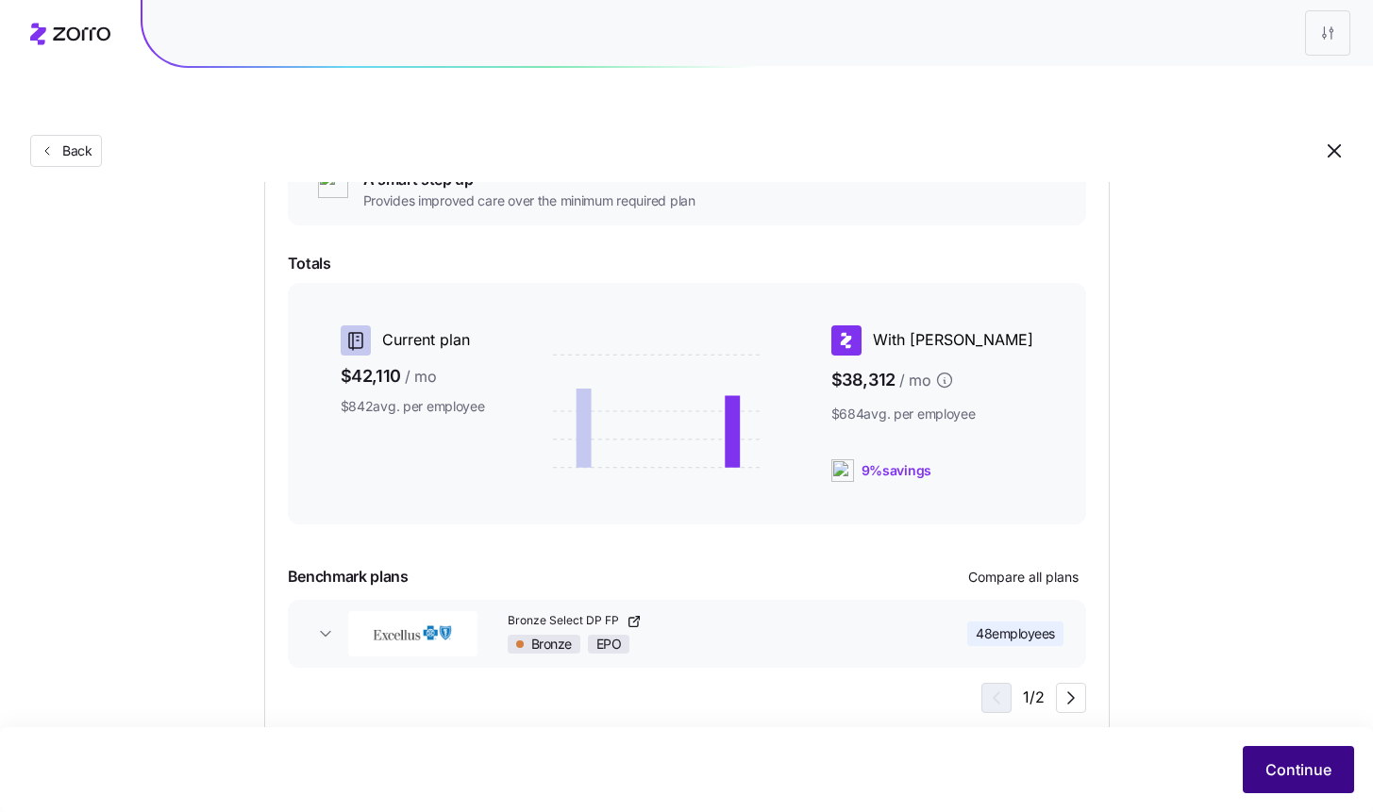
click at [1299, 792] on button "Continue" at bounding box center [1298, 769] width 111 height 47
click at [1288, 773] on span "Continue" at bounding box center [1298, 770] width 66 height 23
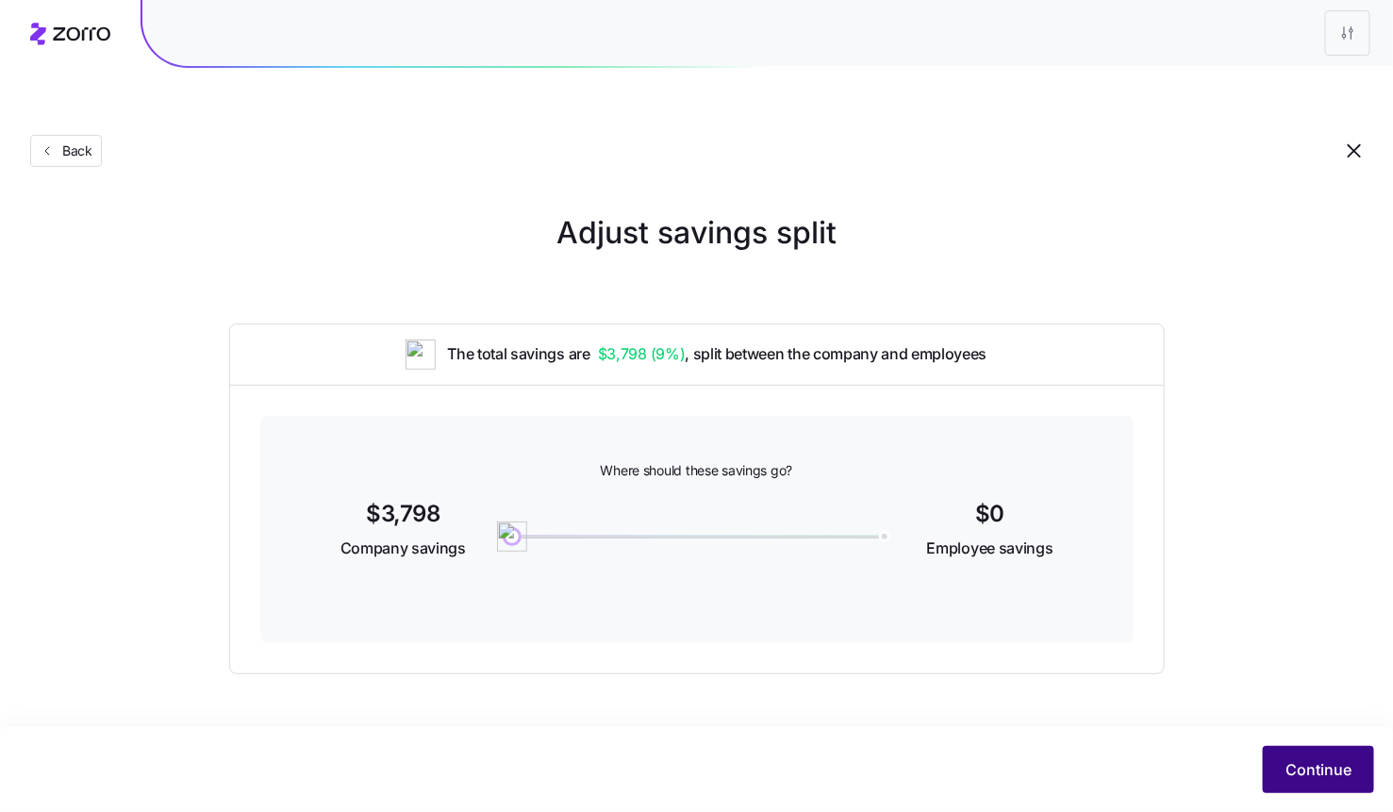
click at [1299, 759] on span "Continue" at bounding box center [1319, 770] width 66 height 23
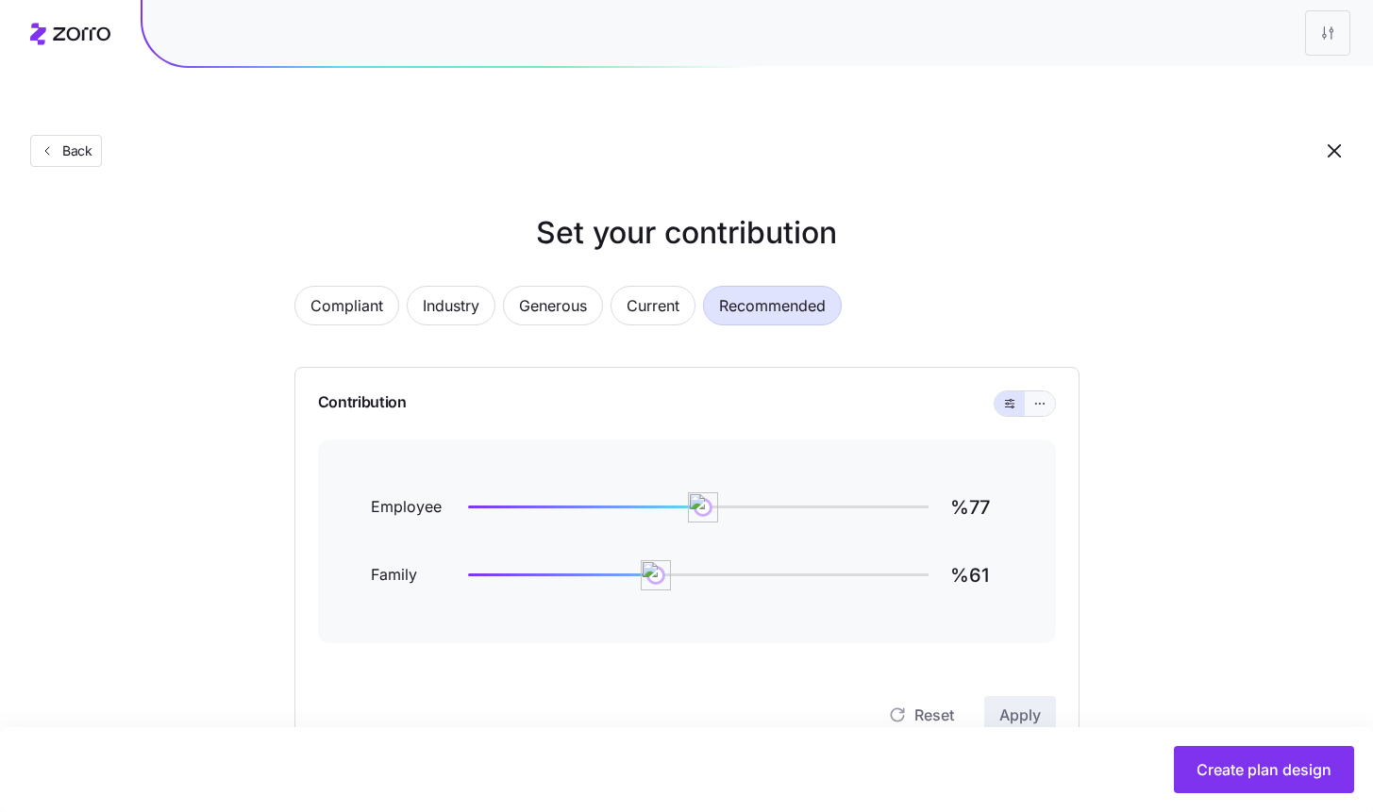
click at [1040, 392] on button "button" at bounding box center [1040, 404] width 30 height 25
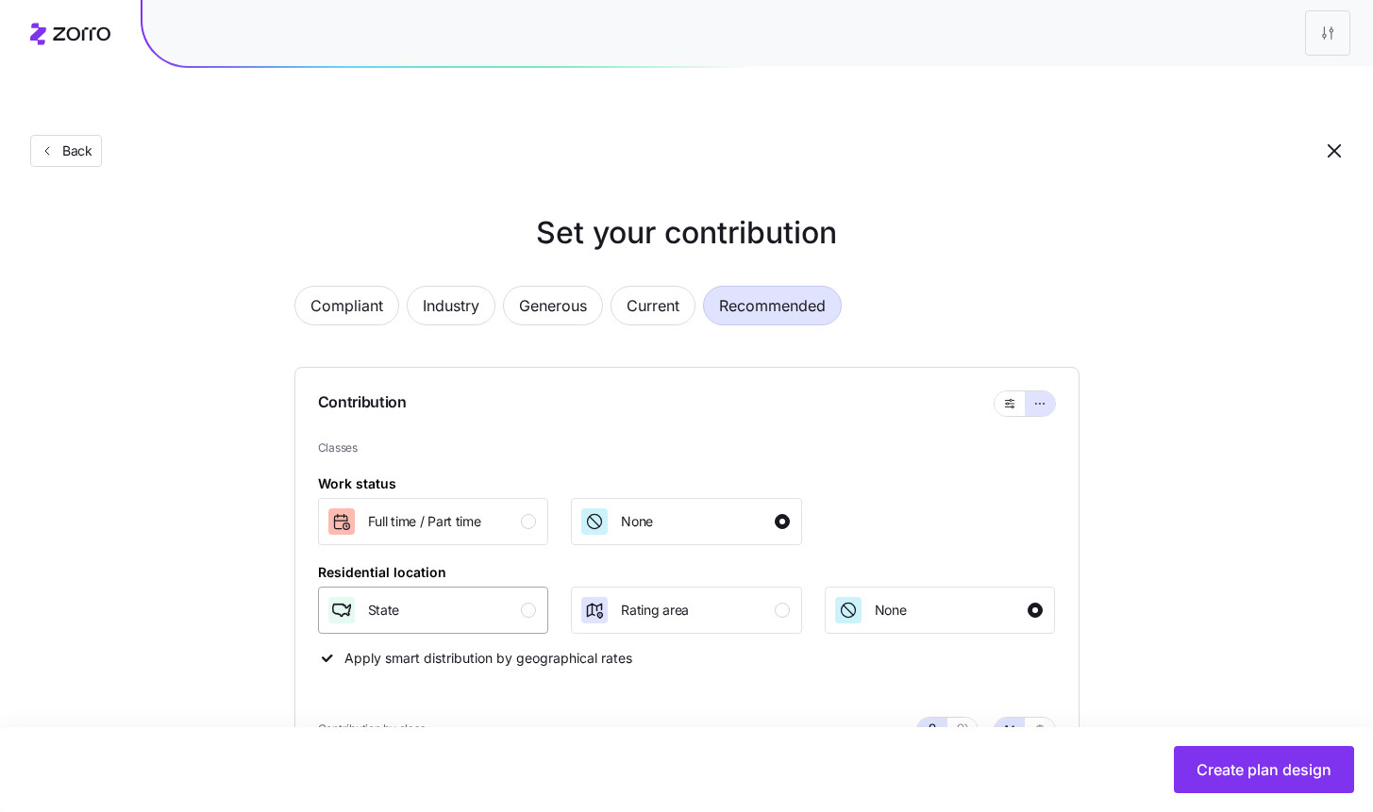
click at [463, 595] on div "State" at bounding box center [431, 610] width 210 height 30
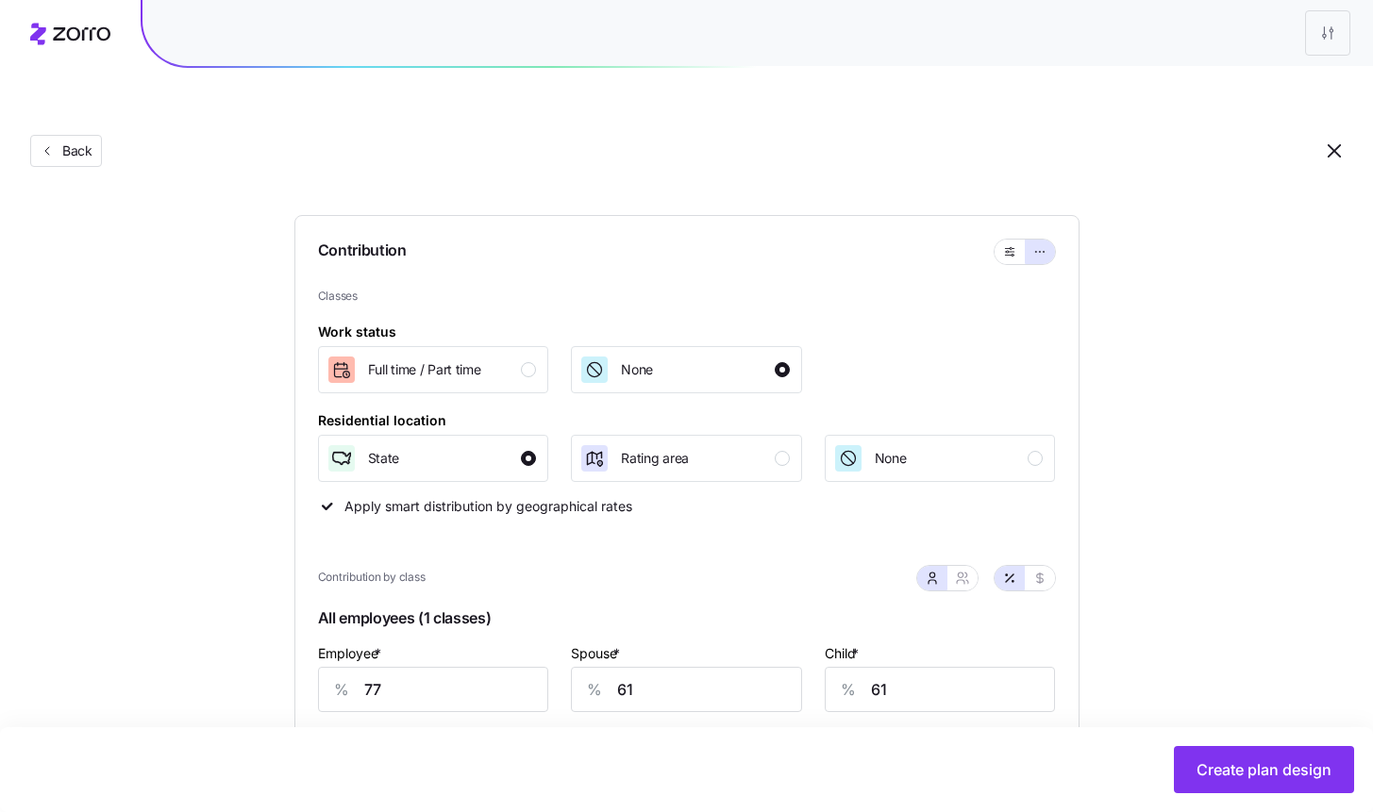
scroll to position [447, 0]
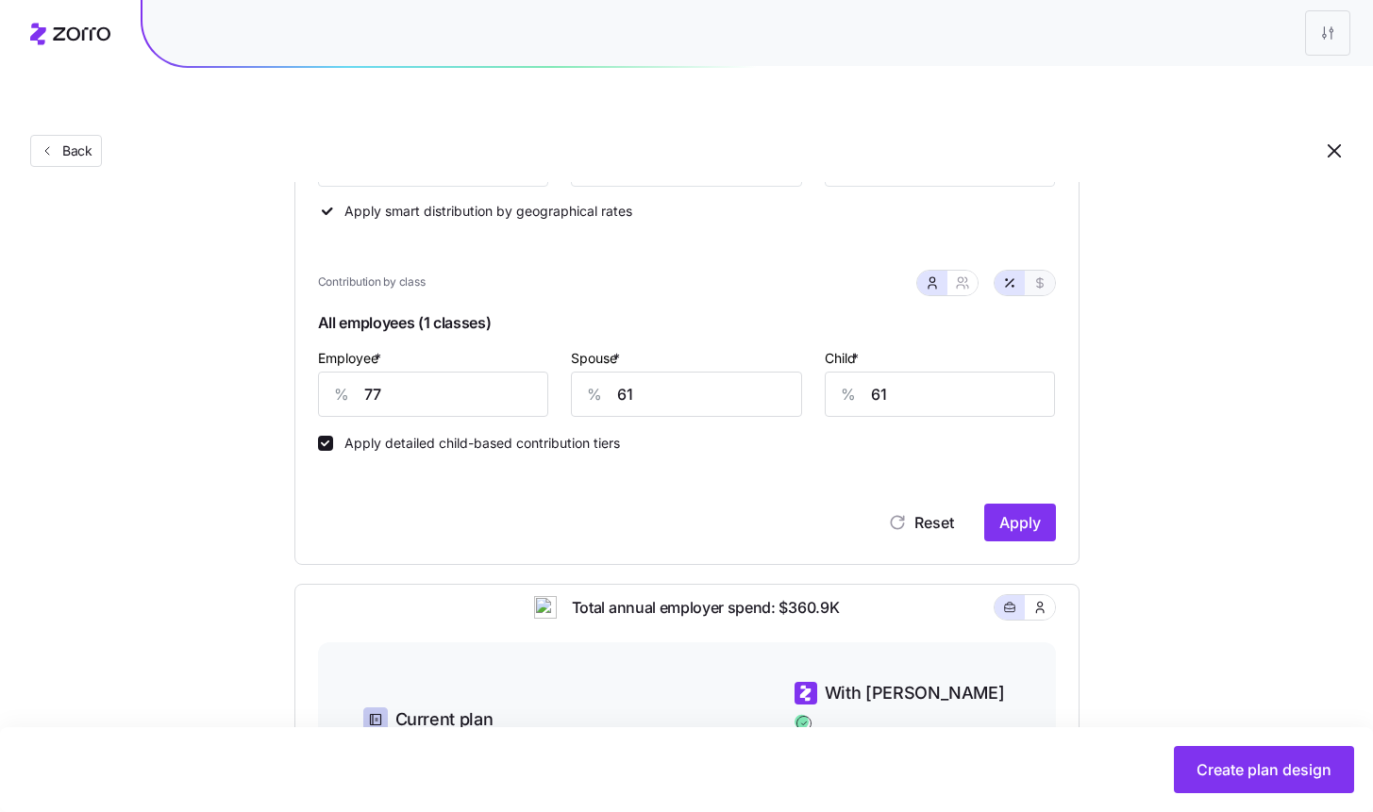
click at [1041, 275] on icon "button" at bounding box center [1039, 282] width 15 height 15
type input "502"
type input "402"
type input "307"
click at [448, 372] on input "502" at bounding box center [433, 394] width 231 height 45
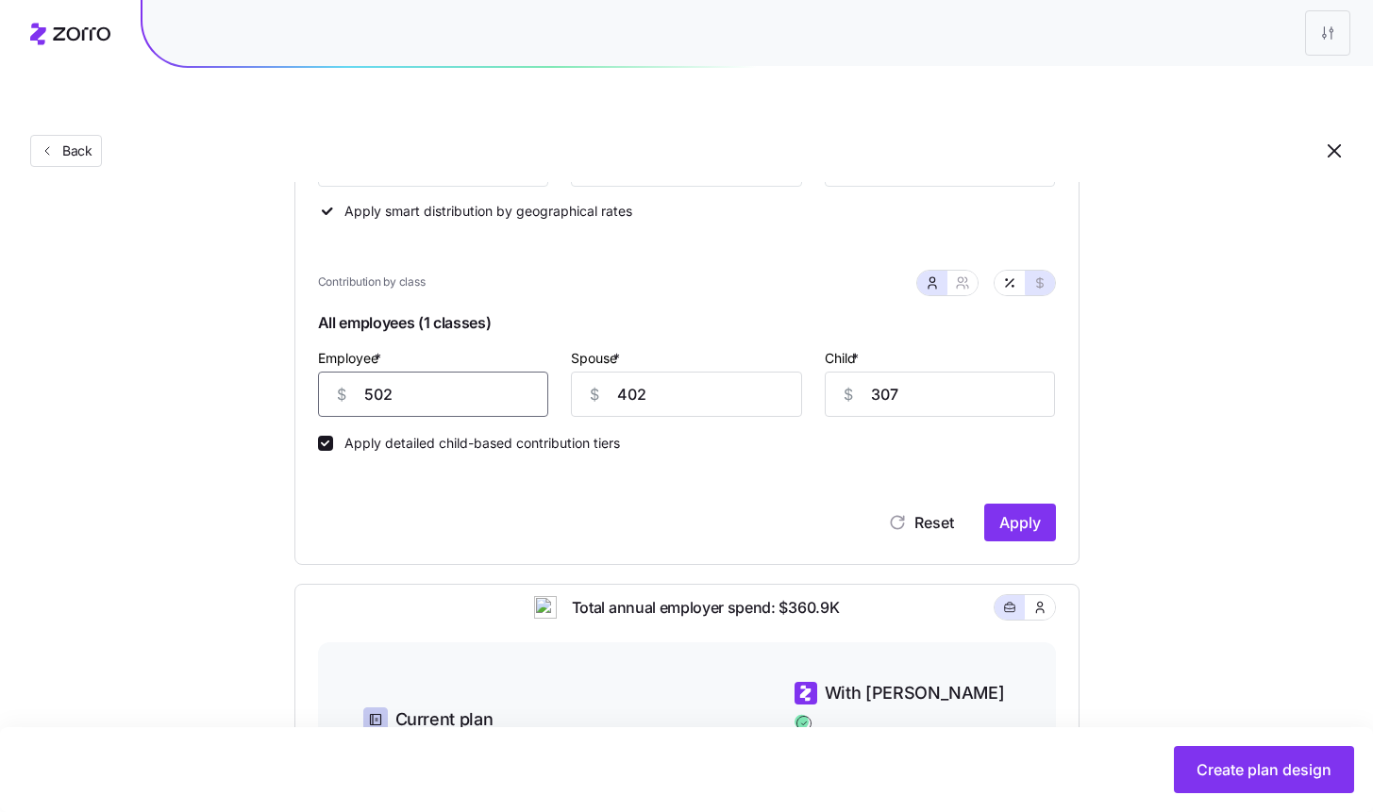
click at [448, 372] on input "502" at bounding box center [433, 394] width 231 height 45
type input "60"
type input "600"
click at [406, 372] on input "60" at bounding box center [433, 394] width 231 height 45
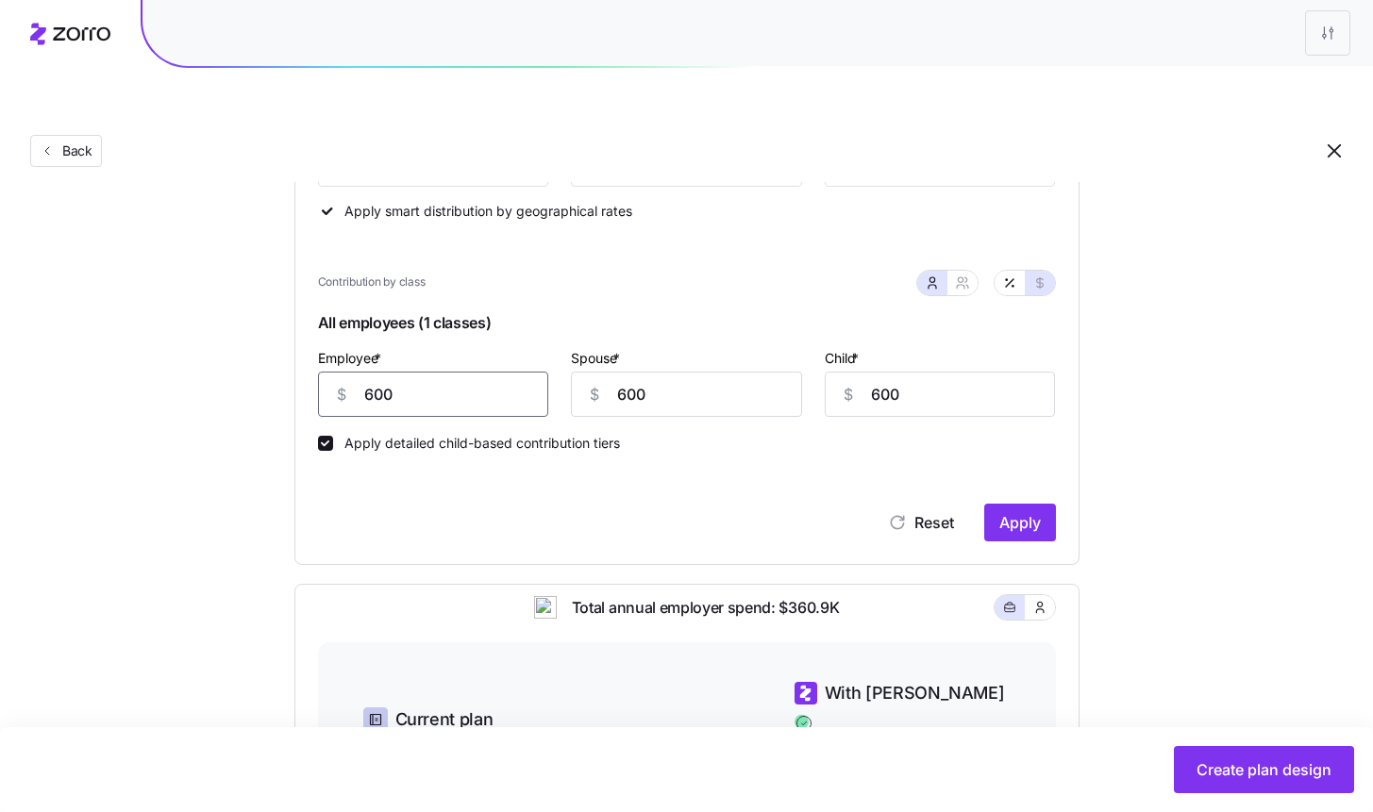
type input "600"
click at [1056, 468] on div "Contribution Classes Work status Full time / Part time None Residential locatio…" at bounding box center [686, 242] width 785 height 645
click at [1021, 511] on span "Apply" at bounding box center [1020, 522] width 42 height 23
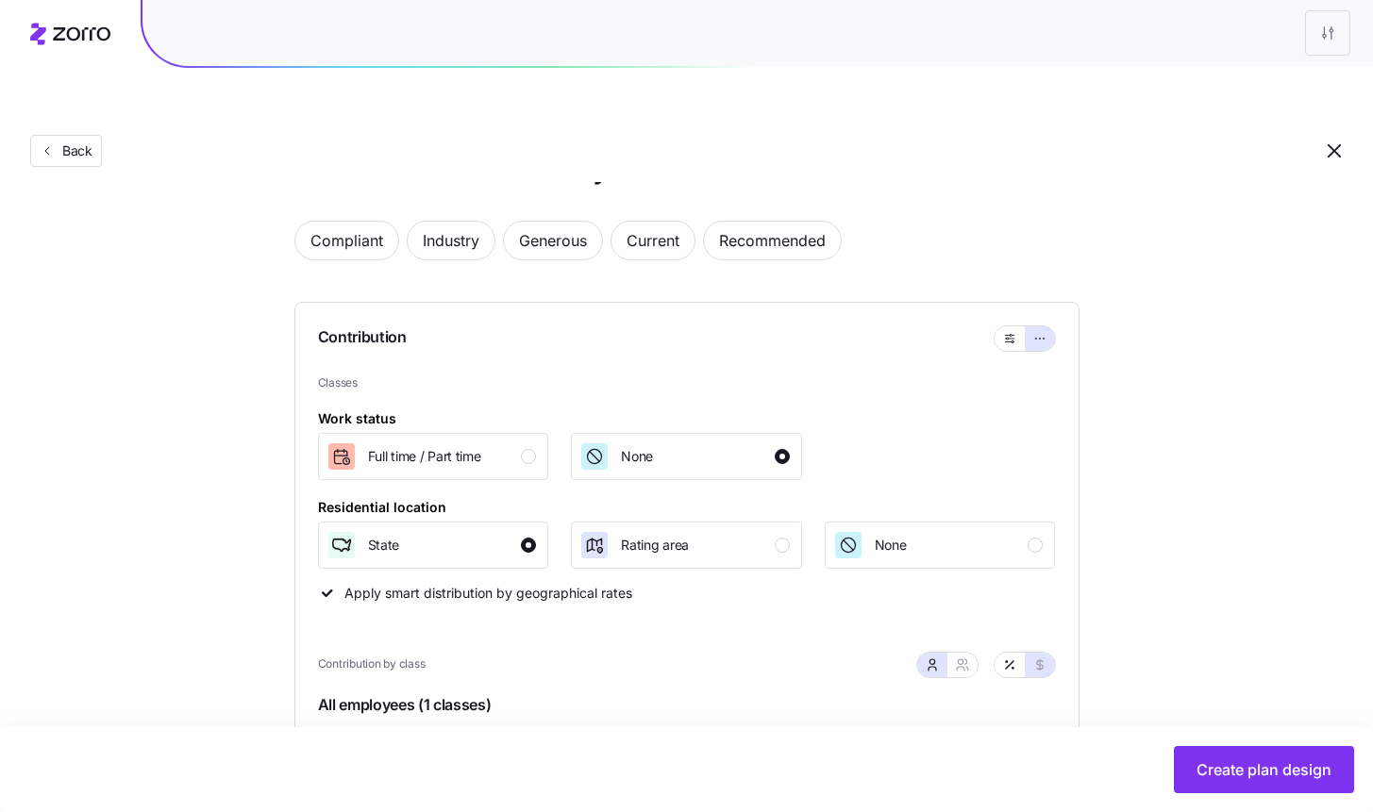
scroll to position [0, 0]
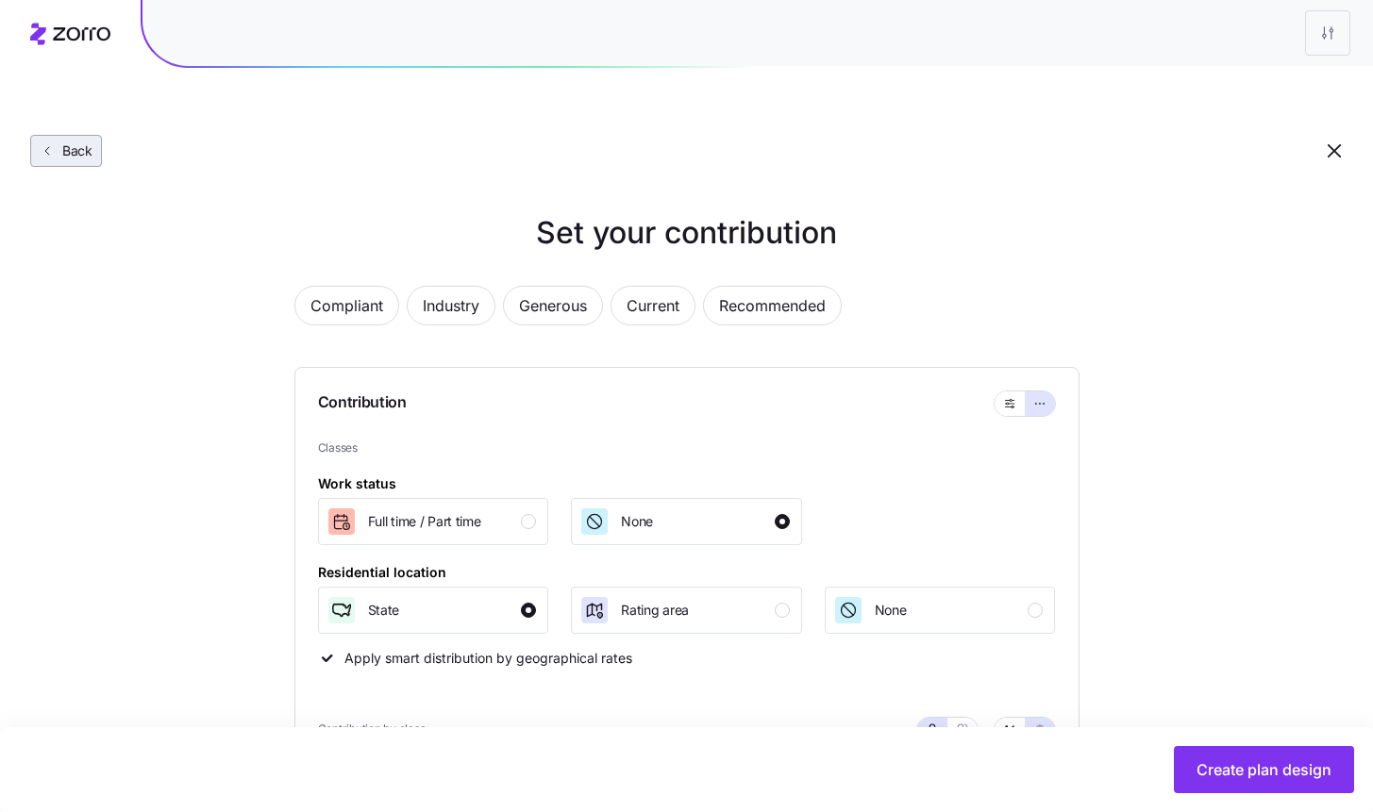
click at [78, 142] on span "Back" at bounding box center [74, 151] width 38 height 19
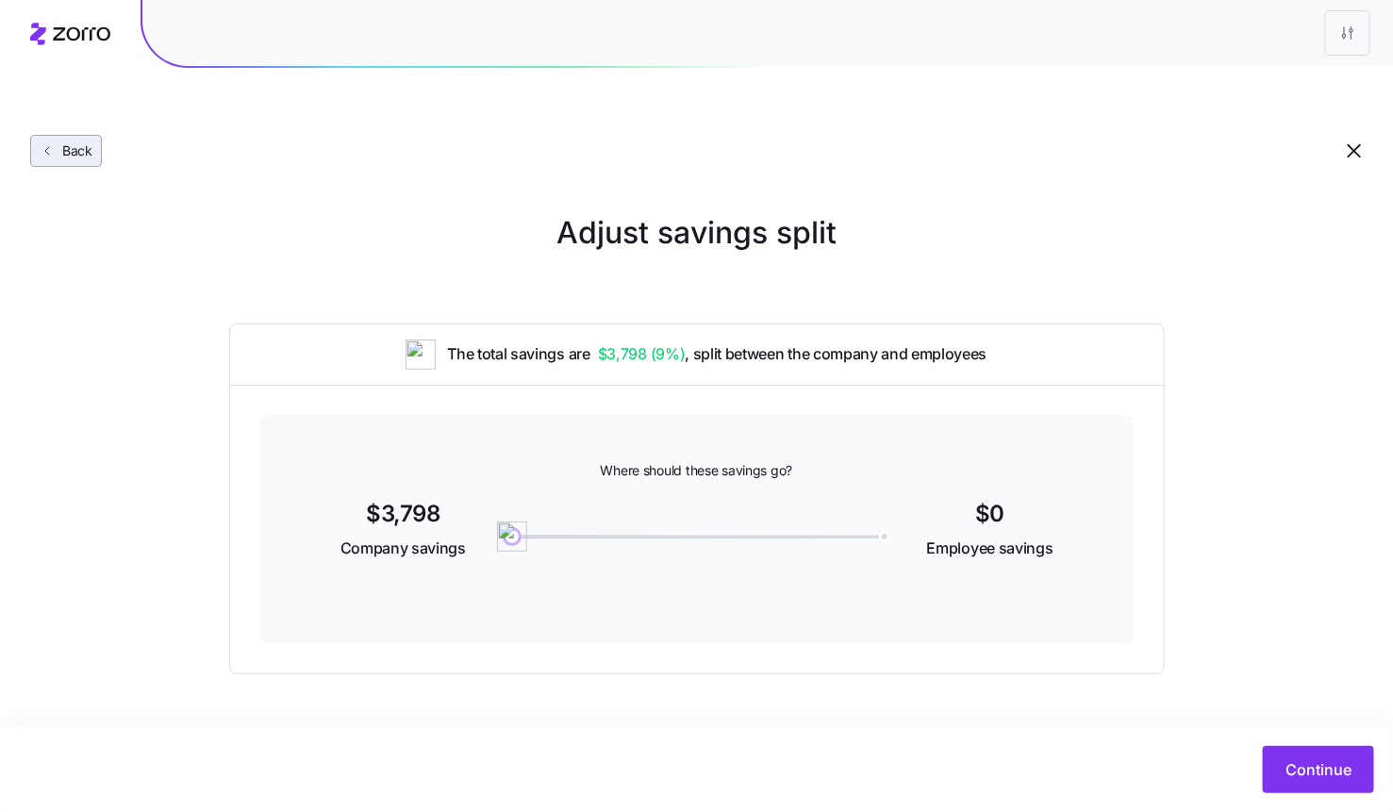
click at [77, 142] on span "Back" at bounding box center [74, 151] width 38 height 19
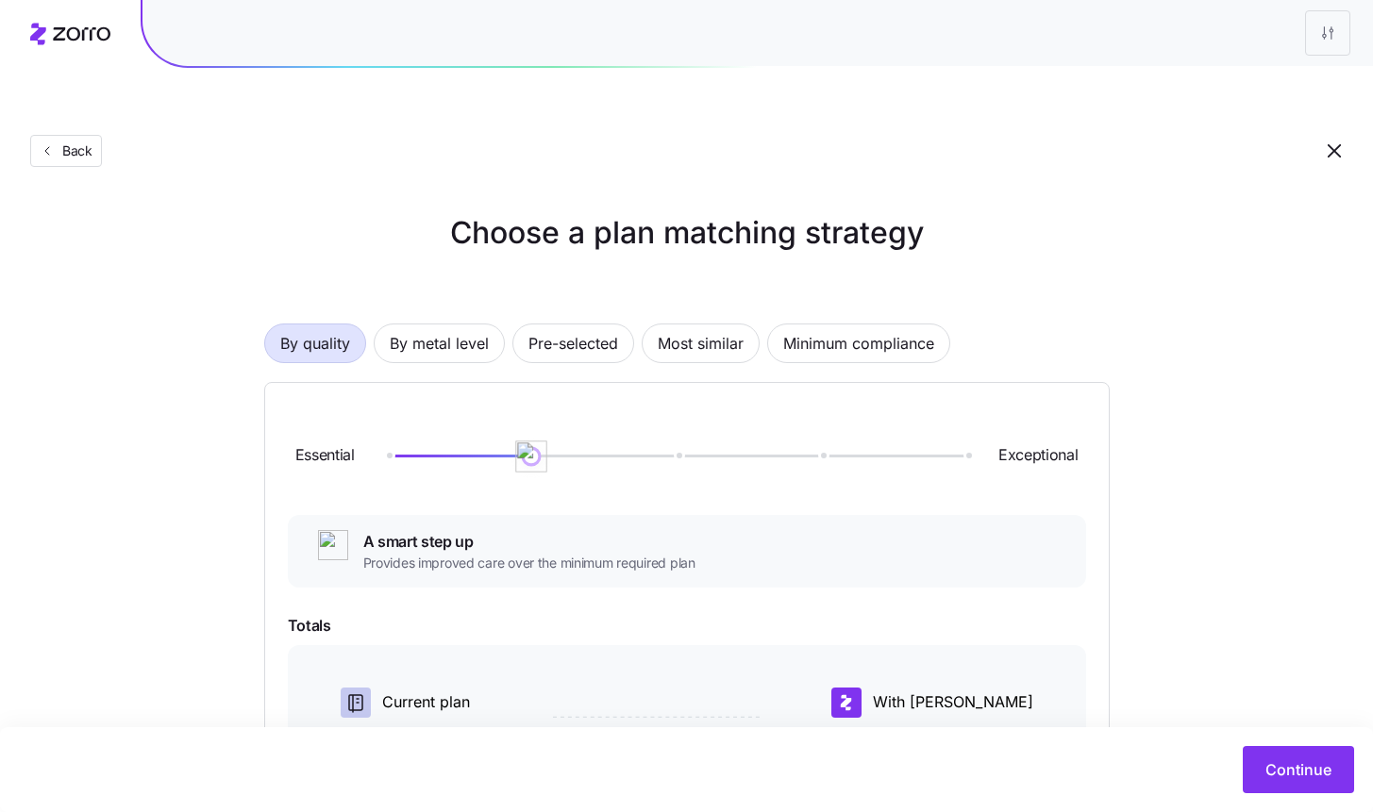
drag, startPoint x: 530, startPoint y: 409, endPoint x: 561, endPoint y: 406, distance: 31.4
click at [562, 455] on div at bounding box center [676, 456] width 579 height 3
click at [709, 325] on span "Most similar" at bounding box center [701, 344] width 86 height 38
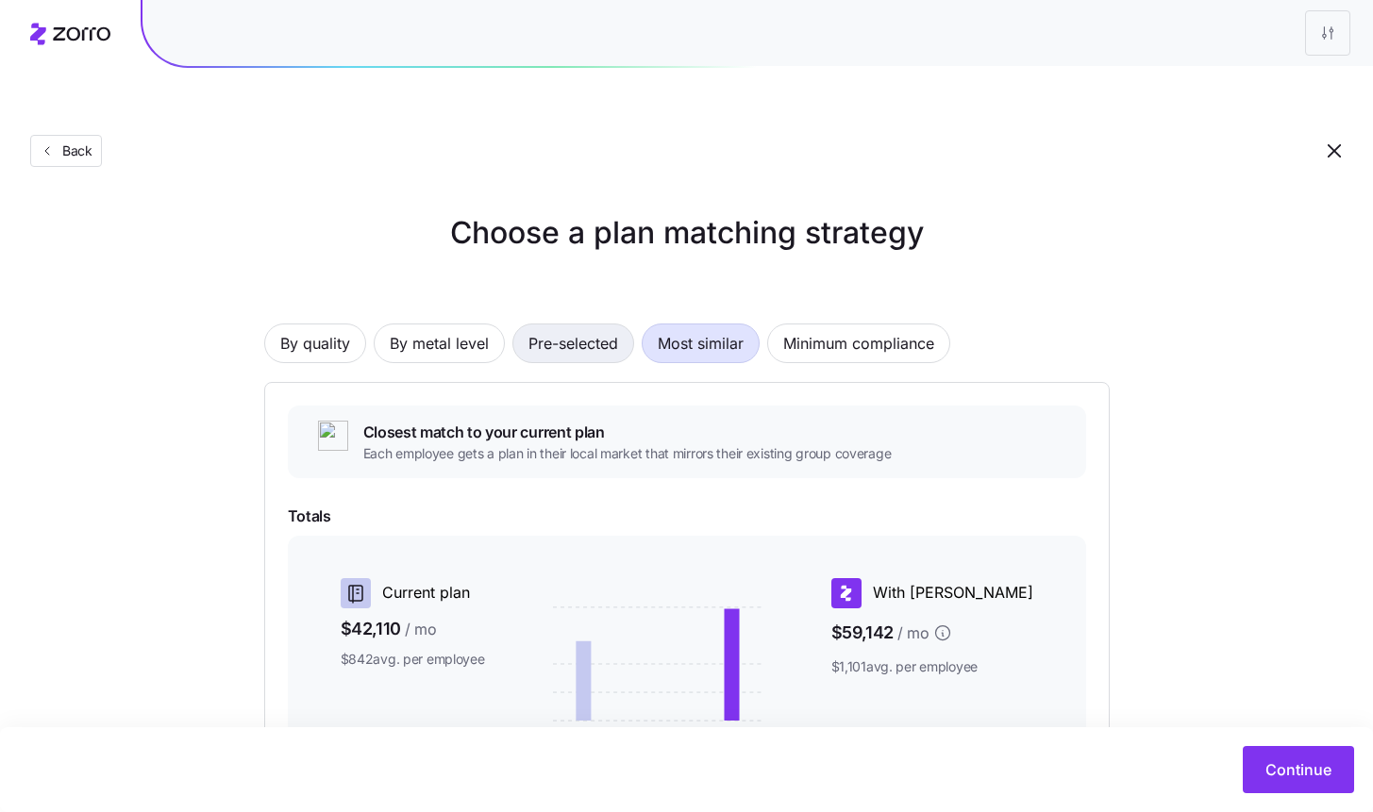
click at [535, 325] on span "Pre-selected" at bounding box center [573, 344] width 90 height 38
click at [470, 325] on span "By metal level" at bounding box center [439, 344] width 99 height 38
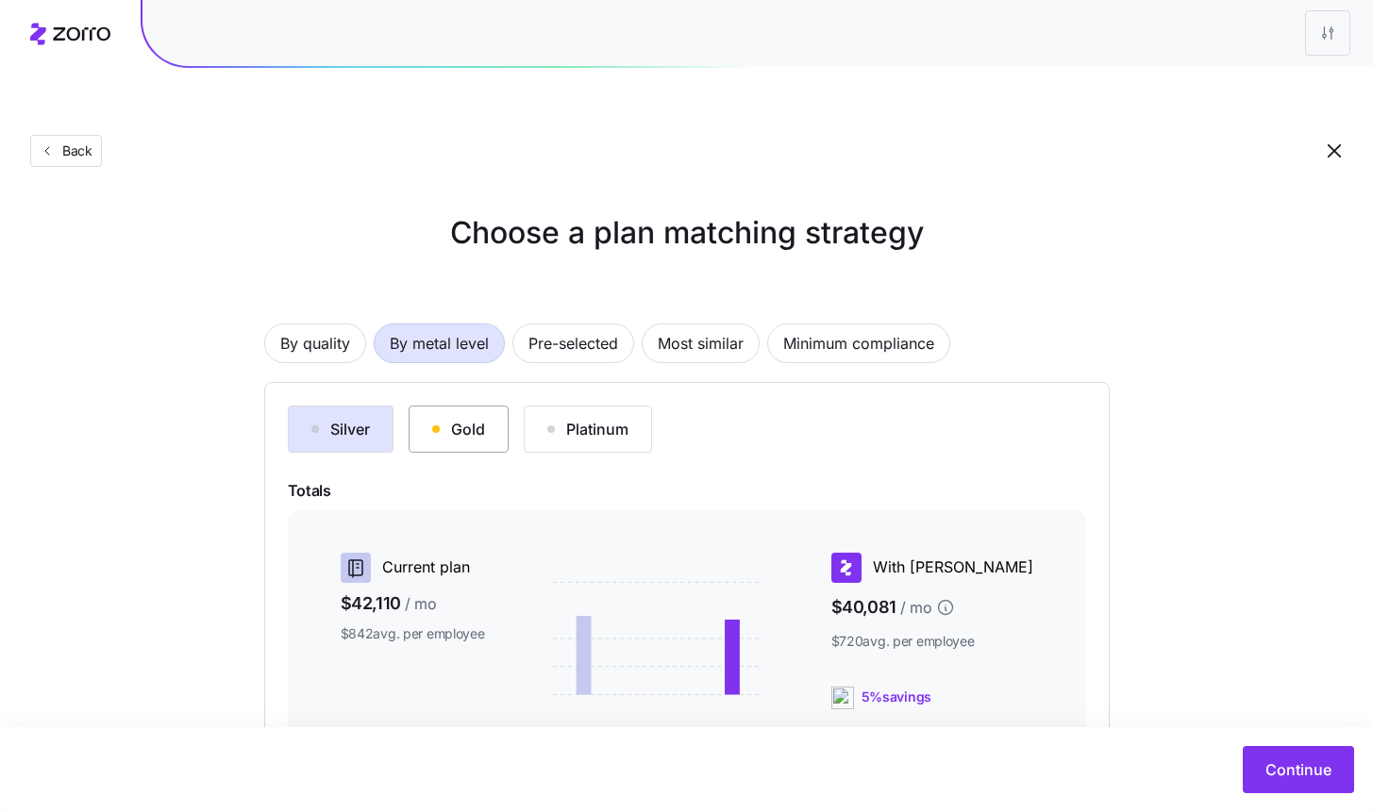
click at [440, 418] on div "Gold" at bounding box center [458, 429] width 53 height 23
drag, startPoint x: 531, startPoint y: 381, endPoint x: 505, endPoint y: 384, distance: 26.6
click at [531, 406] on button "Platinum" at bounding box center [588, 429] width 128 height 47
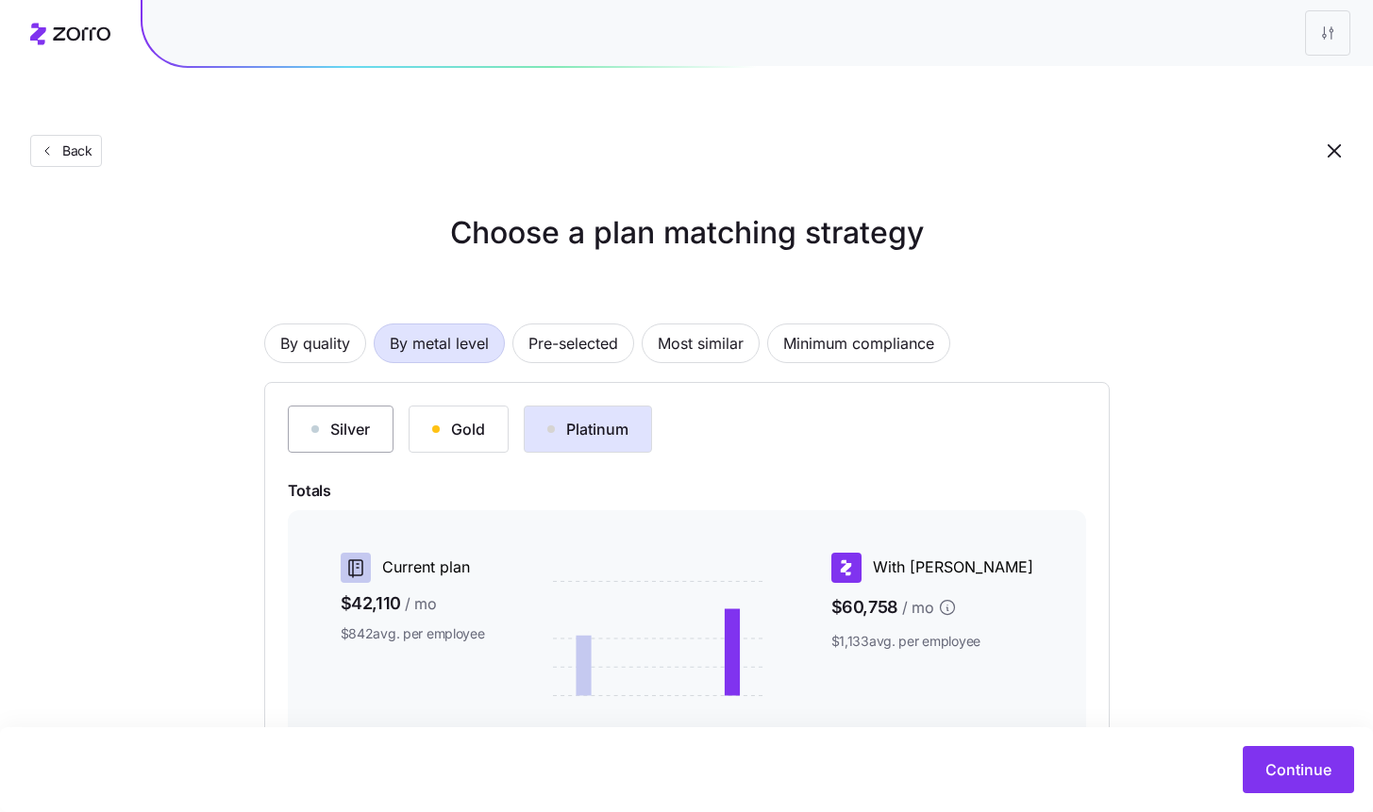
click at [308, 406] on button "Silver" at bounding box center [341, 429] width 106 height 47
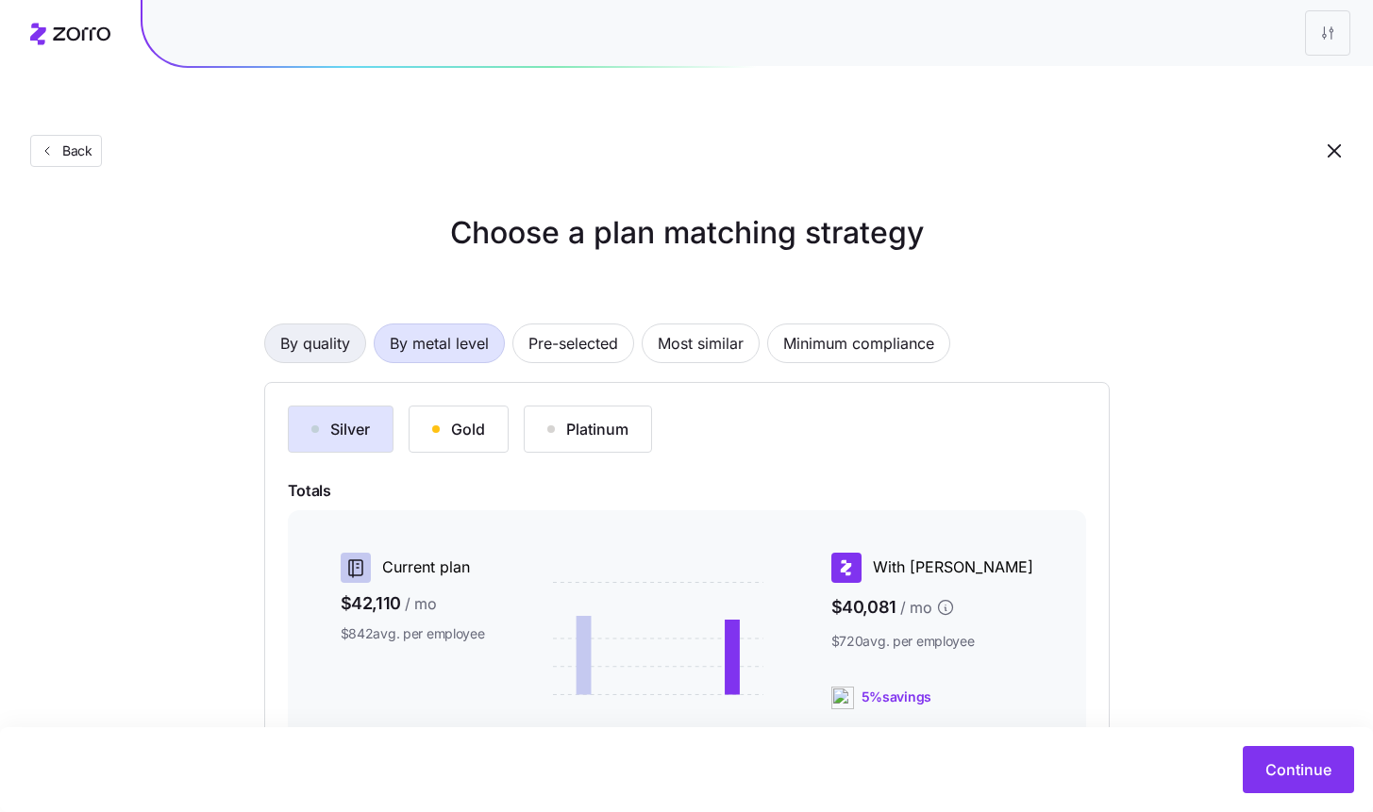
click at [310, 325] on span "By quality" at bounding box center [315, 344] width 70 height 38
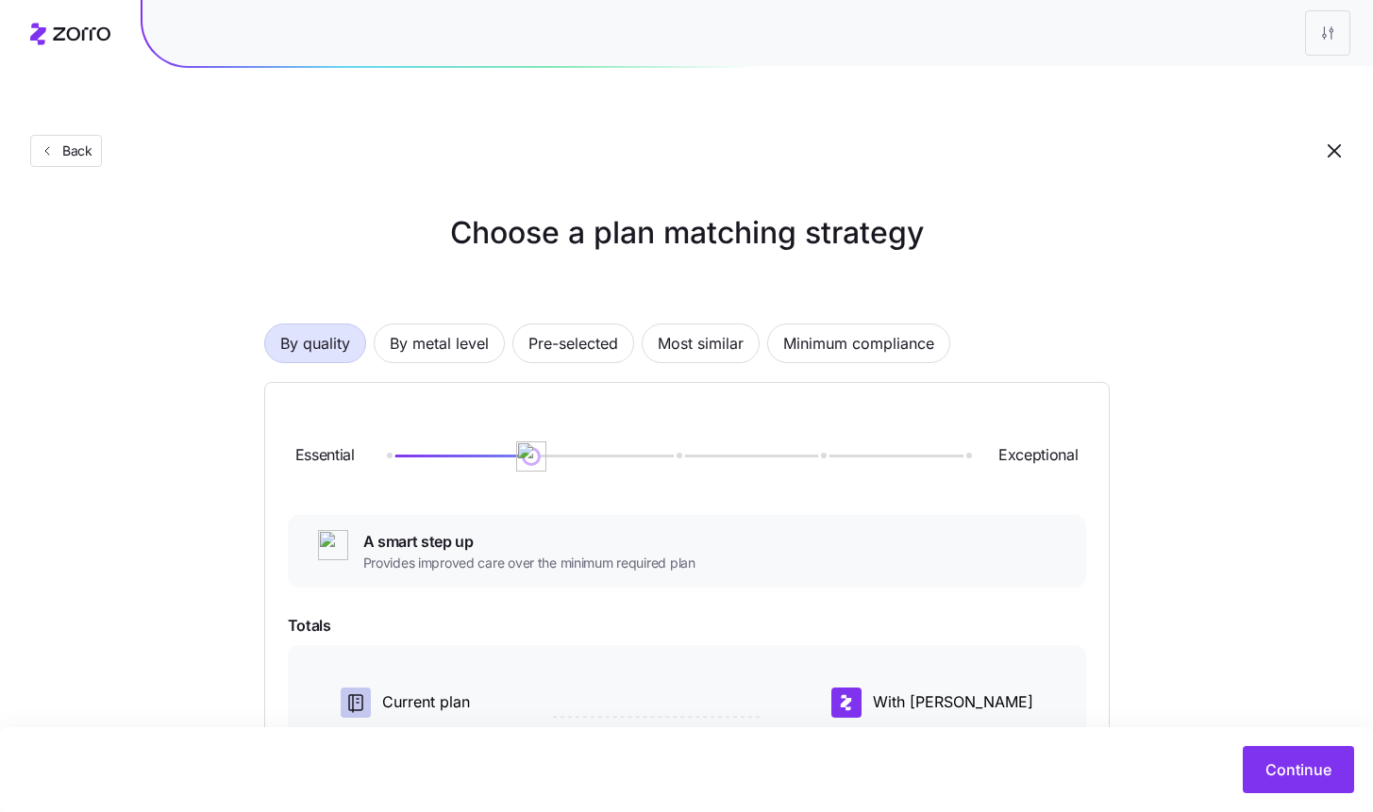
click at [576, 421] on div "Essential Exceptional" at bounding box center [687, 457] width 798 height 102
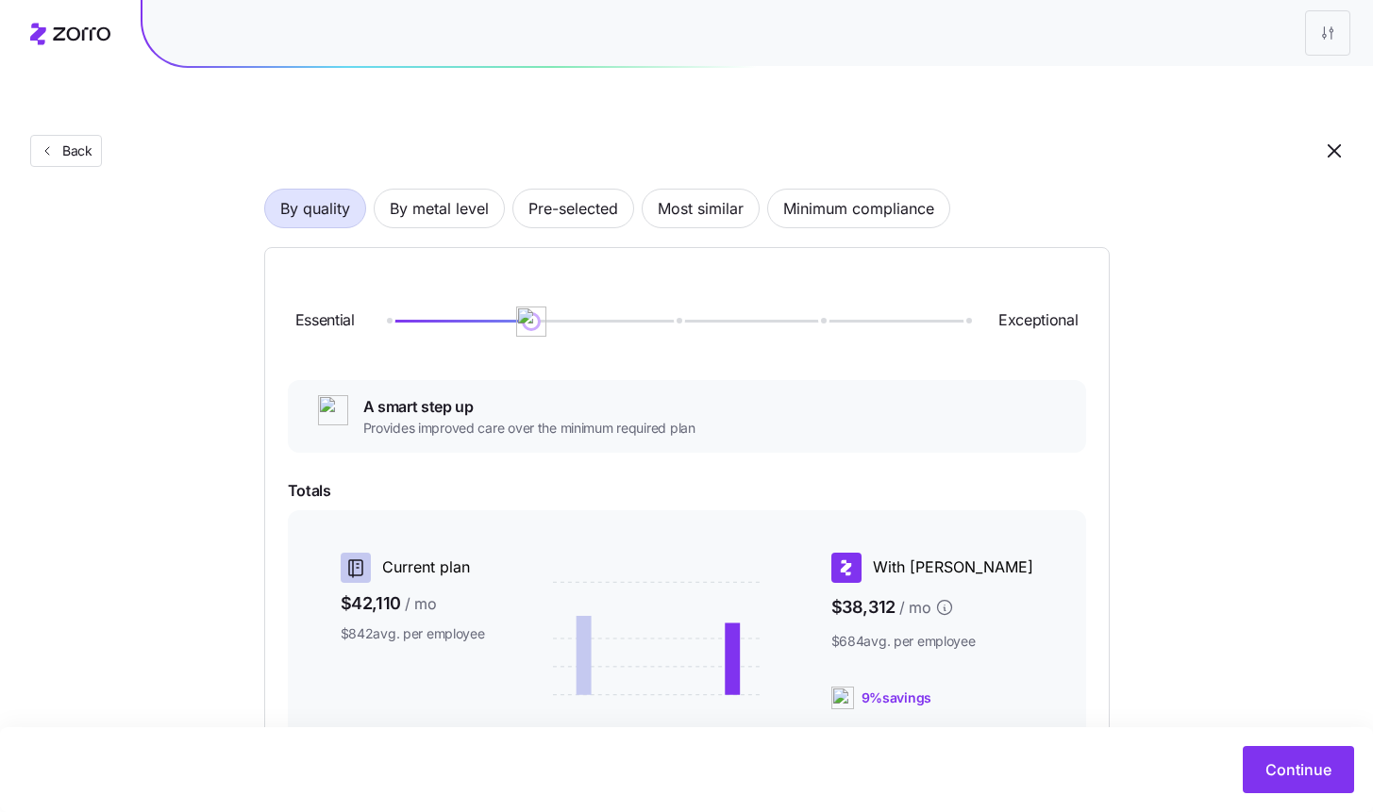
scroll to position [164, 0]
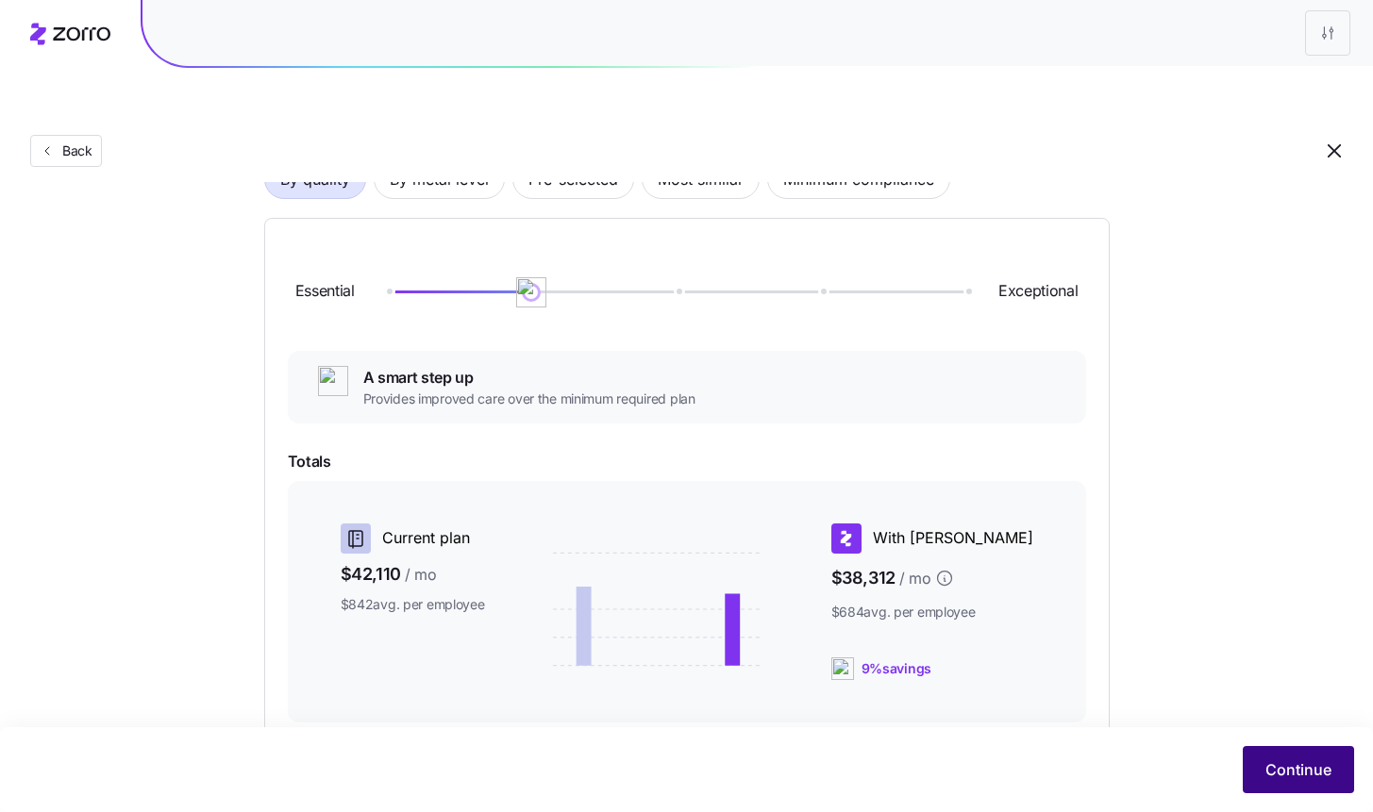
click at [1273, 767] on span "Continue" at bounding box center [1298, 770] width 66 height 23
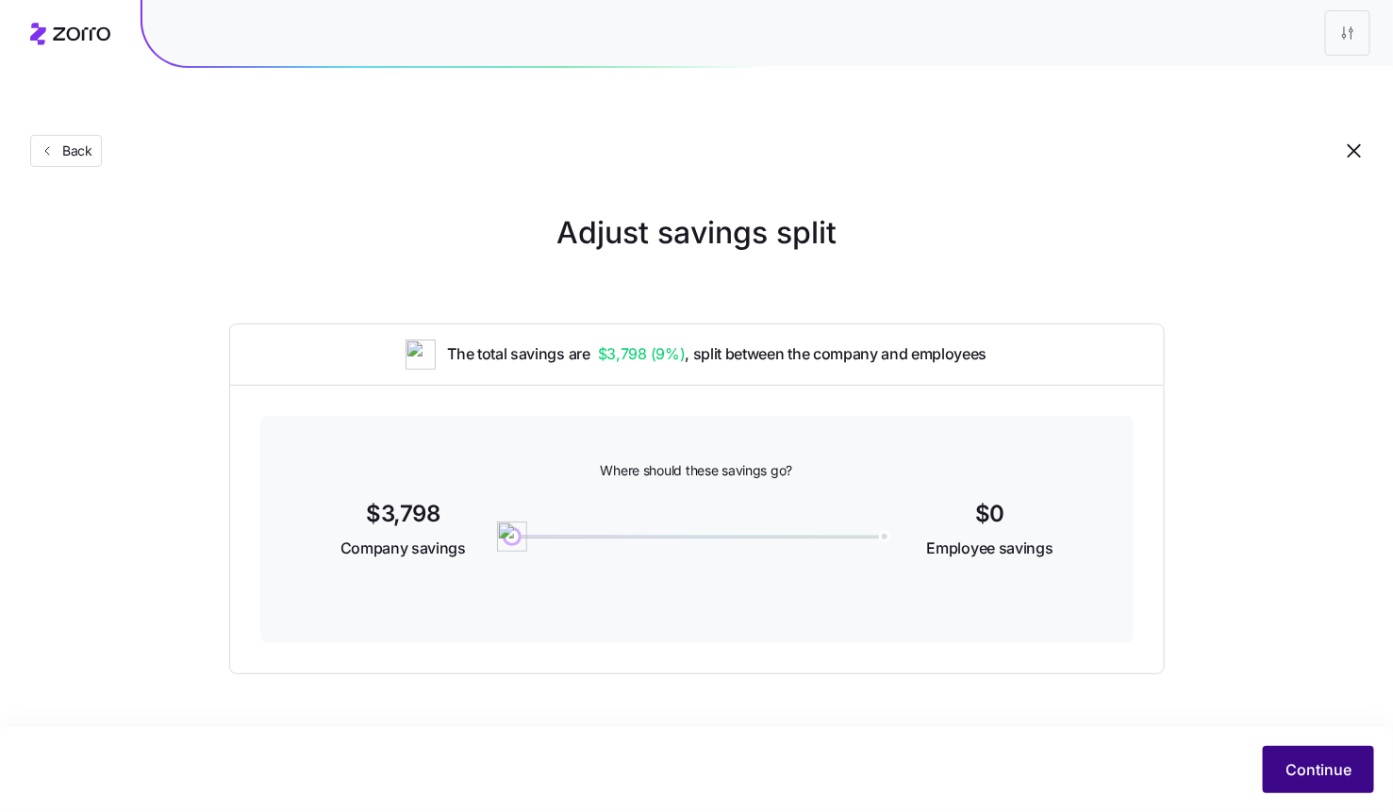
click at [1310, 760] on span "Continue" at bounding box center [1319, 770] width 66 height 23
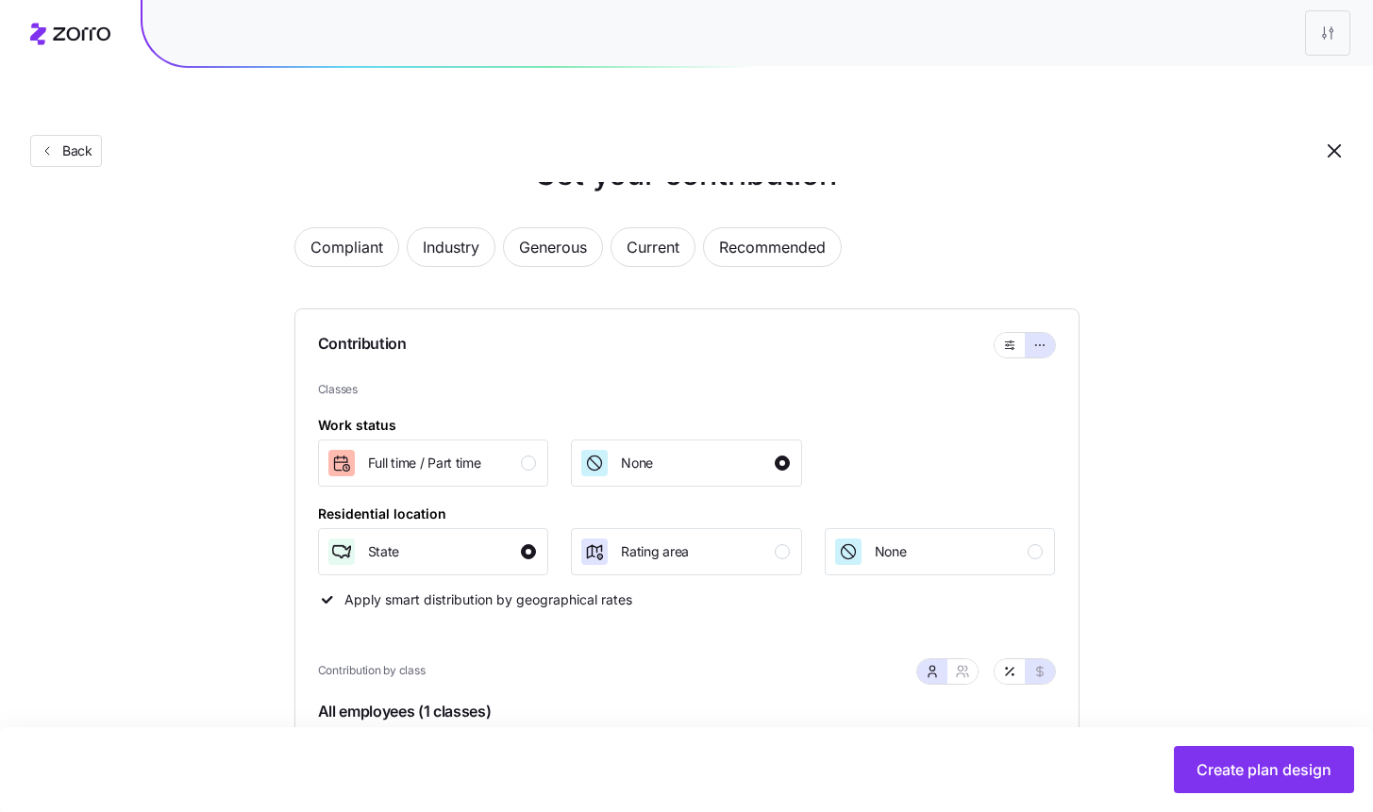
scroll to position [203, 0]
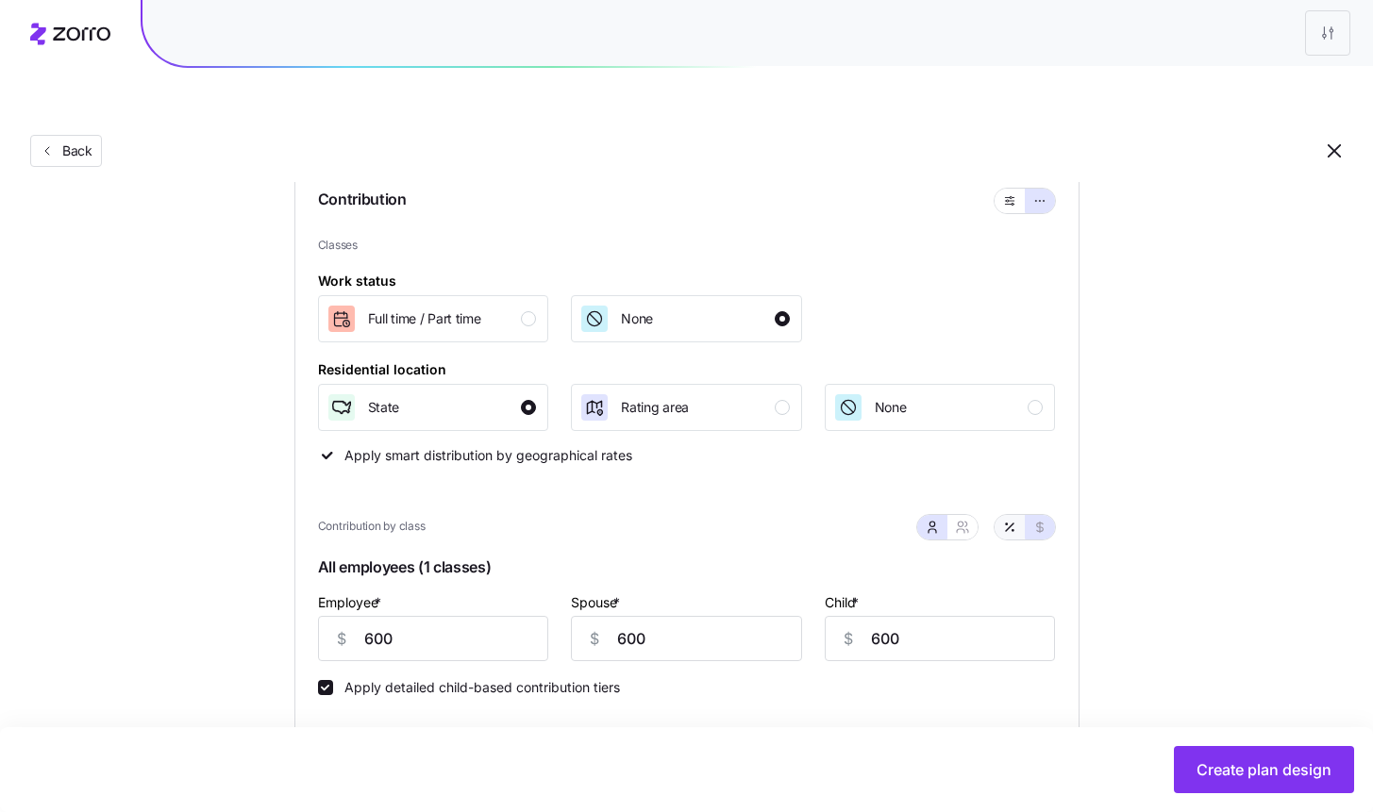
click at [996, 515] on button "button" at bounding box center [1009, 527] width 30 height 25
type input "92"
type input "120"
click at [475, 616] on input "92" at bounding box center [433, 638] width 231 height 45
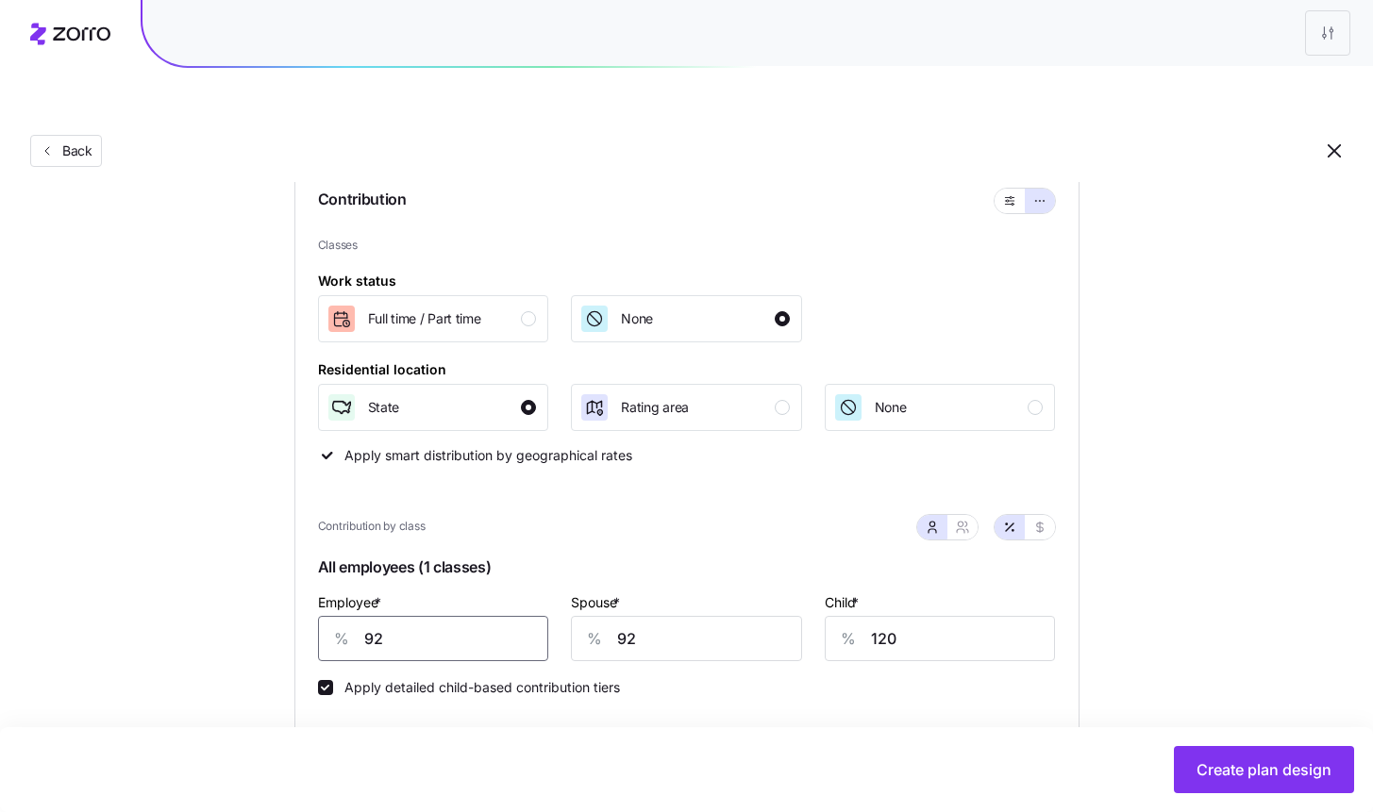
click at [475, 616] on input "92" at bounding box center [433, 638] width 231 height 45
type input "68"
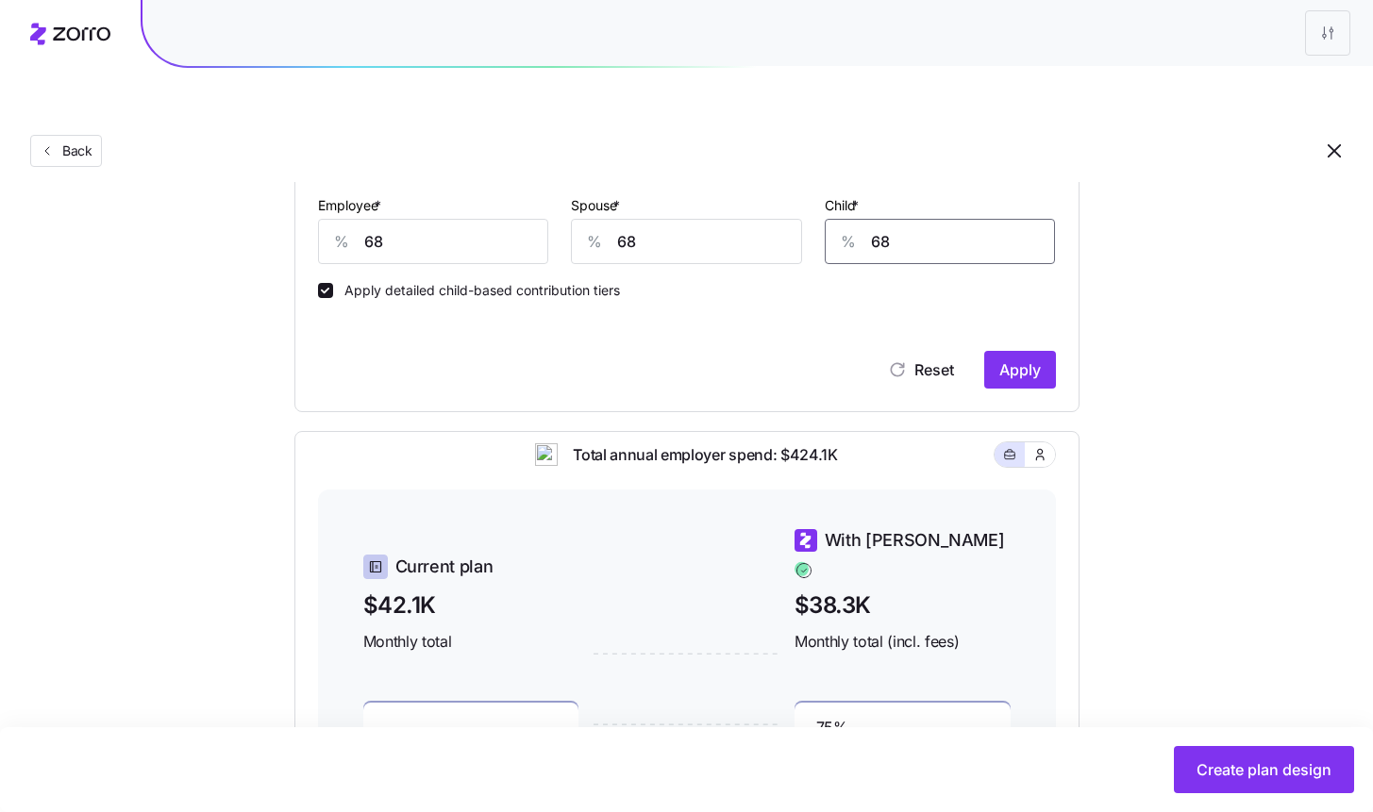
scroll to position [605, 0]
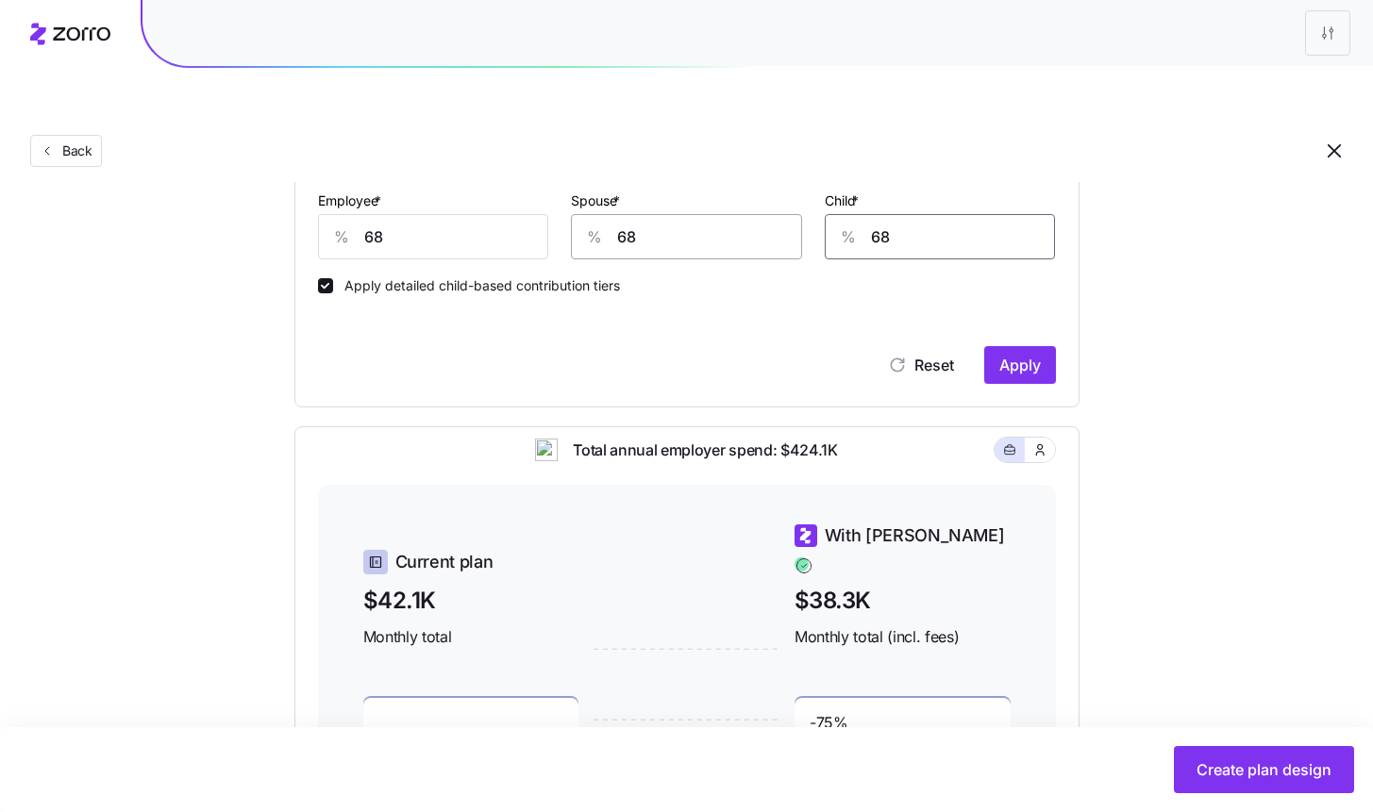
type input "68"
click at [709, 214] on input "68" at bounding box center [686, 236] width 231 height 45
type input "0"
click at [892, 214] on input "68" at bounding box center [940, 236] width 231 height 45
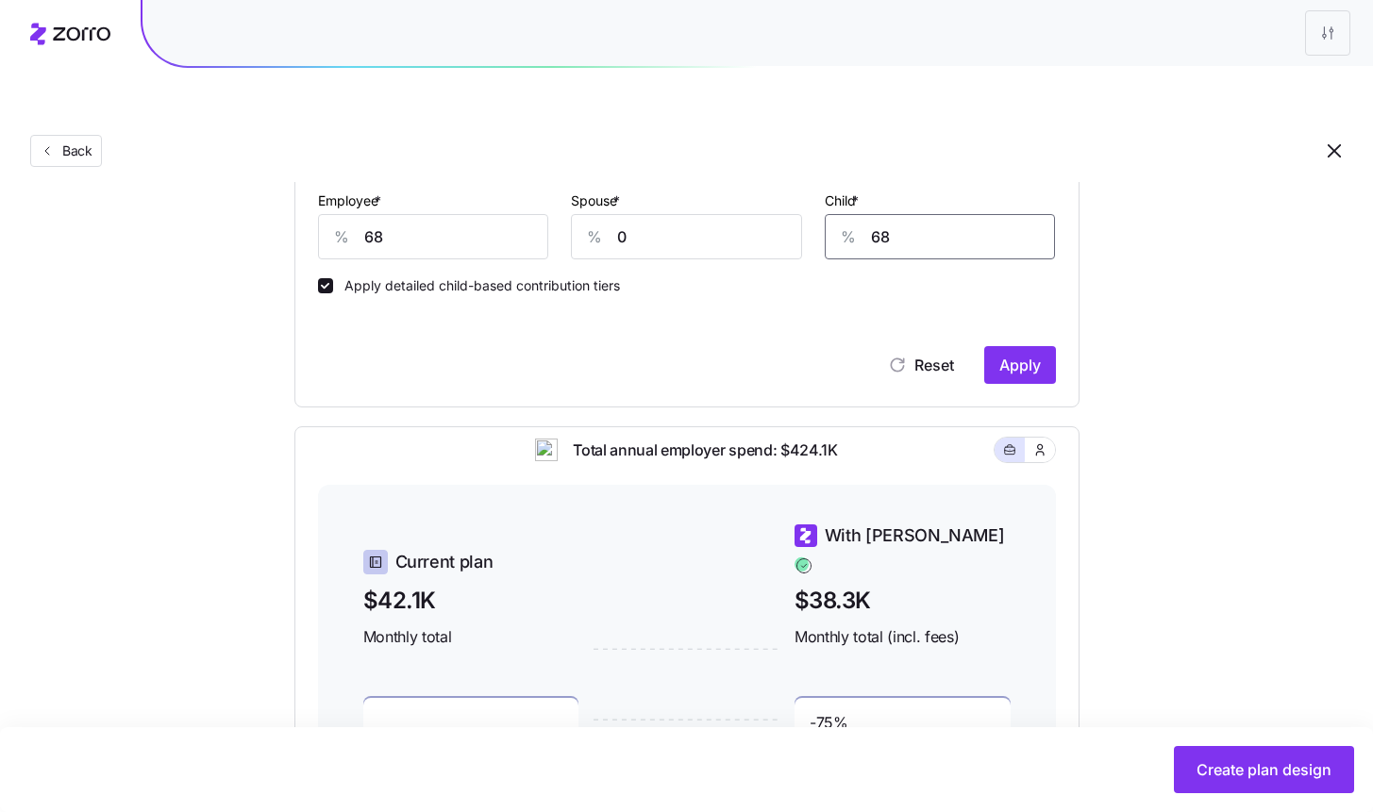
click at [892, 214] on input "68" at bounding box center [940, 236] width 231 height 45
type input "0"
click at [999, 354] on span "Apply" at bounding box center [1020, 365] width 42 height 23
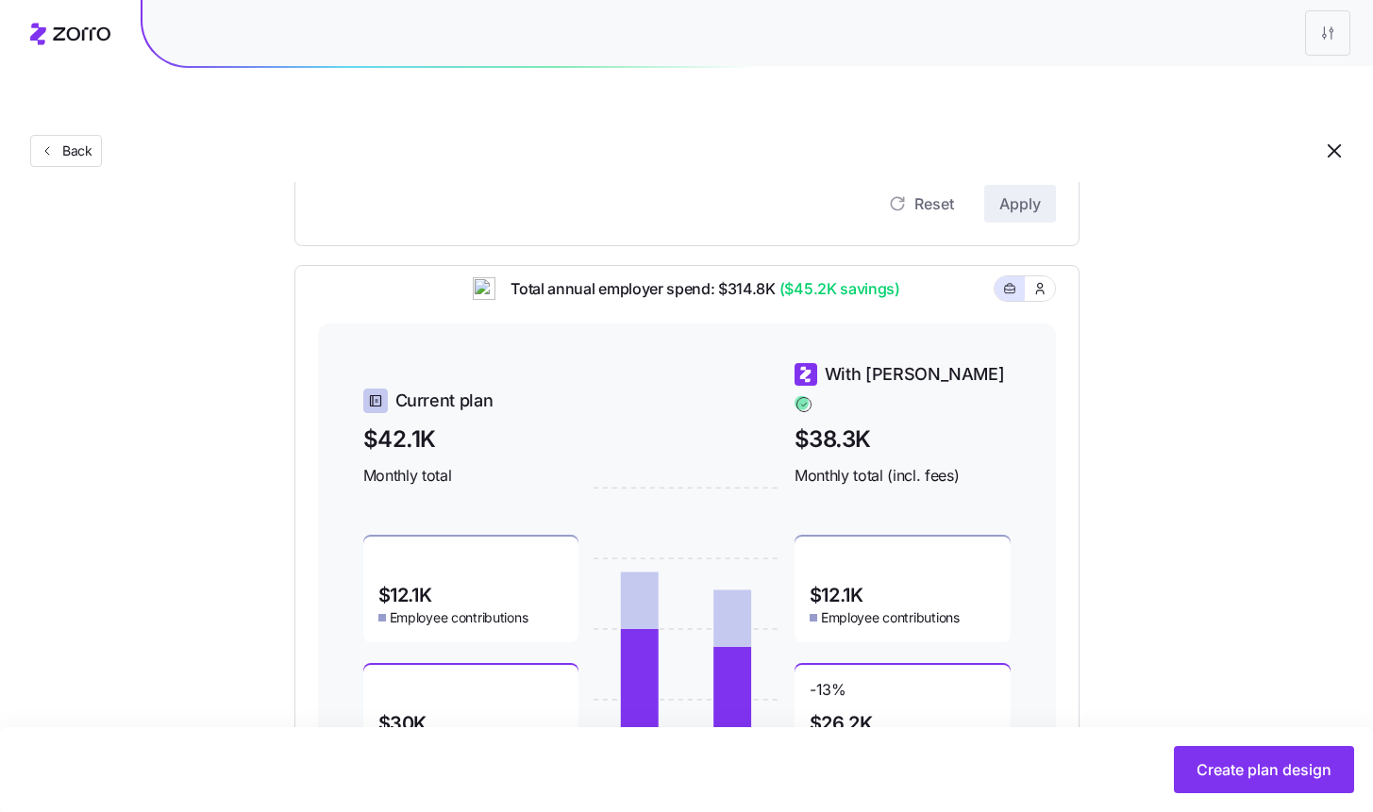
scroll to position [614, 0]
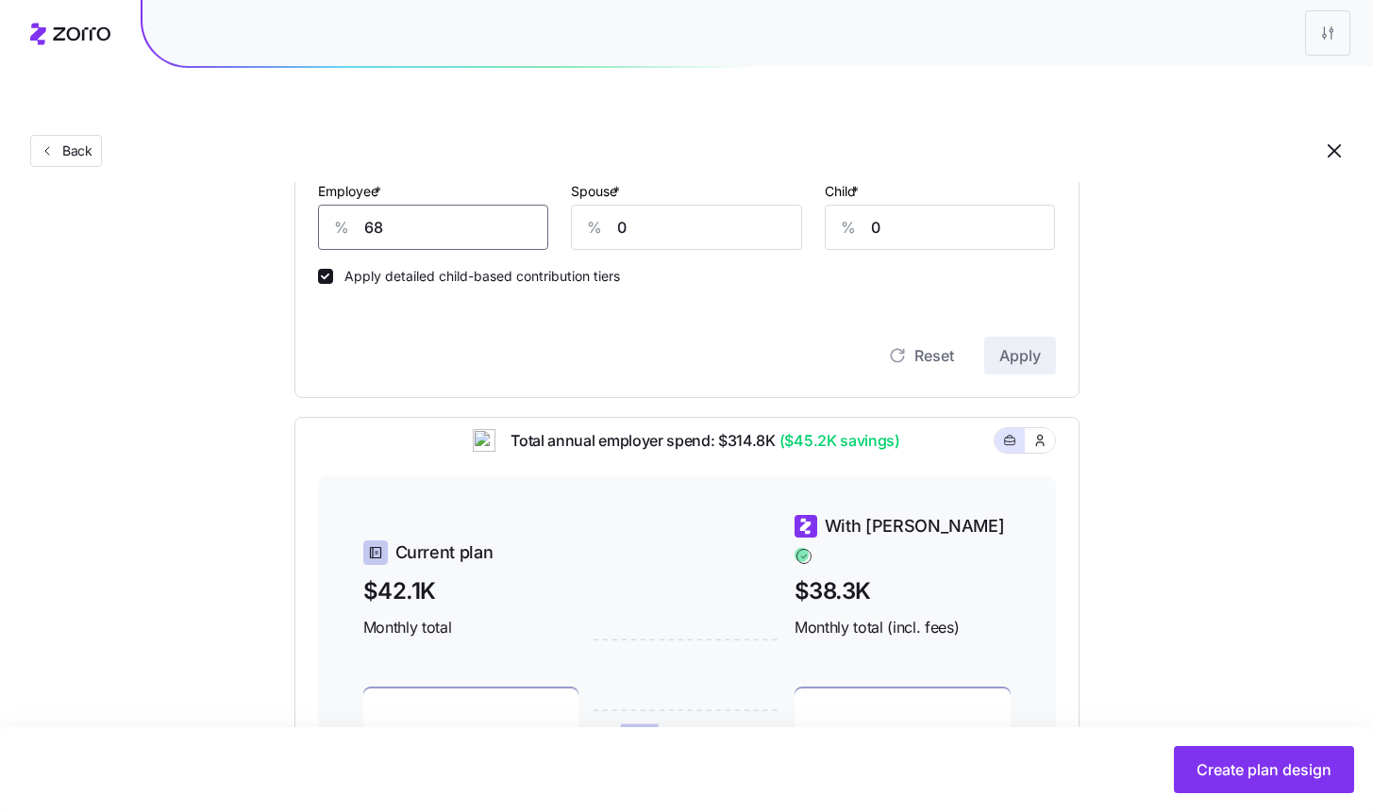
click at [430, 205] on input "68" at bounding box center [433, 227] width 231 height 45
click at [1041, 337] on button "Apply" at bounding box center [1020, 356] width 72 height 38
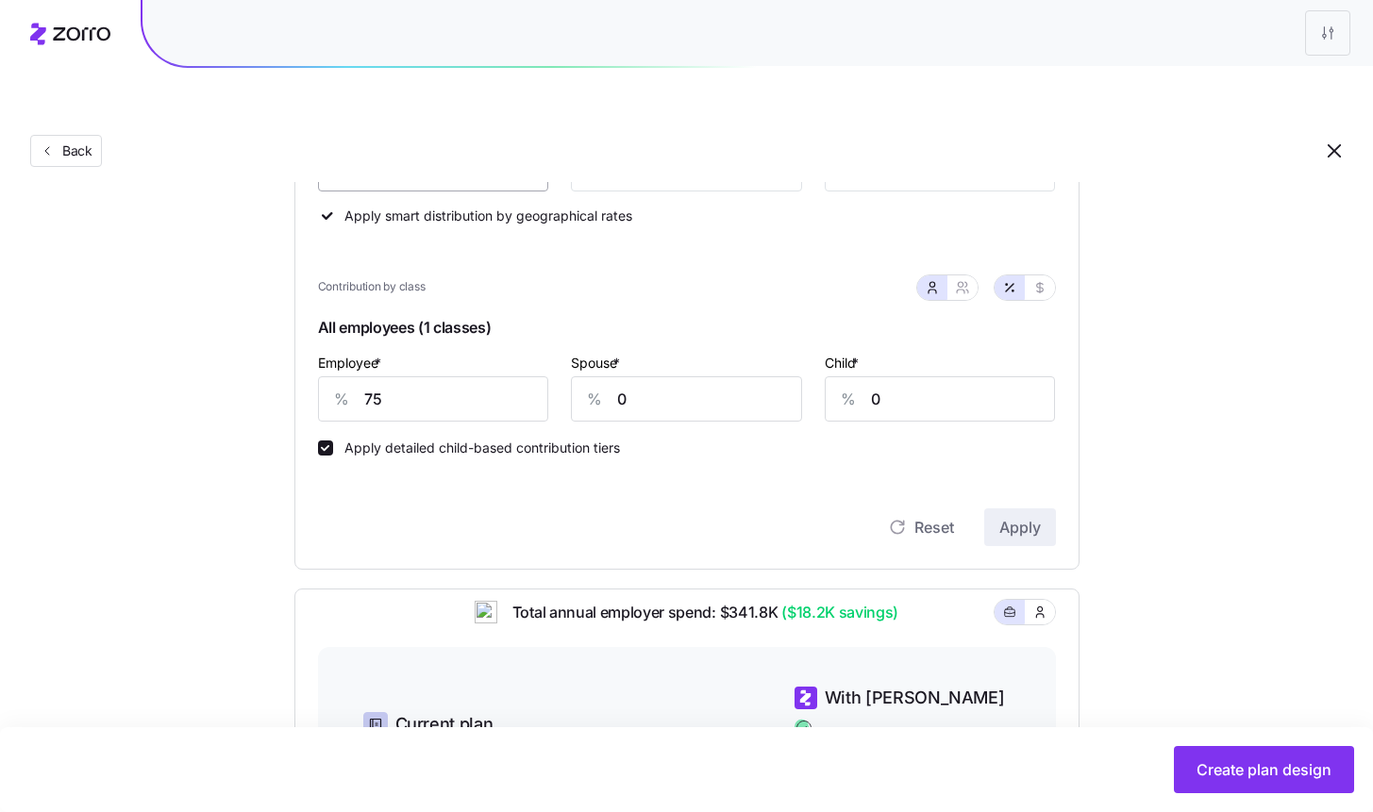
scroll to position [263, 0]
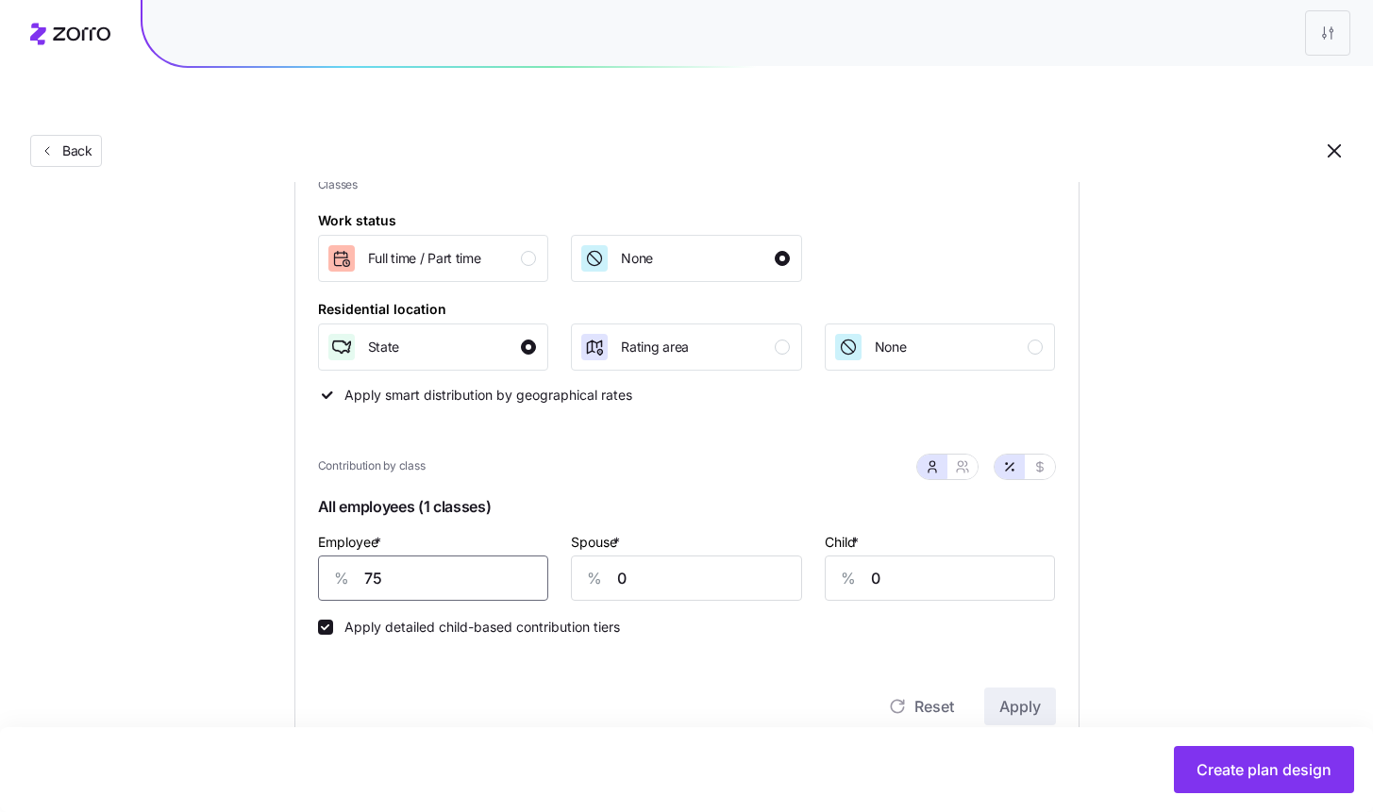
click at [414, 556] on input "75" at bounding box center [433, 578] width 231 height 45
drag, startPoint x: 1069, startPoint y: 676, endPoint x: 1009, endPoint y: 666, distance: 60.3
click at [1066, 676] on div "Contribution Classes Work status Full time / Part time None Residential locatio…" at bounding box center [686, 426] width 785 height 645
click at [1009, 695] on span "Apply" at bounding box center [1020, 706] width 42 height 23
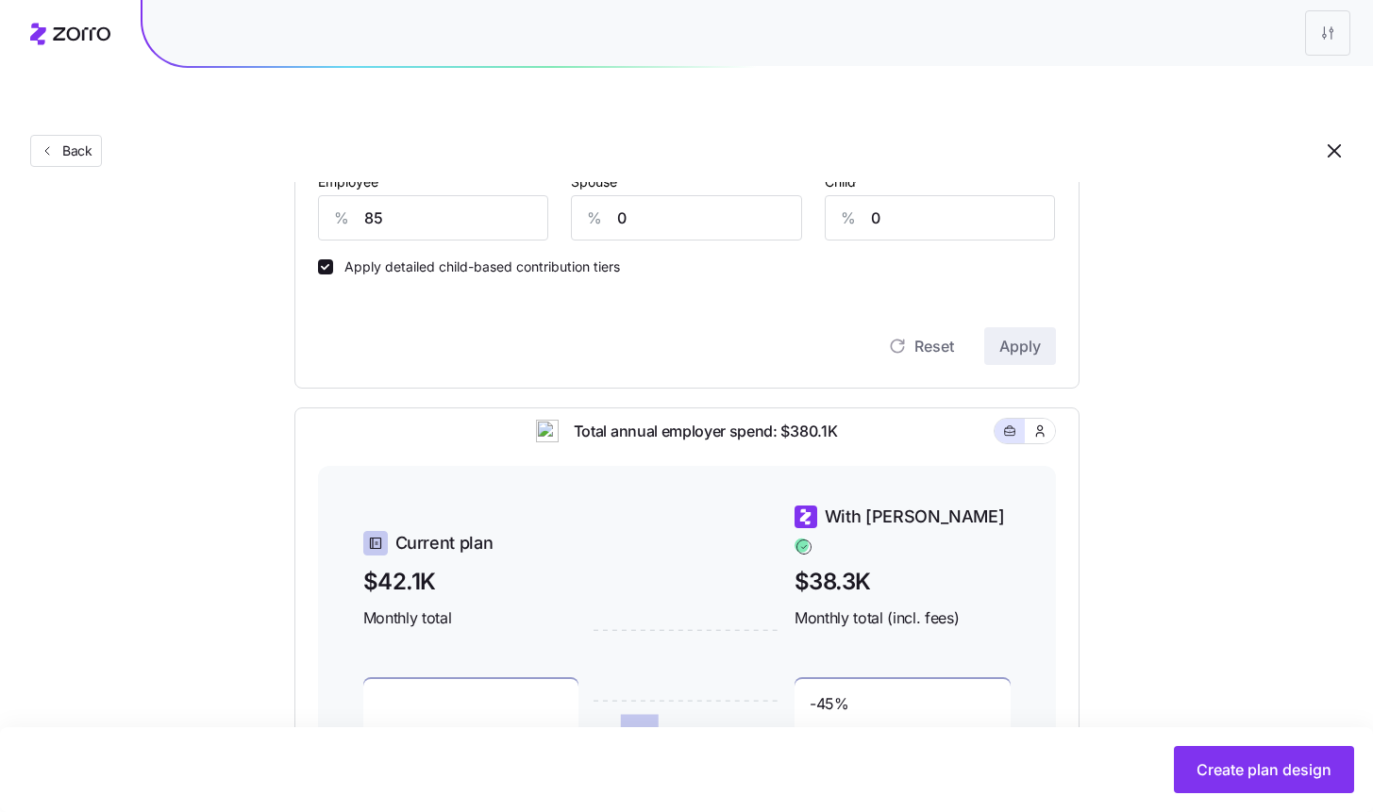
scroll to position [475, 0]
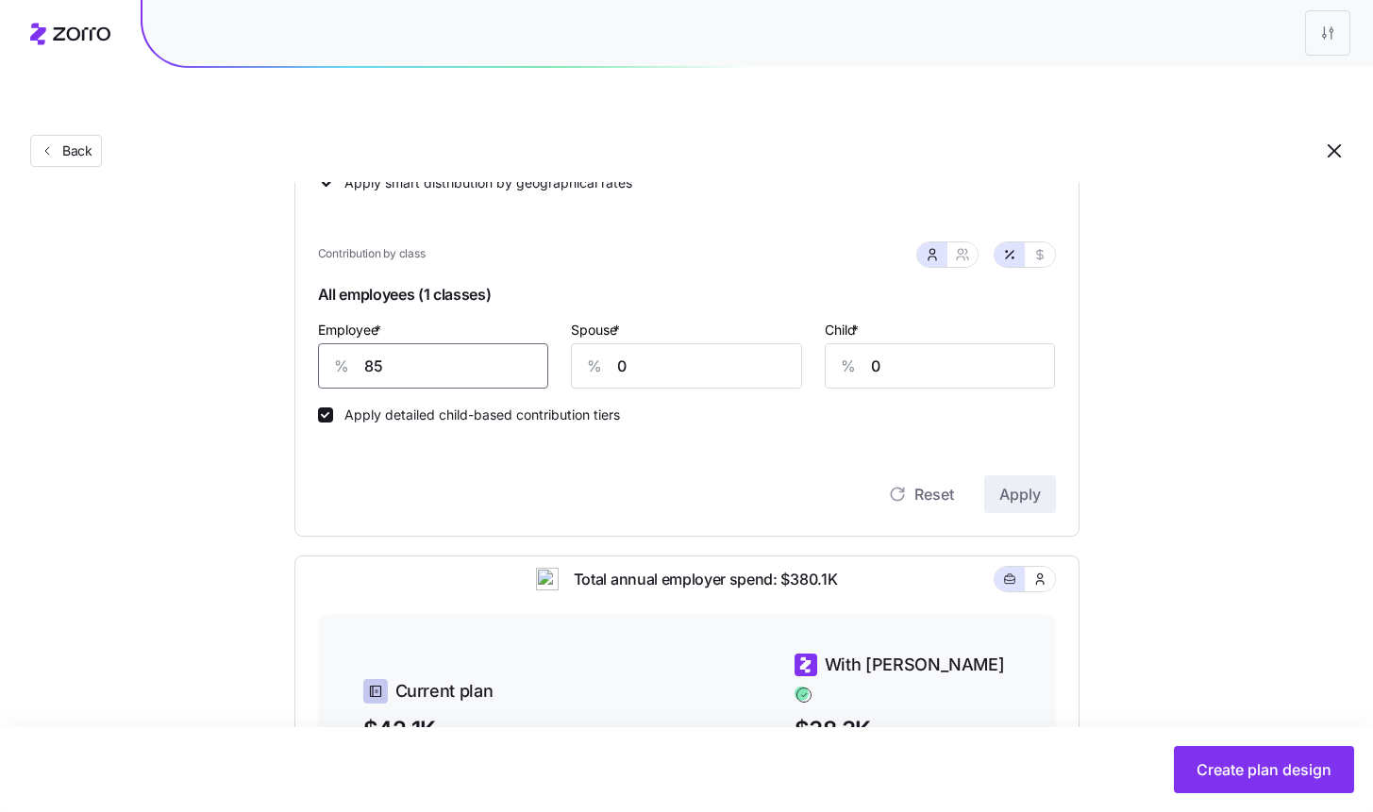
click at [420, 343] on input "85" at bounding box center [433, 365] width 231 height 45
click at [1011, 483] on span "Apply" at bounding box center [1020, 494] width 42 height 23
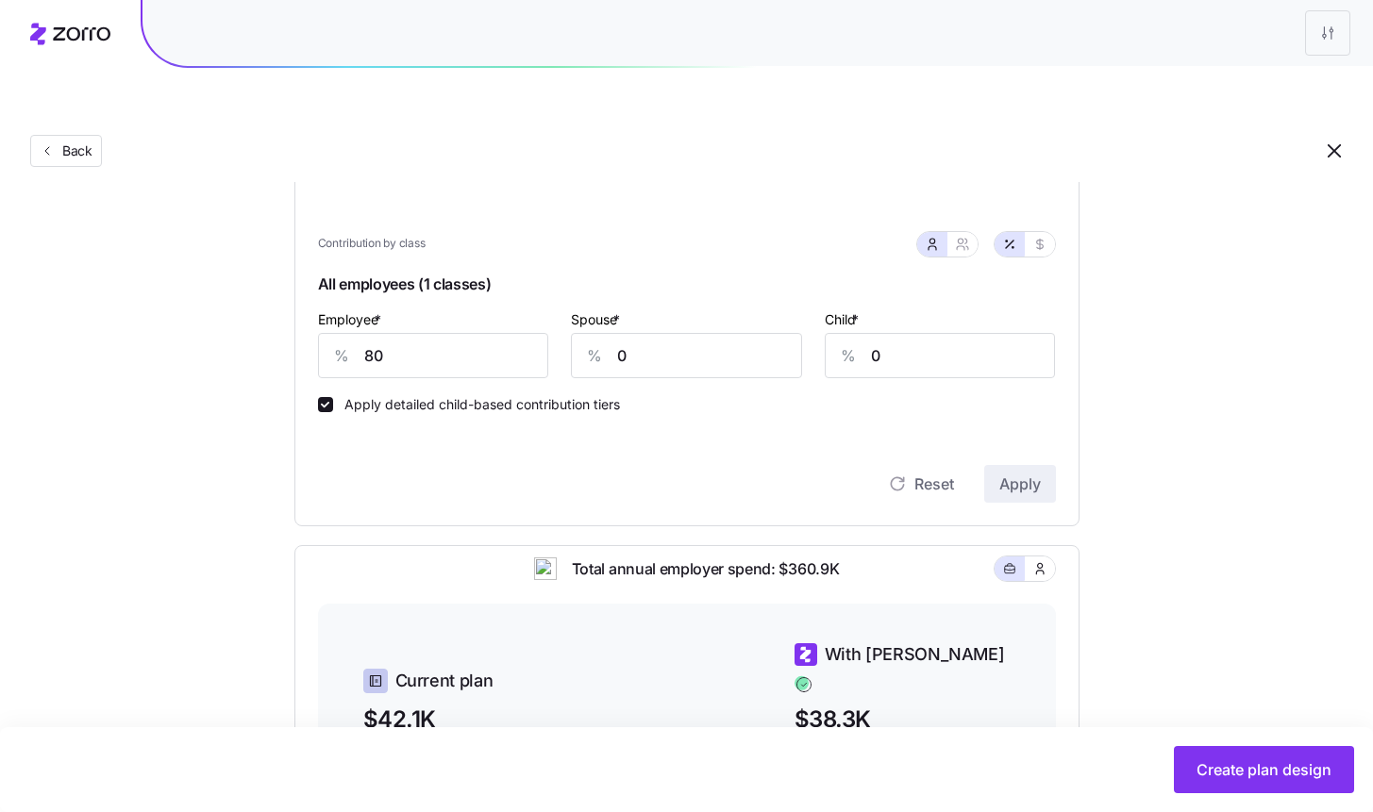
scroll to position [481, 0]
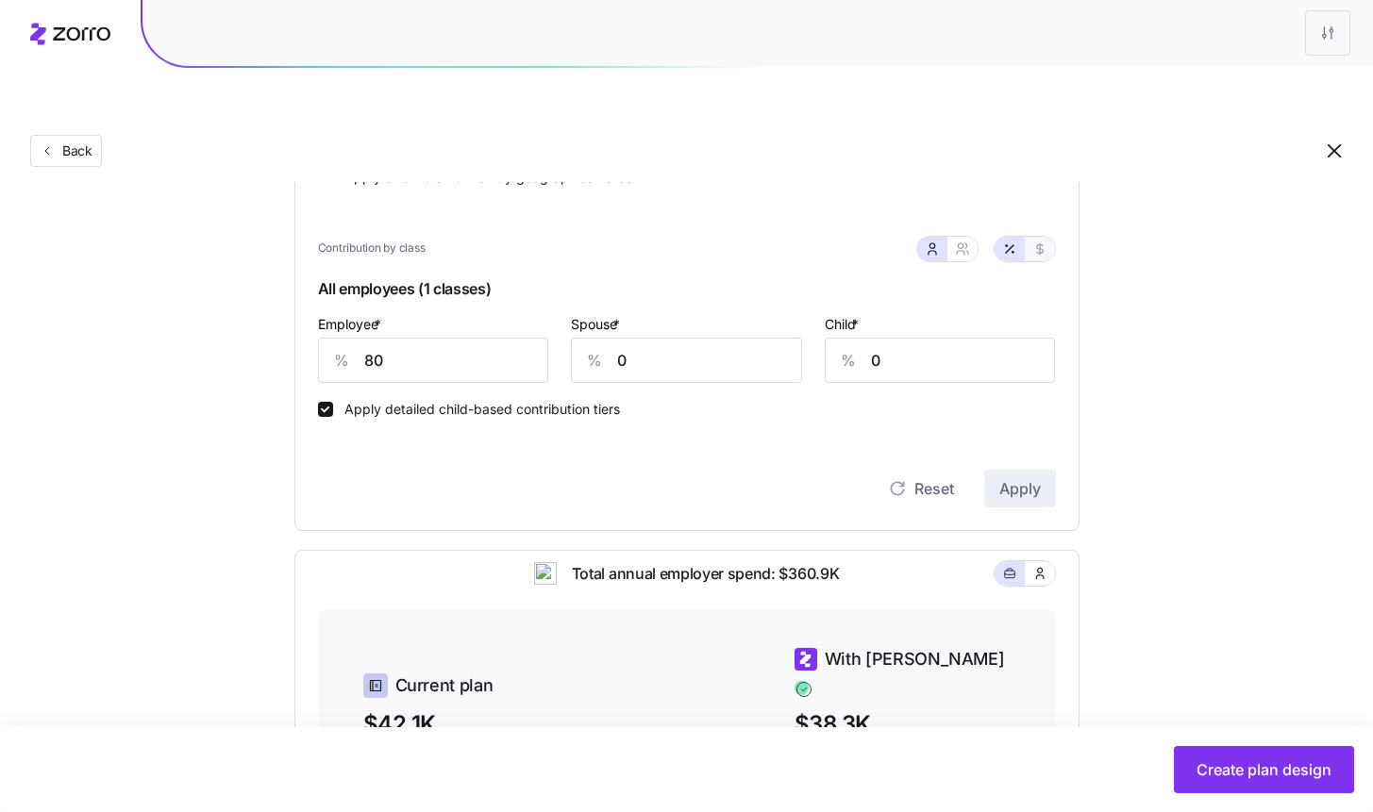
click at [1038, 242] on icon "button" at bounding box center [1039, 249] width 15 height 15
type input "524"
click at [446, 338] on input "524" at bounding box center [433, 360] width 231 height 45
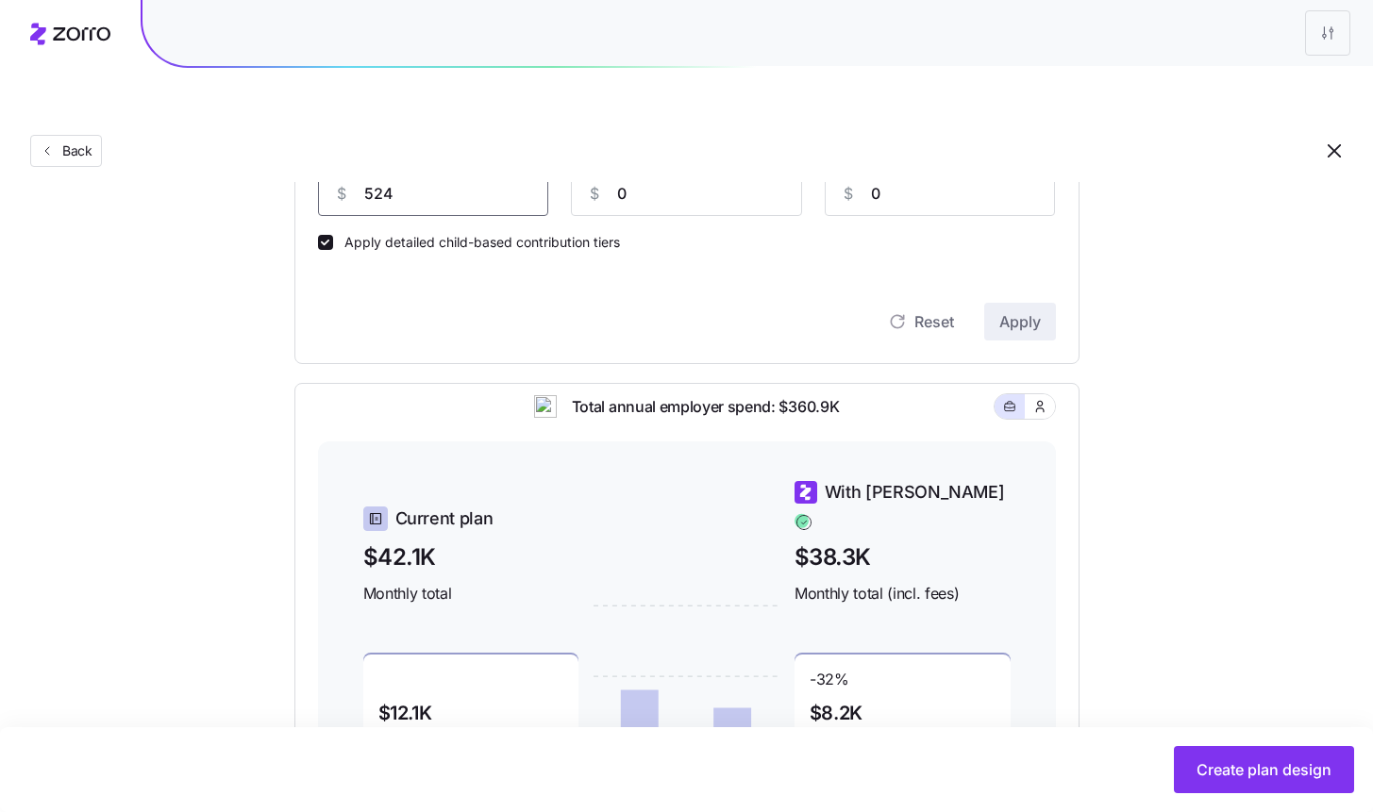
scroll to position [644, 0]
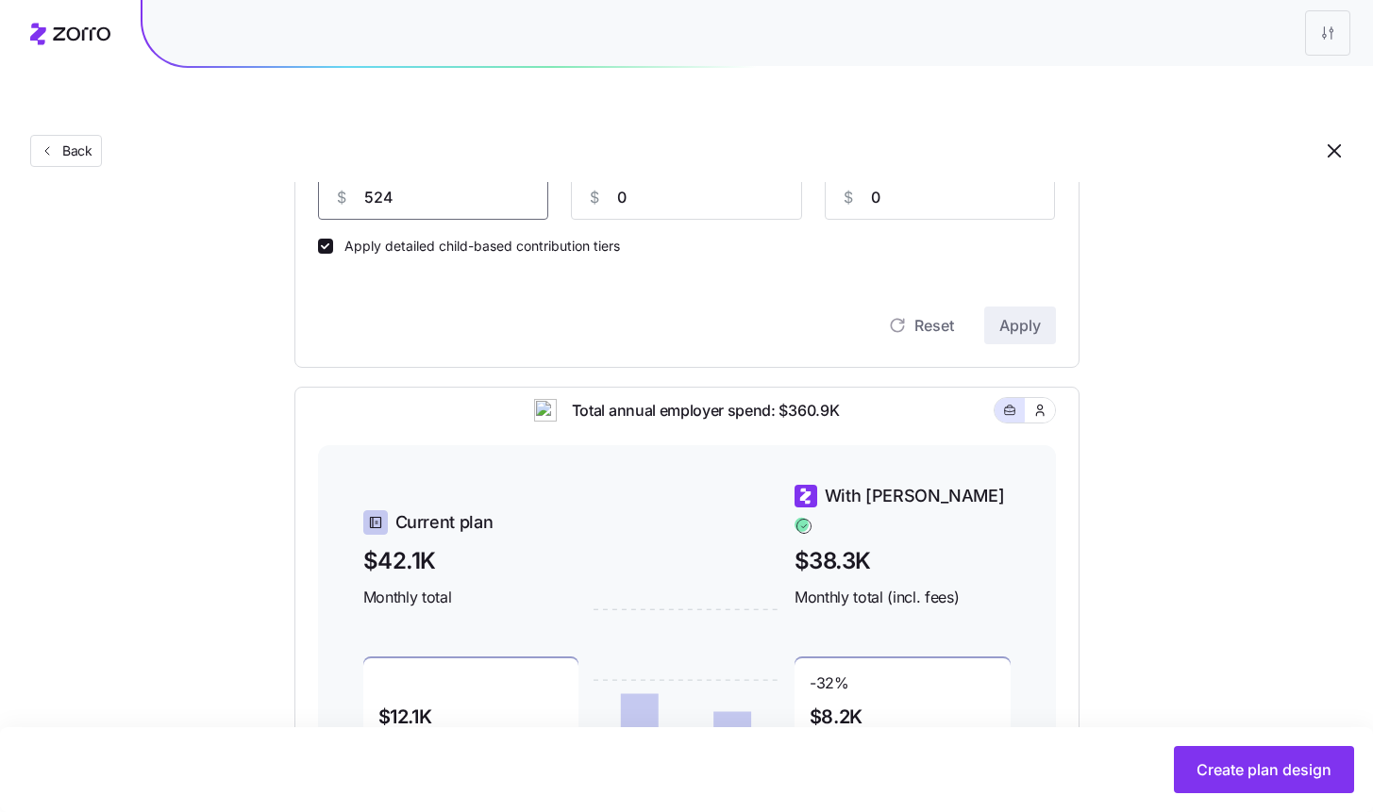
click at [409, 175] on input "524" at bounding box center [433, 197] width 231 height 45
click at [669, 175] on input "0" at bounding box center [686, 197] width 231 height 45
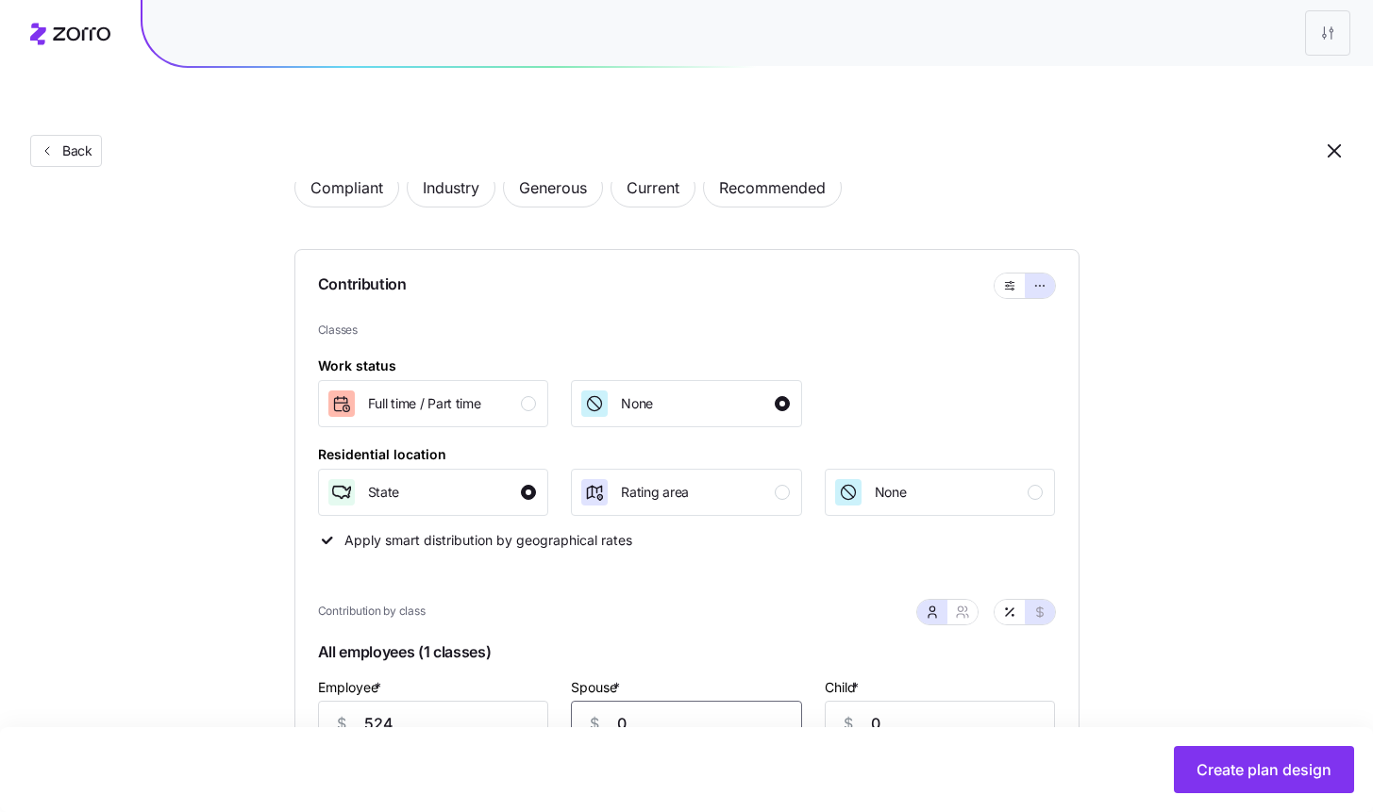
scroll to position [0, 0]
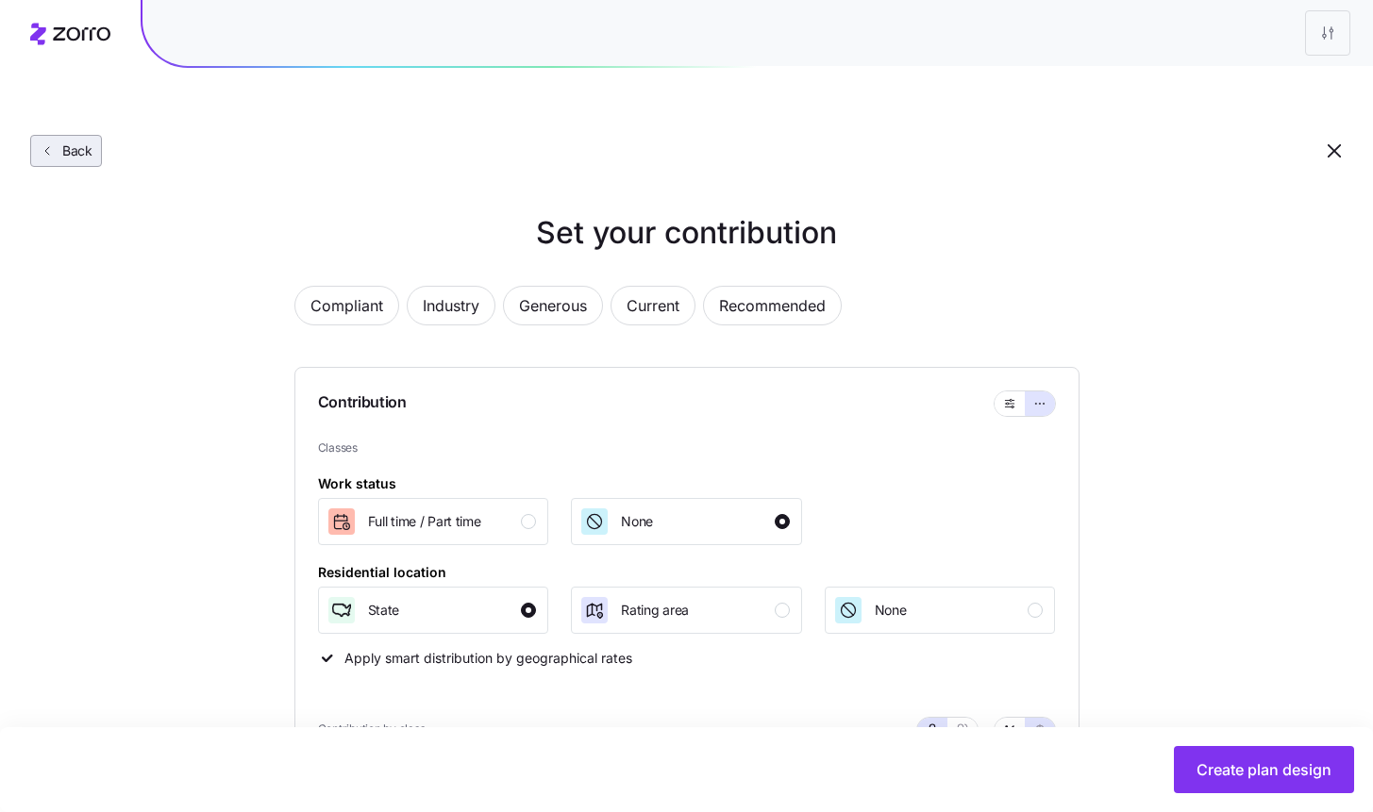
click at [87, 142] on span "Back" at bounding box center [74, 151] width 38 height 19
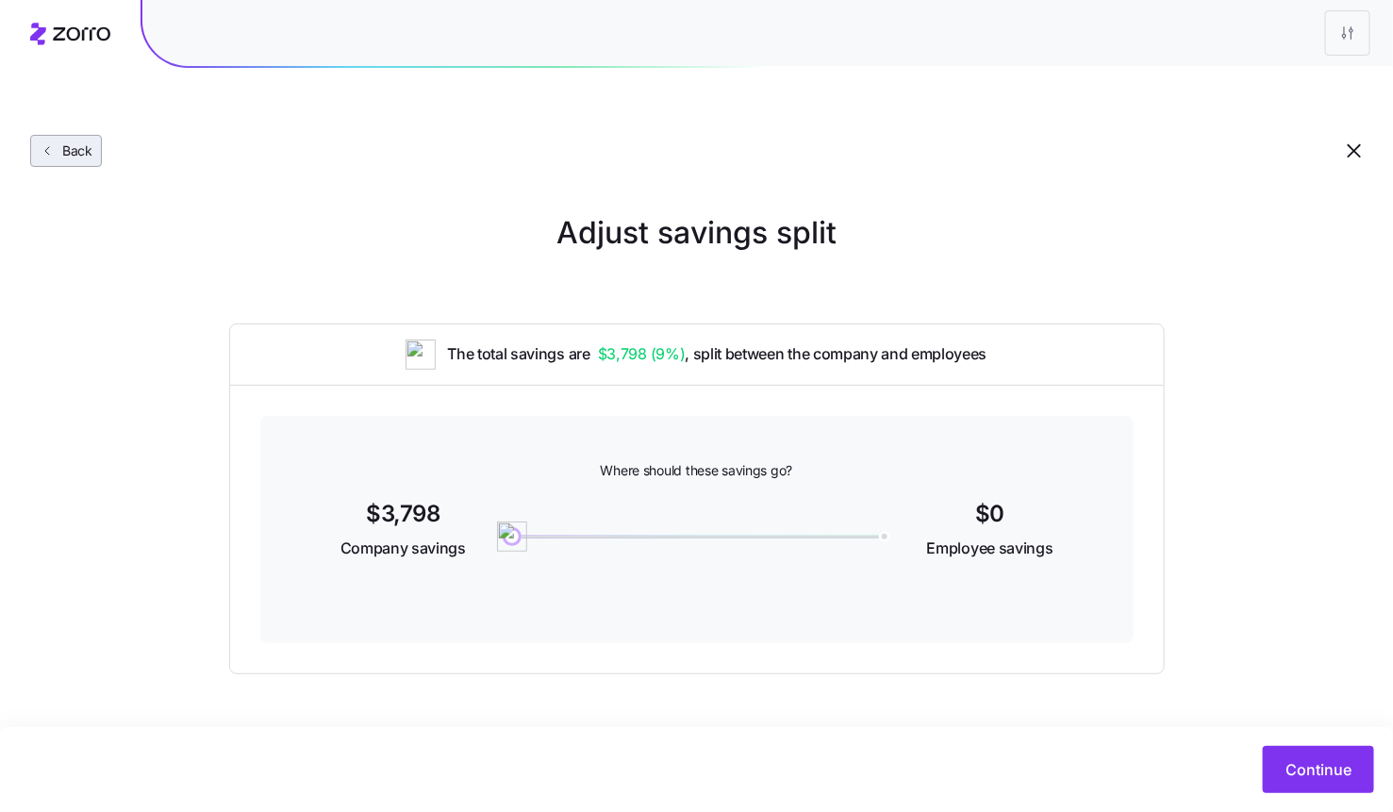
click at [58, 142] on span "Back" at bounding box center [74, 151] width 38 height 19
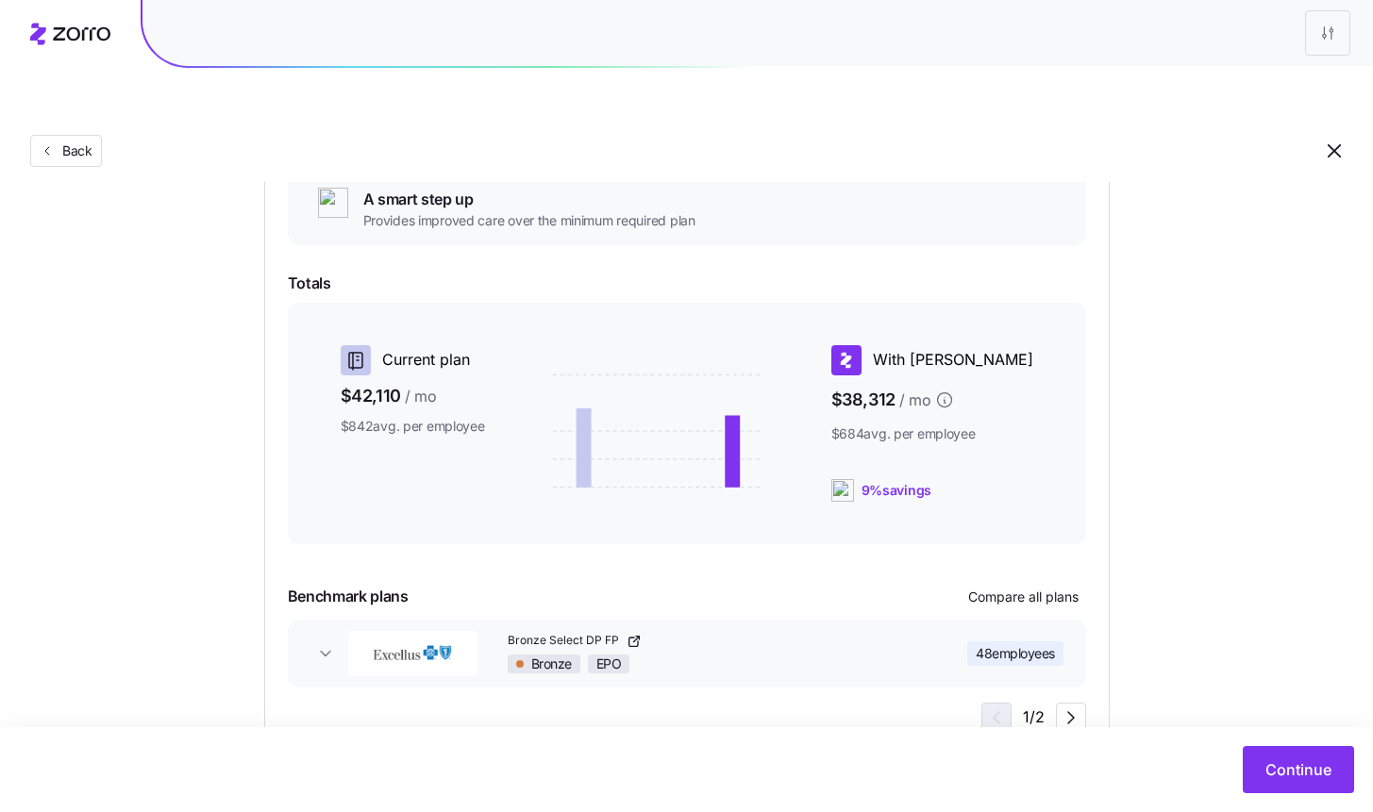
scroll to position [320, 0]
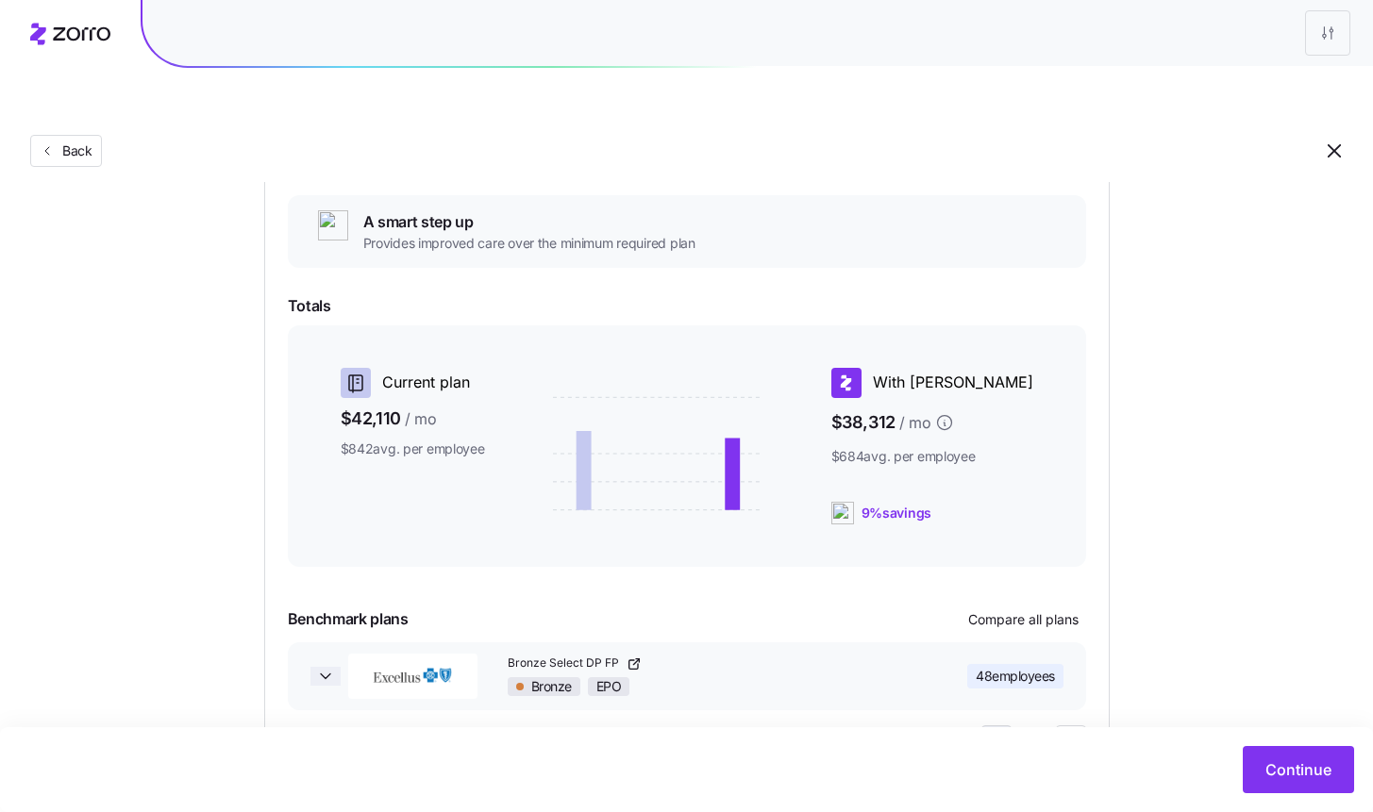
click at [331, 642] on button "Bronze Select DP FP Bronze EPO 48 employees" at bounding box center [687, 676] width 798 height 68
click at [1023, 610] on span "Compare all plans" at bounding box center [1023, 619] width 110 height 19
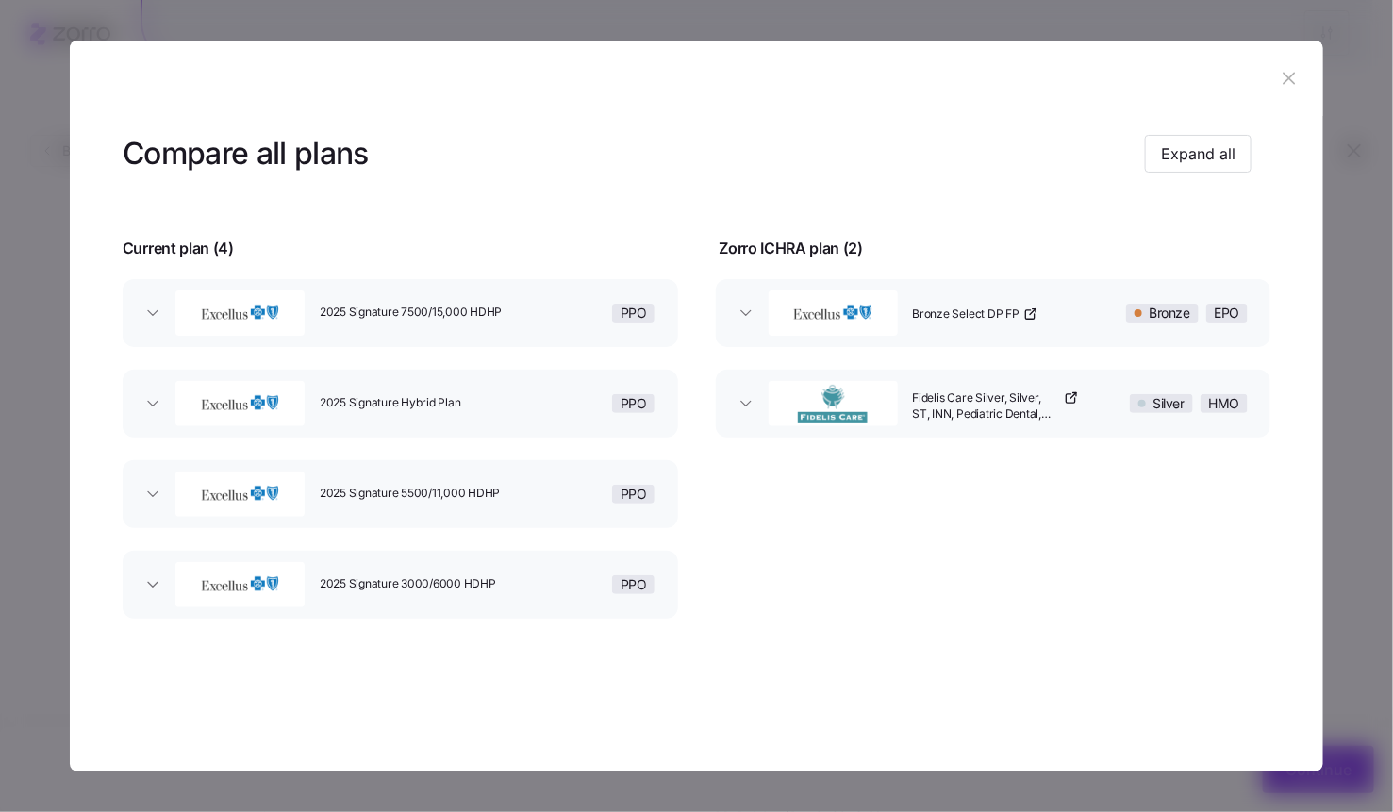
click at [1297, 75] on icon "button" at bounding box center [1289, 78] width 21 height 21
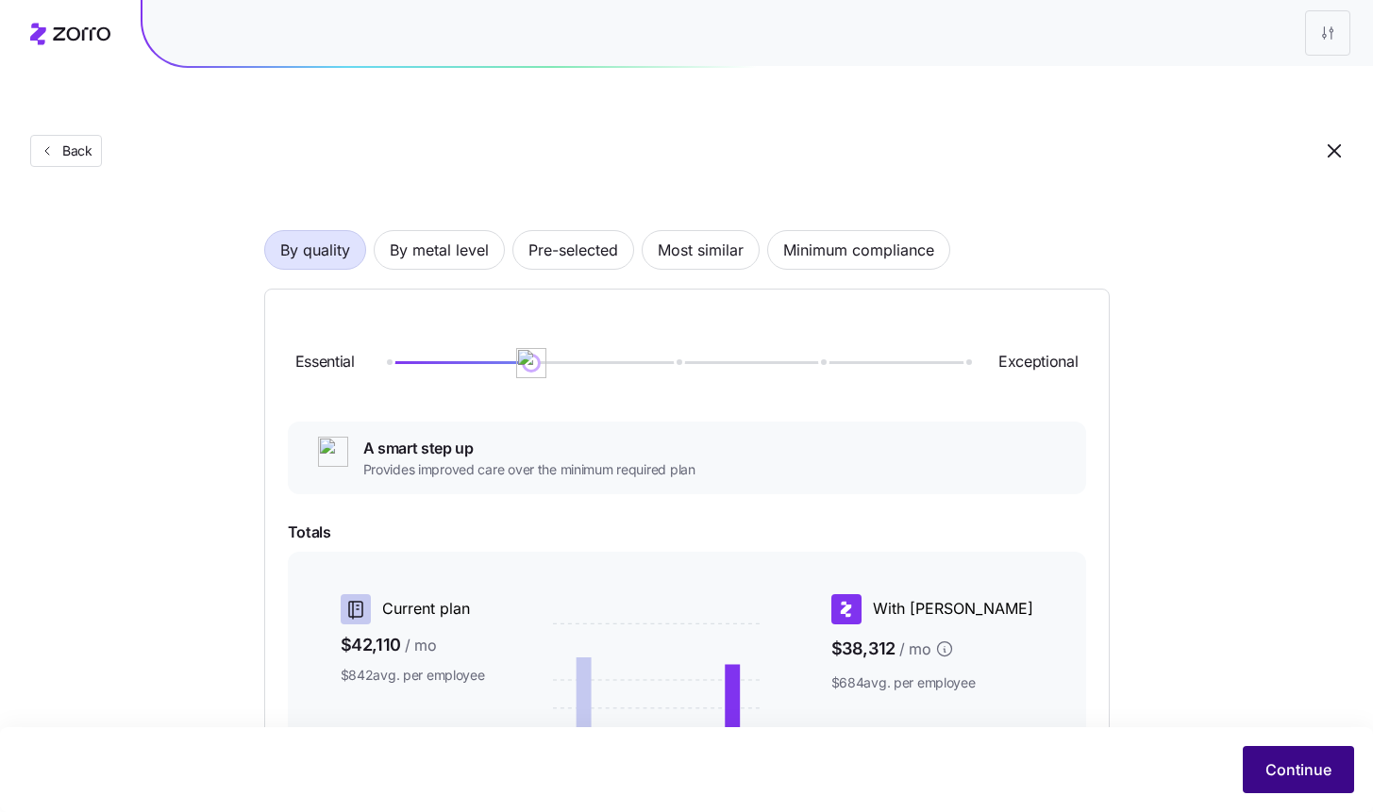
scroll to position [503, 0]
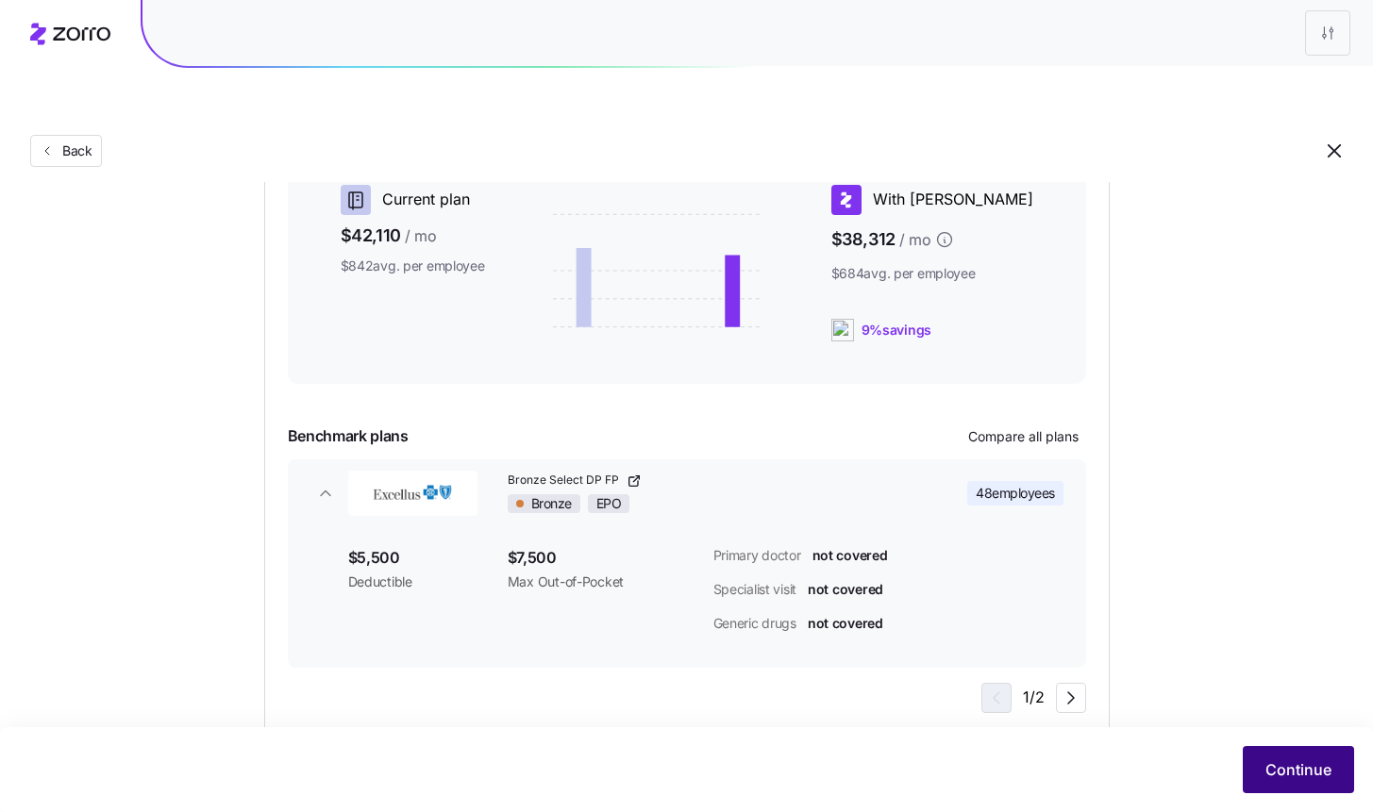
click at [1272, 764] on span "Continue" at bounding box center [1298, 770] width 66 height 23
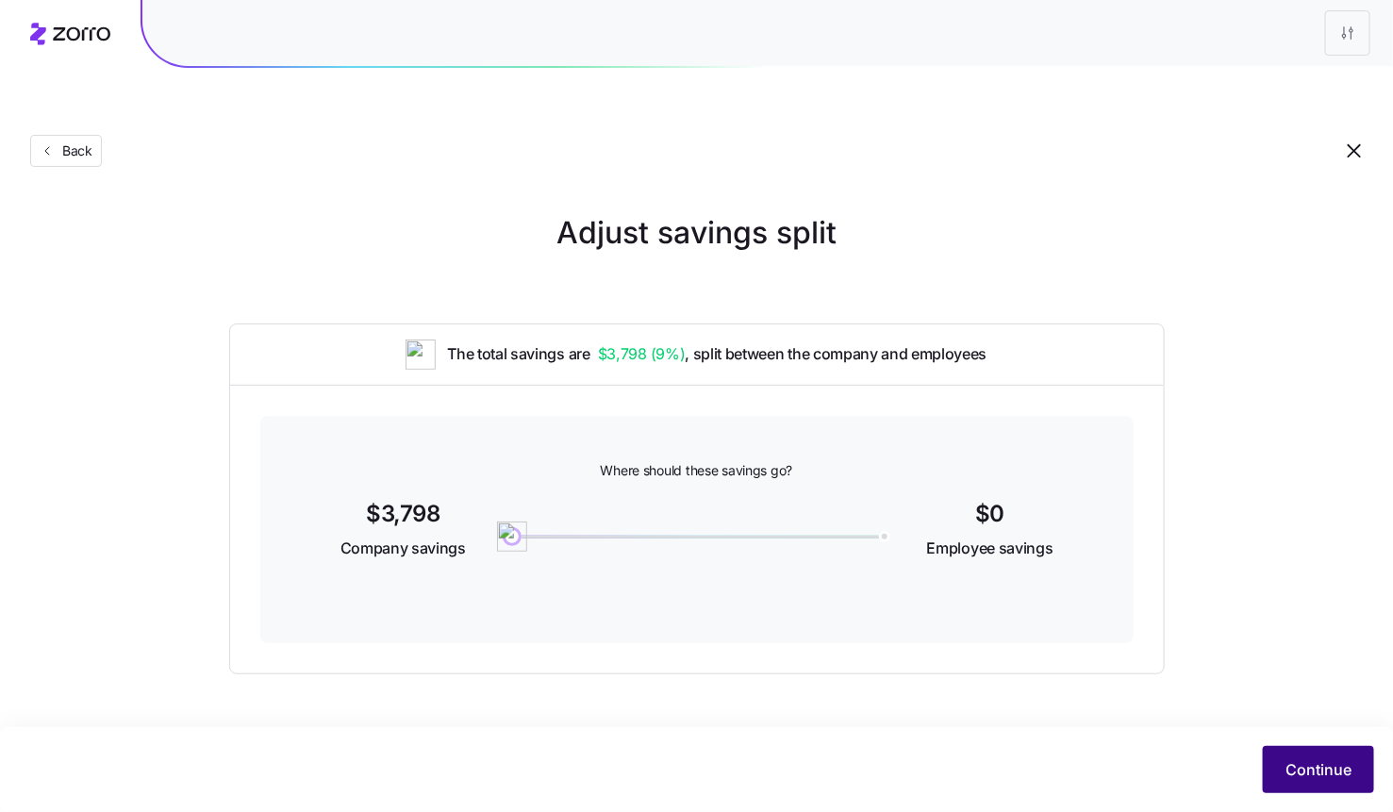
click at [1321, 769] on span "Continue" at bounding box center [1319, 770] width 66 height 23
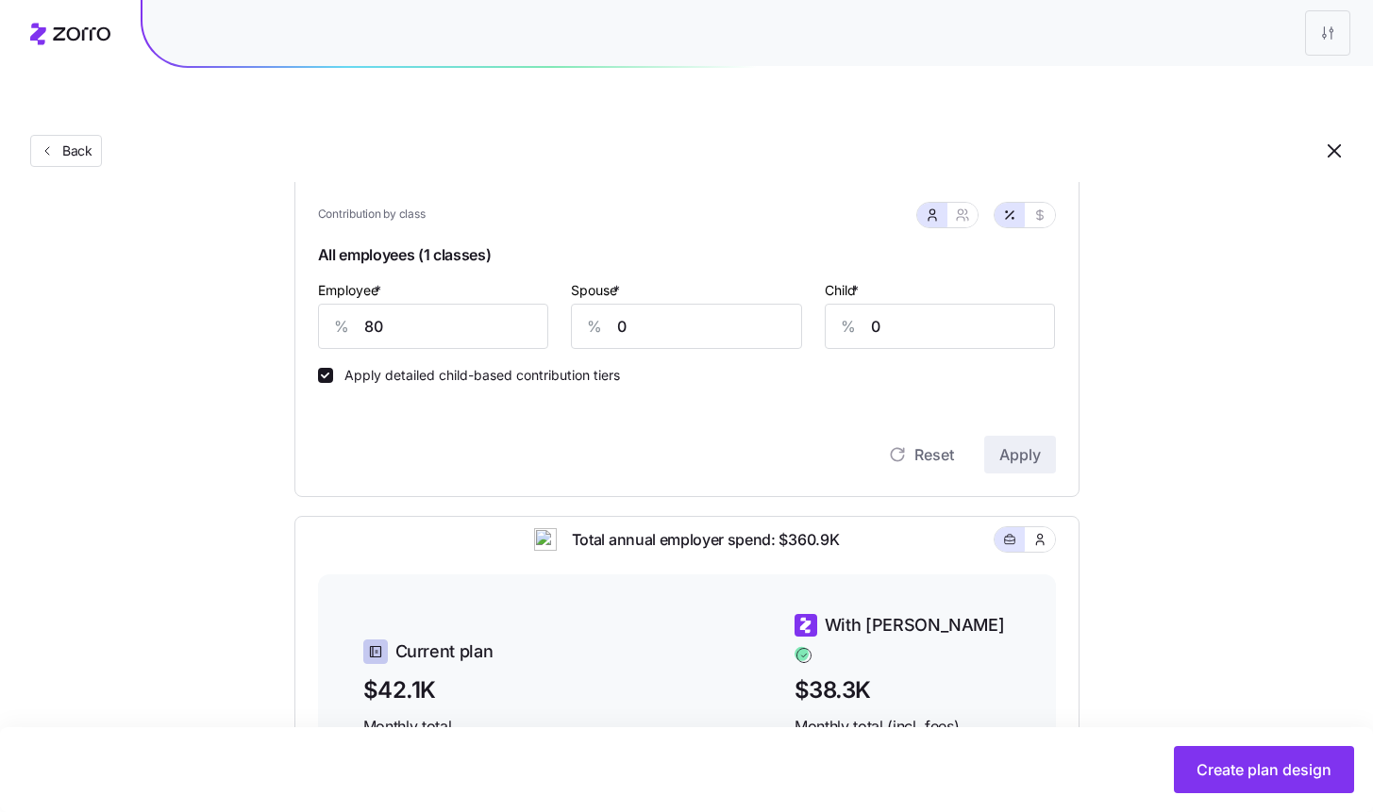
scroll to position [782, 0]
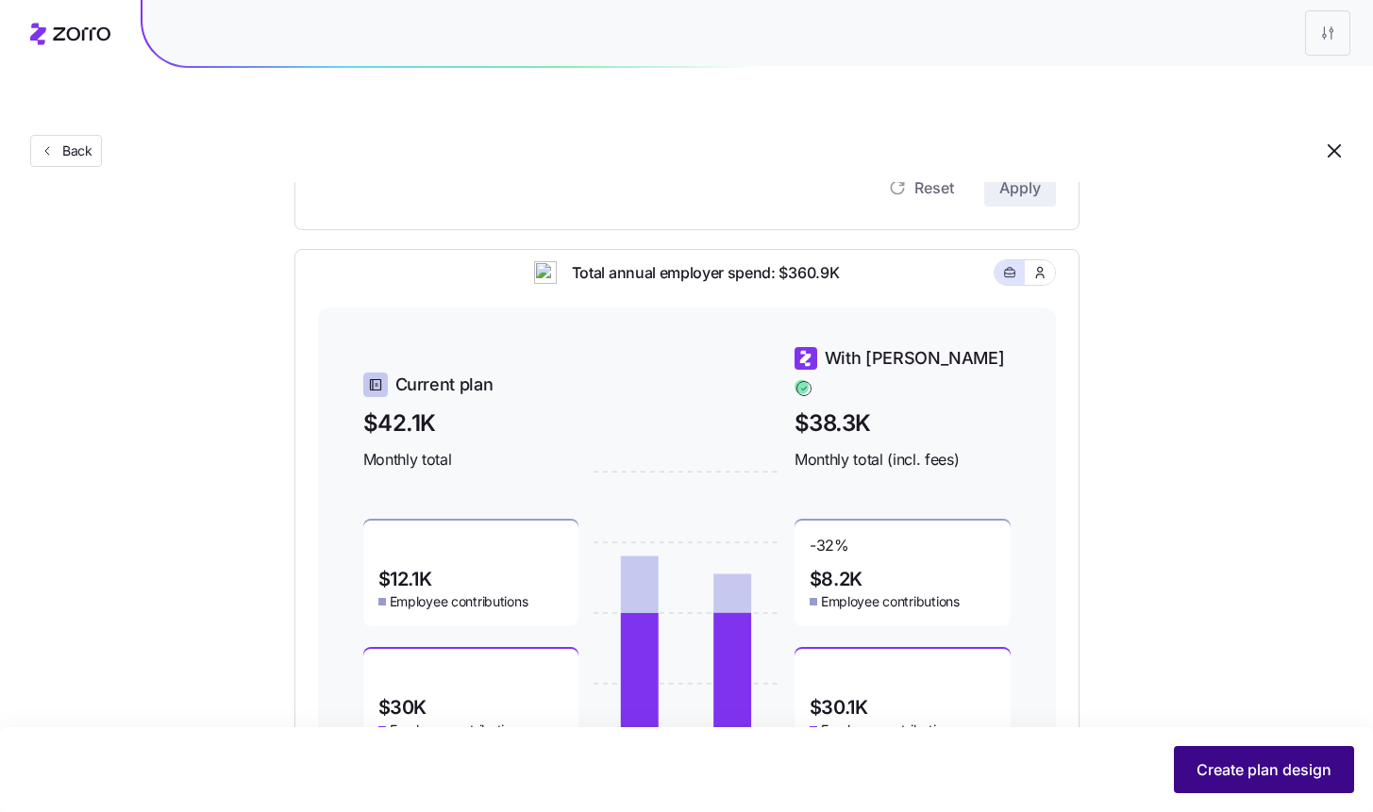
click at [1273, 755] on button "Create plan design" at bounding box center [1264, 769] width 180 height 47
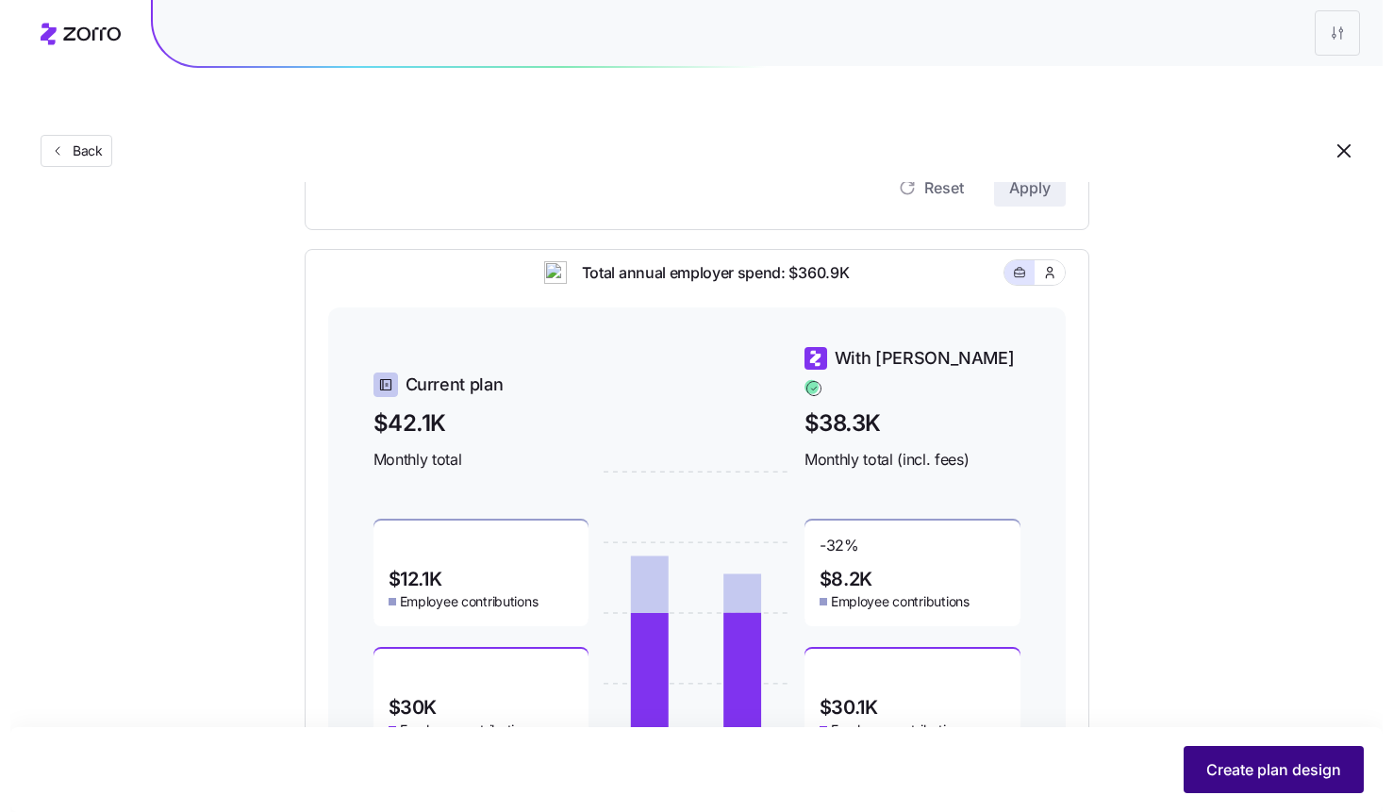
scroll to position [0, 0]
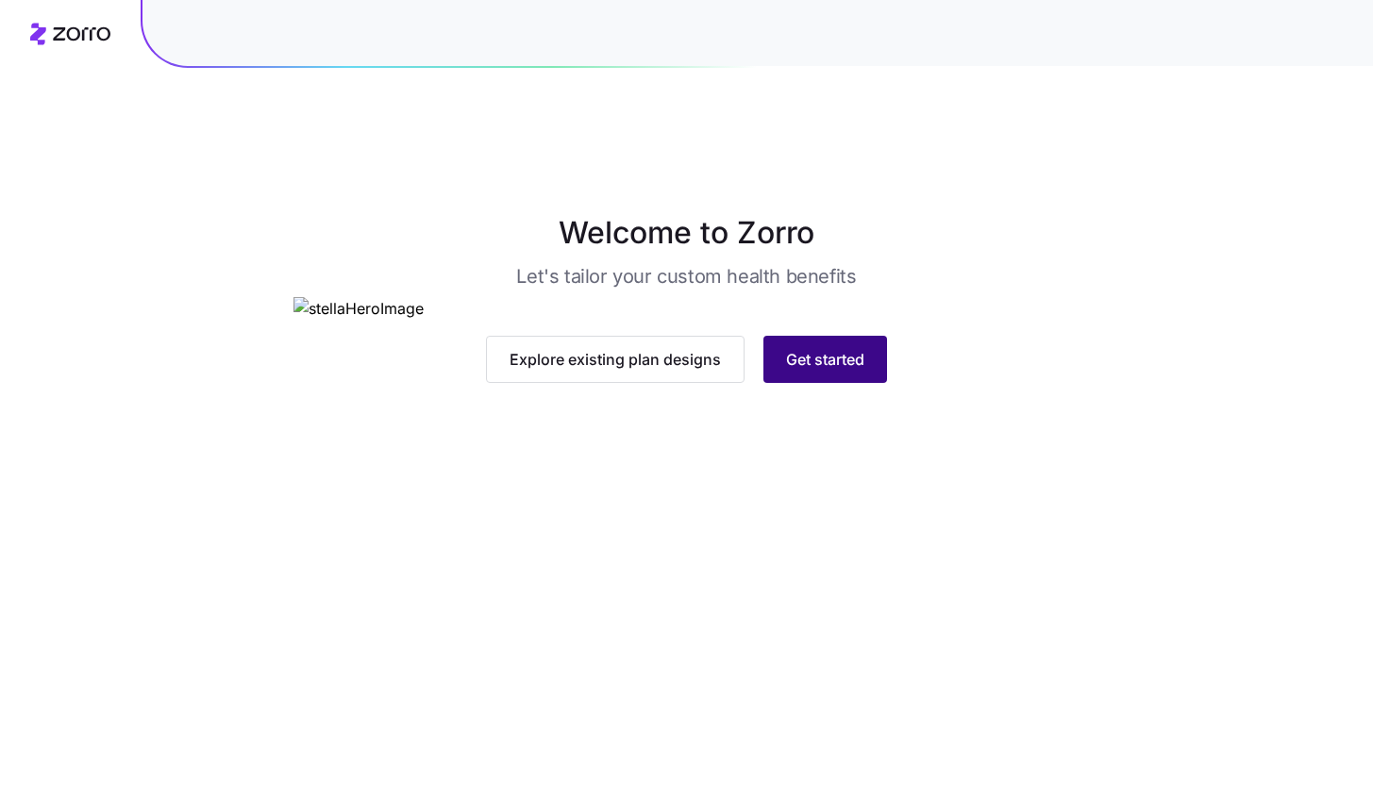
click at [838, 371] on span "Get started" at bounding box center [825, 359] width 78 height 23
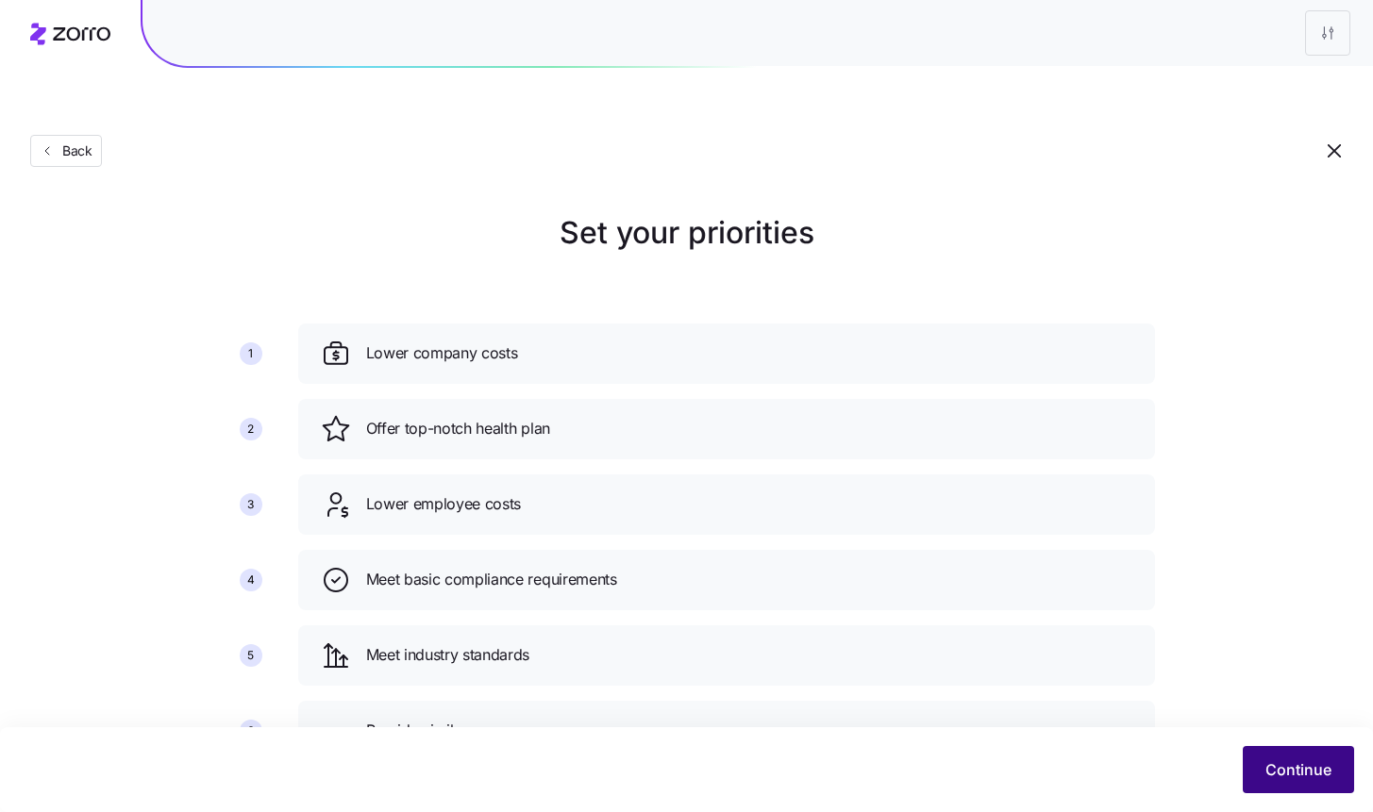
click at [1318, 776] on span "Continue" at bounding box center [1298, 770] width 66 height 23
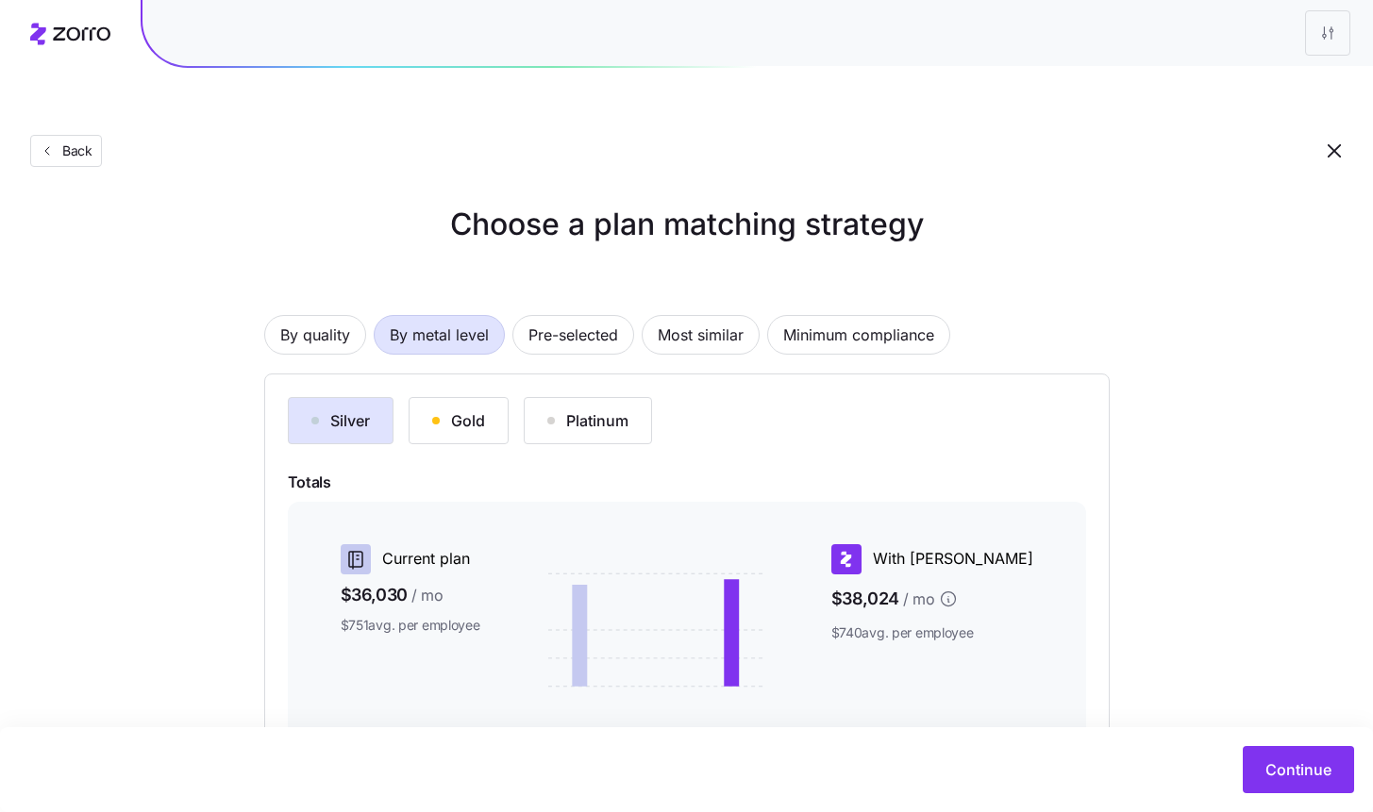
scroll to position [11, 0]
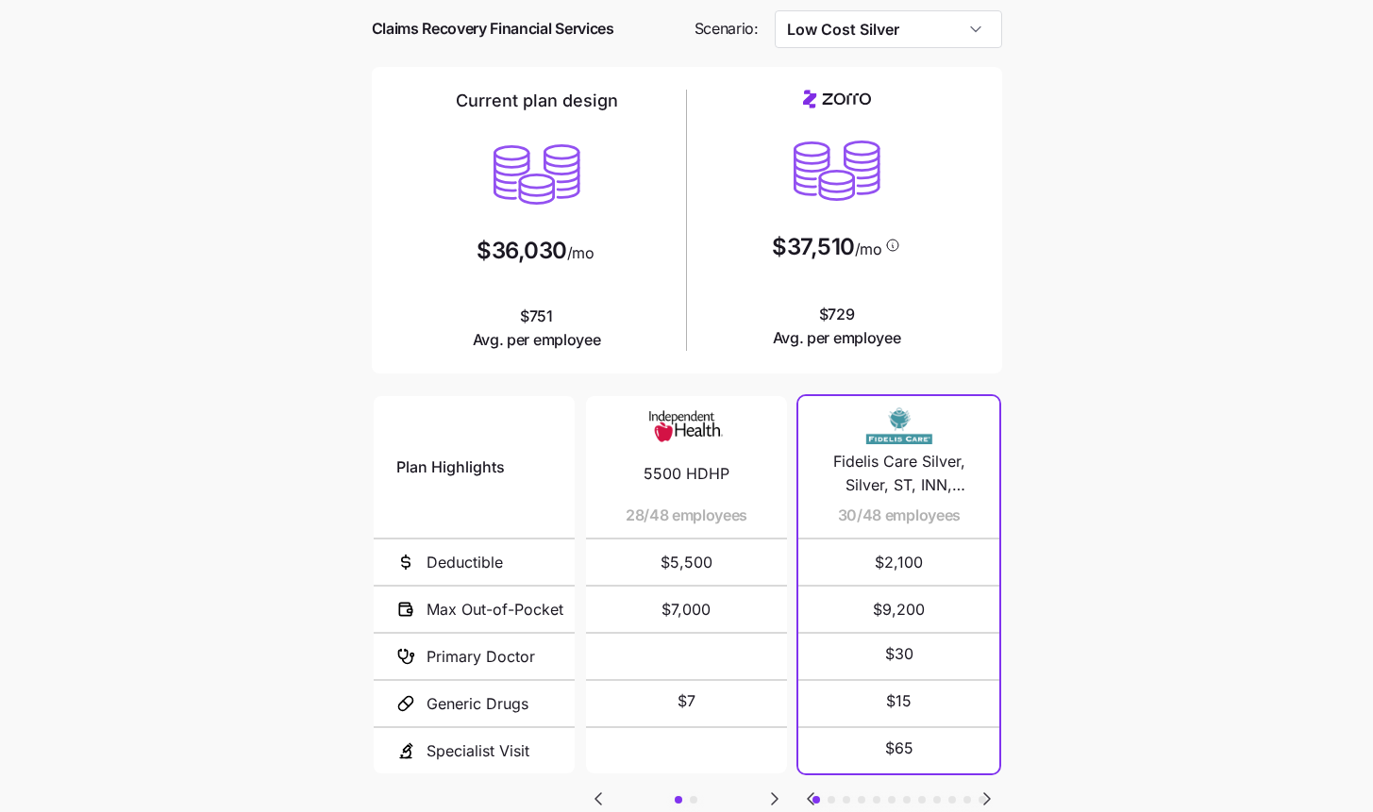
scroll to position [217, 0]
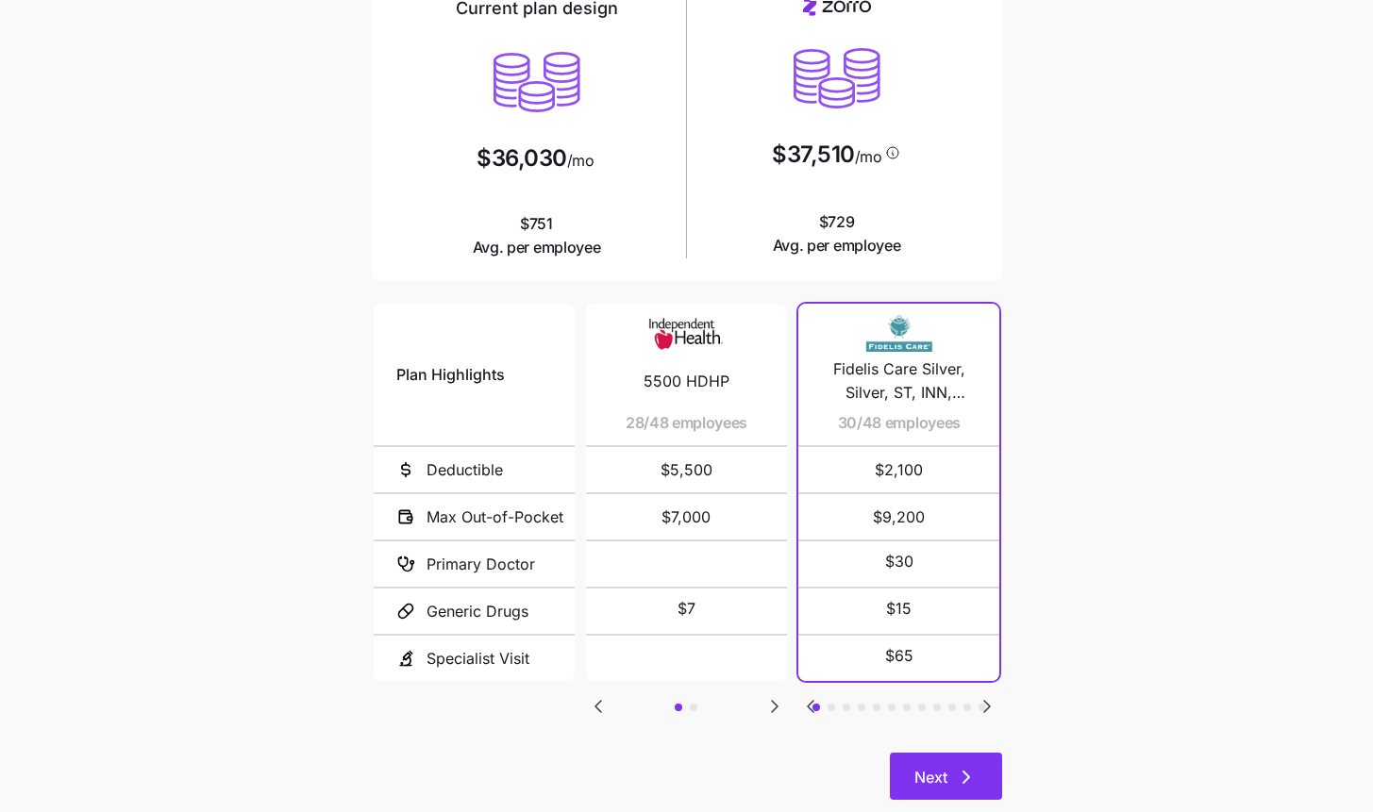
click at [968, 772] on icon "button" at bounding box center [966, 777] width 6 height 11
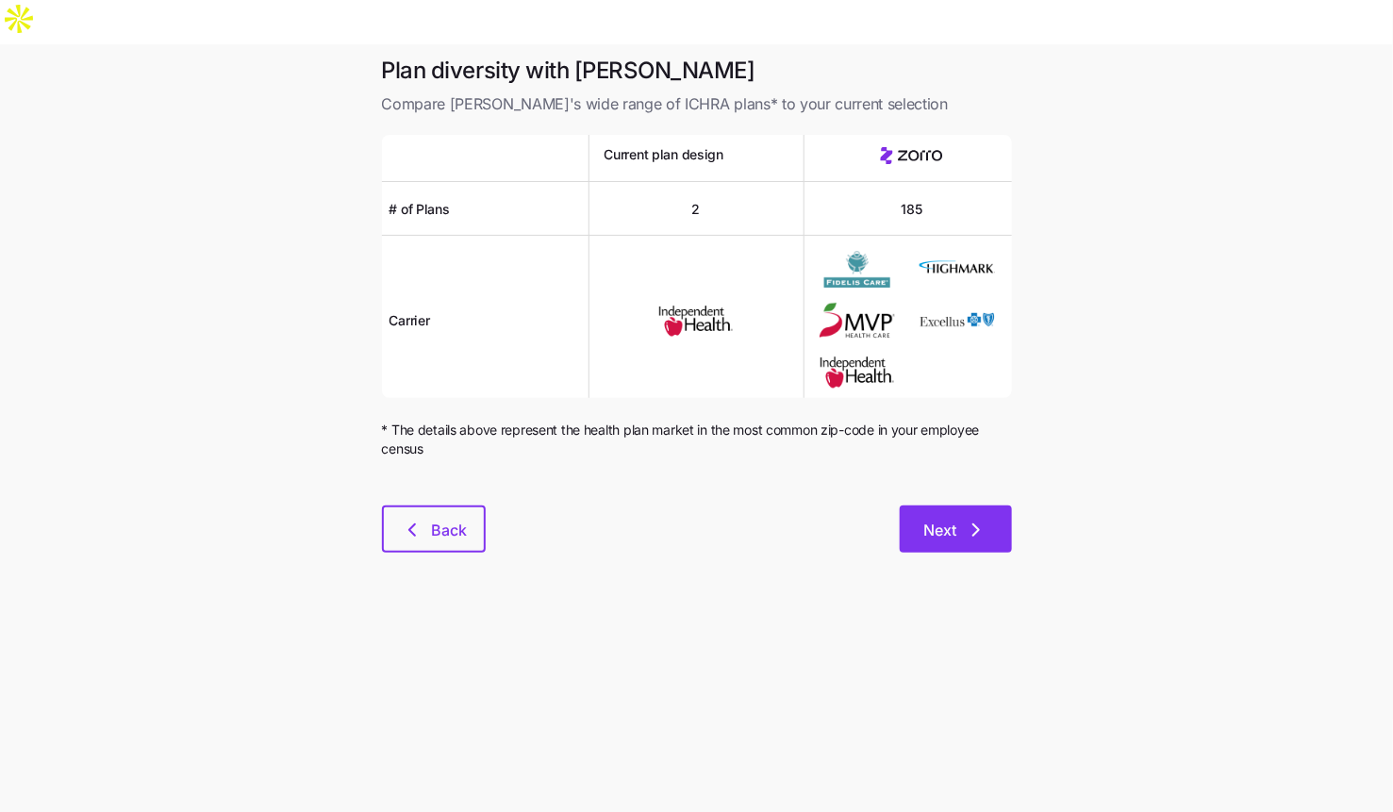
click at [946, 519] on span "Next" at bounding box center [941, 530] width 33 height 23
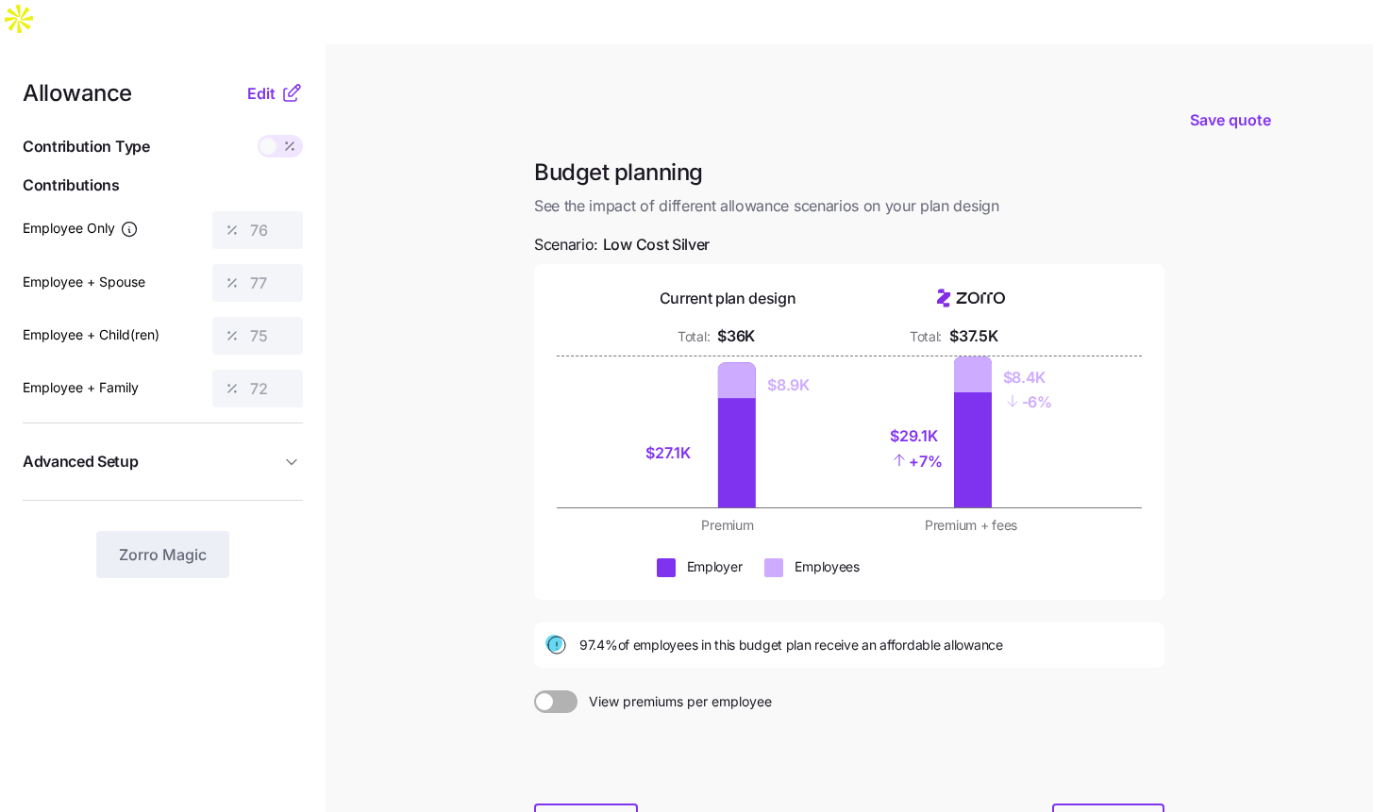
click at [555, 722] on div at bounding box center [849, 758] width 630 height 91
click at [568, 811] on icon "button" at bounding box center [564, 828] width 23 height 23
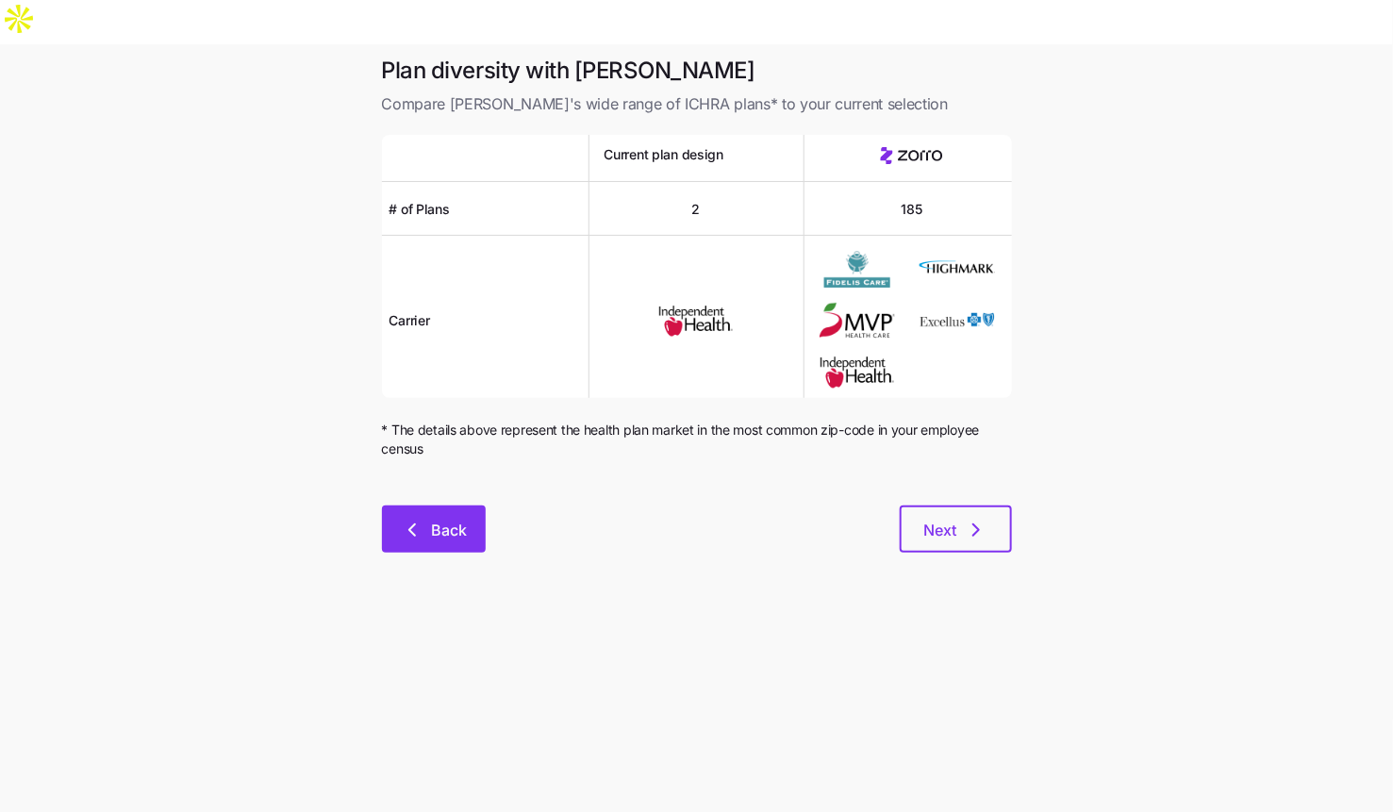
click at [387, 506] on button "Back" at bounding box center [434, 529] width 104 height 47
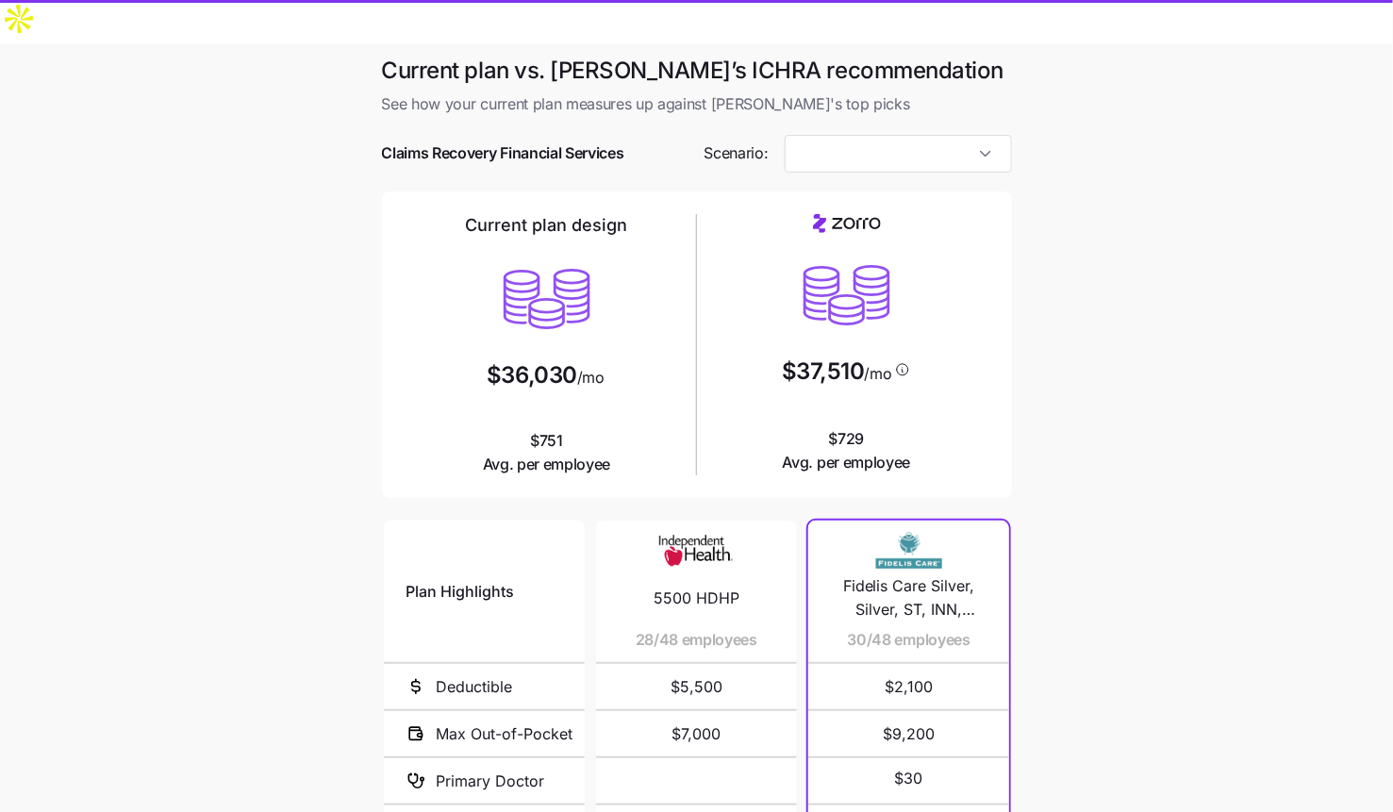
type input "Low Cost Silver"
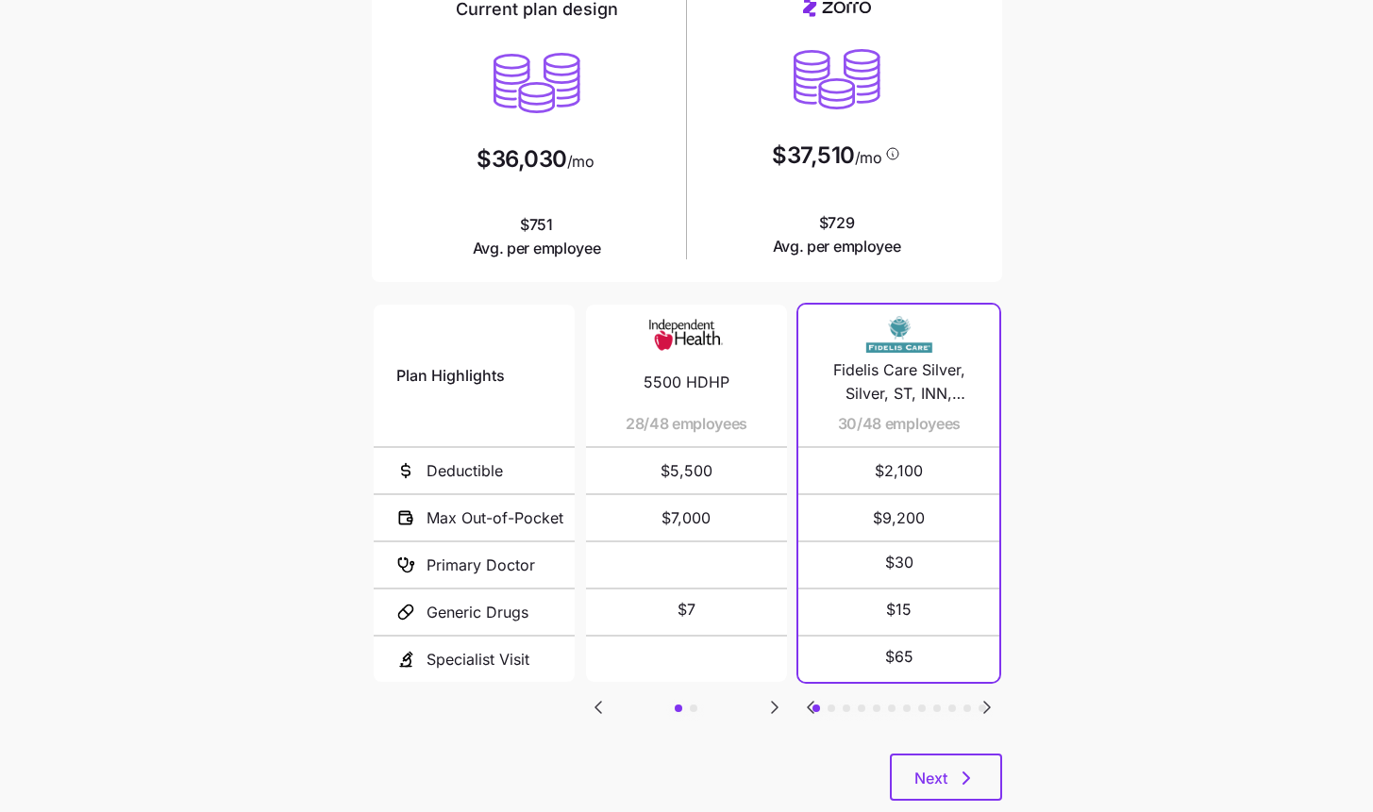
scroll to position [217, 0]
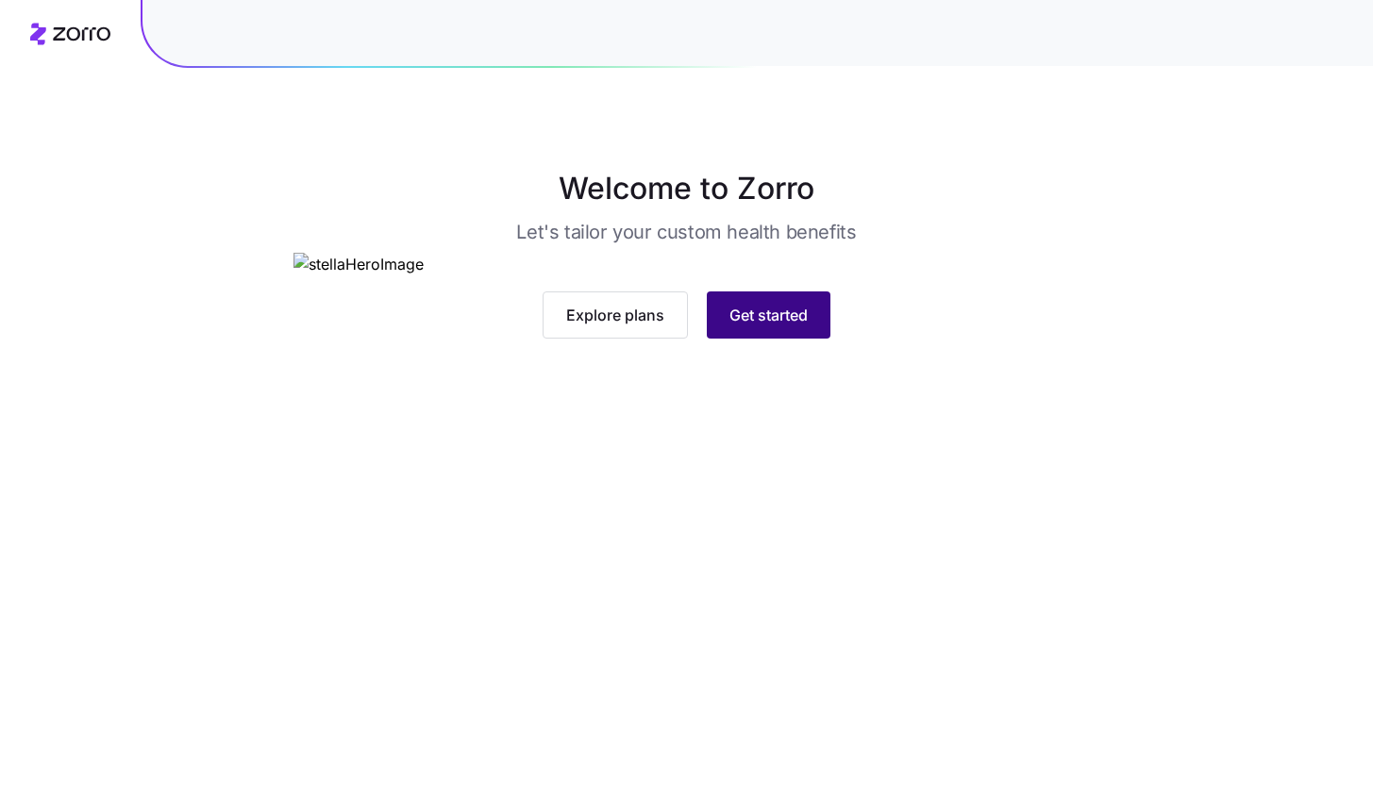
click at [812, 339] on button "Get started" at bounding box center [769, 315] width 124 height 47
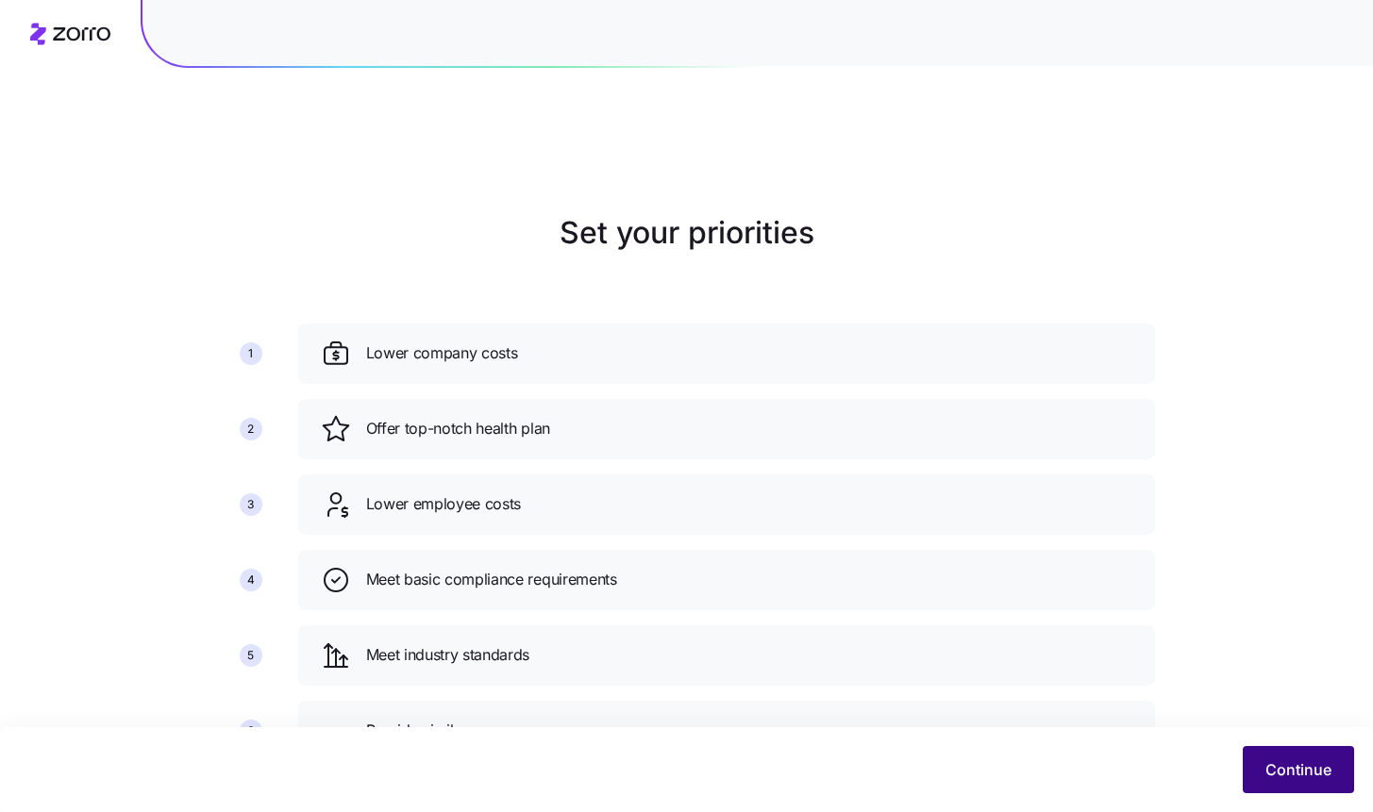
click at [1302, 765] on span "Continue" at bounding box center [1298, 770] width 66 height 23
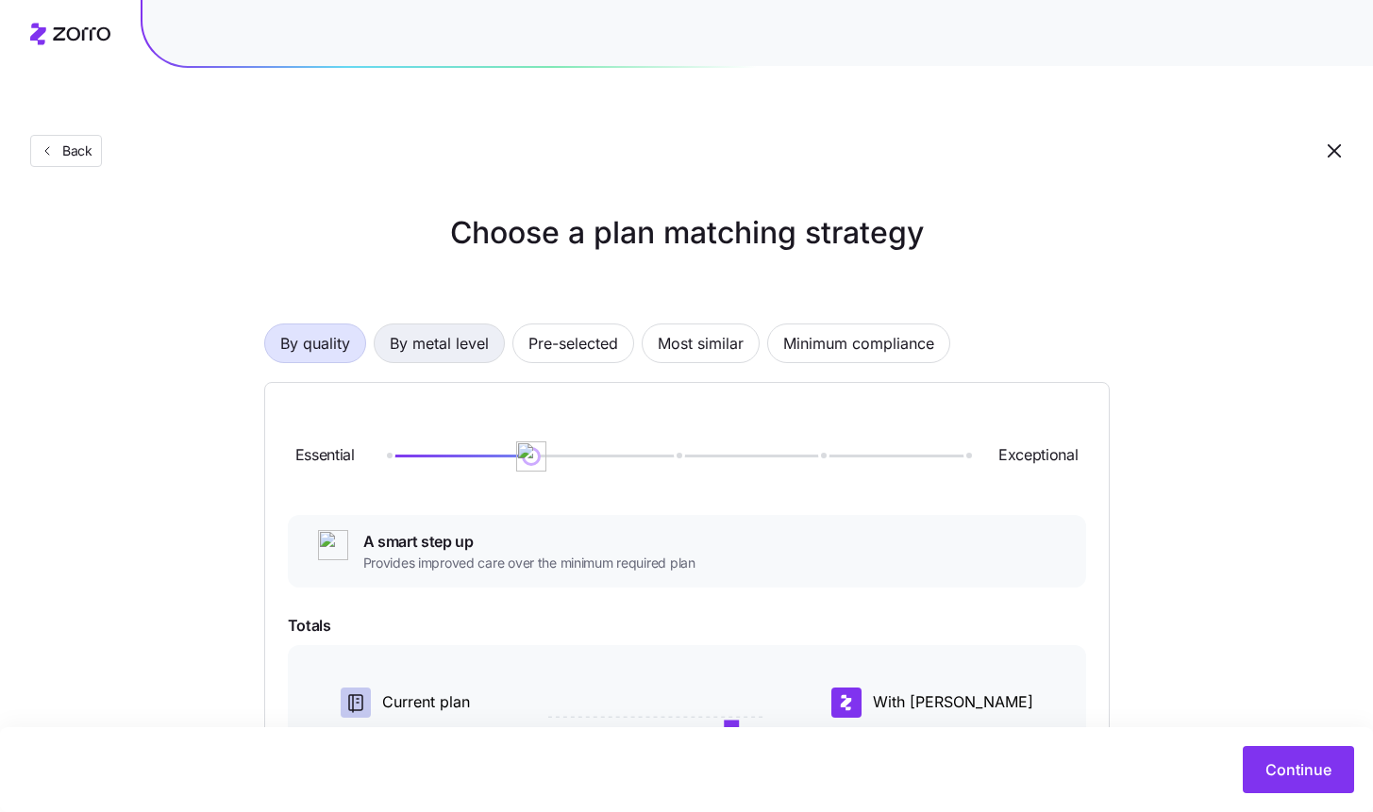
click at [427, 325] on span "By metal level" at bounding box center [439, 344] width 99 height 38
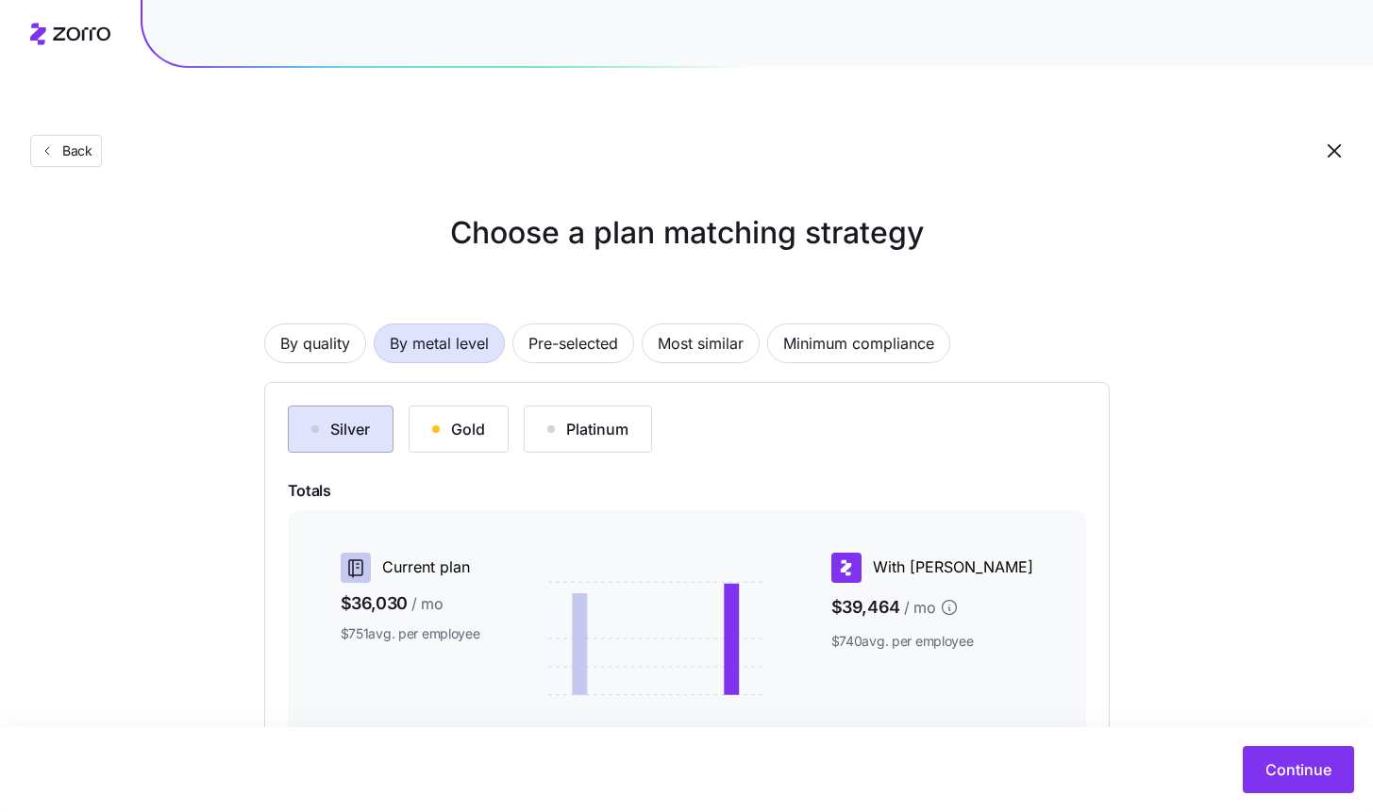
click at [356, 418] on div "Silver" at bounding box center [340, 429] width 58 height 23
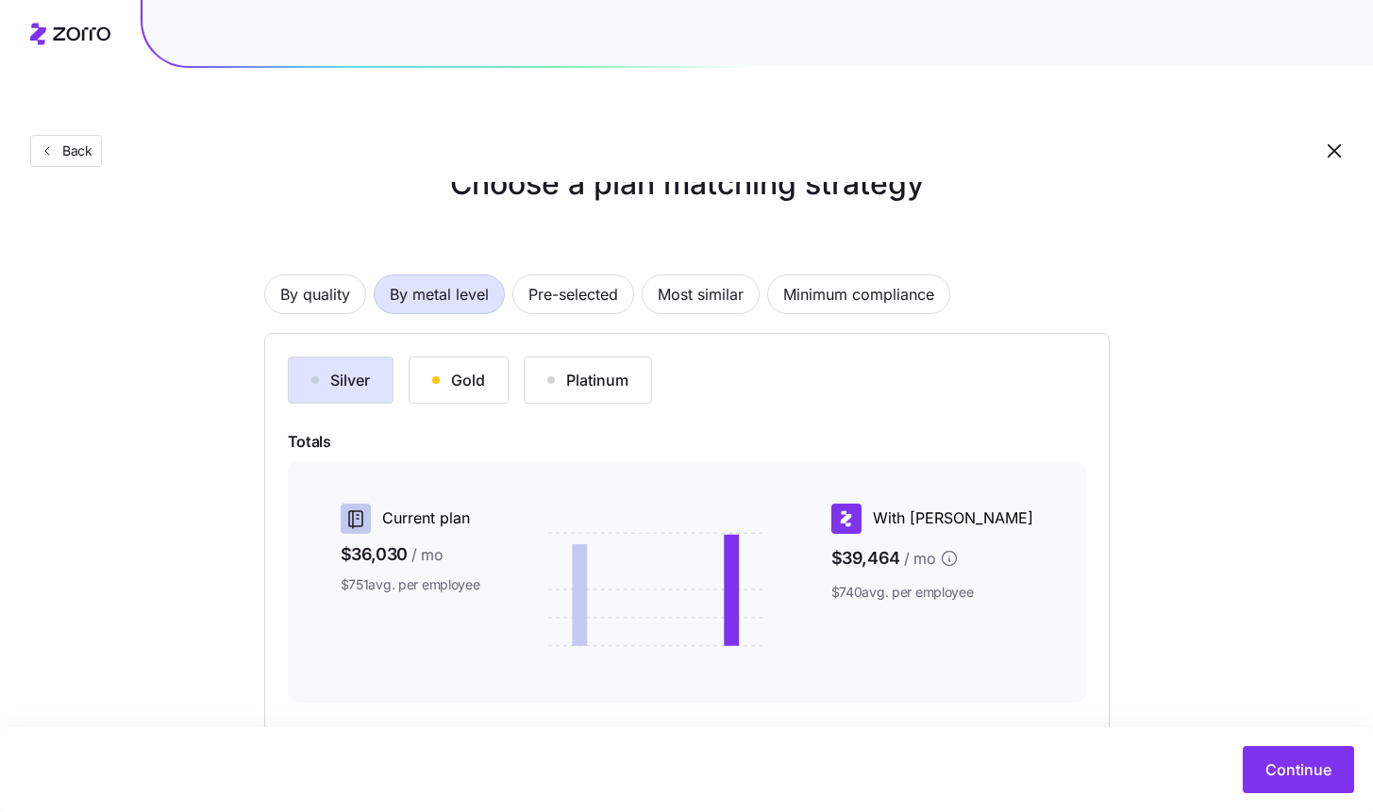
scroll to position [227, 0]
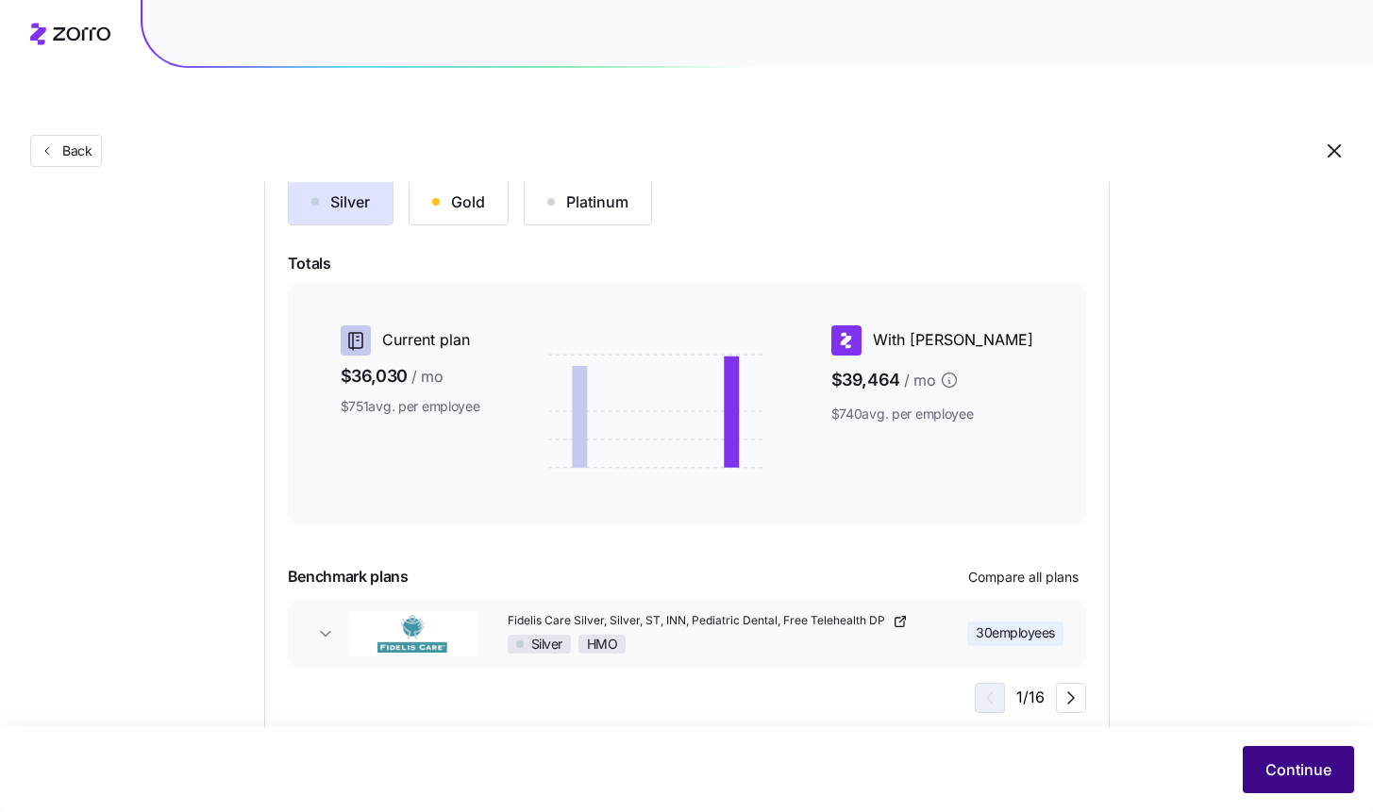
click at [1298, 754] on button "Continue" at bounding box center [1298, 769] width 111 height 47
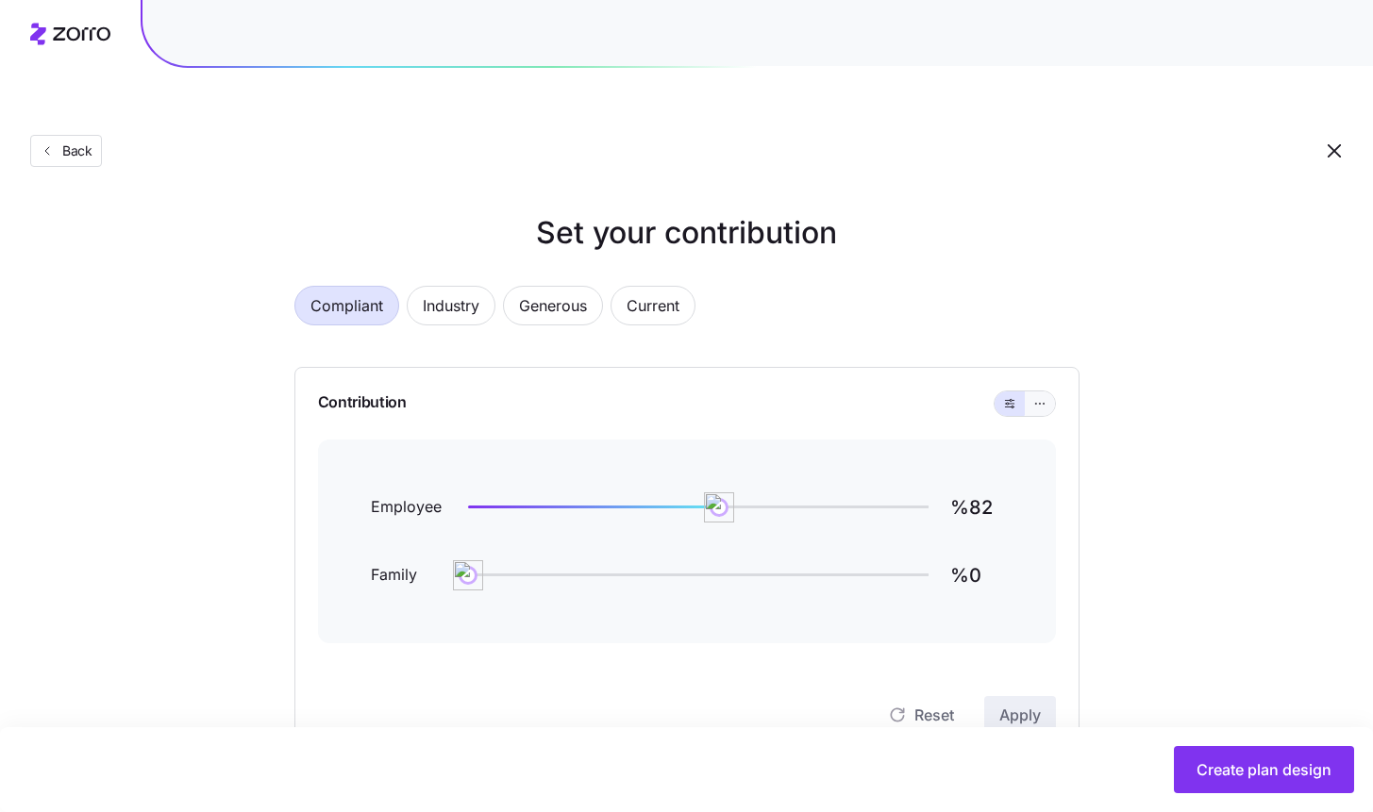
click at [1047, 392] on button "button" at bounding box center [1040, 404] width 30 height 25
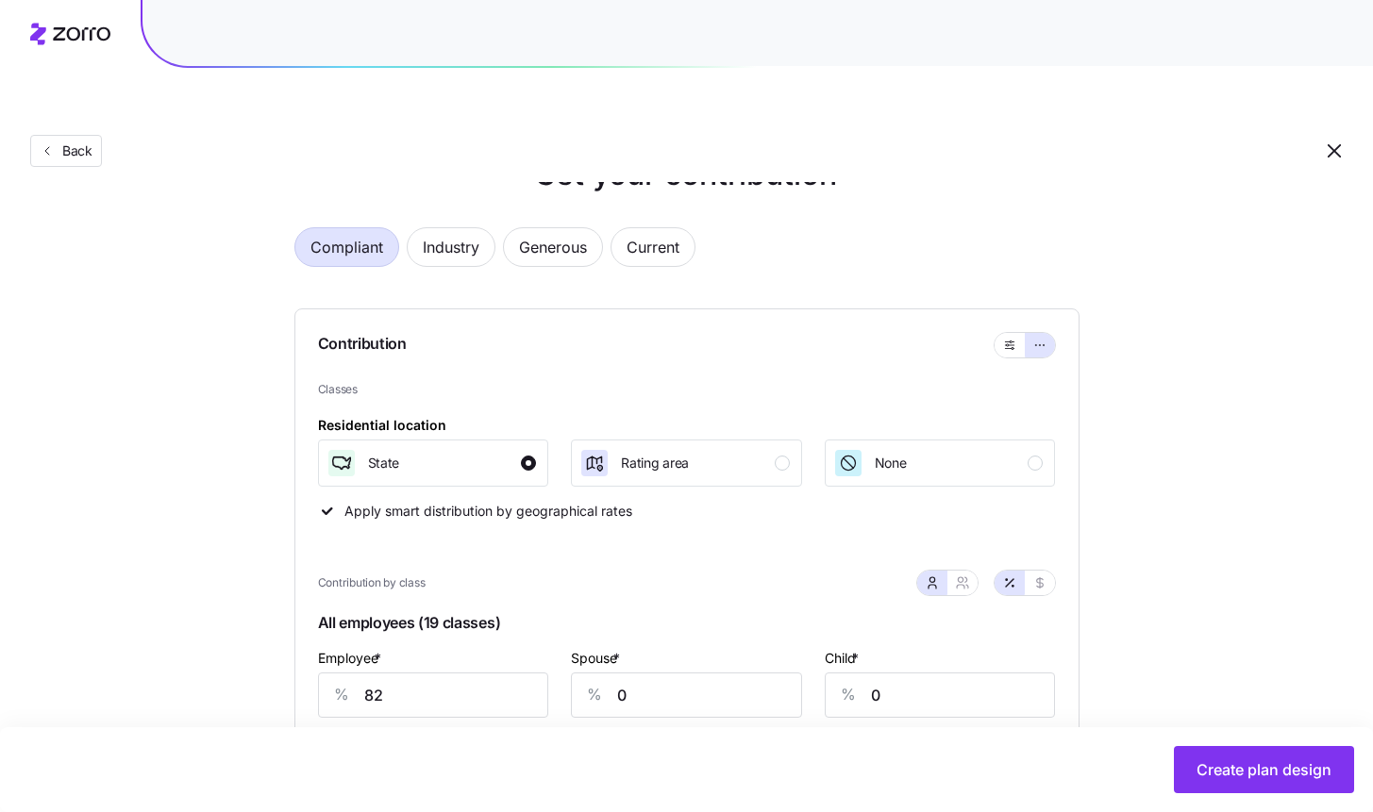
scroll to position [196, 0]
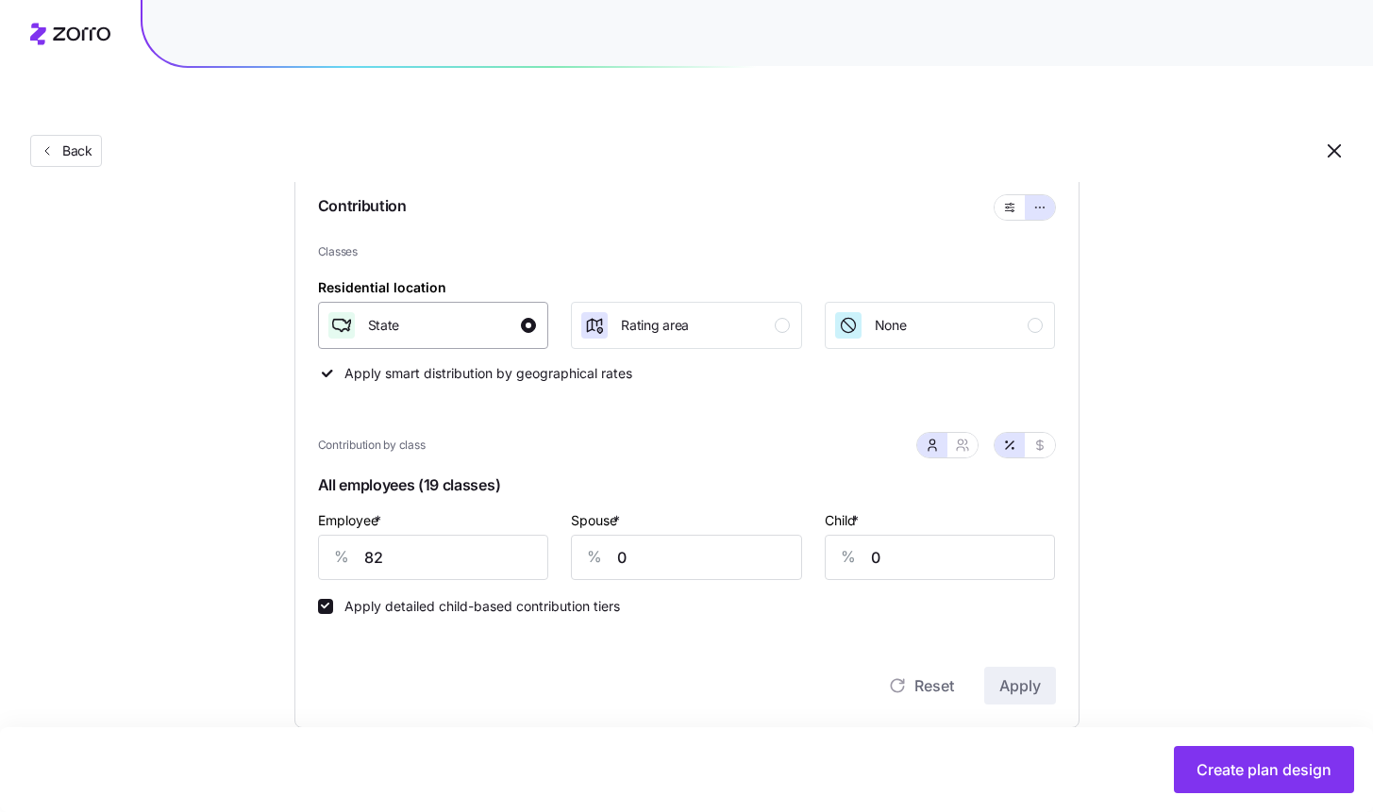
click at [474, 310] on div "State" at bounding box center [431, 325] width 210 height 30
click at [416, 535] on input "82" at bounding box center [433, 557] width 231 height 45
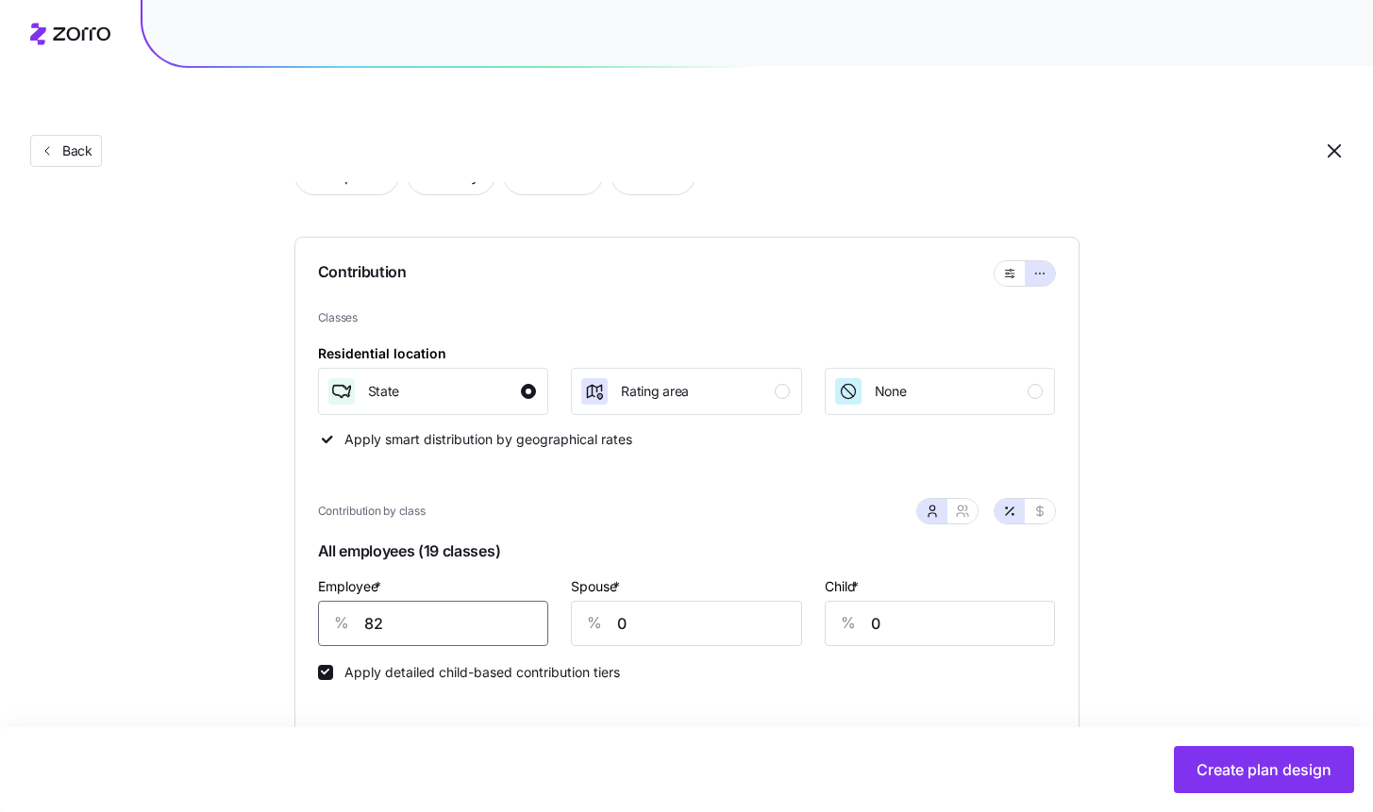
scroll to position [0, 0]
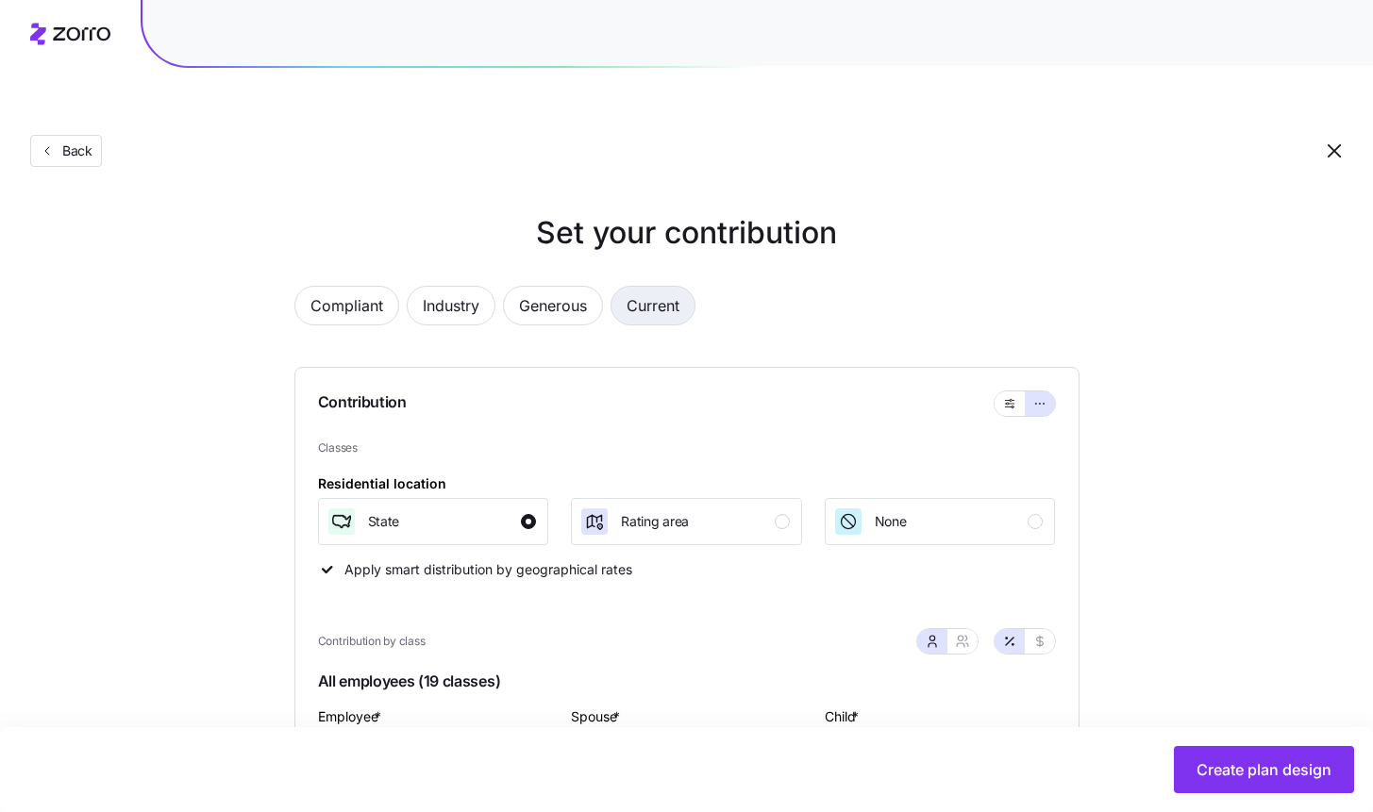
click at [662, 287] on span "Current" at bounding box center [652, 306] width 53 height 38
type input "68"
type input "93"
type input "152"
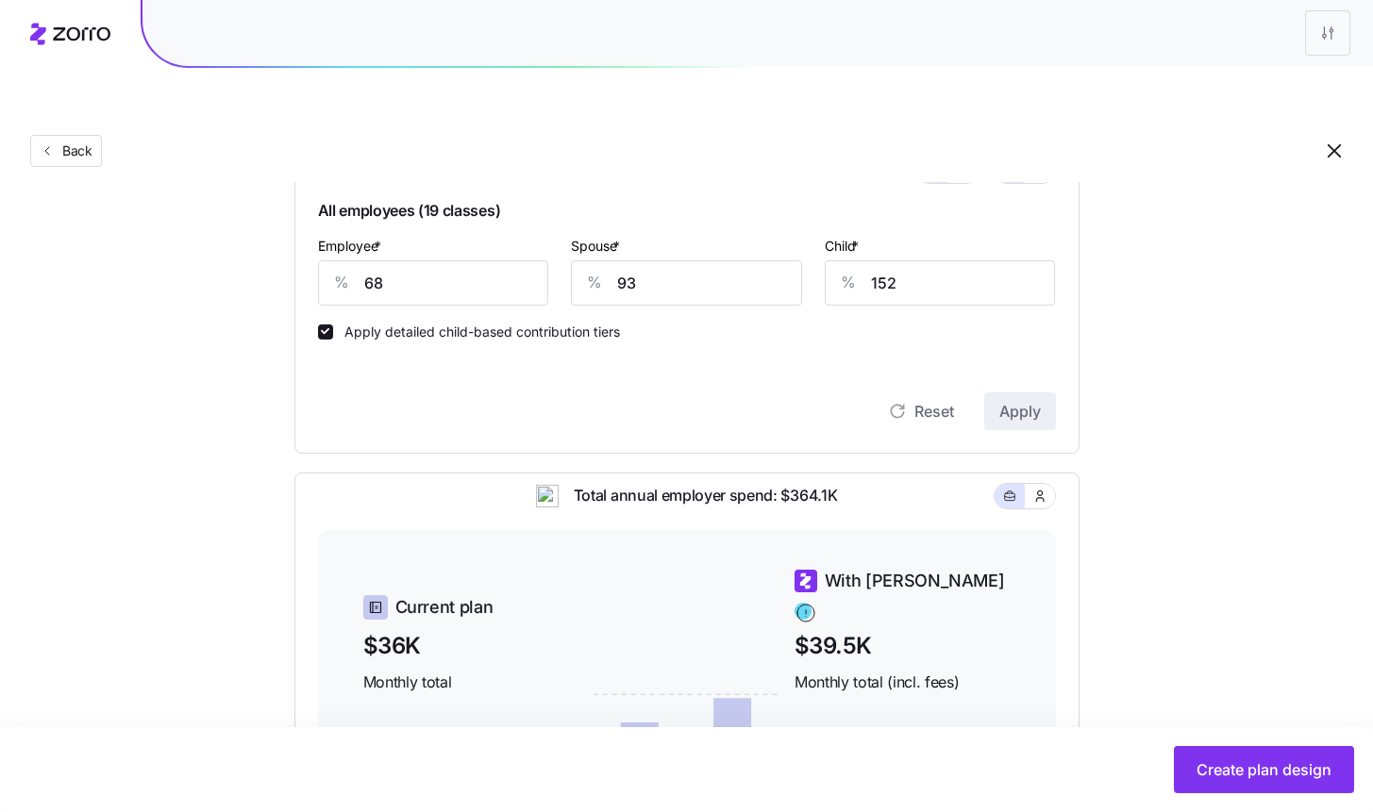
scroll to position [337, 0]
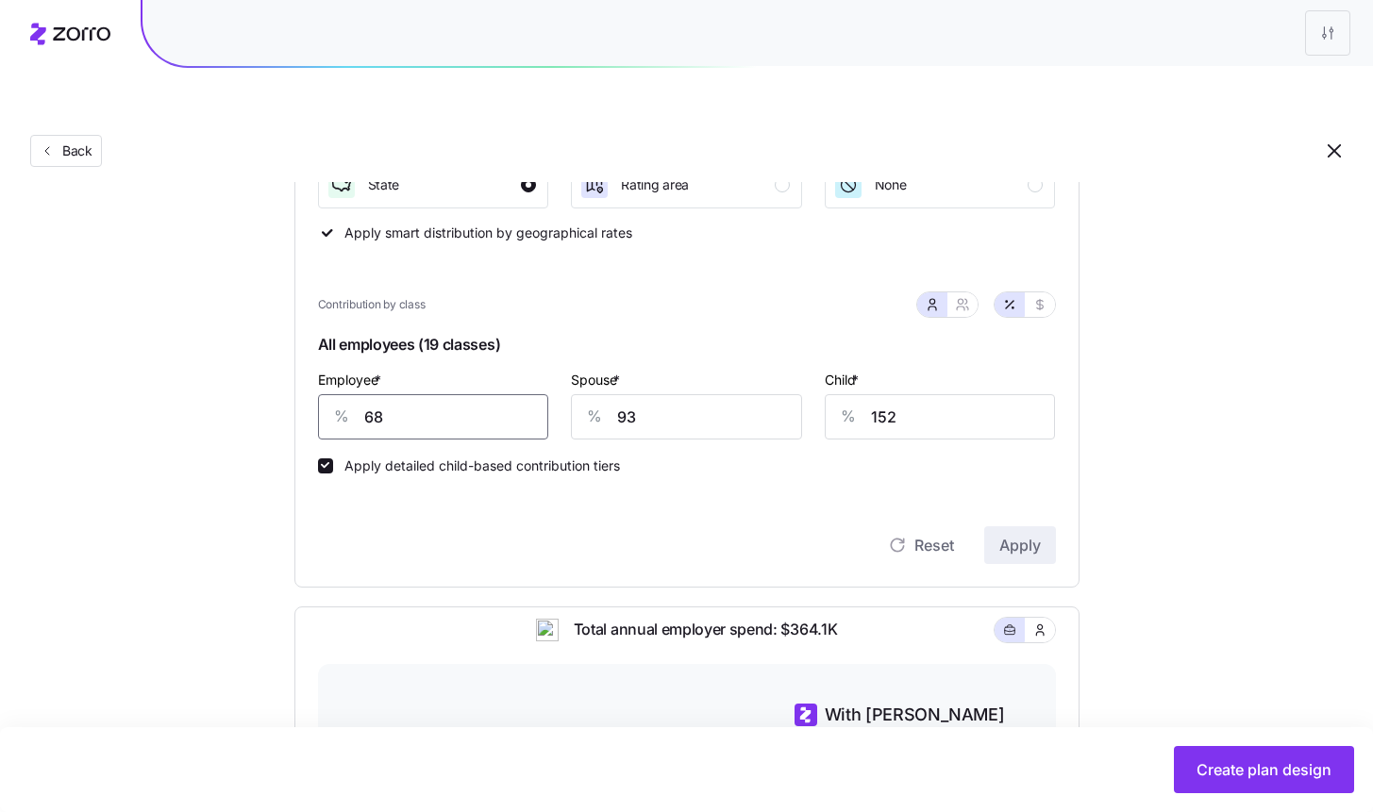
click at [459, 394] on input "68" at bounding box center [433, 416] width 231 height 45
click at [1047, 292] on button "button" at bounding box center [1040, 304] width 30 height 25
type input "395"
type input "540"
type input "485"
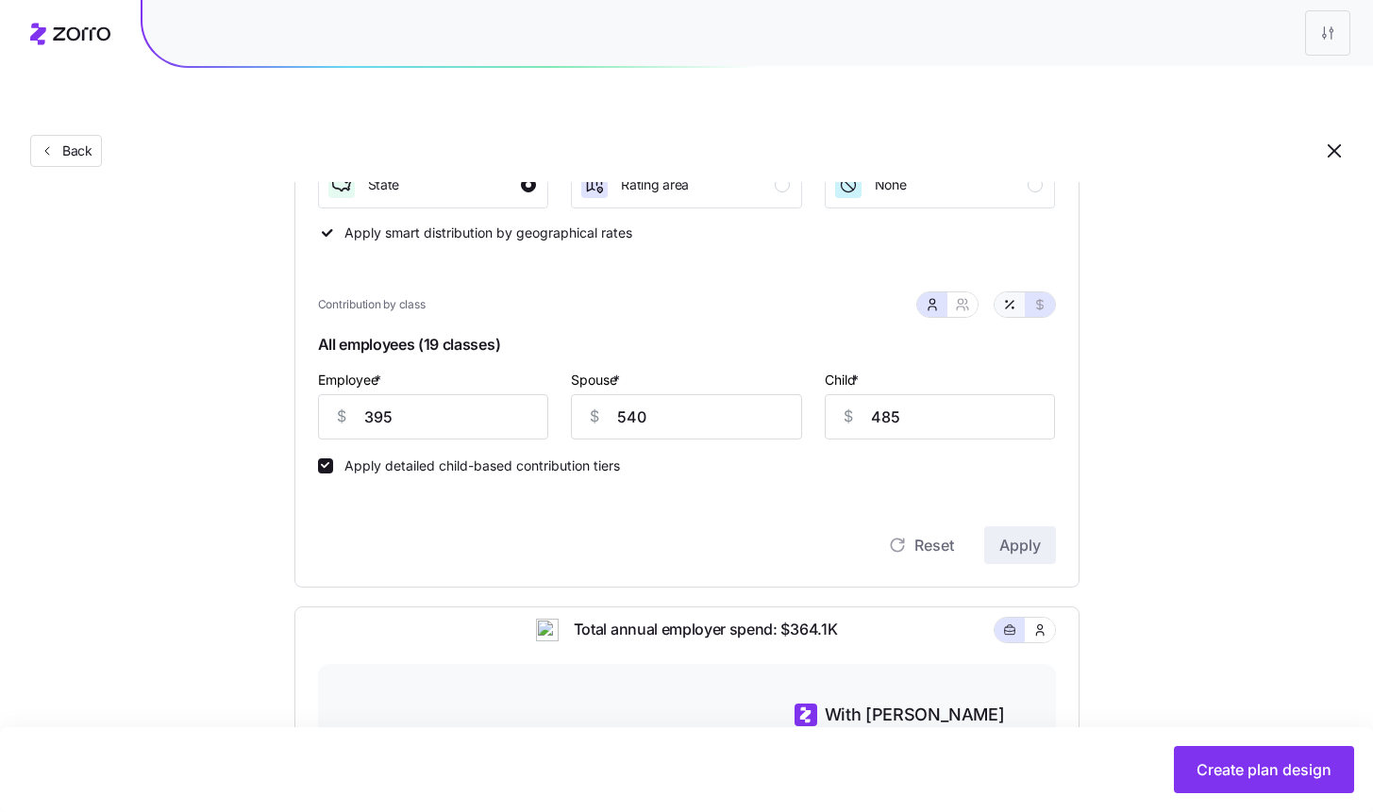
click at [997, 292] on button "button" at bounding box center [1009, 304] width 30 height 25
type input "68"
type input "93"
type input "152"
click at [569, 389] on div "Spouse * % 93" at bounding box center [686, 404] width 254 height 94
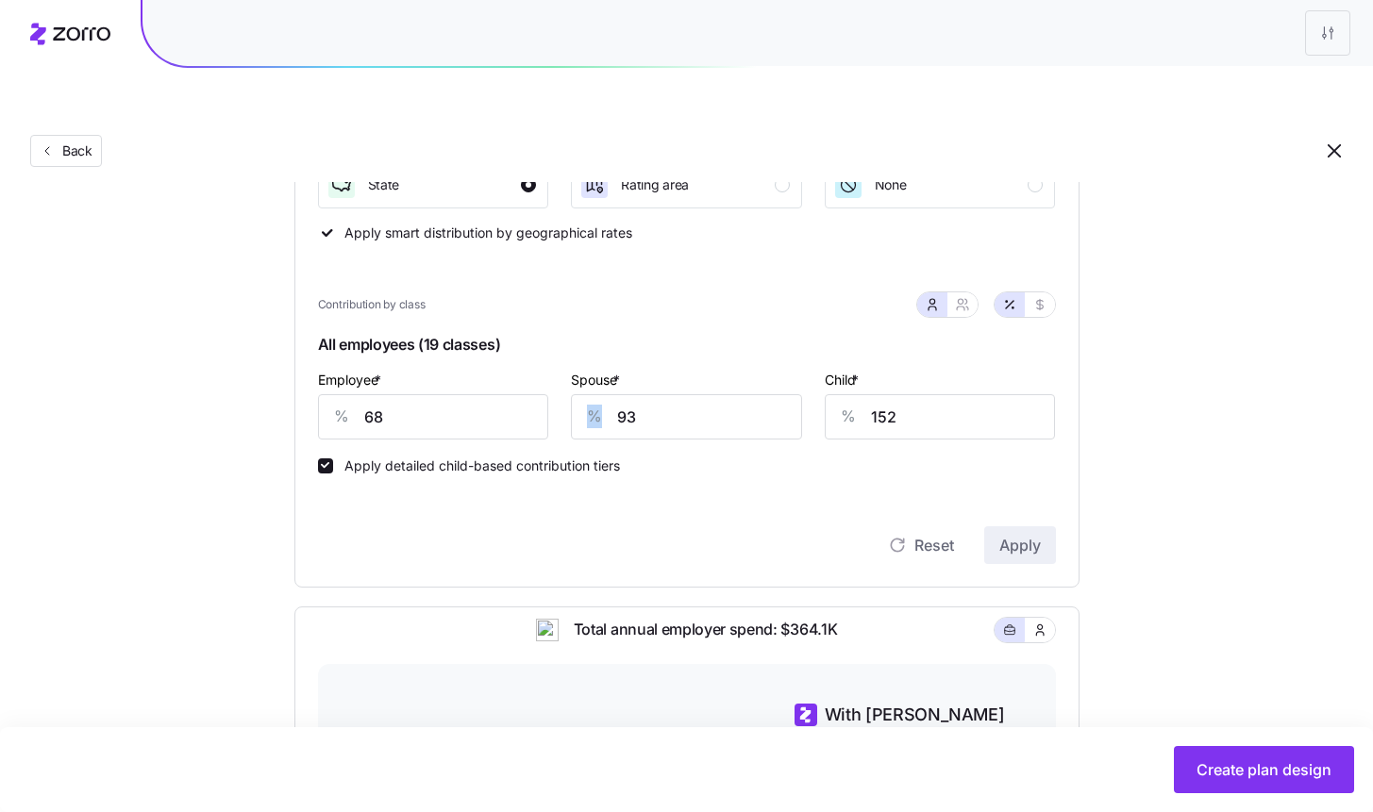
click at [569, 389] on div "Spouse * % 93" at bounding box center [686, 404] width 254 height 94
click at [505, 394] on input "68" at bounding box center [433, 416] width 231 height 45
type input "76"
type input "77"
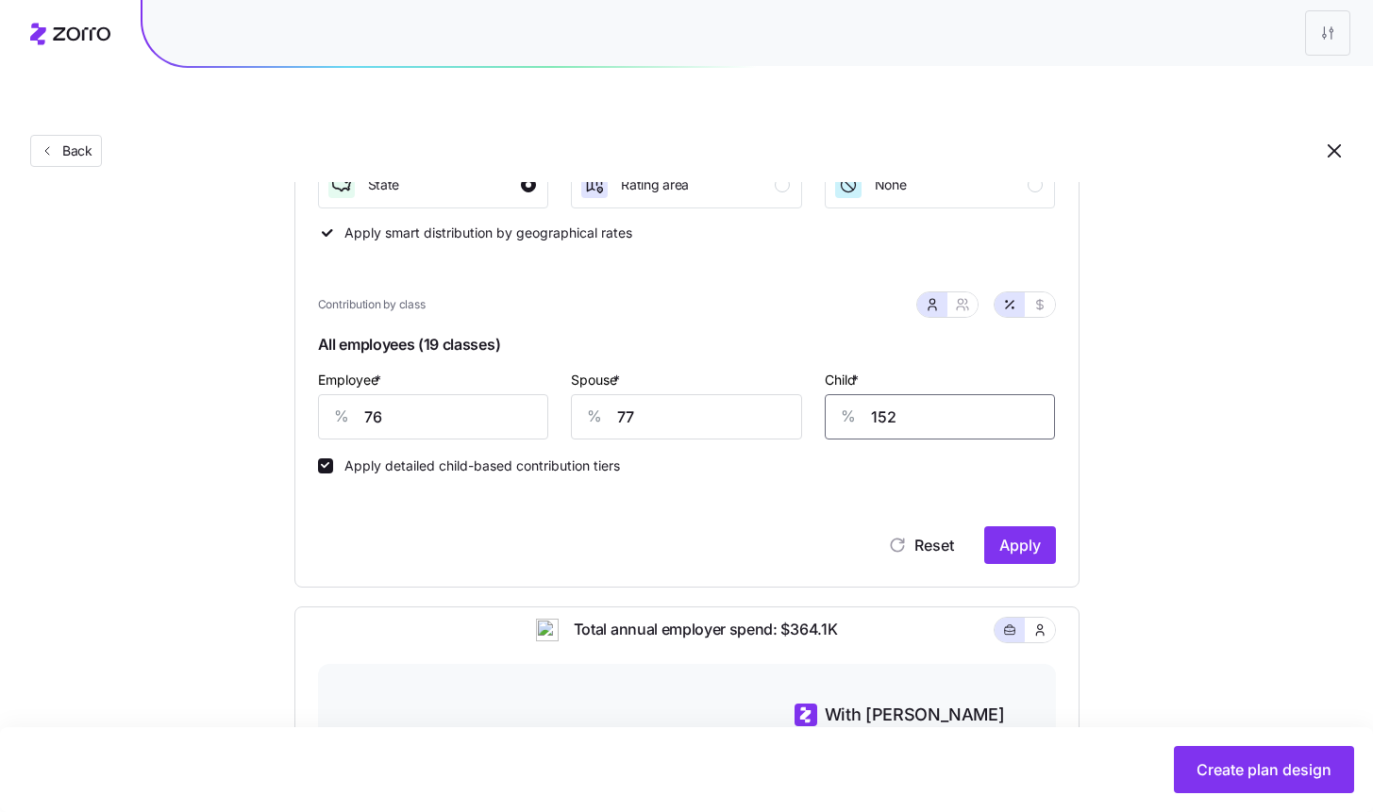
click at [926, 394] on input "152" at bounding box center [940, 416] width 231 height 45
click at [958, 297] on icon "button" at bounding box center [962, 304] width 15 height 15
type input "76"
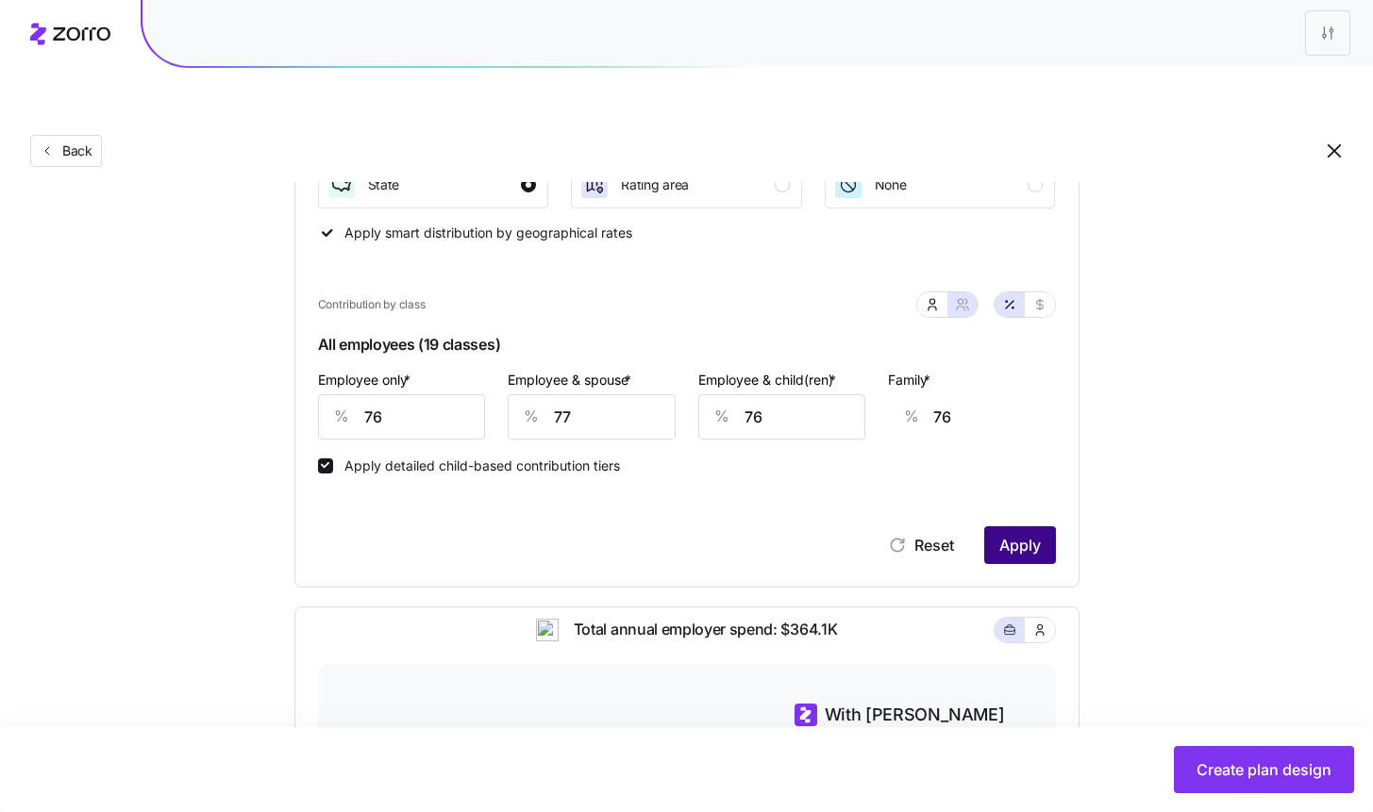
click at [986, 526] on button "Apply" at bounding box center [1020, 545] width 72 height 38
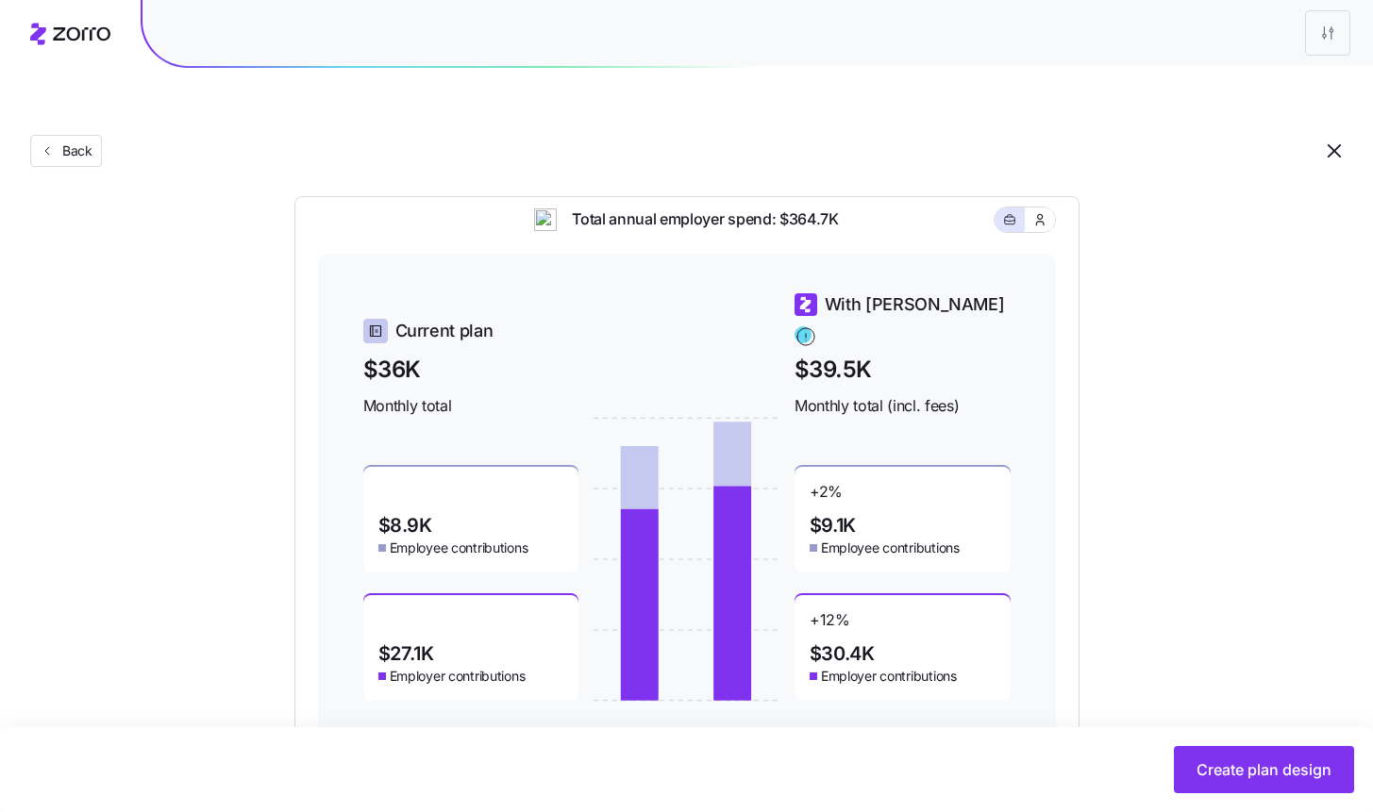
scroll to position [762, 0]
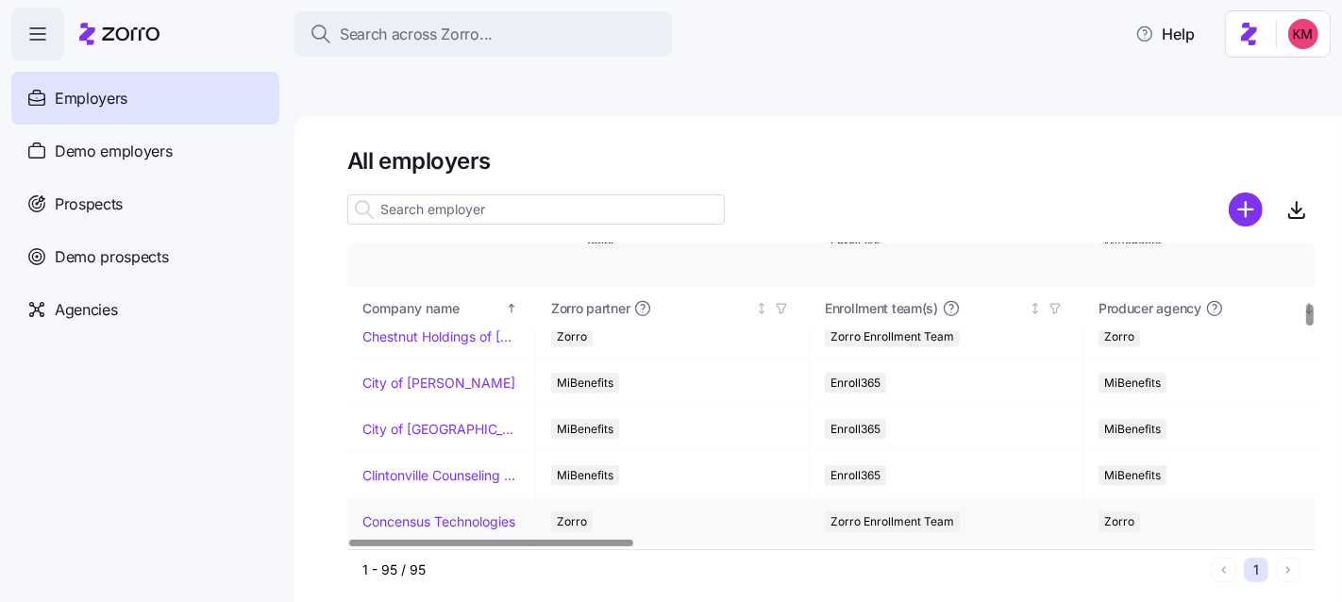
scroll to position [1025, 0]
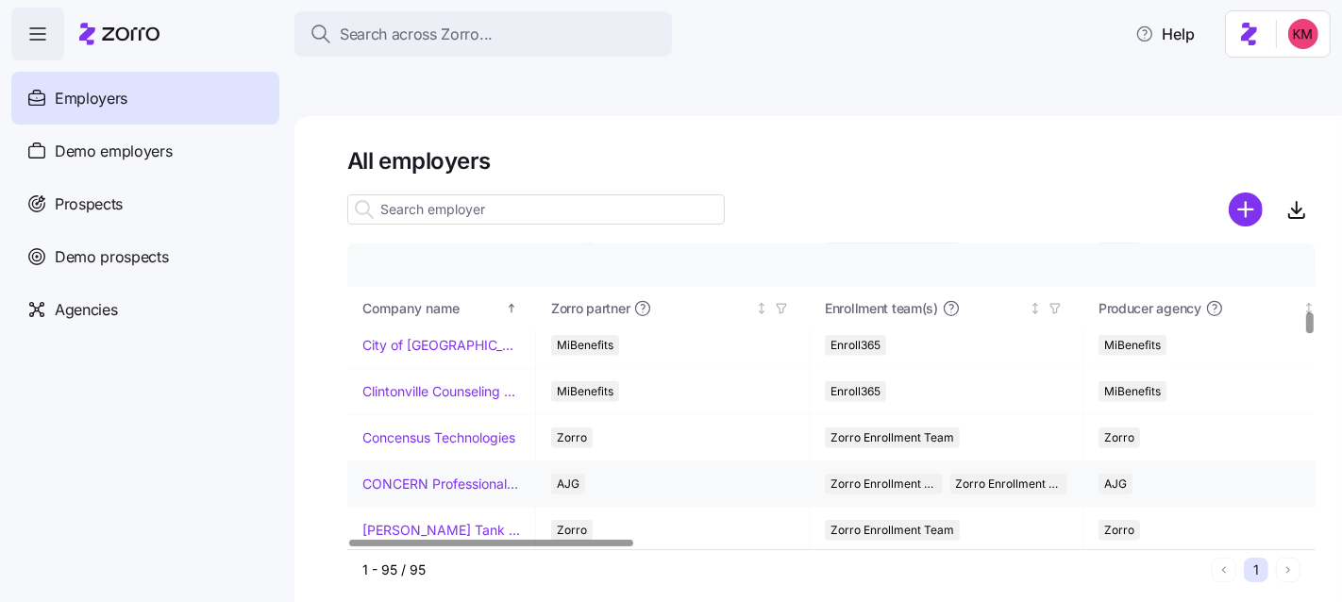
click at [422, 461] on td "CONCERN Professional Services" at bounding box center [441, 484] width 189 height 46
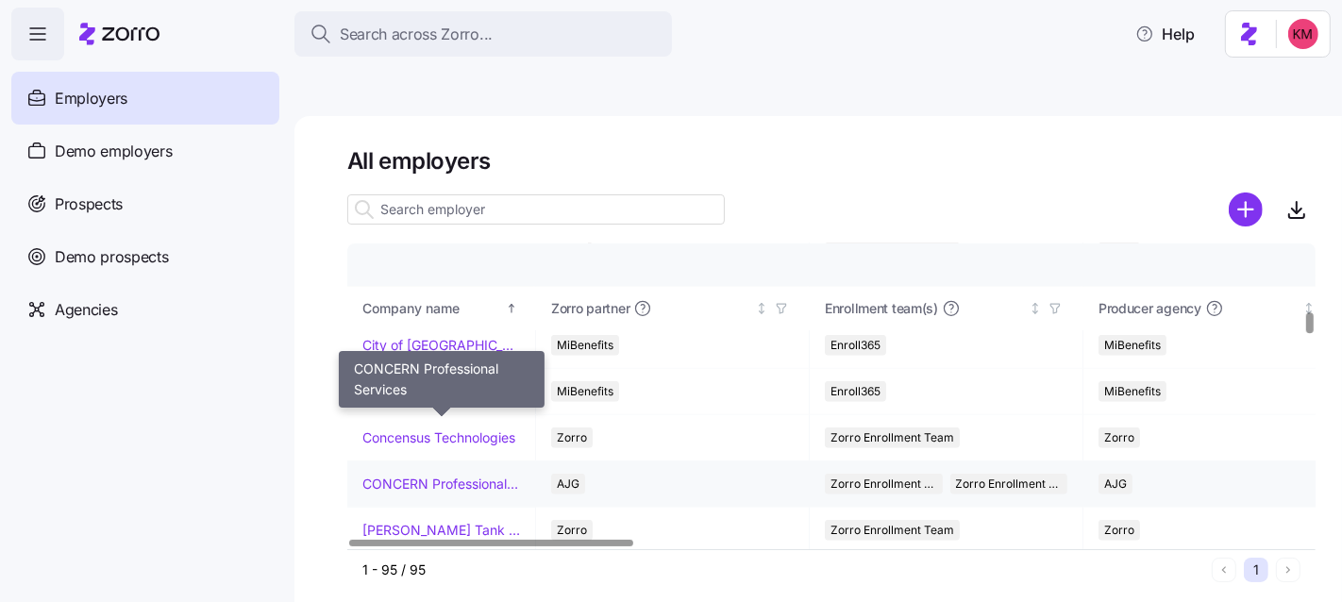
click at [423, 475] on link "CONCERN Professional Services" at bounding box center [441, 484] width 158 height 19
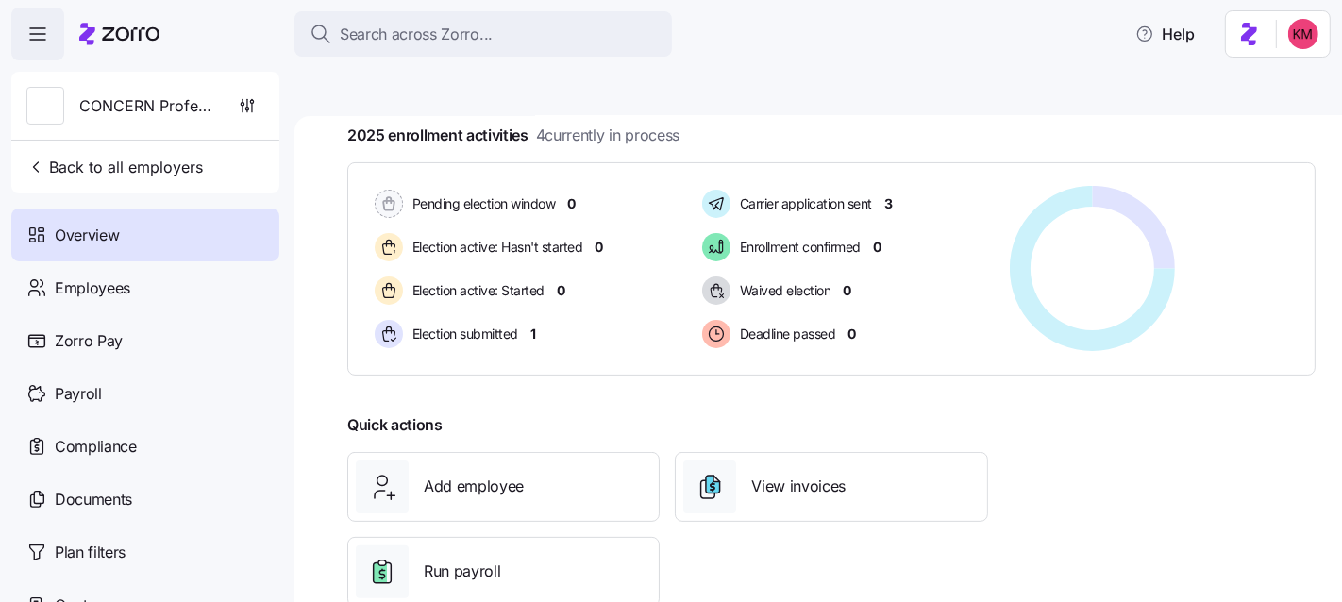
scroll to position [359, 0]
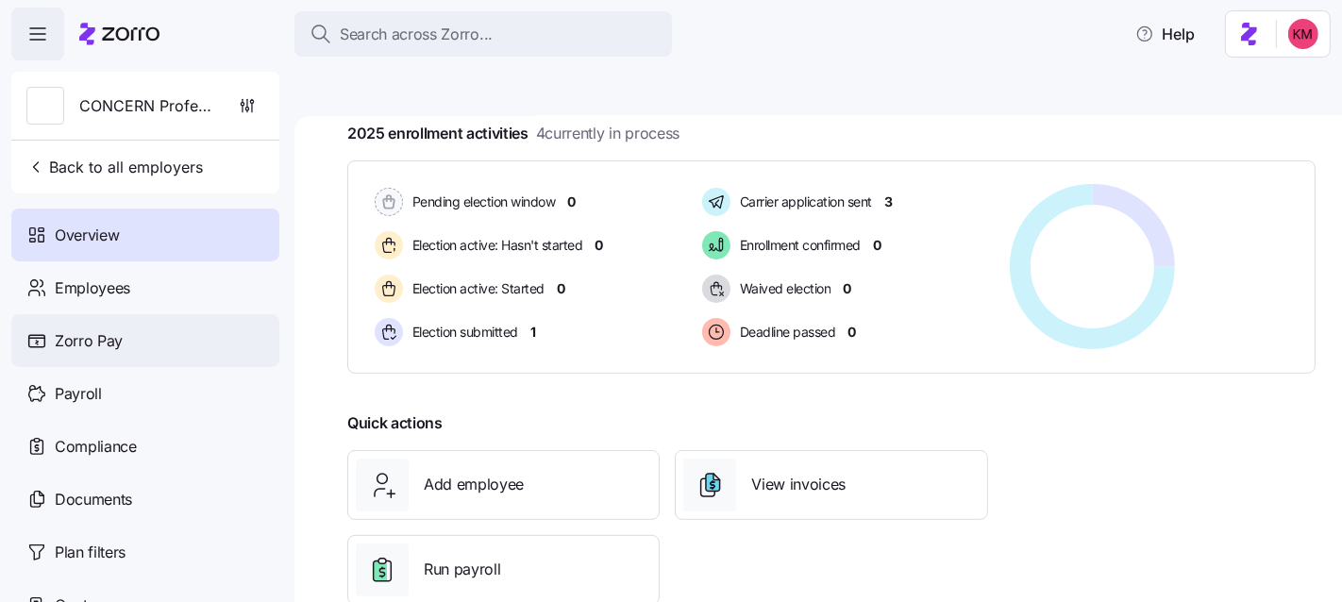
click at [136, 350] on div "Zorro Pay" at bounding box center [145, 340] width 268 height 53
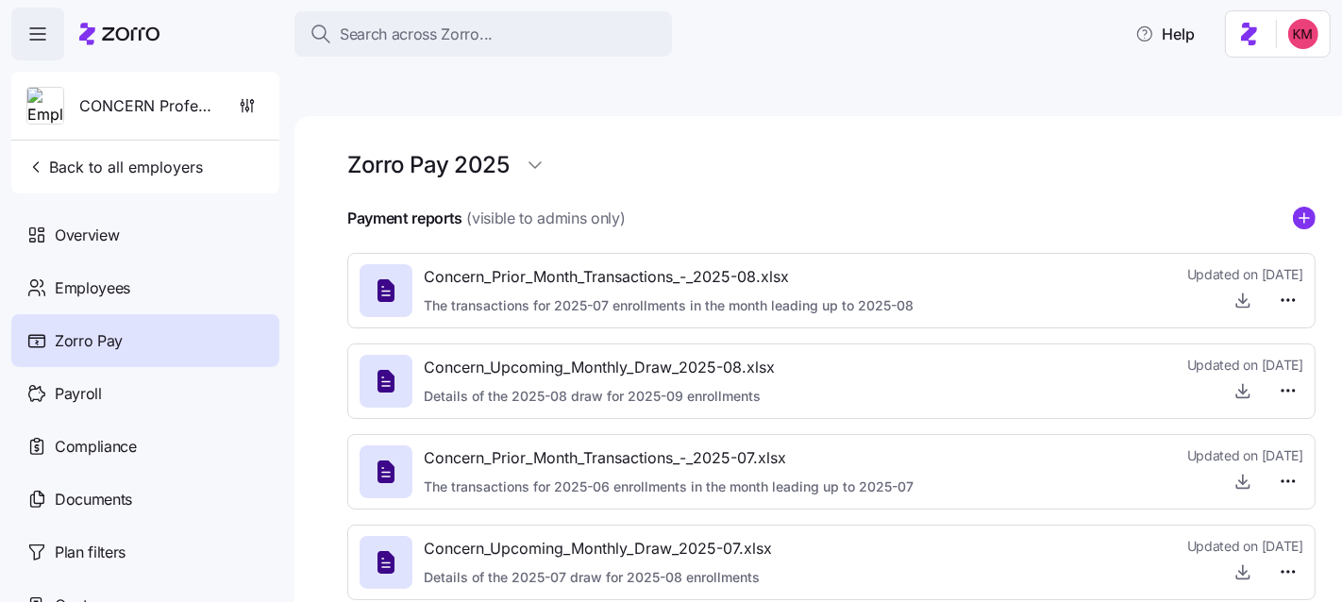
click at [732, 265] on span "Concern_Prior_Month_Transactions_-_2025-08.xlsx" at bounding box center [669, 277] width 490 height 24
click at [404, 264] on div at bounding box center [385, 290] width 53 height 53
click at [1233, 291] on icon "button" at bounding box center [1242, 300] width 19 height 19
